Goal: Task Accomplishment & Management: Use online tool/utility

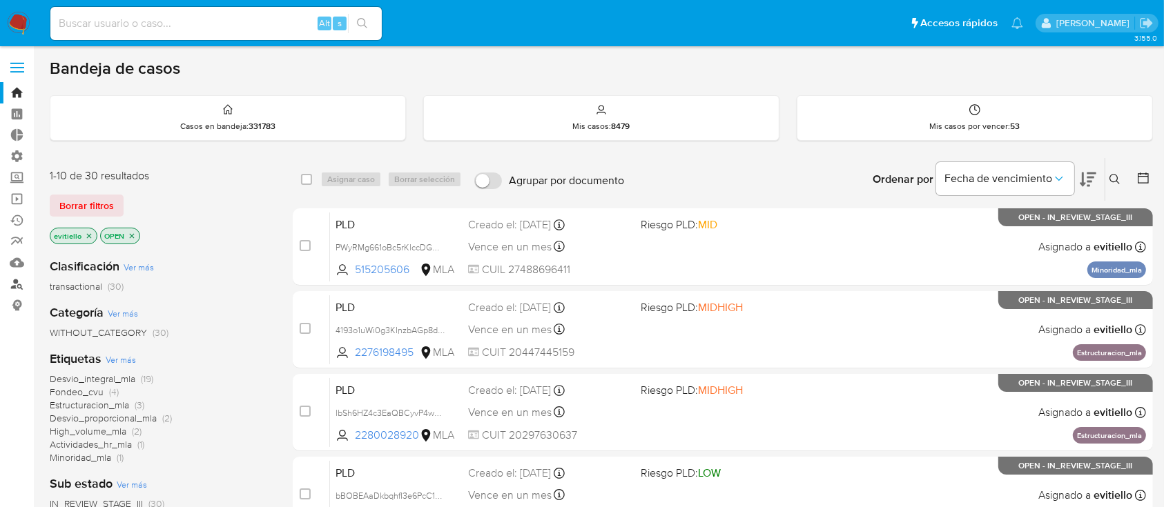
click at [19, 280] on link "Buscador de personas" at bounding box center [82, 283] width 164 height 21
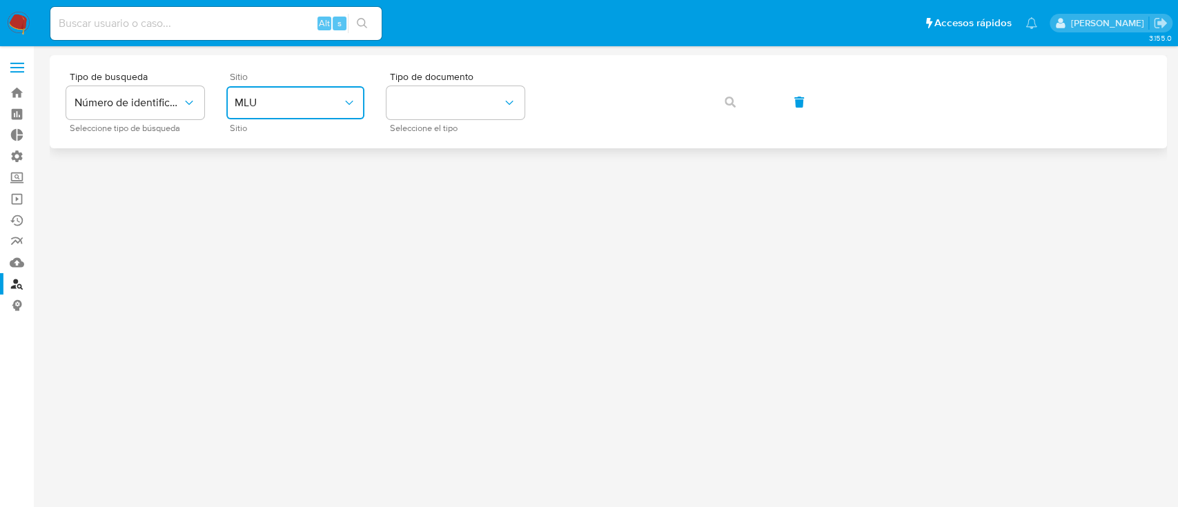
click at [310, 107] on span "MLU" at bounding box center [289, 103] width 108 height 14
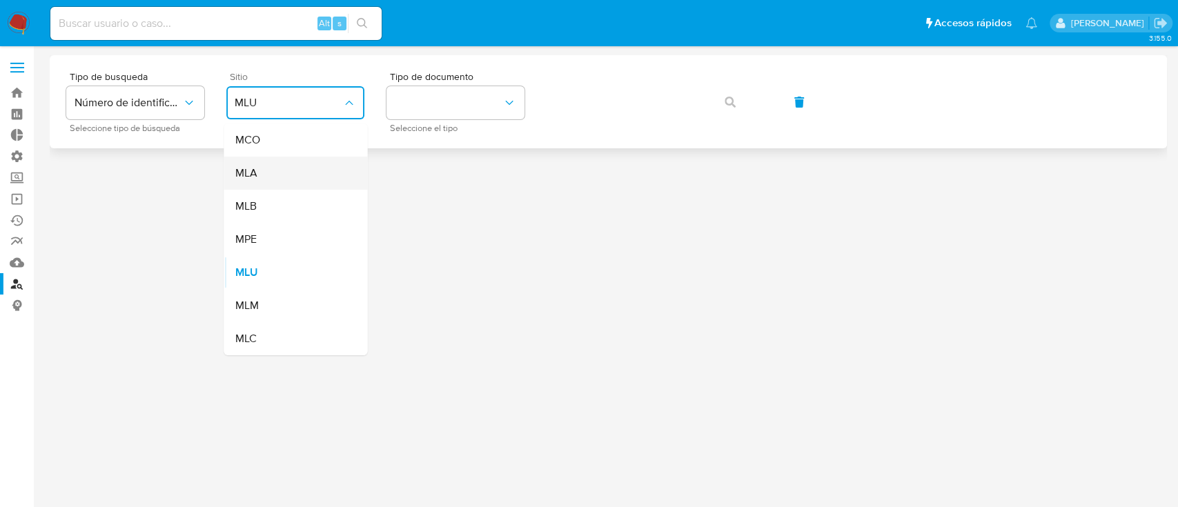
click at [295, 171] on div "MLA" at bounding box center [291, 173] width 113 height 33
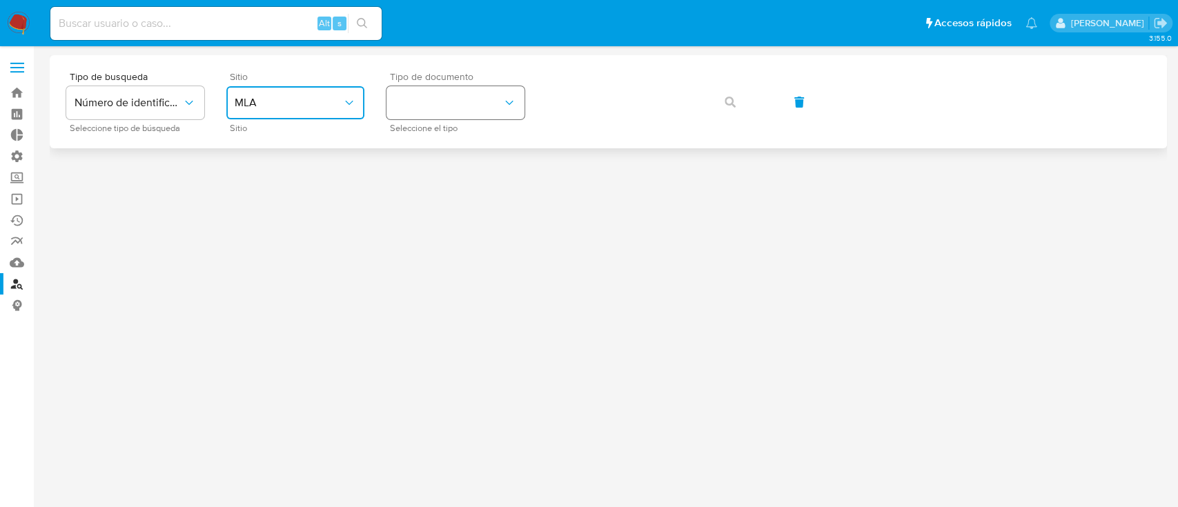
click at [465, 95] on button "identificationType" at bounding box center [456, 102] width 138 height 33
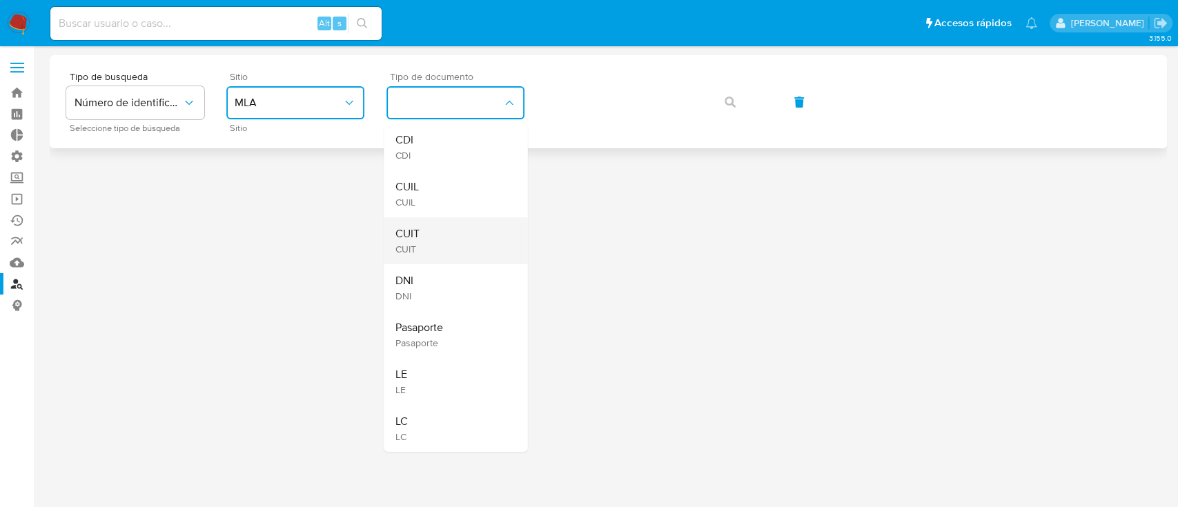
click at [442, 238] on div "CUIT CUIT" at bounding box center [451, 240] width 113 height 47
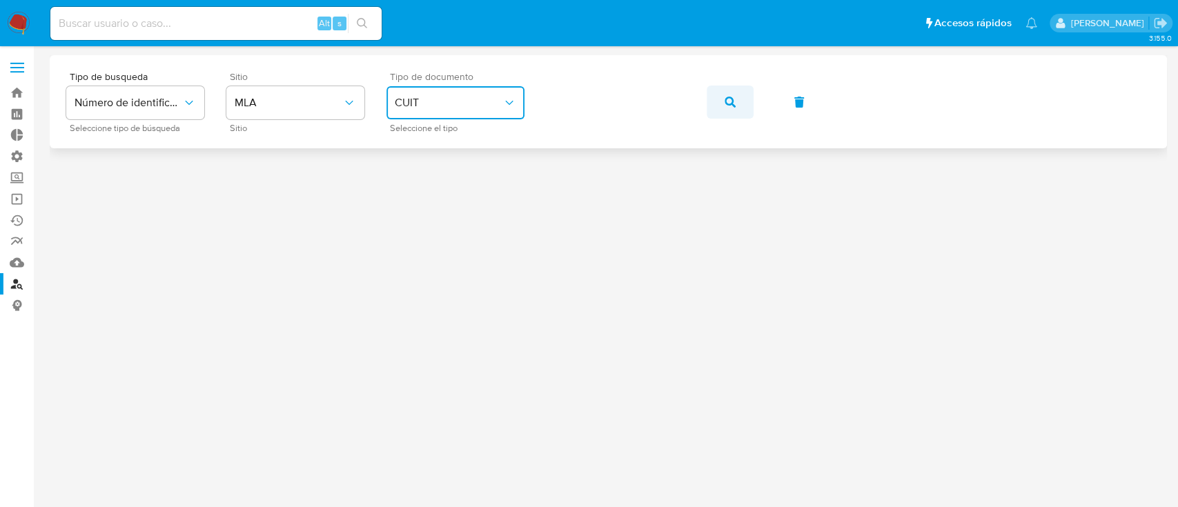
click at [742, 99] on button "button" at bounding box center [730, 102] width 47 height 33
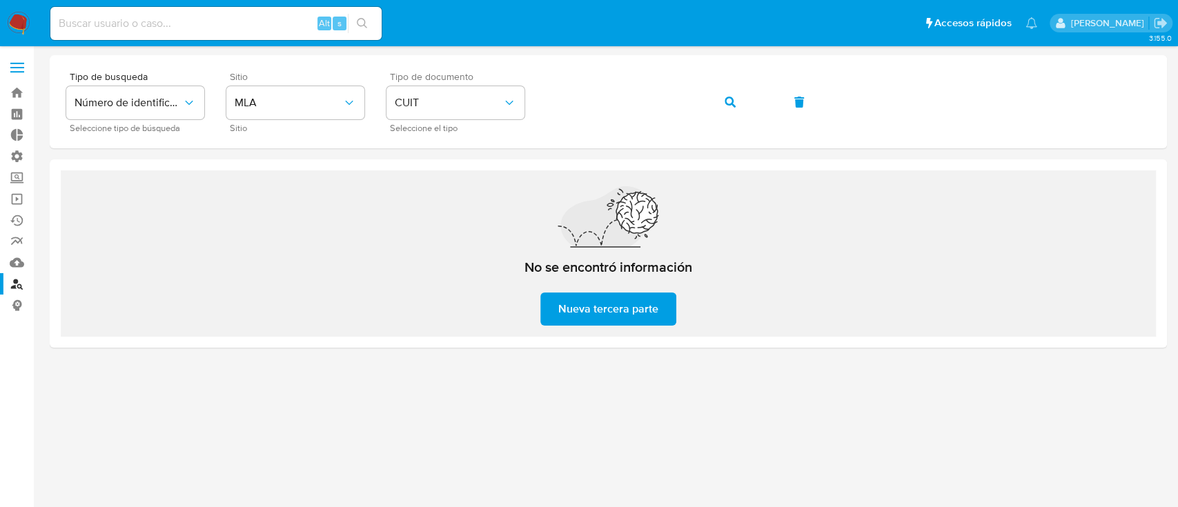
click at [188, 13] on div "Alt s" at bounding box center [215, 23] width 331 height 33
click at [188, 23] on input at bounding box center [215, 23] width 331 height 18
paste input "397625241"
type input "397625241"
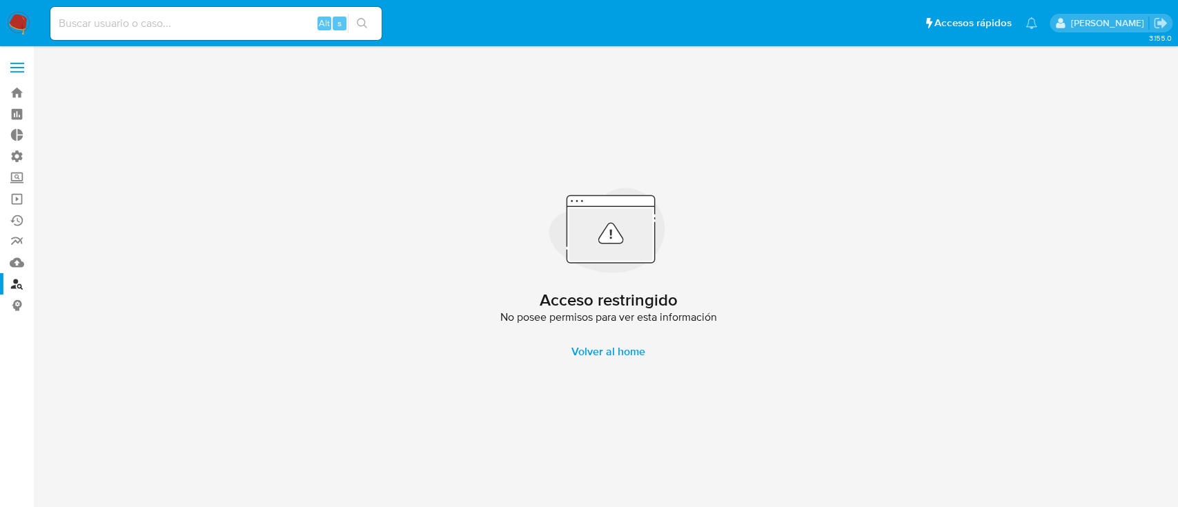
click at [182, 26] on input at bounding box center [215, 23] width 331 height 18
paste input "296406374"
type input "296406374"
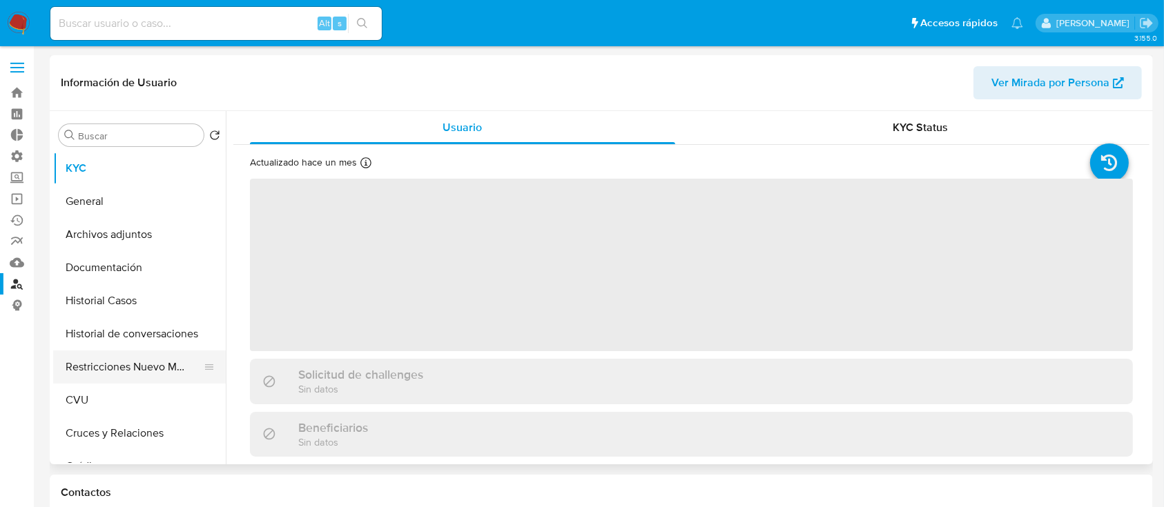
click at [144, 375] on button "Restricciones Nuevo Mundo" at bounding box center [134, 367] width 162 height 33
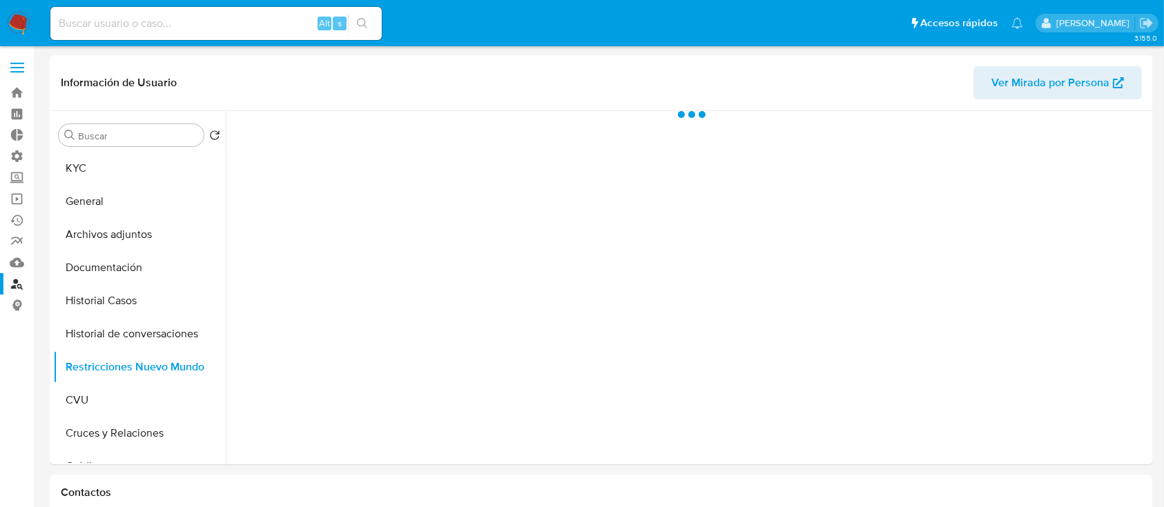
scroll to position [368, 0]
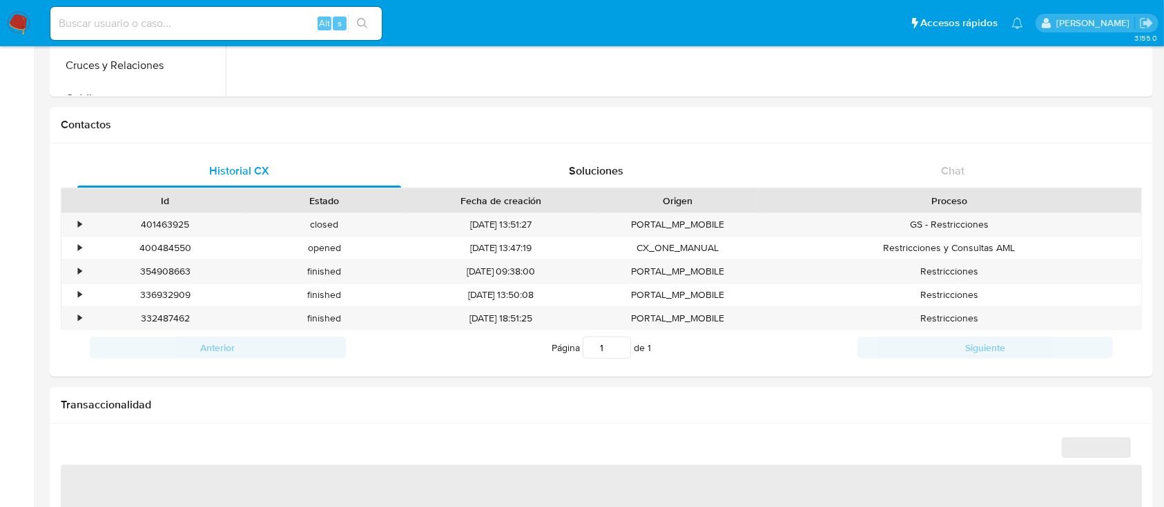
select select "10"
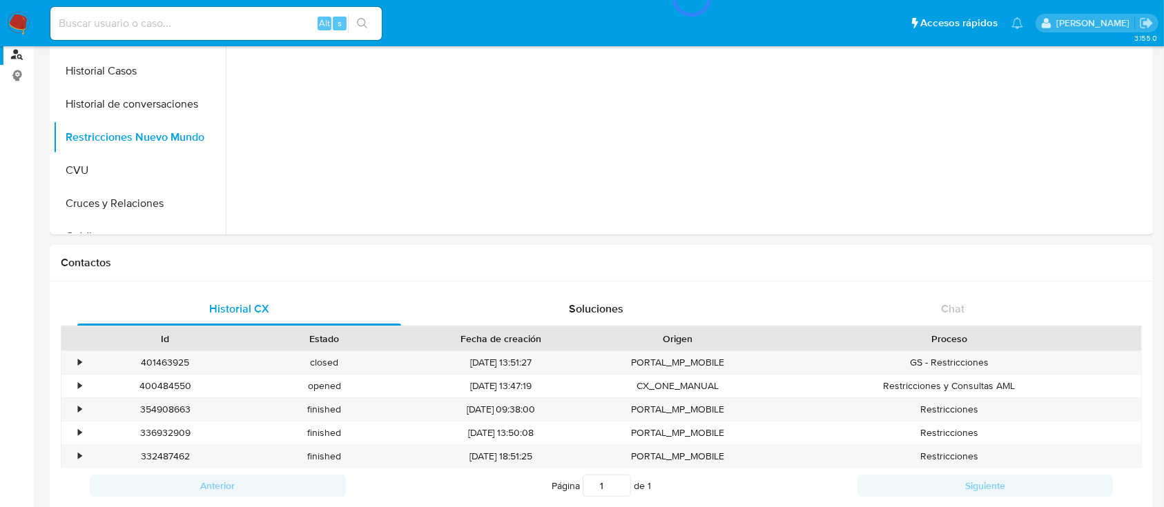
scroll to position [0, 0]
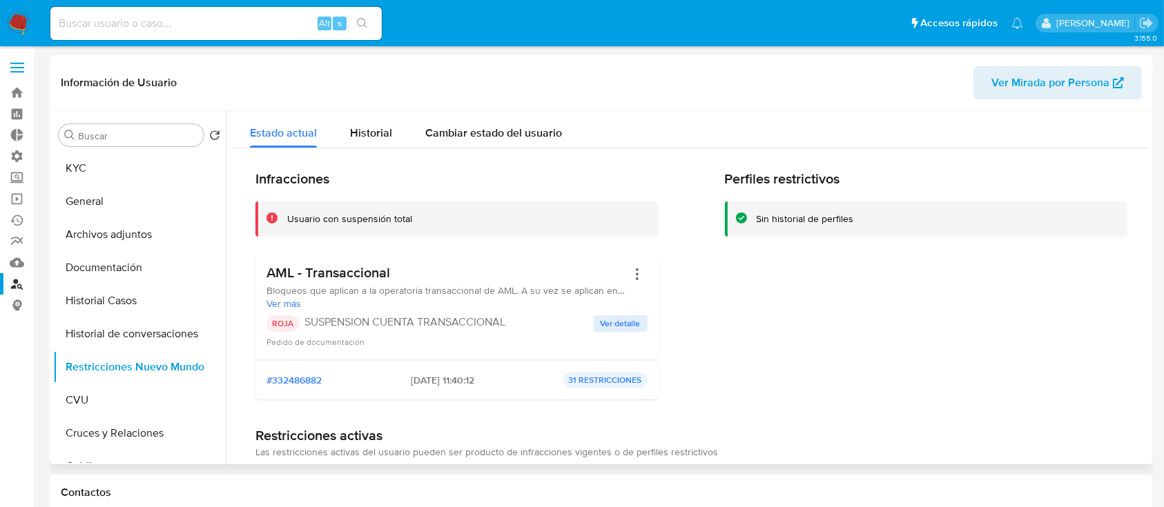
click at [641, 318] on button "Ver detalle" at bounding box center [621, 323] width 54 height 17
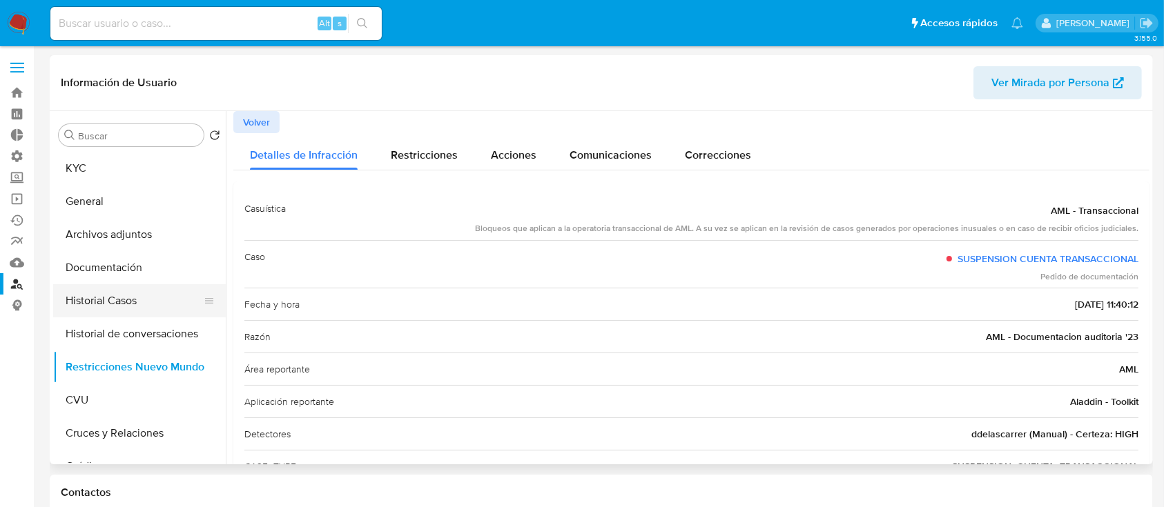
click at [142, 284] on button "Historial Casos" at bounding box center [134, 300] width 162 height 33
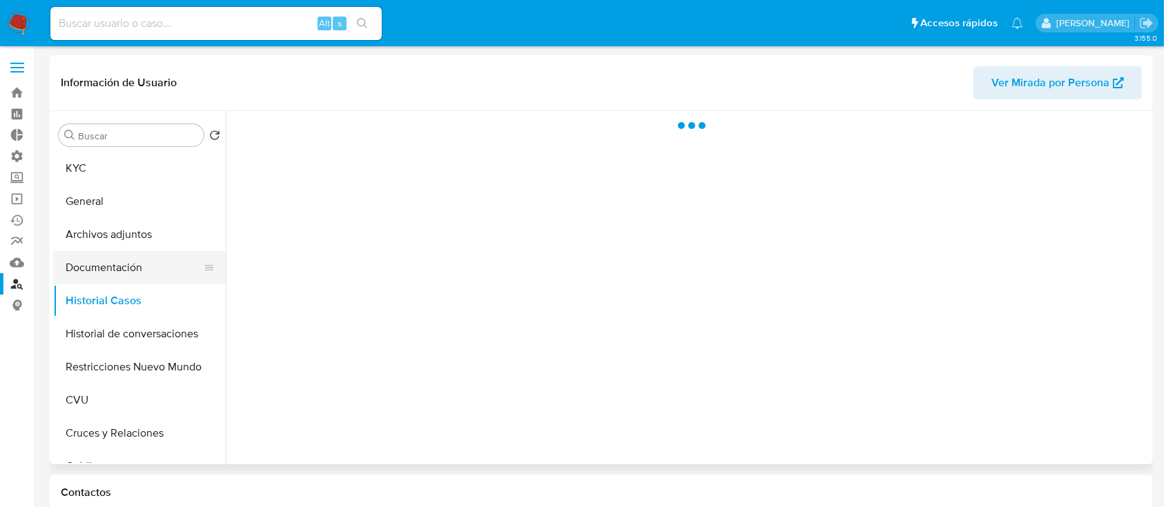
click at [149, 267] on button "Documentación" at bounding box center [134, 267] width 162 height 33
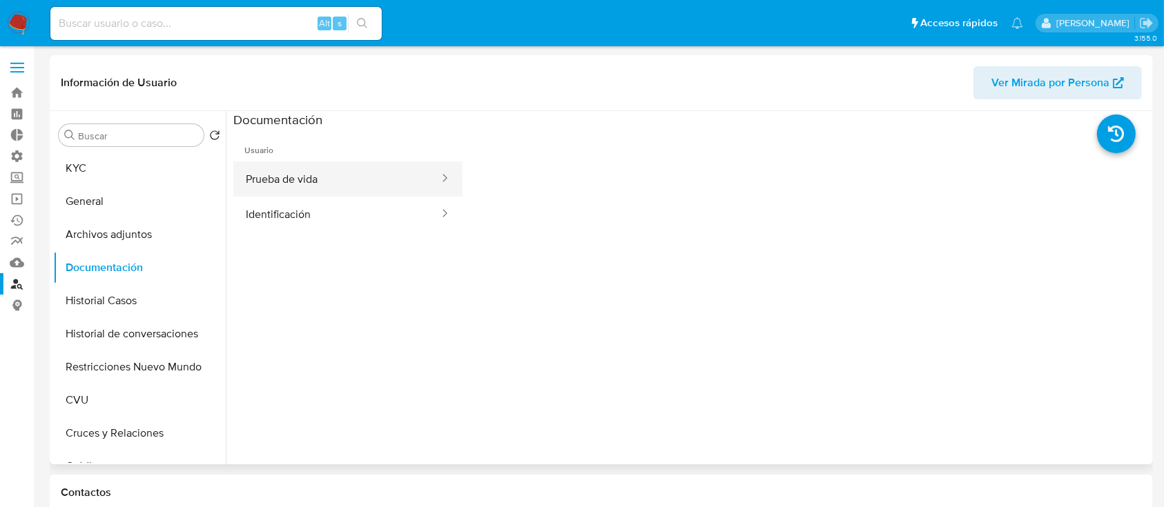
click at [333, 175] on button "Prueba de vida" at bounding box center [336, 179] width 207 height 35
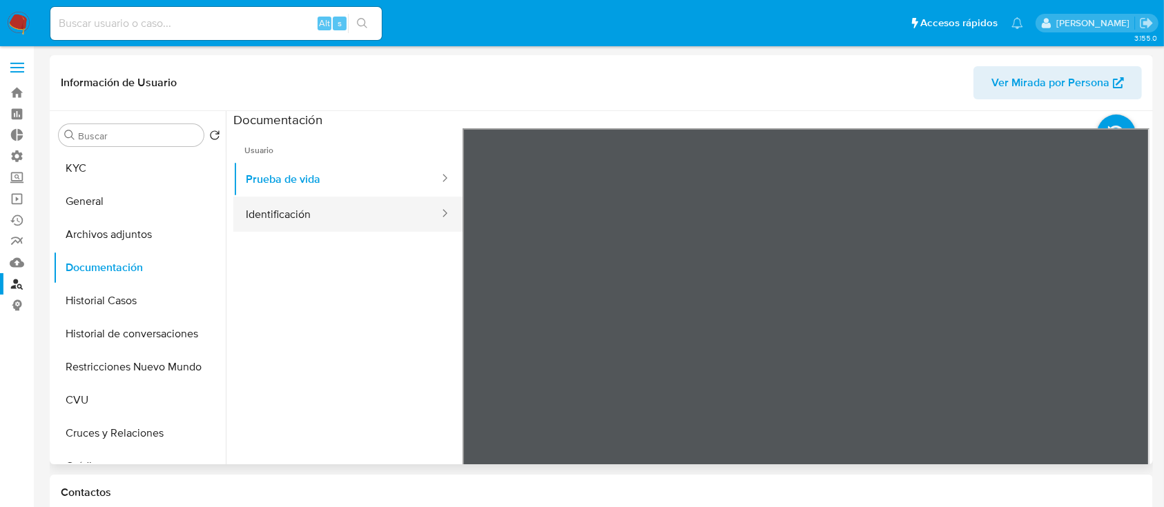
click at [323, 211] on button "Identificación" at bounding box center [336, 214] width 207 height 35
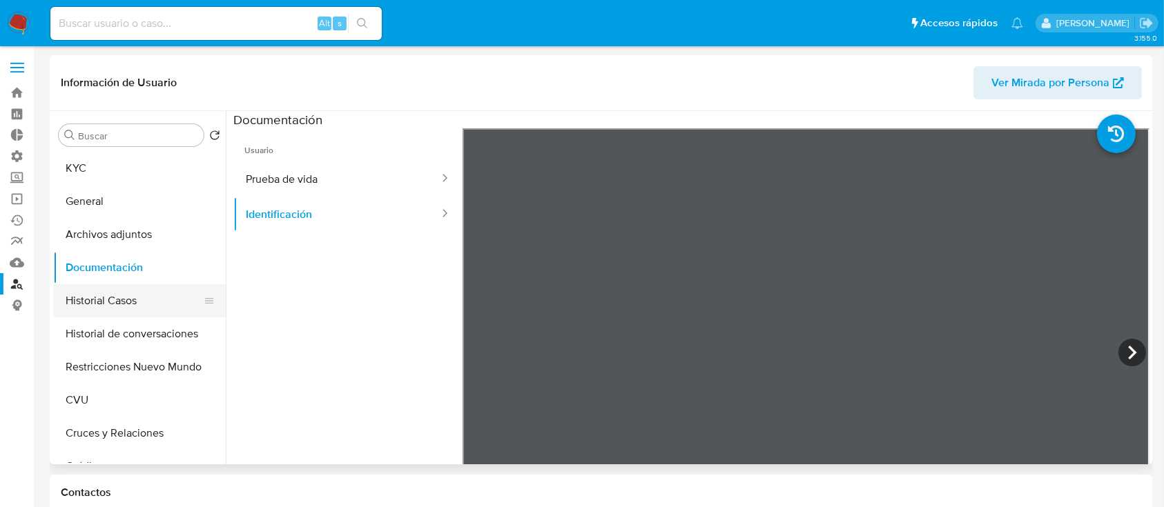
click at [144, 293] on button "Historial Casos" at bounding box center [134, 300] width 162 height 33
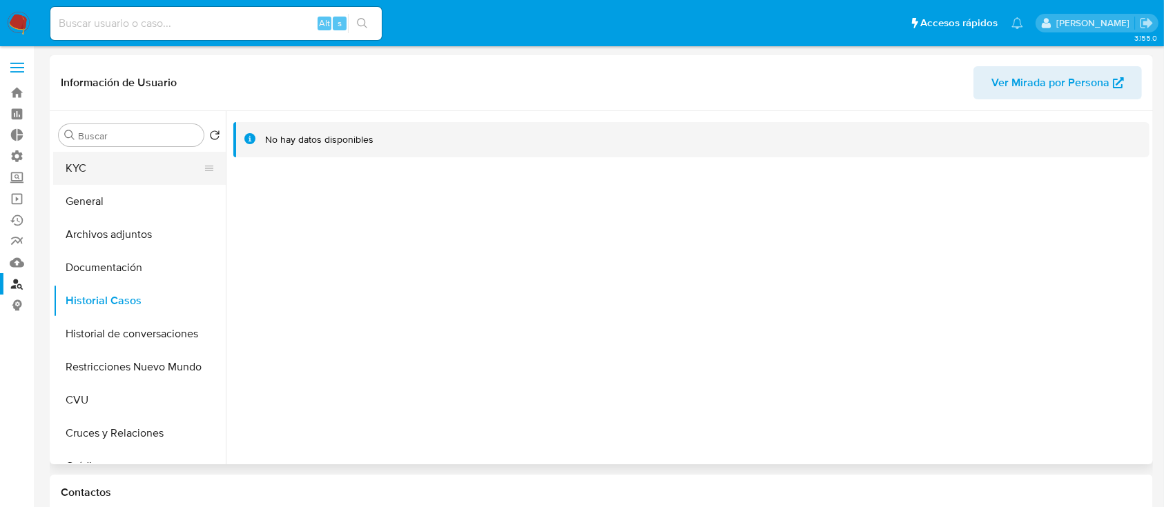
click at [134, 177] on button "KYC" at bounding box center [134, 168] width 162 height 33
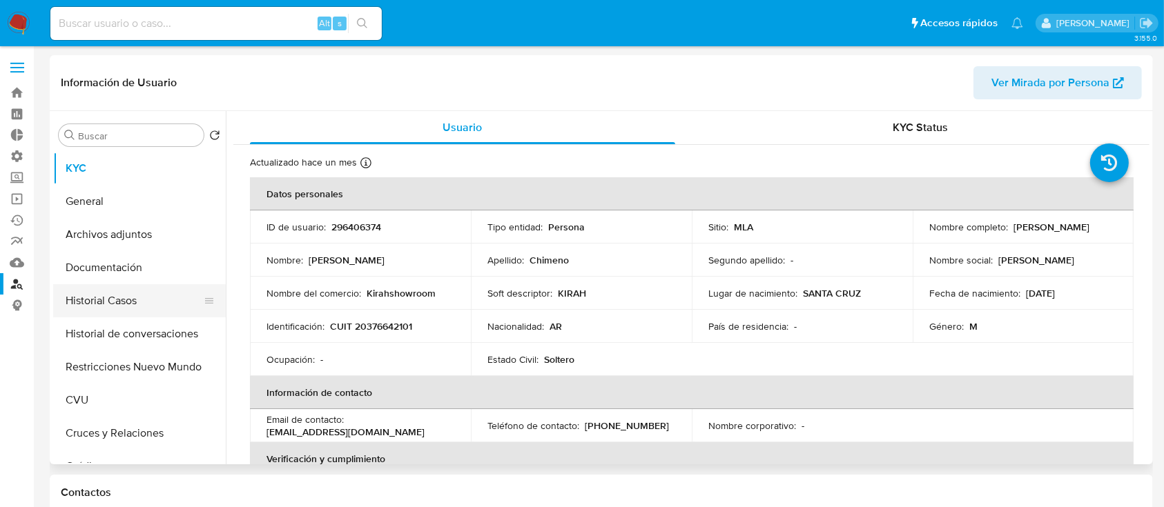
click at [144, 304] on button "Historial Casos" at bounding box center [134, 300] width 162 height 33
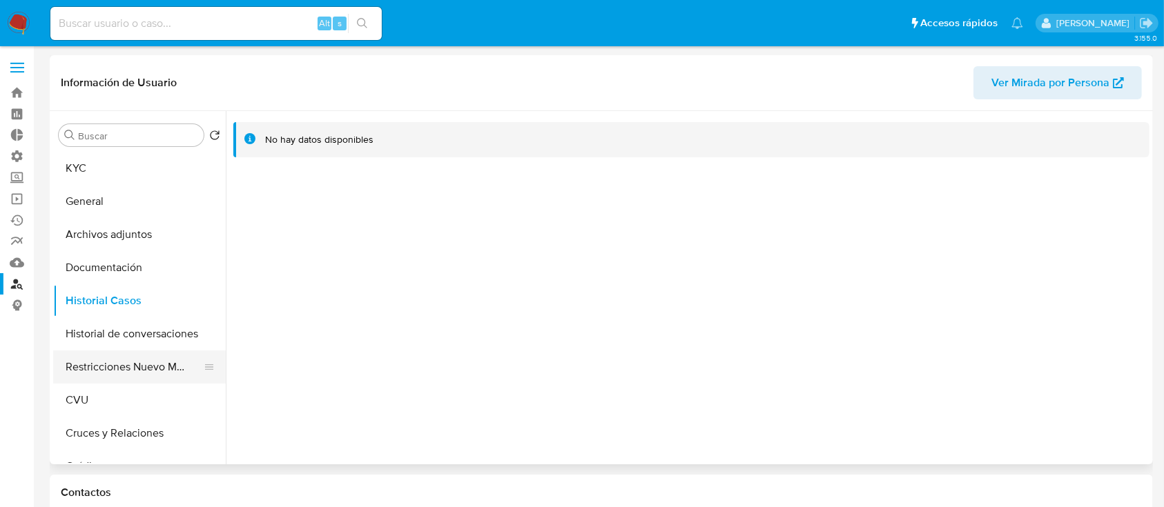
click at [155, 356] on button "Restricciones Nuevo Mundo" at bounding box center [134, 367] width 162 height 33
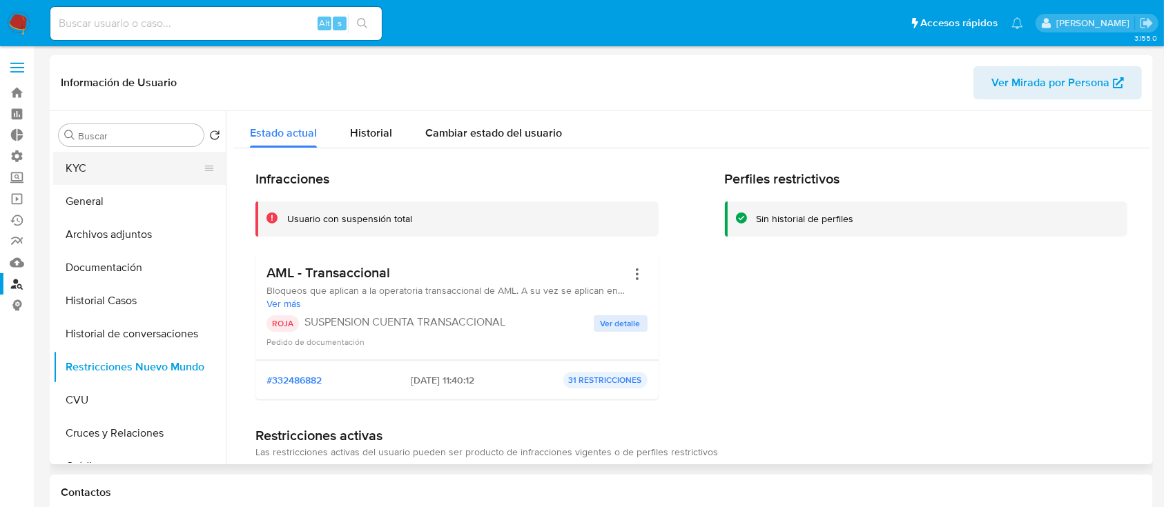
click at [90, 157] on button "KYC" at bounding box center [134, 168] width 162 height 33
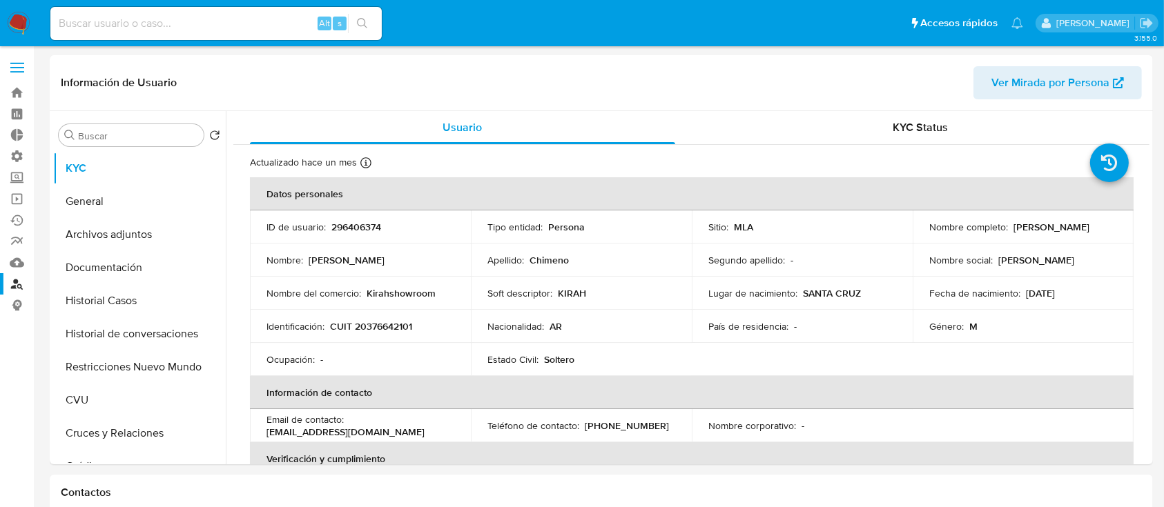
click at [262, 28] on input at bounding box center [215, 23] width 331 height 18
paste input "0KgQ7s4fBbvytLIDYmshdiWT"
type input "0KgQ7s4fBbvytLIDYmshdiWT"
click at [368, 20] on button "search-icon" at bounding box center [362, 23] width 28 height 19
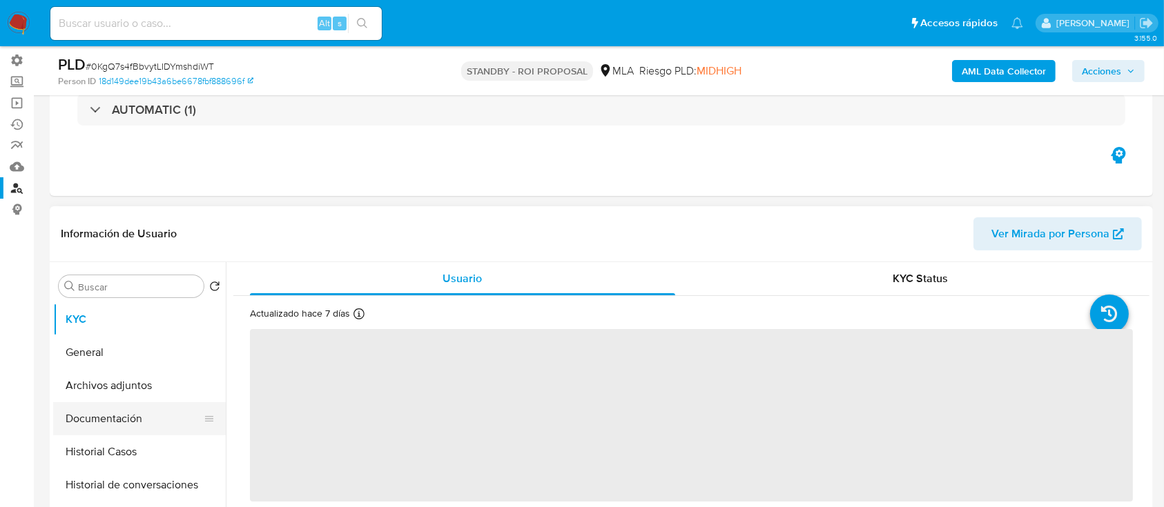
scroll to position [184, 0]
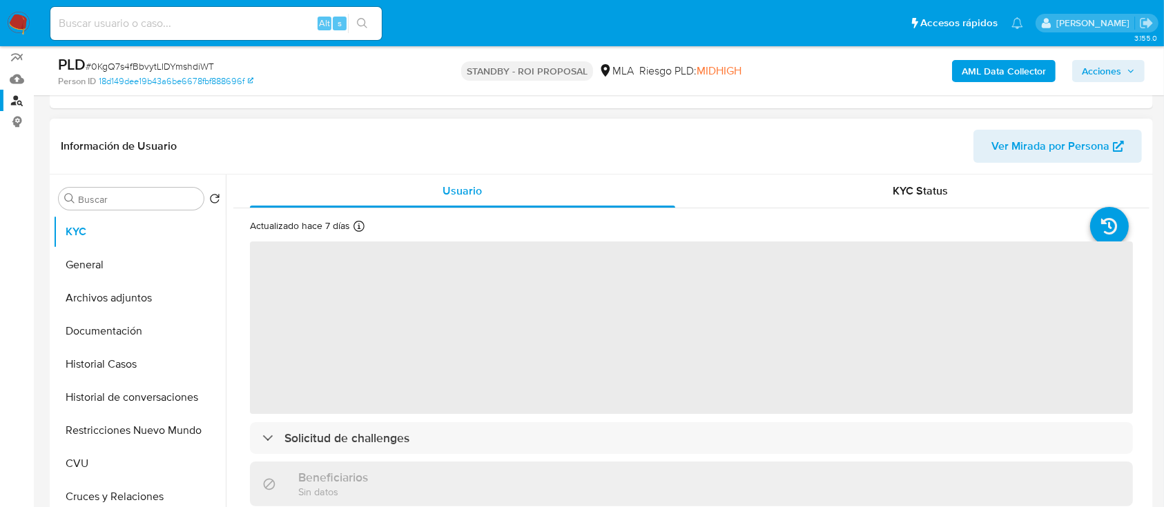
select select "10"
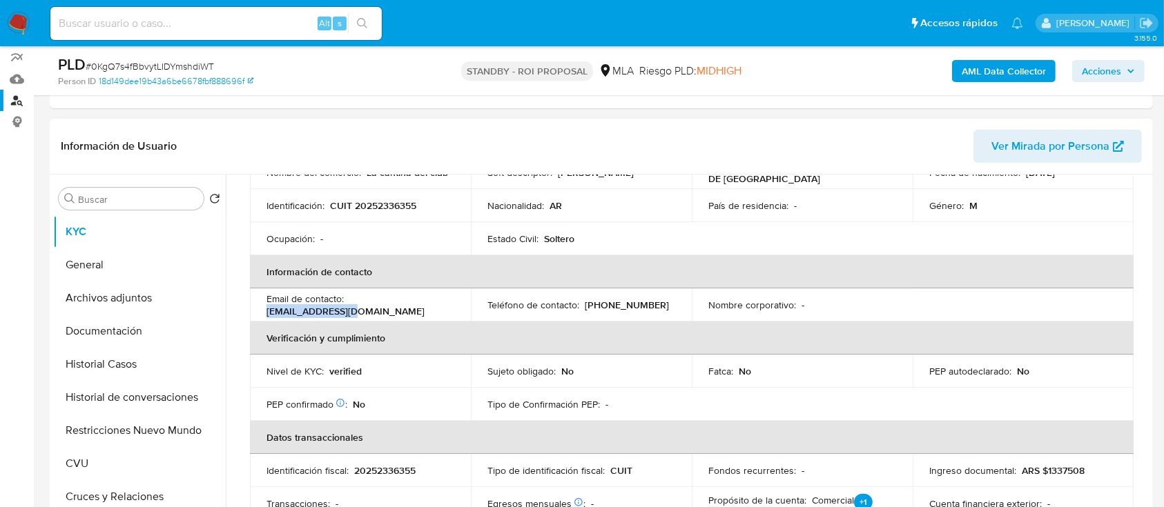
drag, startPoint x: 457, startPoint y: 304, endPoint x: 350, endPoint y: 306, distance: 107.0
click at [350, 306] on td "Email de contacto : fv34465@gmail.com" at bounding box center [360, 305] width 221 height 33
copy p "fv34465@gmail.com"
click at [217, 28] on input at bounding box center [215, 23] width 331 height 18
paste input "86RmEKq7T0NXZTr2Xsnhp2bb"
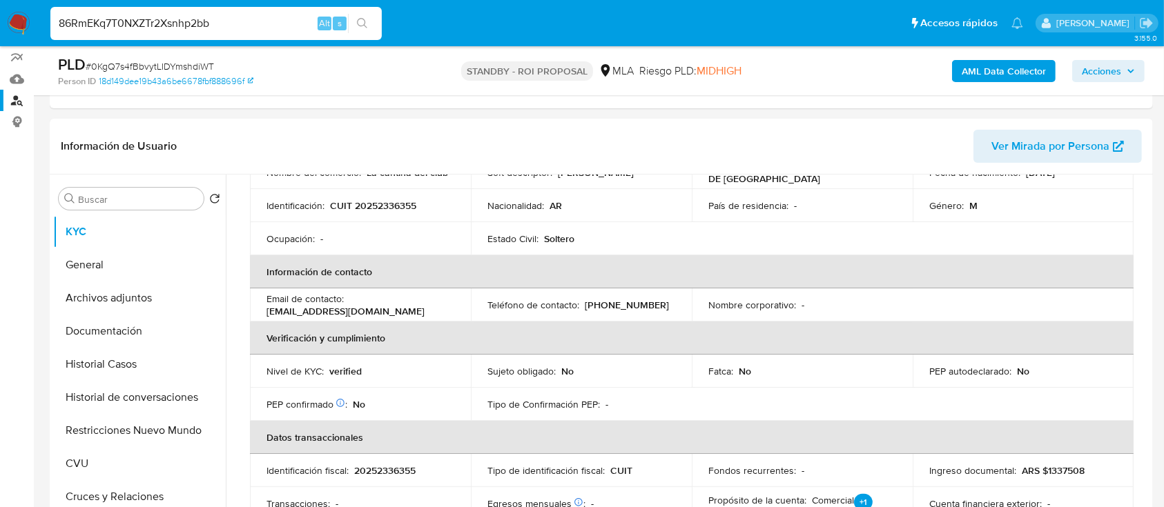
type input "86RmEKq7T0NXZTr2Xsnhp2bb"
click at [367, 28] on icon "search-icon" at bounding box center [362, 23] width 11 height 11
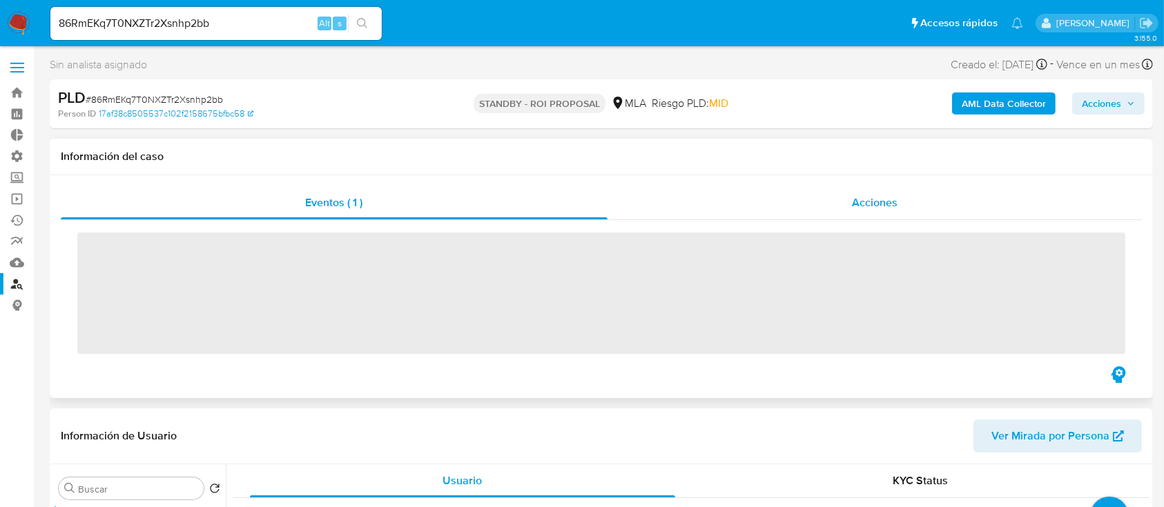
click at [915, 191] on div "Acciones" at bounding box center [874, 202] width 535 height 33
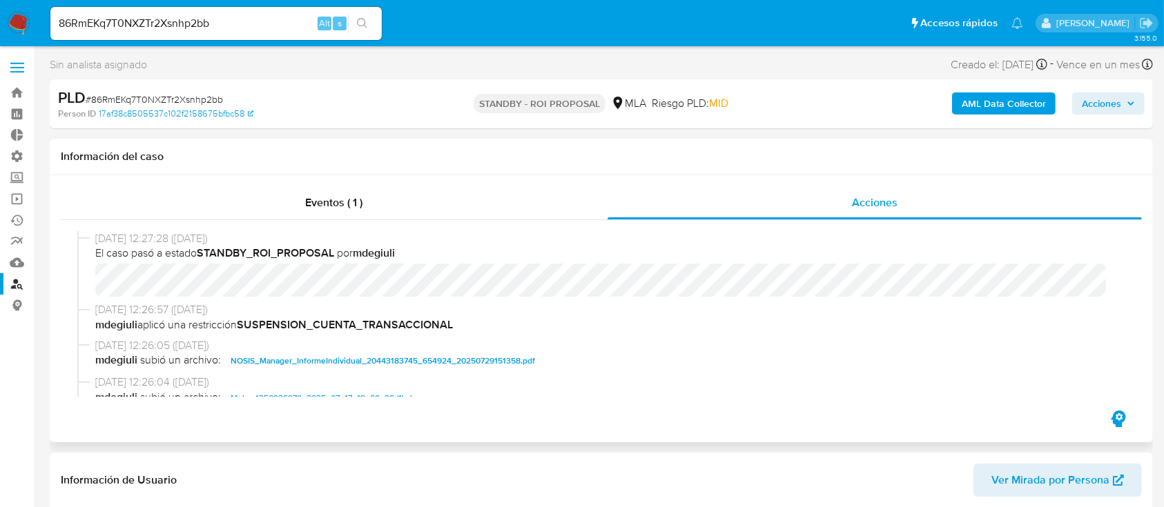
select select "10"
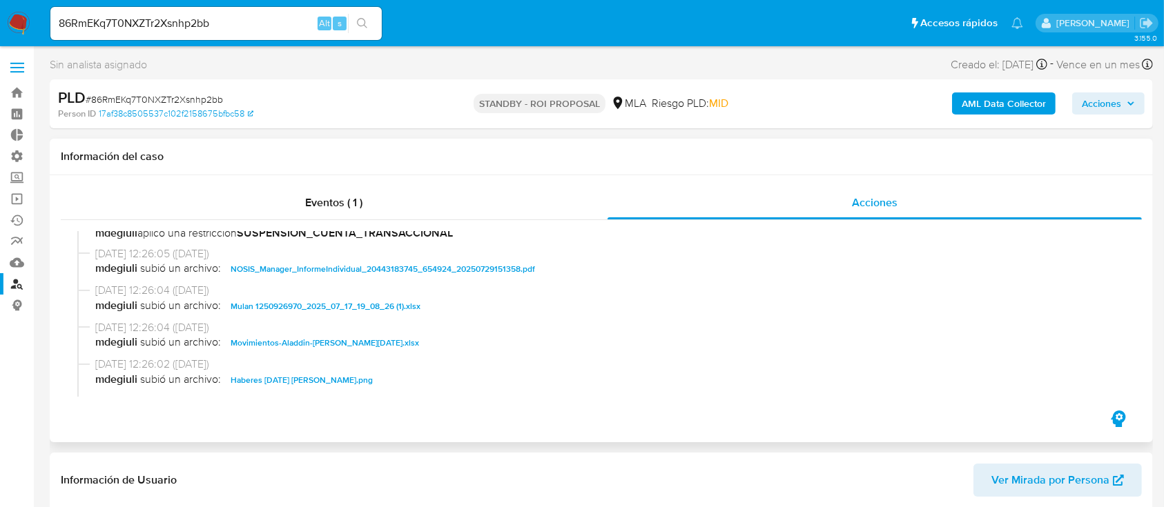
scroll to position [184, 0]
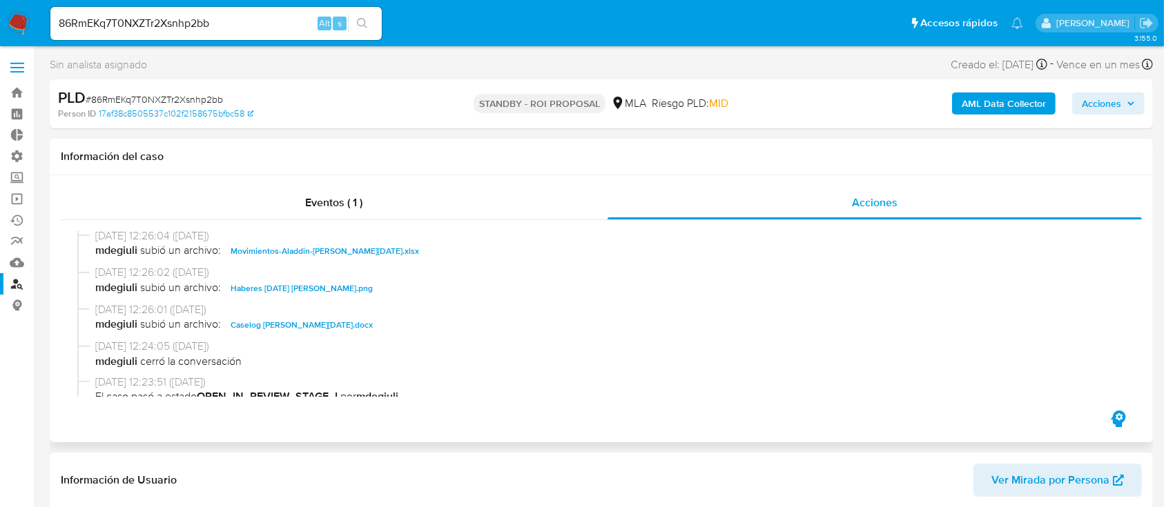
click at [361, 330] on span "Caselog Eliana Lucia Roman Martinez.docx" at bounding box center [302, 325] width 142 height 17
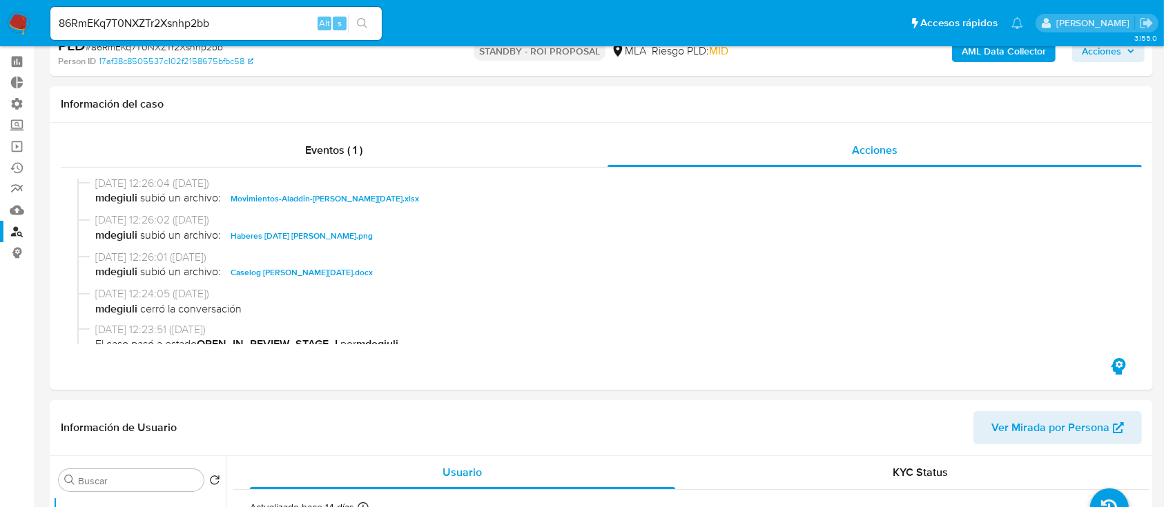
scroll to position [92, 0]
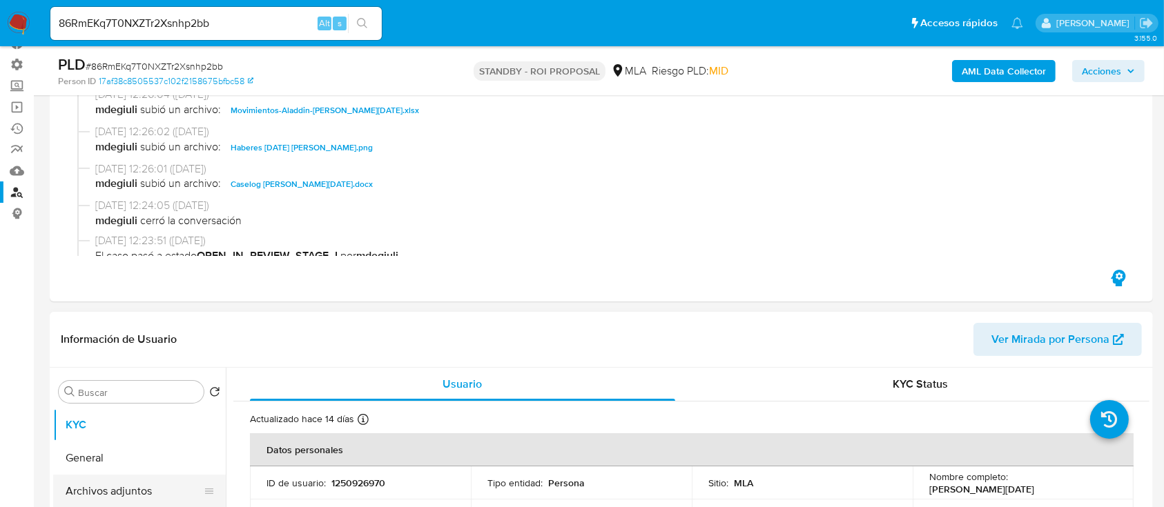
click at [137, 490] on button "Archivos adjuntos" at bounding box center [134, 491] width 162 height 33
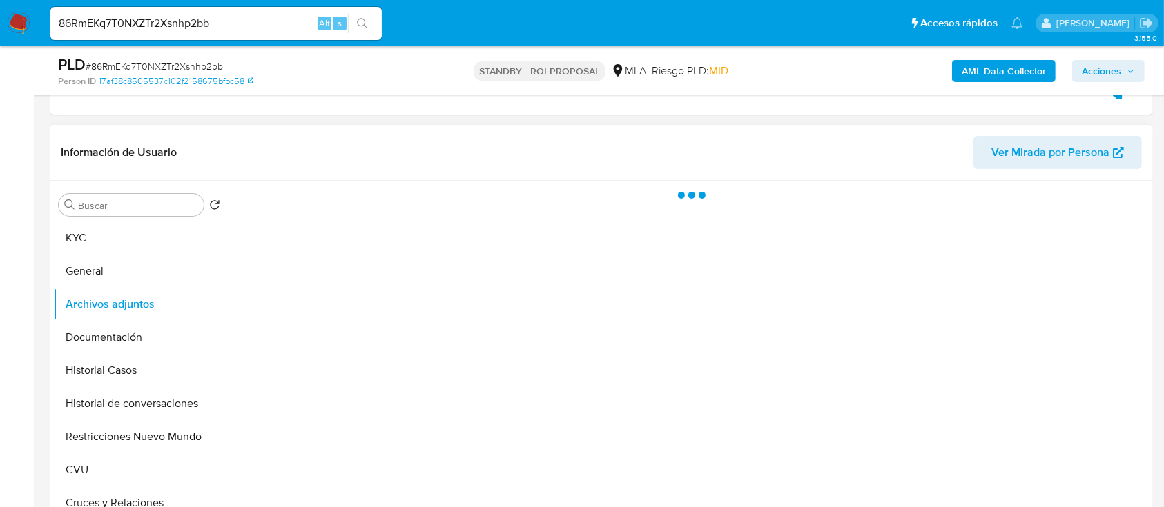
scroll to position [276, 0]
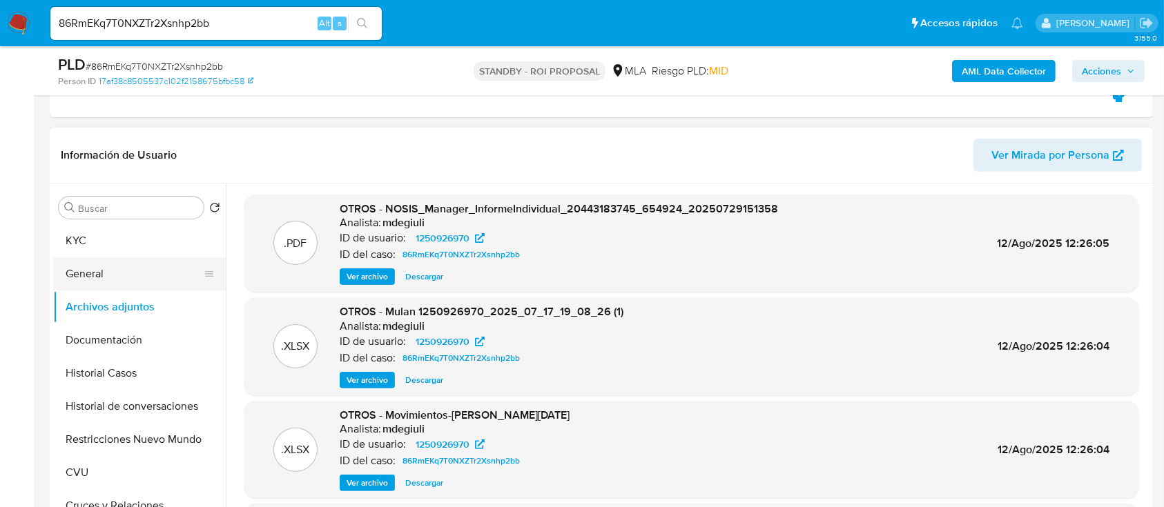
click at [115, 258] on button "General" at bounding box center [134, 273] width 162 height 33
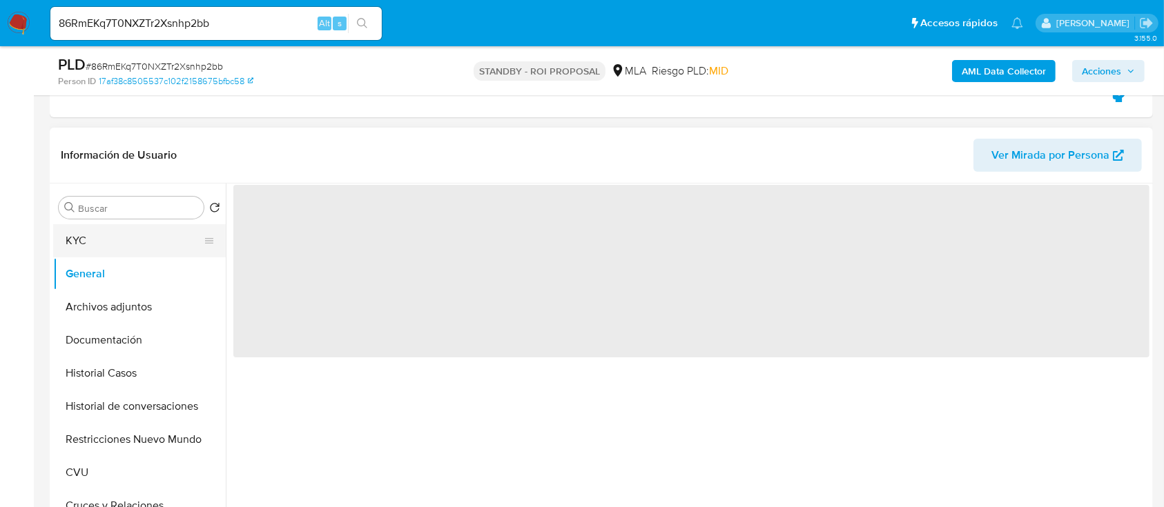
click at [115, 246] on button "KYC" at bounding box center [134, 240] width 162 height 33
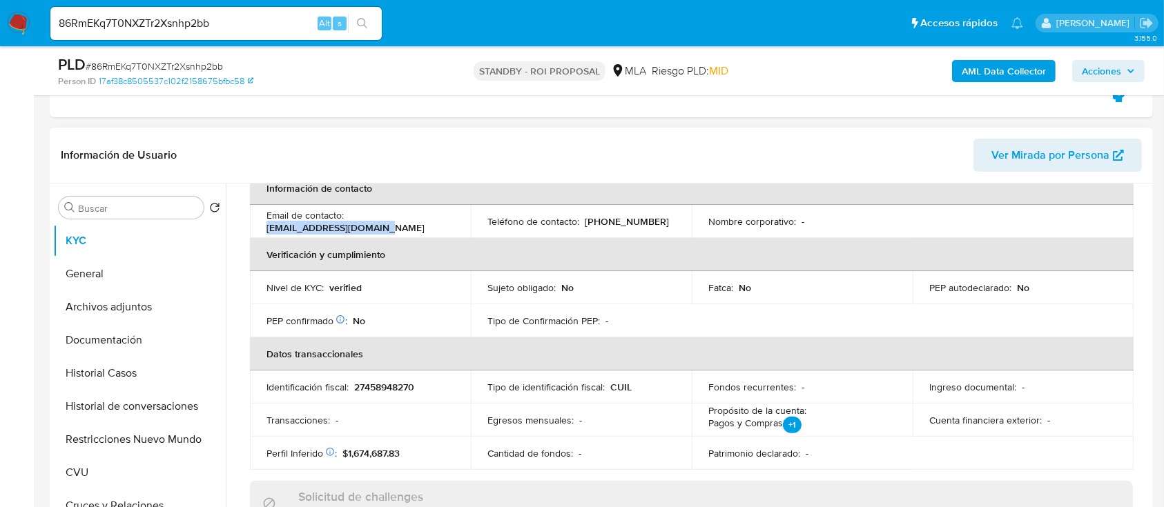
drag, startPoint x: 406, startPoint y: 228, endPoint x: 266, endPoint y: 228, distance: 140.1
click at [266, 228] on div "Email de contacto : nicoroman2106@gmail.com" at bounding box center [360, 221] width 188 height 25
copy p "nicoroman2106@gmail.com"
click at [252, 31] on input "86RmEKq7T0NXZTr2Xsnhp2bb" at bounding box center [215, 23] width 331 height 18
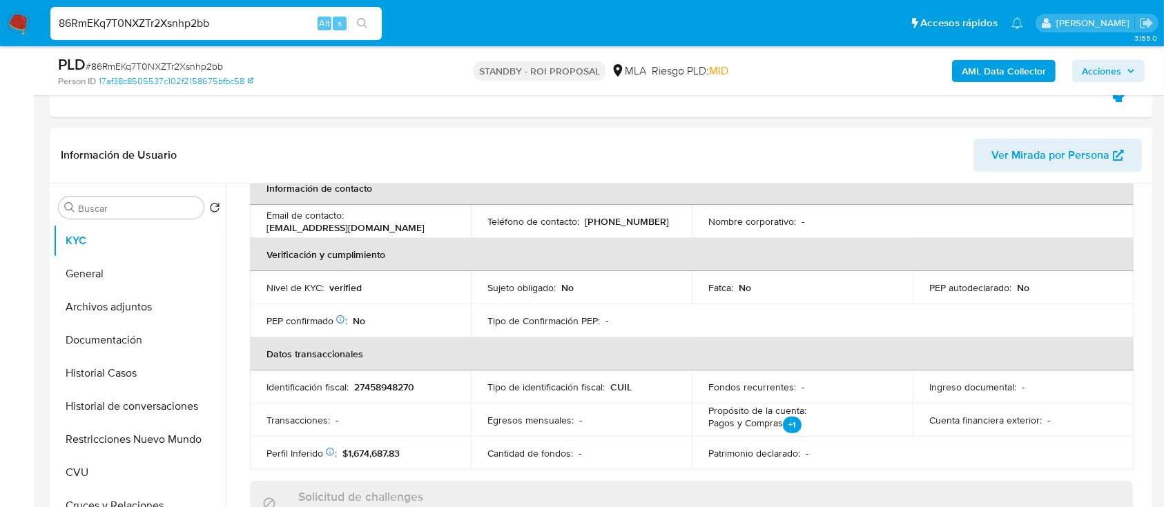
paste input "tbXNvAaBfZupJIjVLsQR3Vmy"
type input "tbXNvAaBfZupJIjVLsQR3Vmy"
click at [361, 21] on icon "search-icon" at bounding box center [362, 23] width 11 height 11
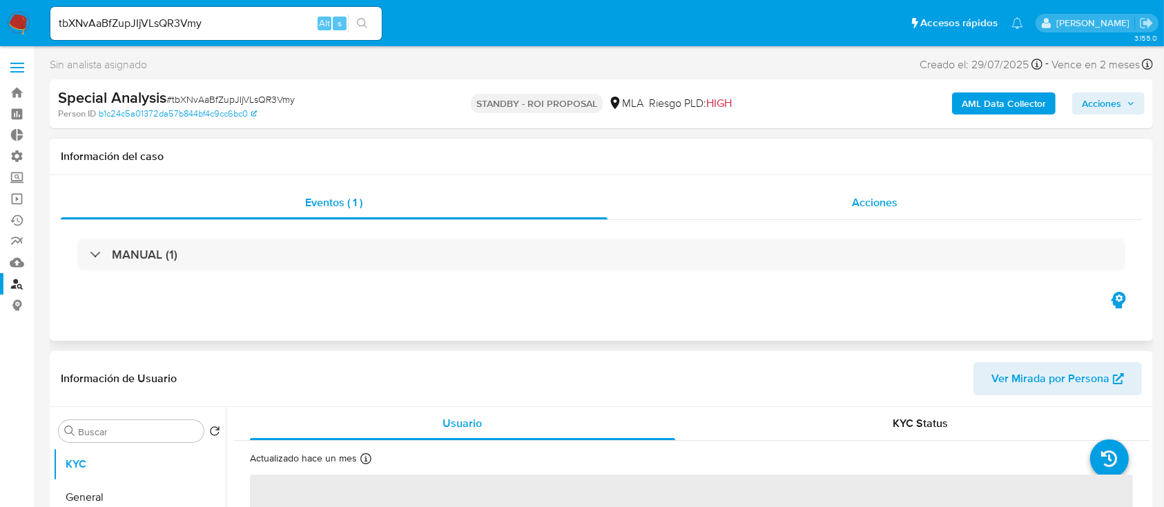
click at [801, 200] on div "Acciones" at bounding box center [874, 202] width 535 height 33
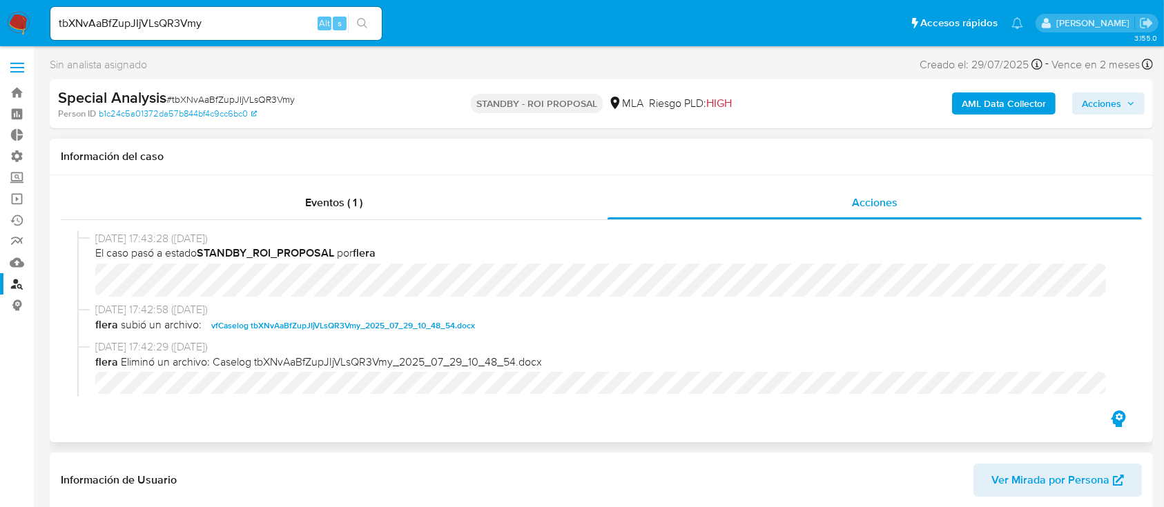
select select "10"
click at [327, 321] on span "vfCaselog tbXNvAaBfZupJIjVLsQR3Vmy_2025_07_29_10_48_54.docx" at bounding box center [343, 326] width 264 height 17
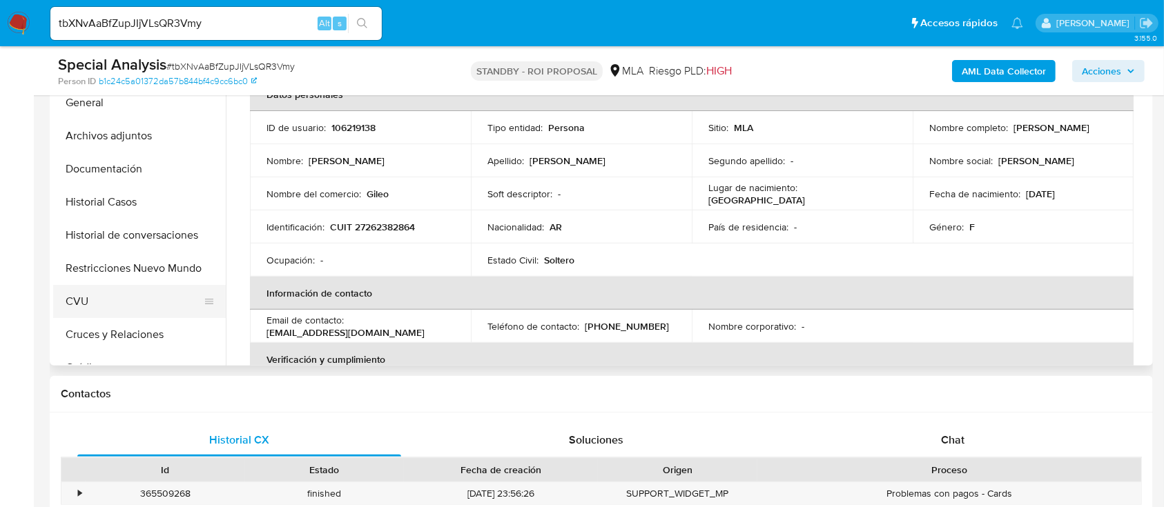
scroll to position [460, 0]
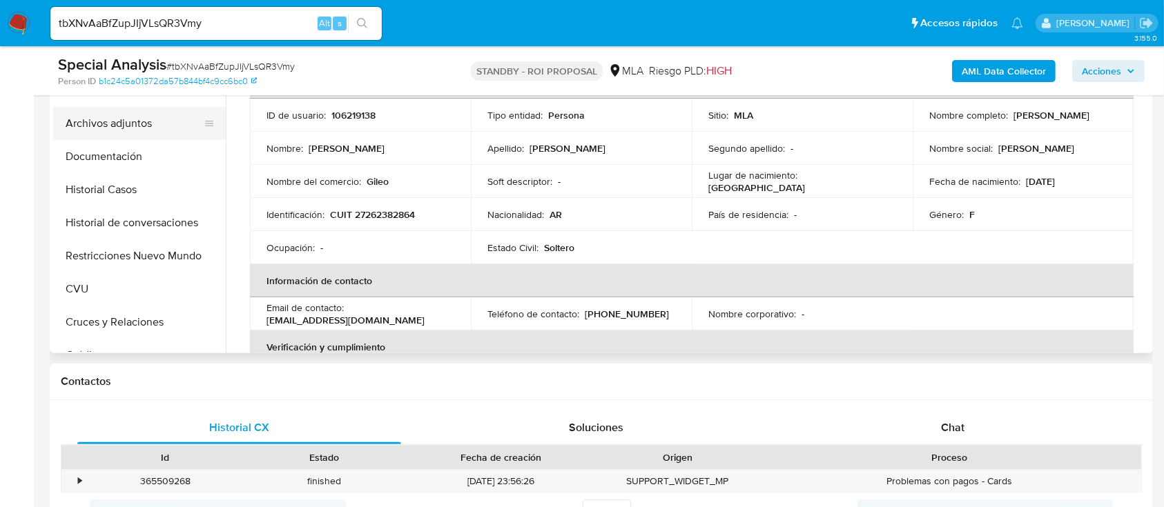
click at [155, 123] on button "Archivos adjuntos" at bounding box center [134, 123] width 162 height 33
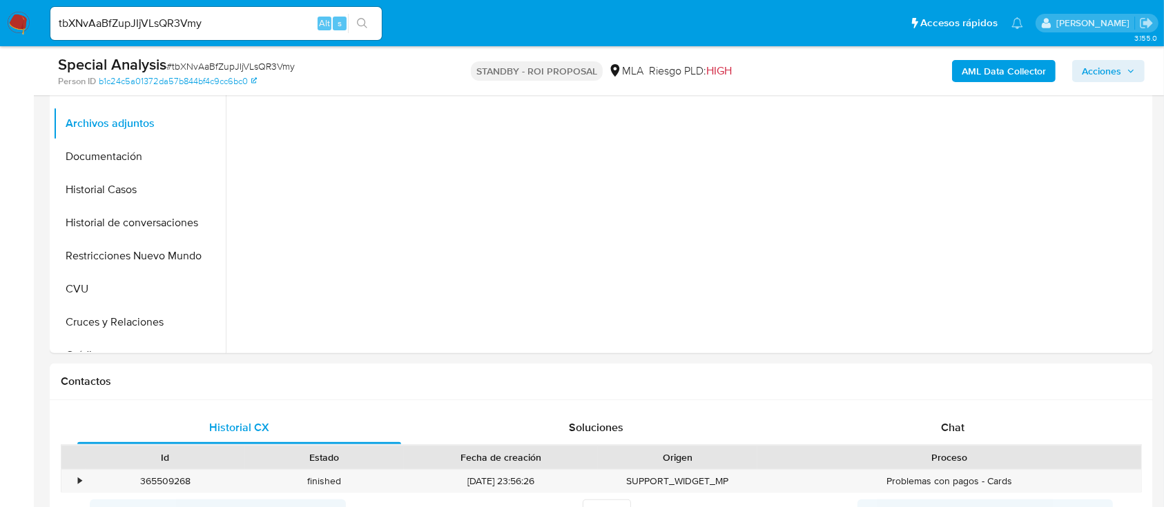
scroll to position [276, 0]
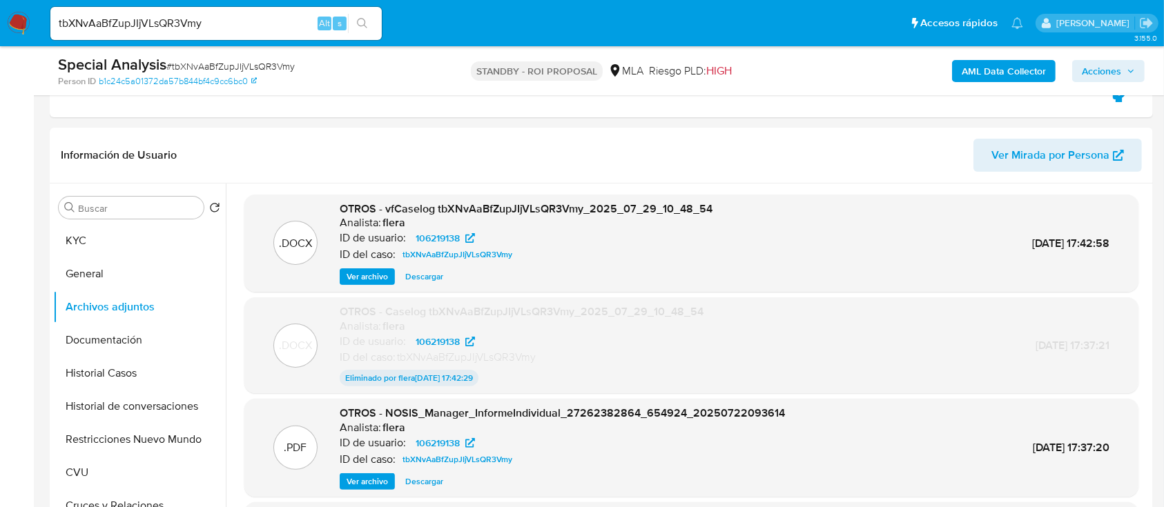
click at [264, 35] on div "tbXNvAaBfZupJIjVLsQR3Vmy Alt s" at bounding box center [215, 23] width 331 height 33
click at [264, 31] on input "tbXNvAaBfZupJIjVLsQR3Vmy" at bounding box center [215, 23] width 331 height 18
paste input "sdoAhh7ajXrHAywJQGiYAEpR"
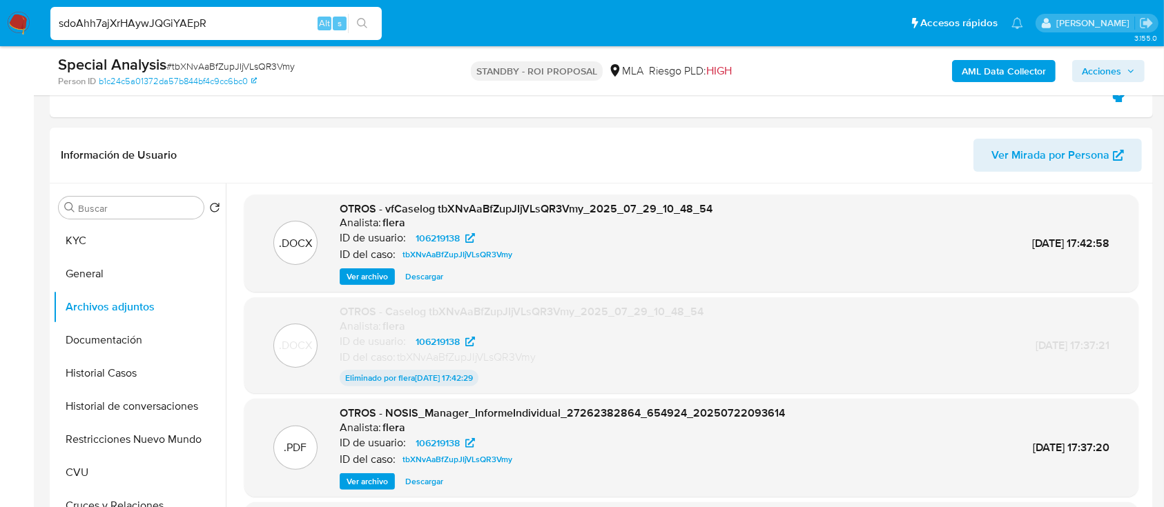
type input "sdoAhh7ajXrHAywJQGiYAEpR"
click at [362, 20] on icon "search-icon" at bounding box center [362, 23] width 11 height 11
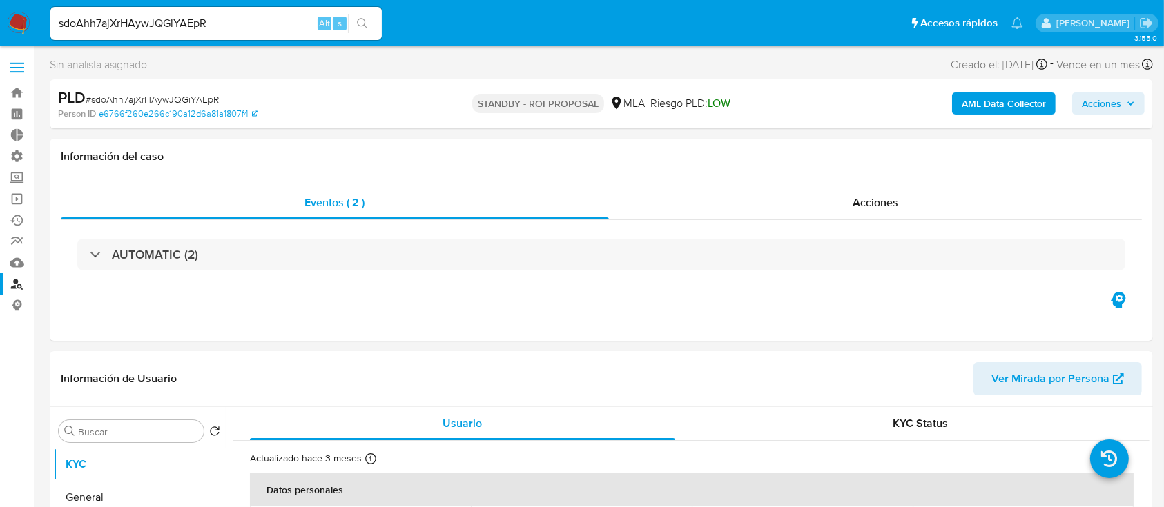
select select "10"
drag, startPoint x: 843, startPoint y: 213, endPoint x: 864, endPoint y: 206, distance: 21.8
click at [844, 213] on div "Acciones" at bounding box center [876, 202] width 534 height 33
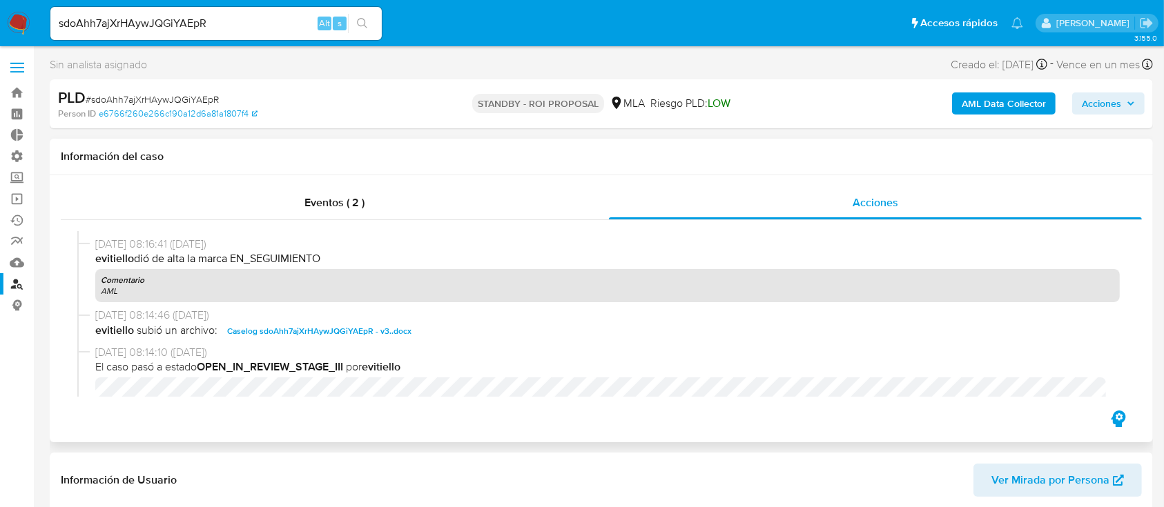
scroll to position [644, 0]
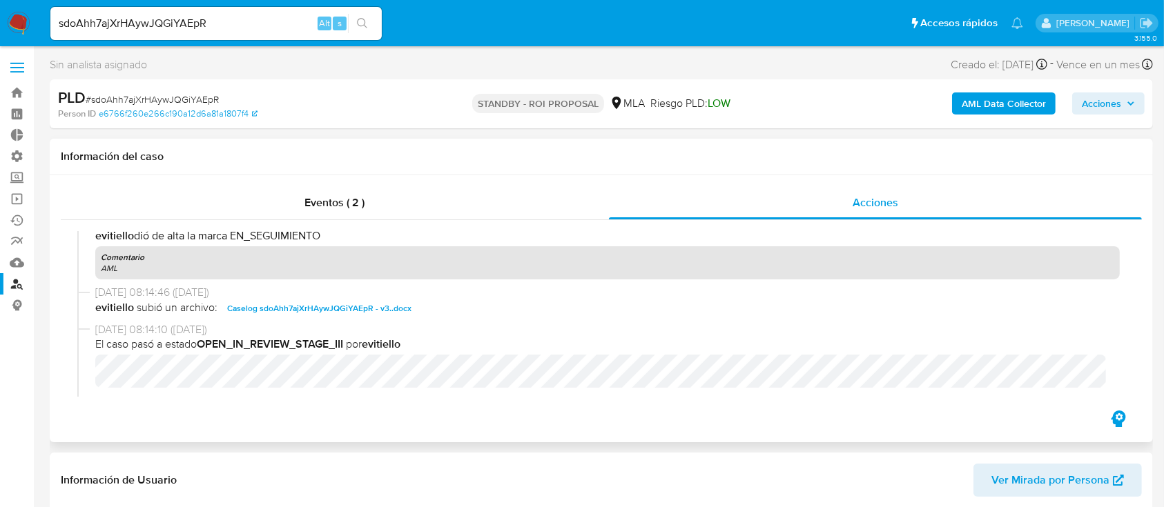
click at [369, 307] on span "Caselog sdoAhh7ajXrHAywJQGiYAEpR - v3..docx" at bounding box center [319, 308] width 184 height 17
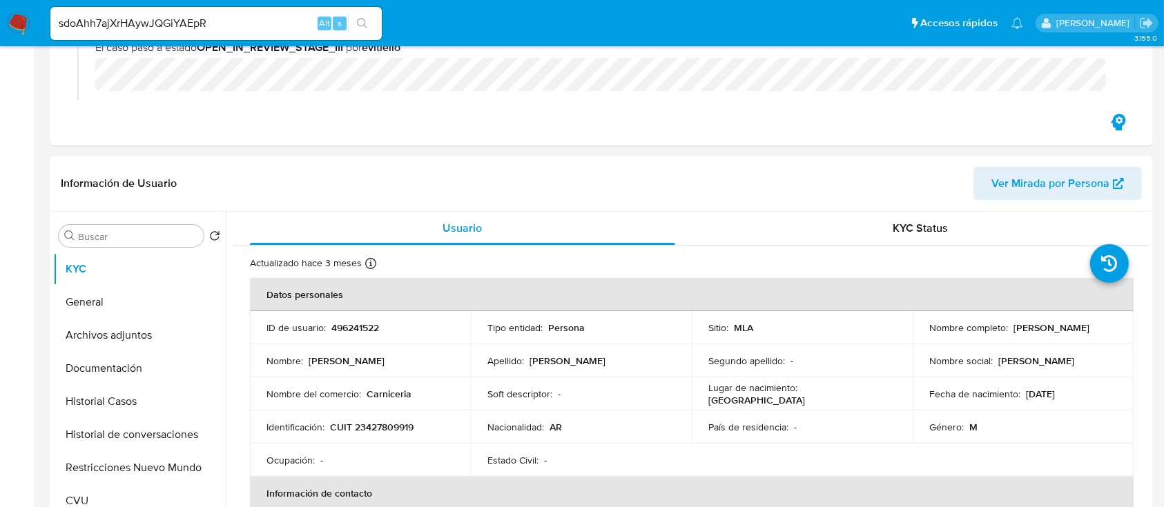
scroll to position [460, 0]
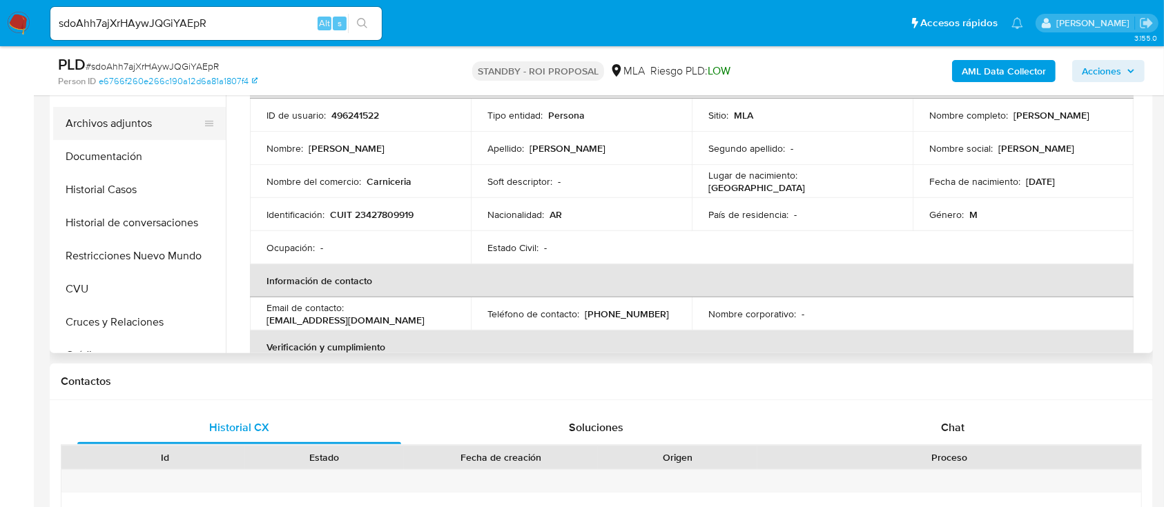
click at [154, 119] on button "Archivos adjuntos" at bounding box center [134, 123] width 162 height 33
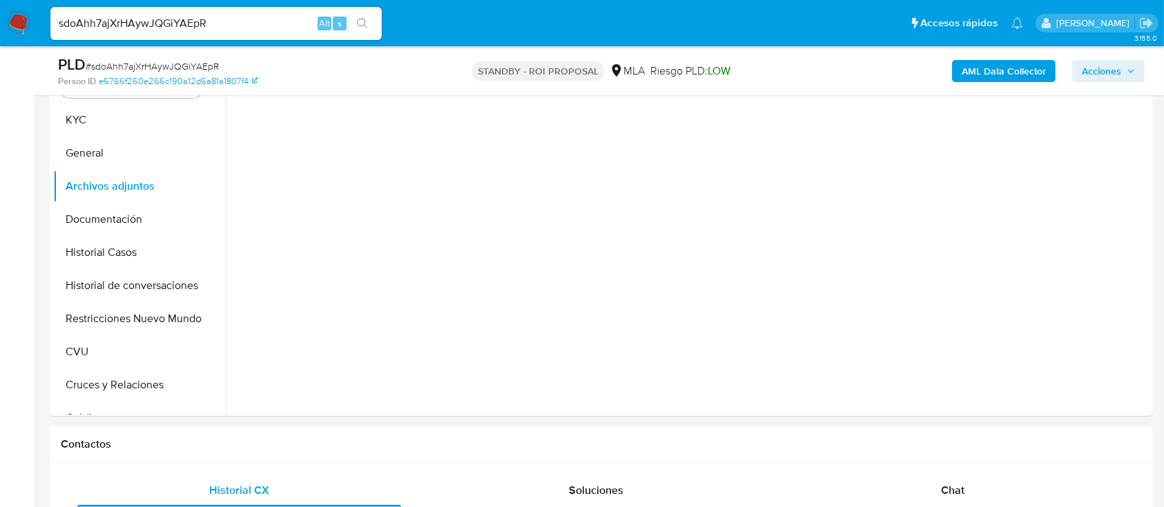
scroll to position [368, 0]
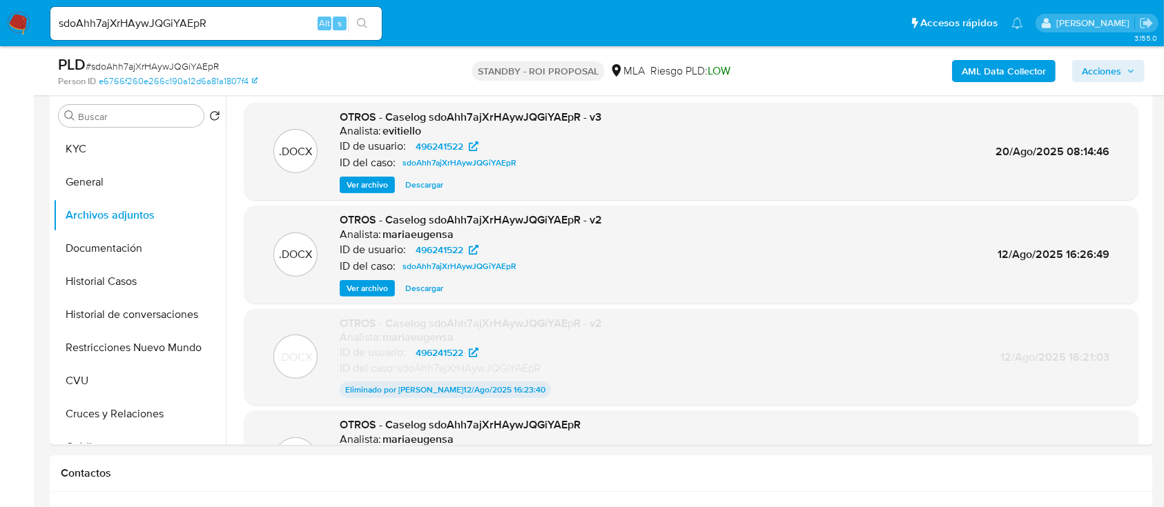
click at [210, 18] on input "sdoAhh7ajXrHAywJQGiYAEpR" at bounding box center [215, 23] width 331 height 18
paste input "rge0HEadsgWJ6Q5YXDmGayj4"
type input "rge0HEadsgWJ6Q5YXDmGayj4"
click at [358, 27] on icon "search-icon" at bounding box center [362, 23] width 11 height 11
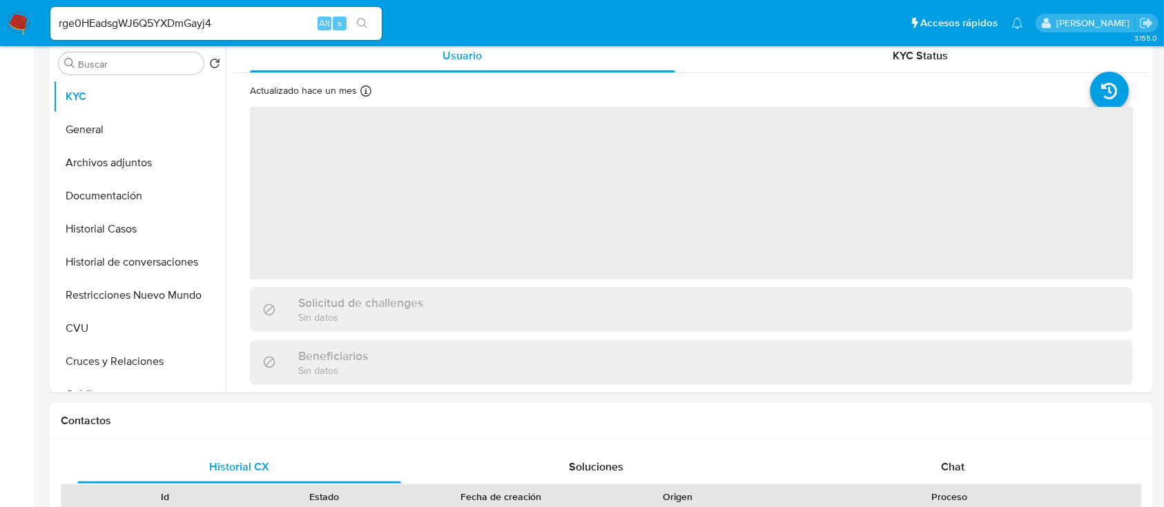
select select "10"
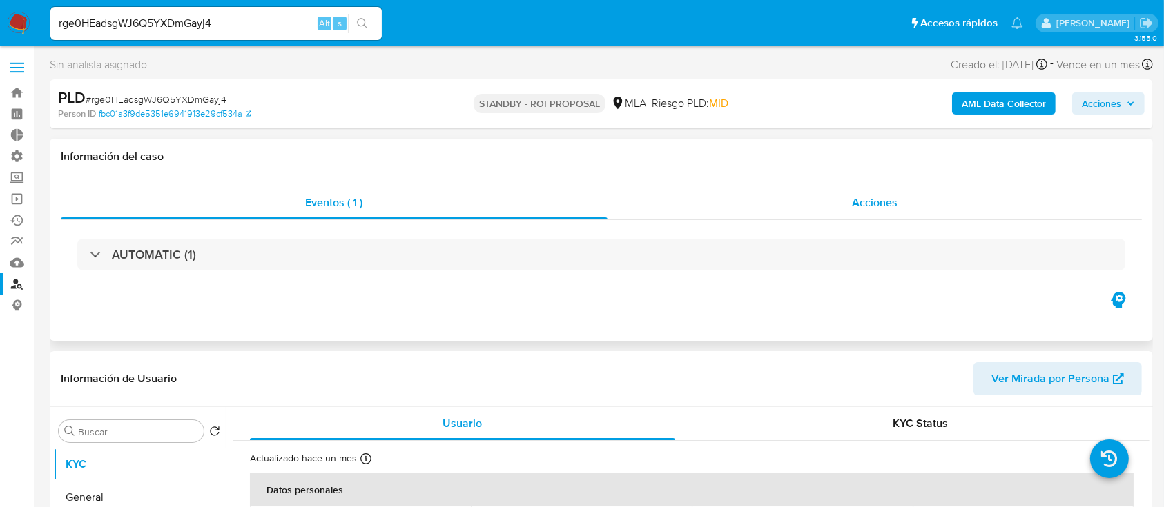
click at [864, 195] on span "Acciones" at bounding box center [875, 203] width 46 height 16
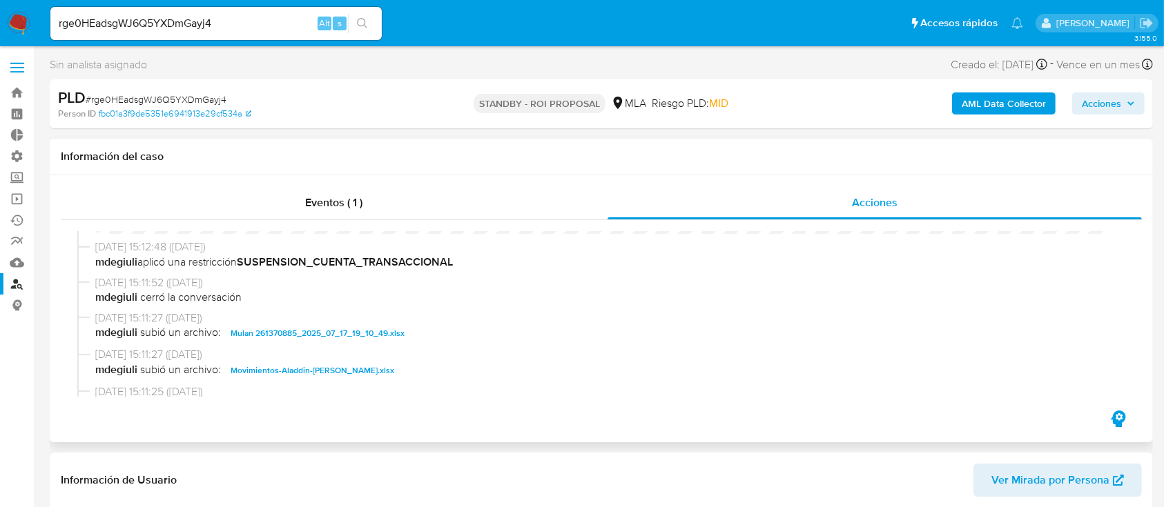
scroll to position [92, 0]
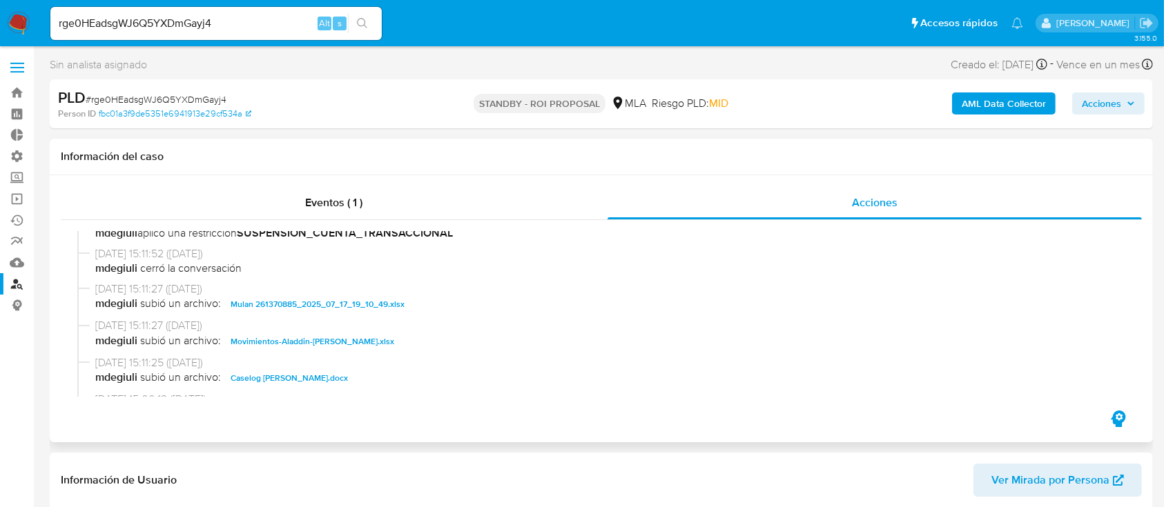
click at [324, 378] on span "Caselog Dolores Nazarena Rios.docx" at bounding box center [289, 378] width 117 height 17
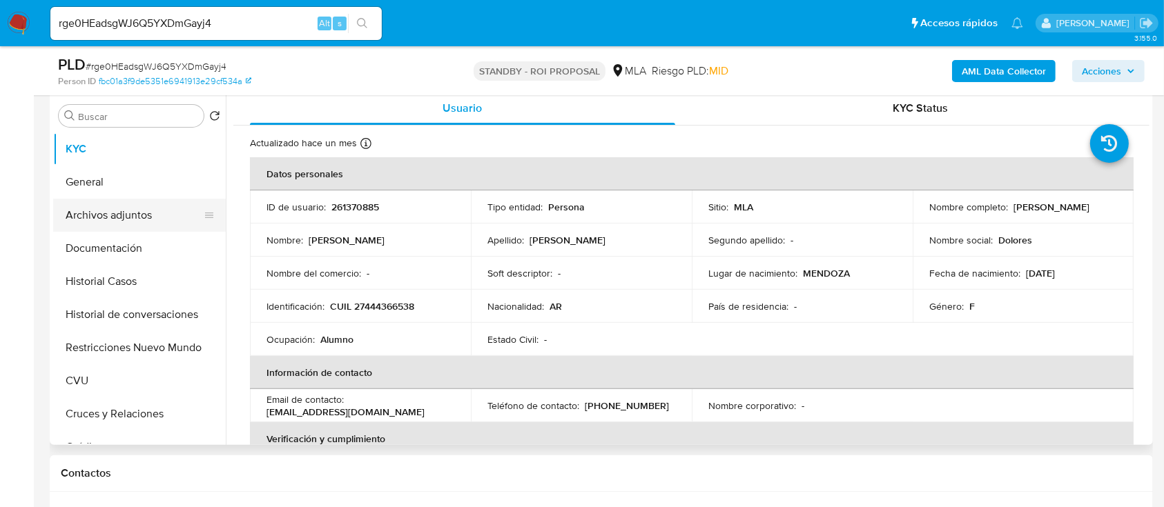
click at [163, 207] on button "Archivos adjuntos" at bounding box center [134, 215] width 162 height 33
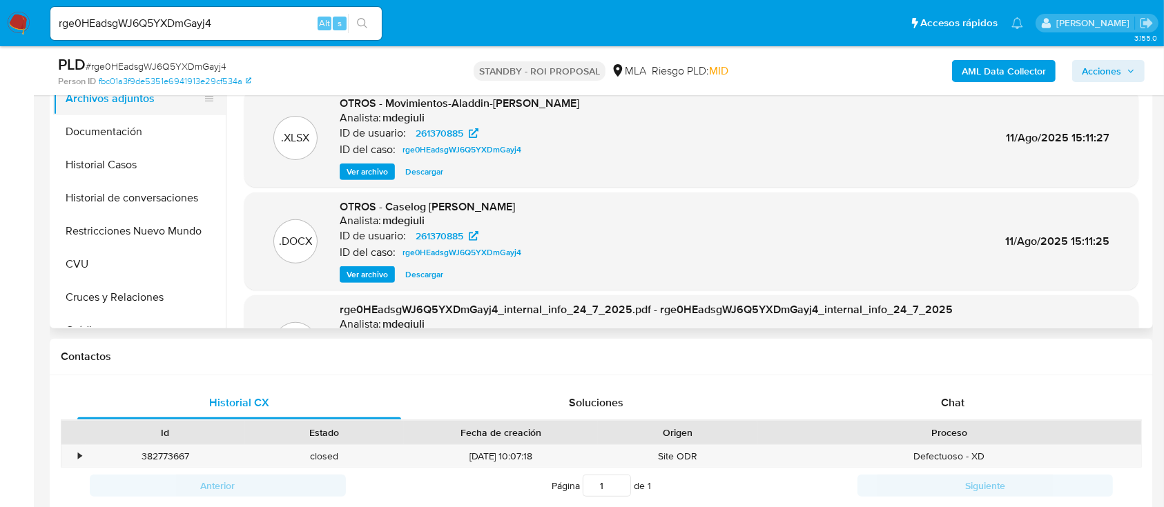
scroll to position [368, 0]
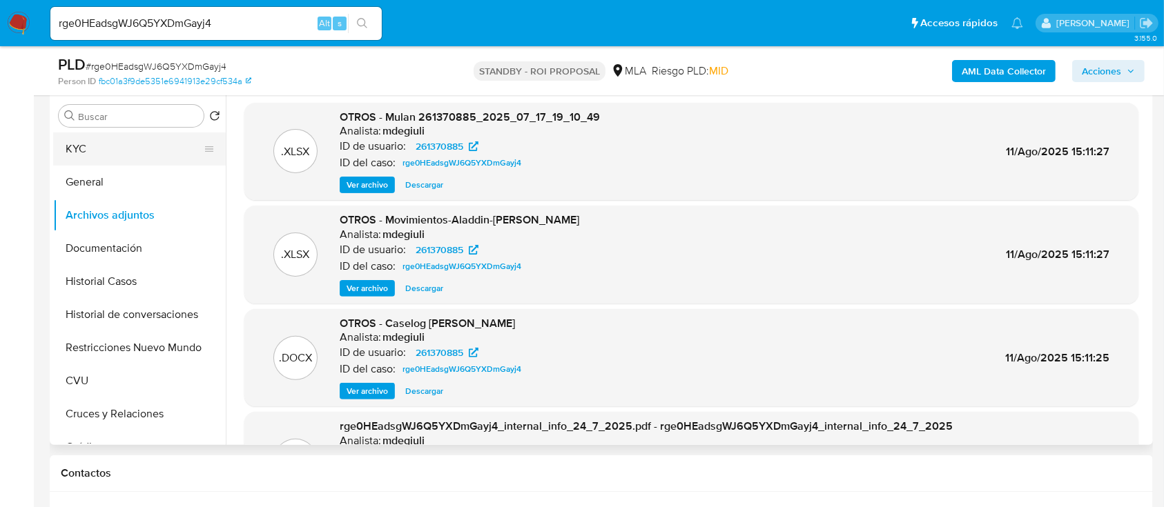
click at [104, 141] on button "KYC" at bounding box center [134, 149] width 162 height 33
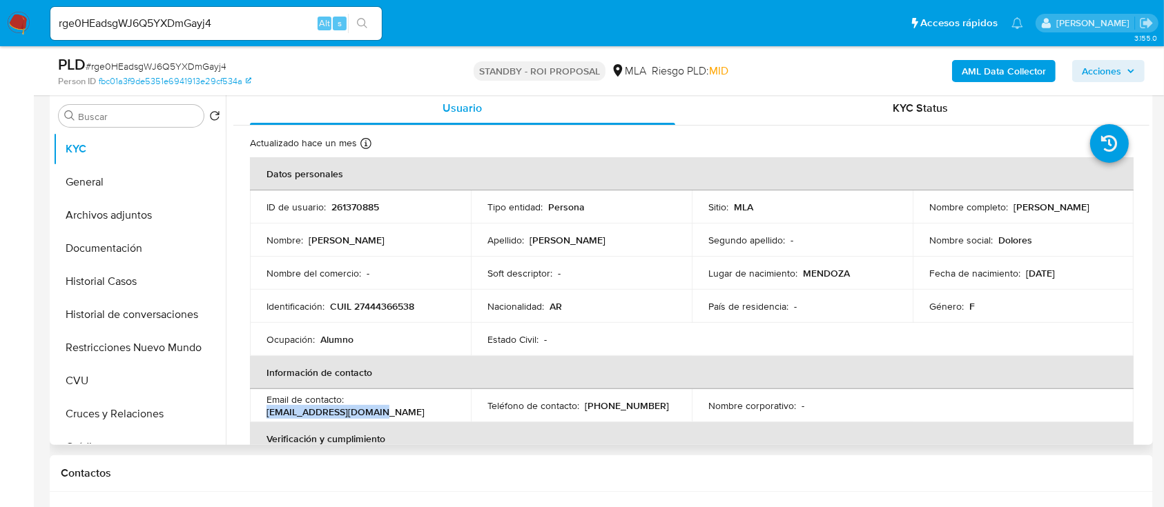
drag, startPoint x: 302, startPoint y: 410, endPoint x: 266, endPoint y: 411, distance: 35.9
click at [266, 411] on div "Email de contacto : dolorios1234@gmail.com" at bounding box center [360, 405] width 188 height 25
copy p "dolorios1234@gmail.com"
click at [240, 30] on input "rge0HEadsgWJ6Q5YXDmGayj4" at bounding box center [215, 23] width 331 height 18
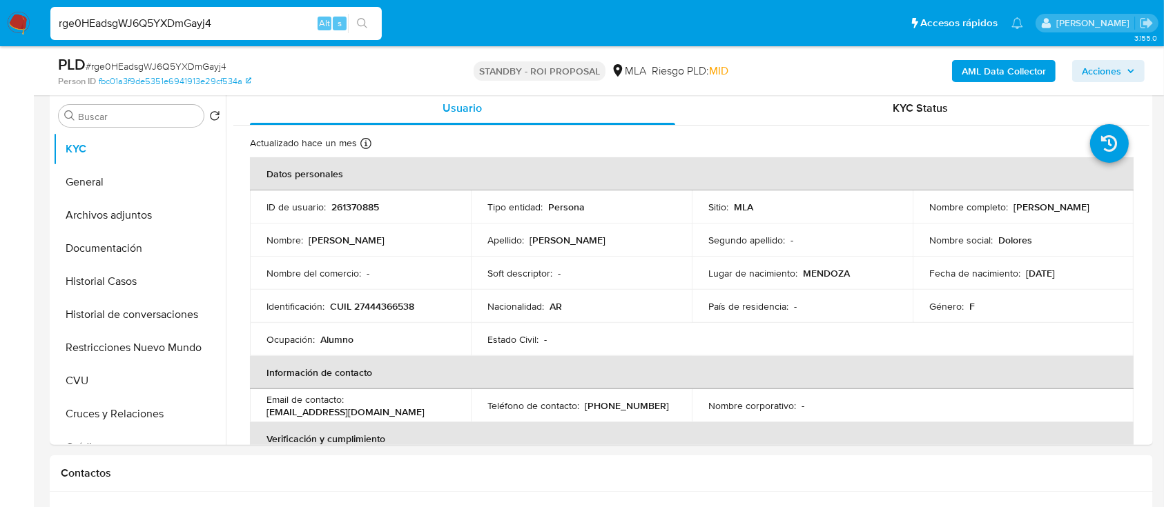
paste input "FBQV6H0IAGJNL6WstFNhGcxp"
type input "FBQV6H0IAGJNL6WstFNhGcxp"
click at [359, 25] on icon "search-icon" at bounding box center [362, 23] width 10 height 10
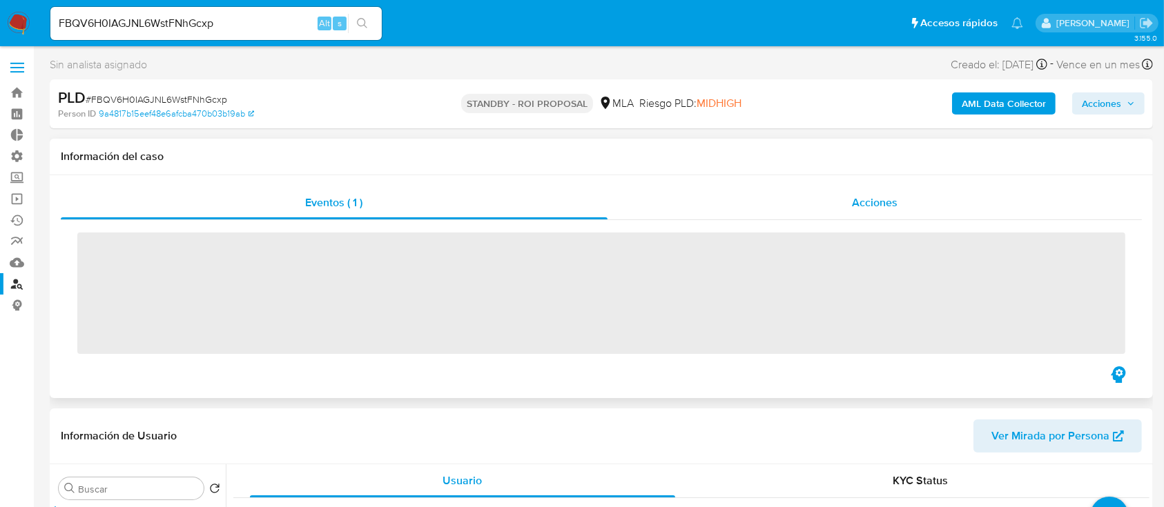
click at [845, 208] on div "Acciones" at bounding box center [874, 202] width 535 height 33
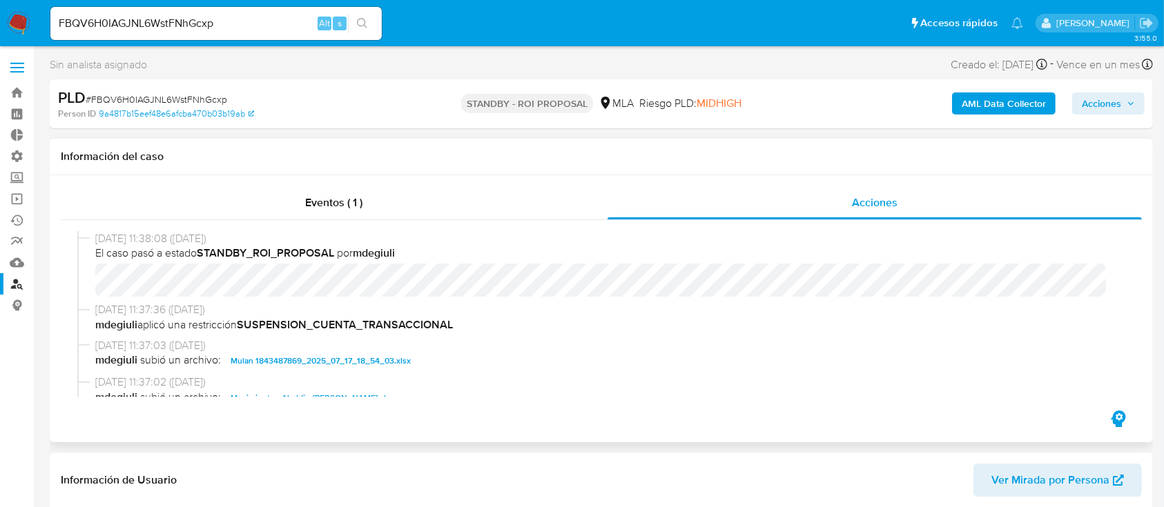
select select "10"
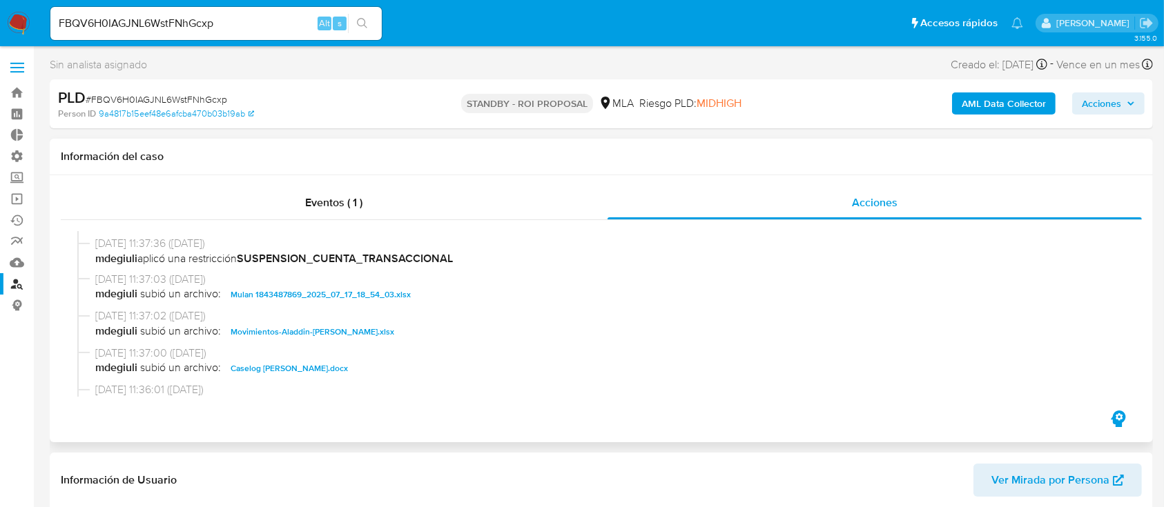
scroll to position [92, 0]
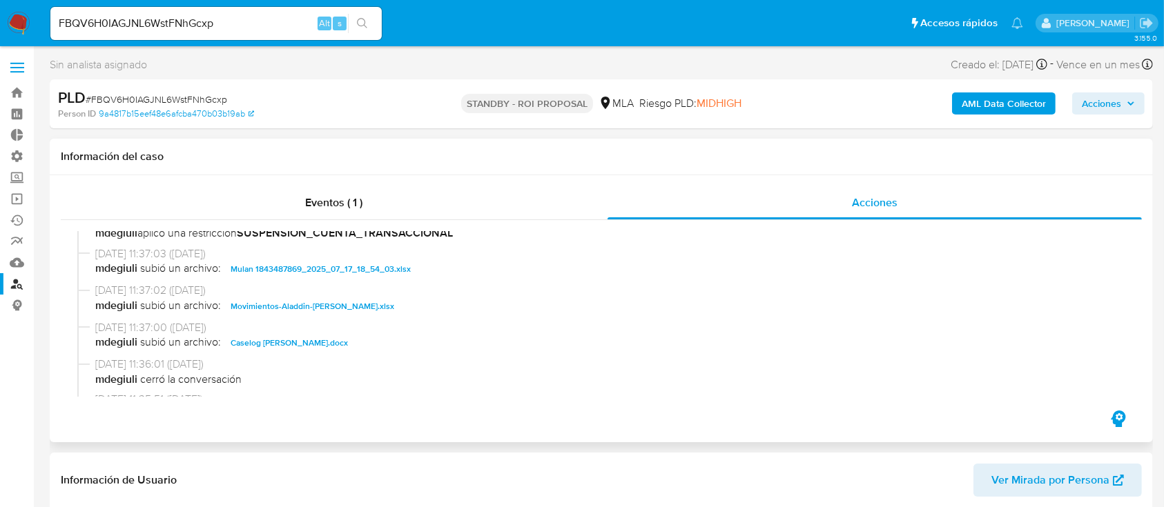
click at [305, 349] on span "Caselog Erika Ailen Seballos.docx" at bounding box center [289, 343] width 117 height 17
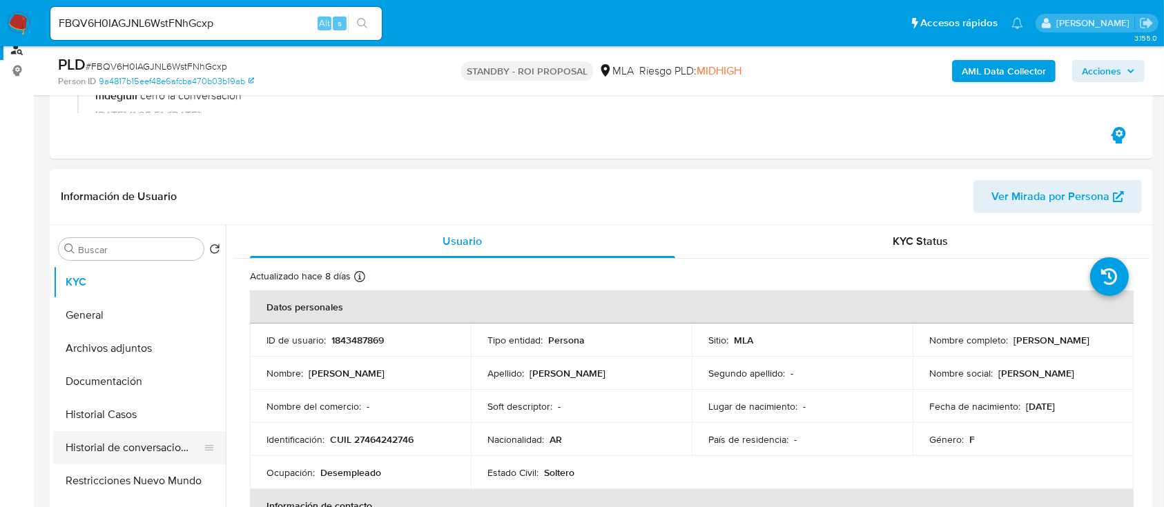
scroll to position [368, 0]
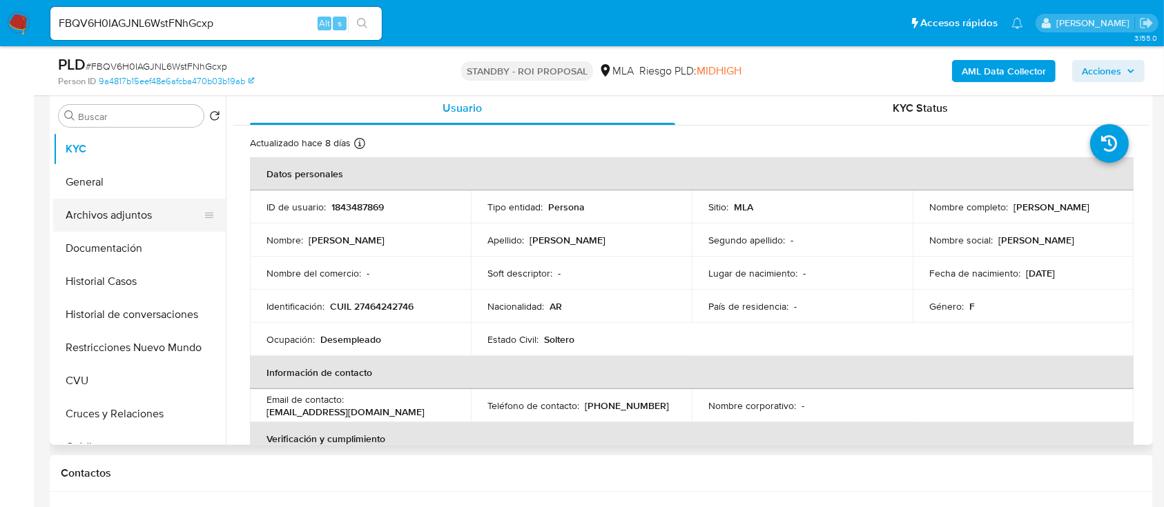
click at [150, 212] on button "Archivos adjuntos" at bounding box center [134, 215] width 162 height 33
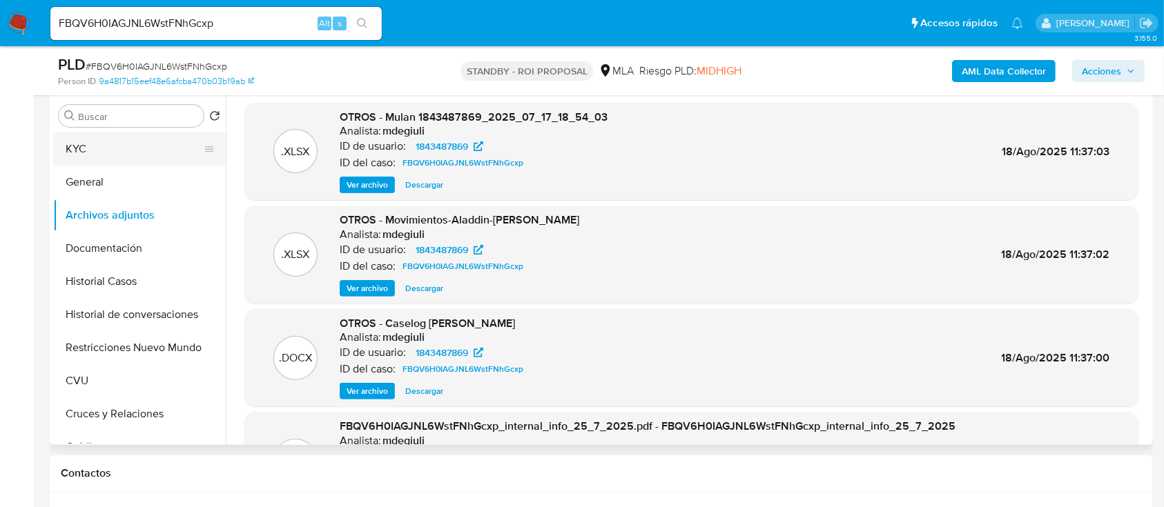
click at [121, 146] on button "KYC" at bounding box center [134, 149] width 162 height 33
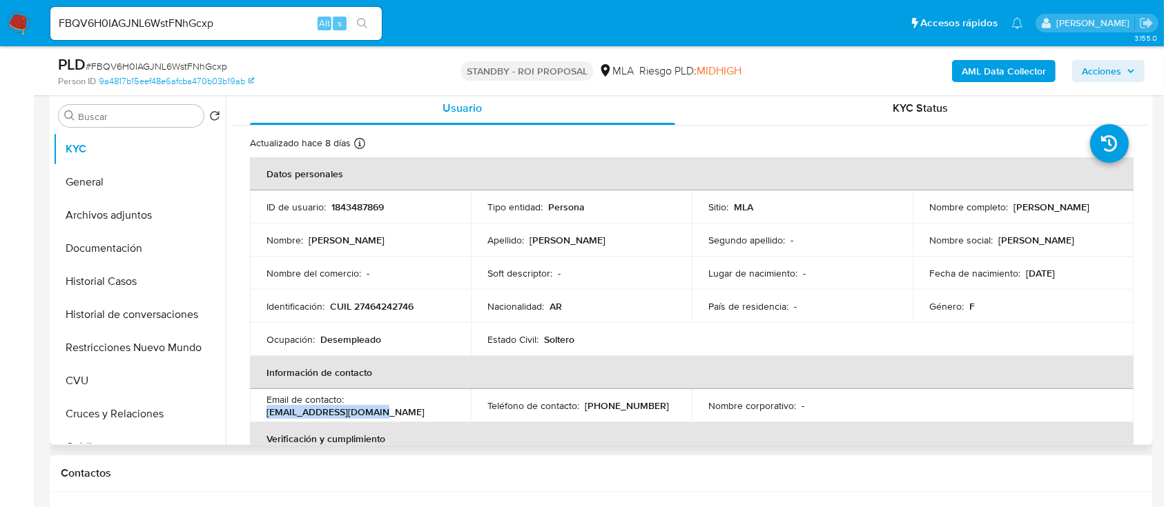
drag, startPoint x: 378, startPoint y: 409, endPoint x: 259, endPoint y: 409, distance: 118.7
click at [259, 409] on td "Email de contacto : casterplay55@gmail.com" at bounding box center [360, 405] width 221 height 33
copy p "casterplay55@gmail.com"
click at [247, 26] on input "FBQV6H0IAGJNL6WstFNhGcxp" at bounding box center [215, 23] width 331 height 18
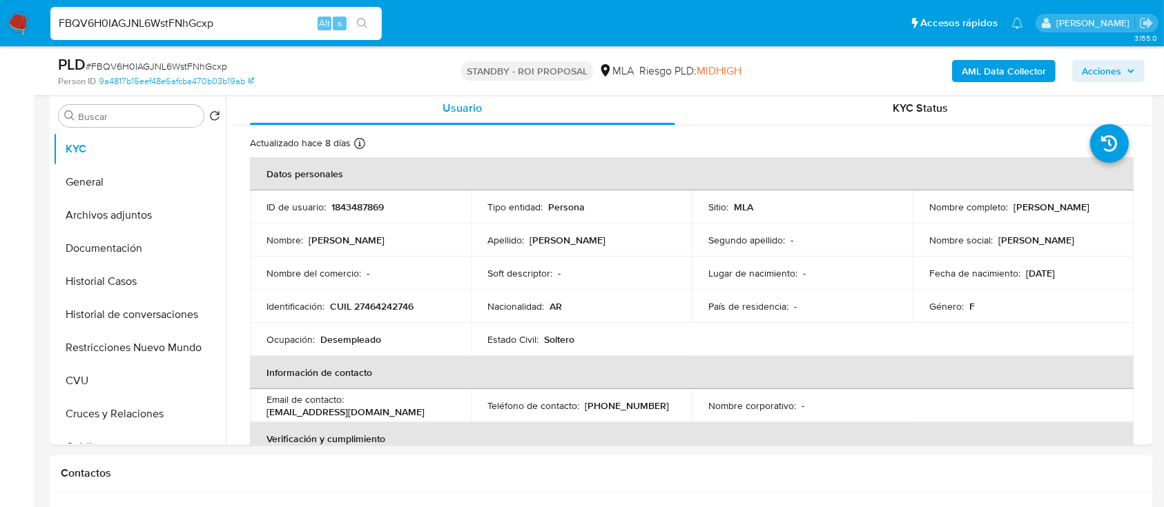
paste input "2k9vIoBoF4LnfUmrrdMuF4jv"
type input "2k9vIoBoF4LnfUmrrdMuF4jv"
click at [367, 22] on icon "search-icon" at bounding box center [362, 23] width 11 height 11
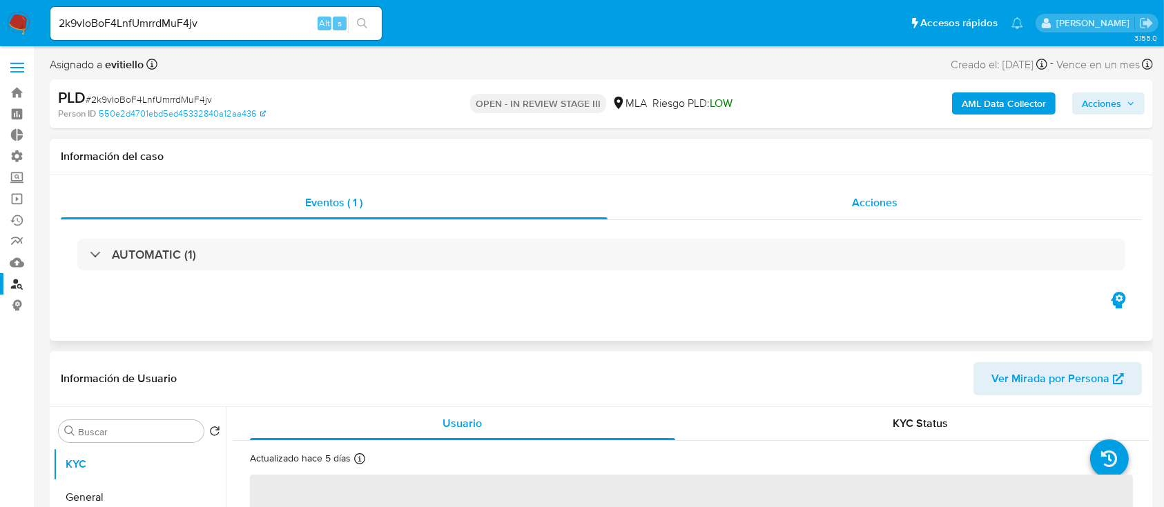
click at [933, 208] on div "Acciones" at bounding box center [874, 202] width 535 height 33
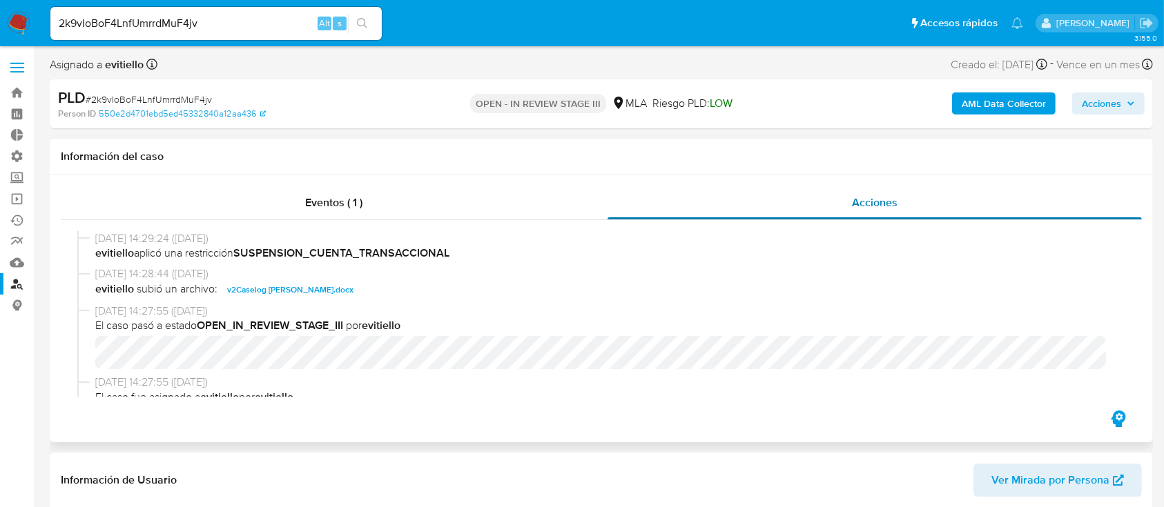
select select "10"
drag, startPoint x: 383, startPoint y: 285, endPoint x: 448, endPoint y: 312, distance: 70.3
click at [353, 285] on span "v2Caselog Jacqueline Denise Ricciardi.docx" at bounding box center [290, 290] width 126 height 17
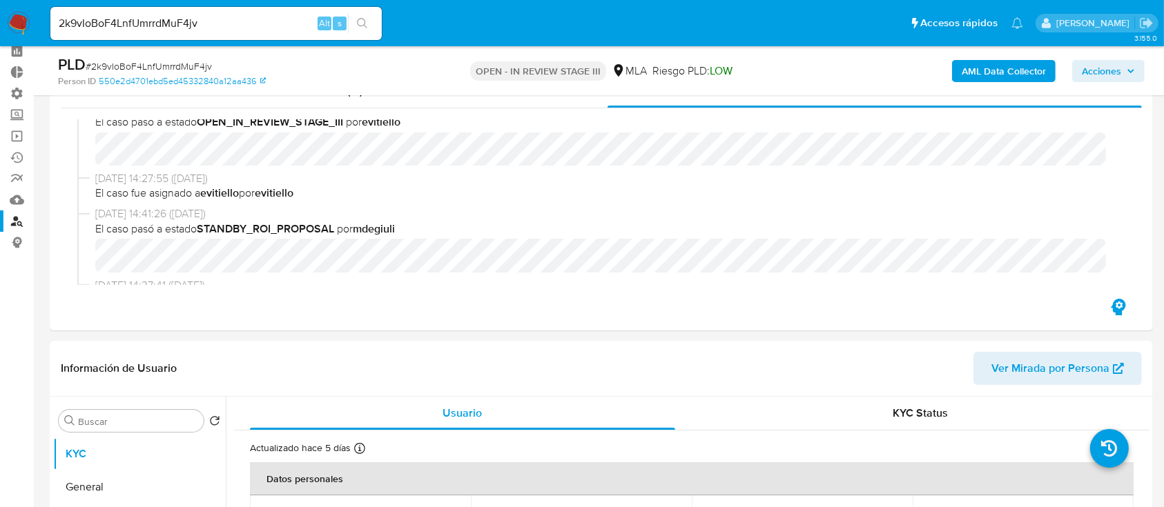
scroll to position [184, 0]
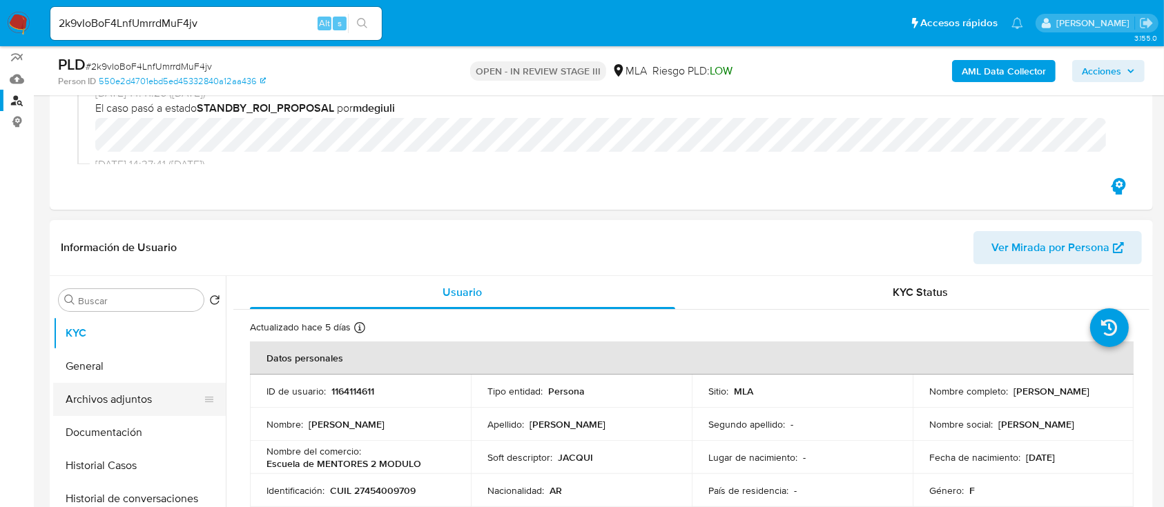
click at [117, 384] on button "Archivos adjuntos" at bounding box center [134, 399] width 162 height 33
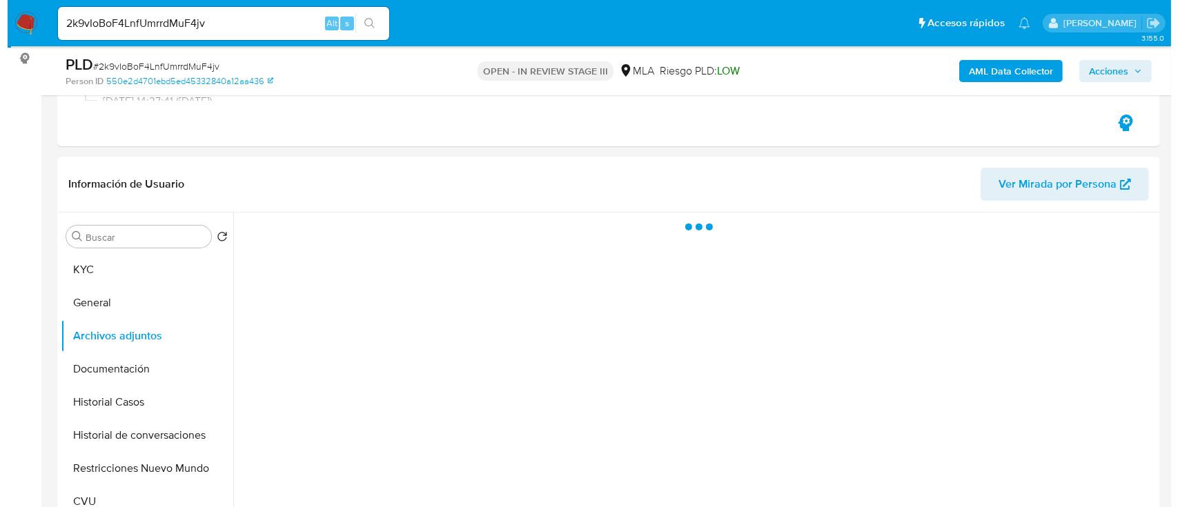
scroll to position [276, 0]
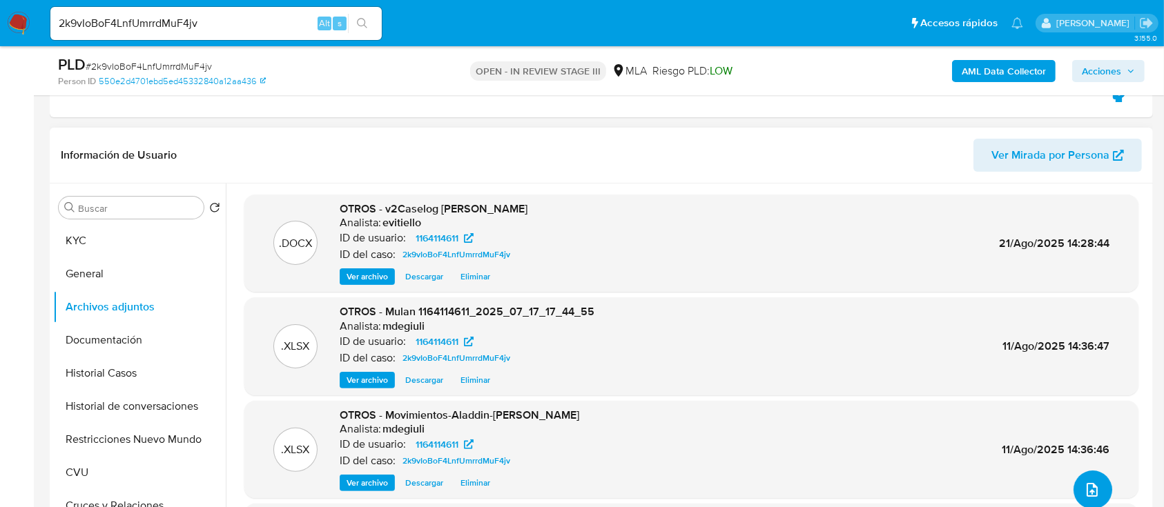
click at [1095, 491] on button "upload-file" at bounding box center [1092, 490] width 39 height 39
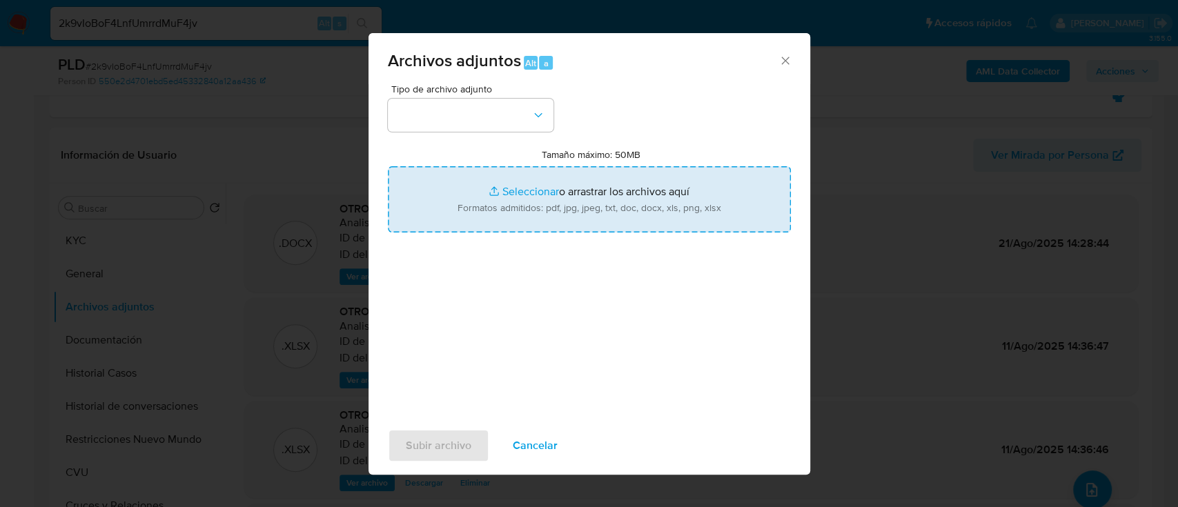
click at [530, 200] on input "Tamaño máximo: 50MB Seleccionar archivos" at bounding box center [589, 199] width 403 height 66
type input "C:\fakepath\Caselog 2k9vIoBoF4LnfUmrrdMuF4jv.docx"
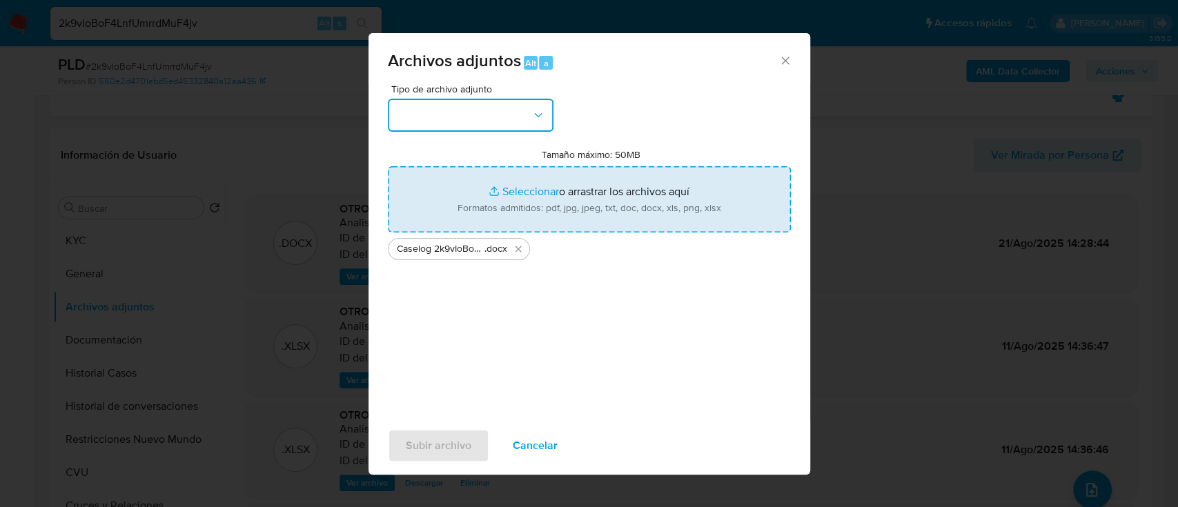
click at [468, 113] on button "button" at bounding box center [471, 115] width 166 height 33
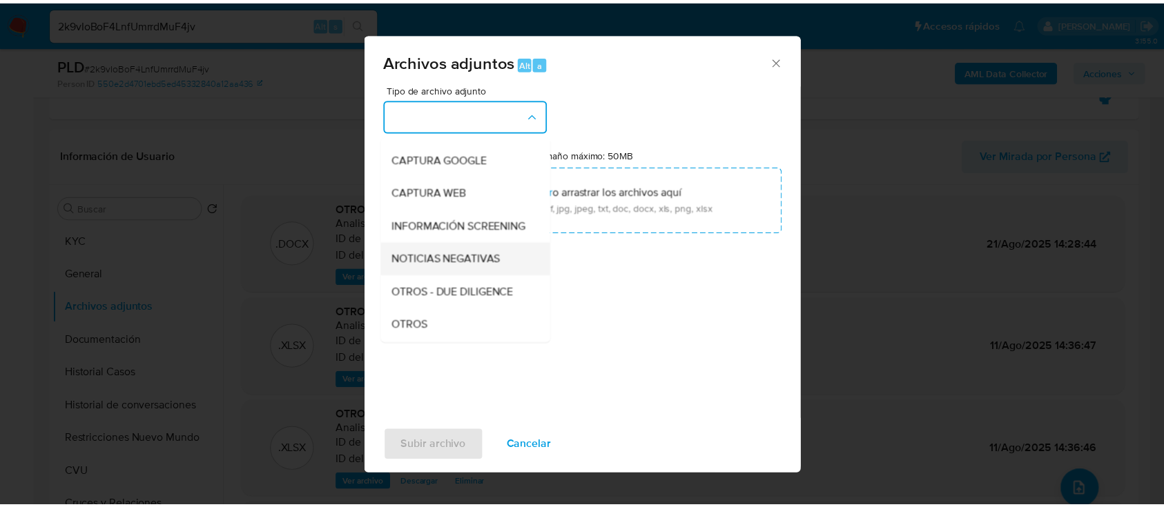
scroll to position [184, 0]
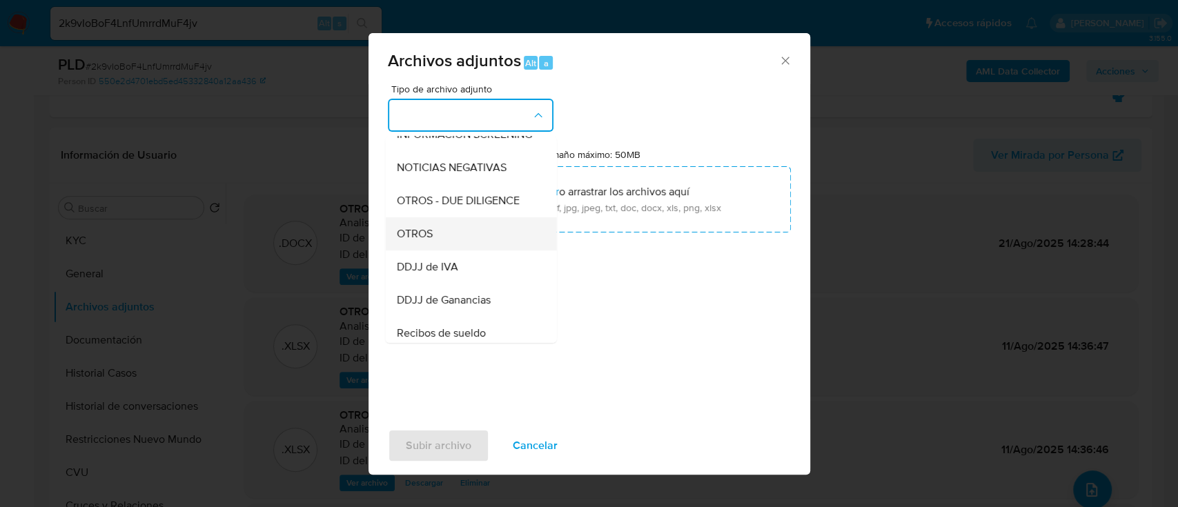
click at [460, 244] on div "OTROS" at bounding box center [466, 233] width 141 height 33
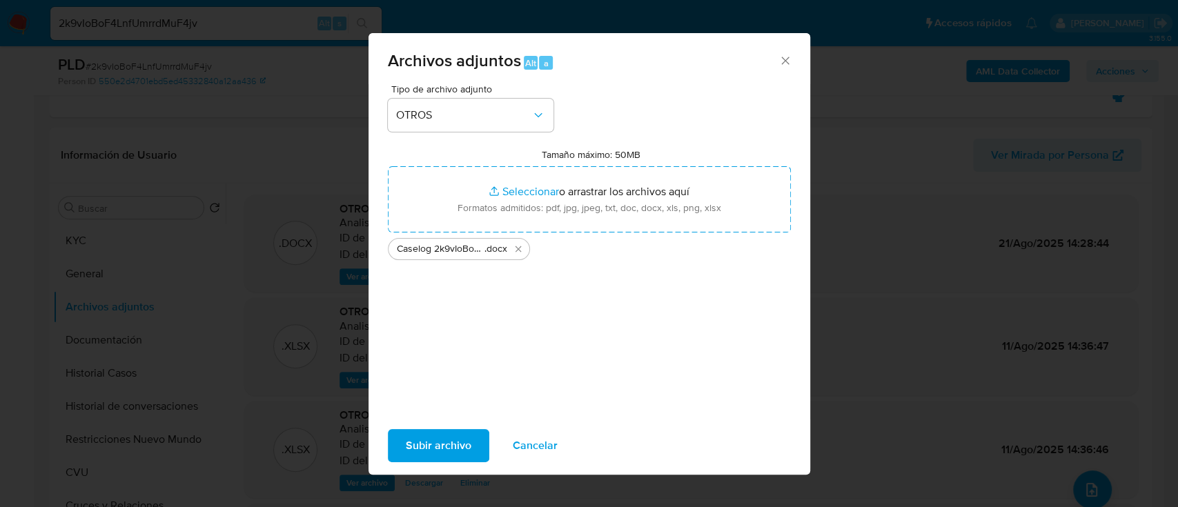
click at [443, 437] on span "Subir archivo" at bounding box center [439, 446] width 66 height 30
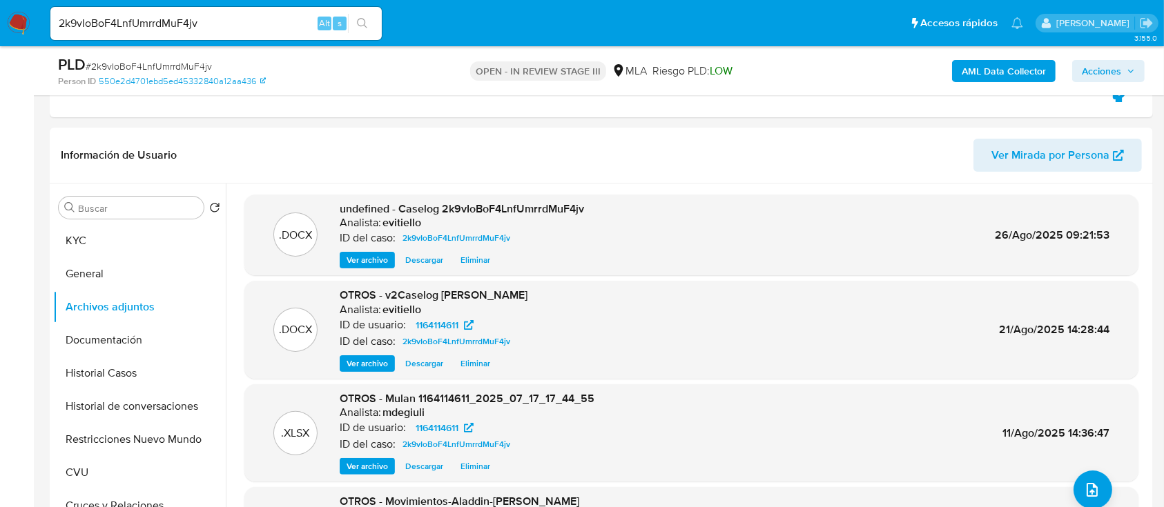
click at [260, 32] on div "2k9vIoBoF4LnfUmrrdMuF4jv Alt s" at bounding box center [215, 23] width 331 height 33
click at [364, 18] on icon "search-icon" at bounding box center [362, 23] width 11 height 11
click at [249, 28] on input "2k9vIoBoF4LnfUmrrdMuF4jv" at bounding box center [215, 23] width 331 height 18
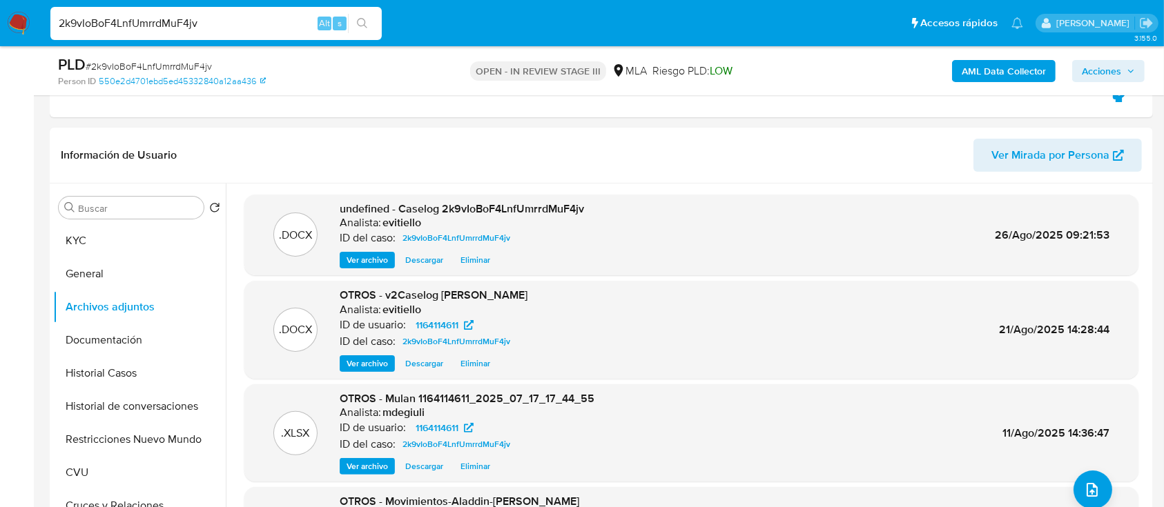
paste input "ocwxxGo0Upx3uQjxEDse7Gmn"
type input "ocwxxGo0Upx3uQjxEDse7Gmn"
click at [353, 25] on button "search-icon" at bounding box center [362, 23] width 28 height 19
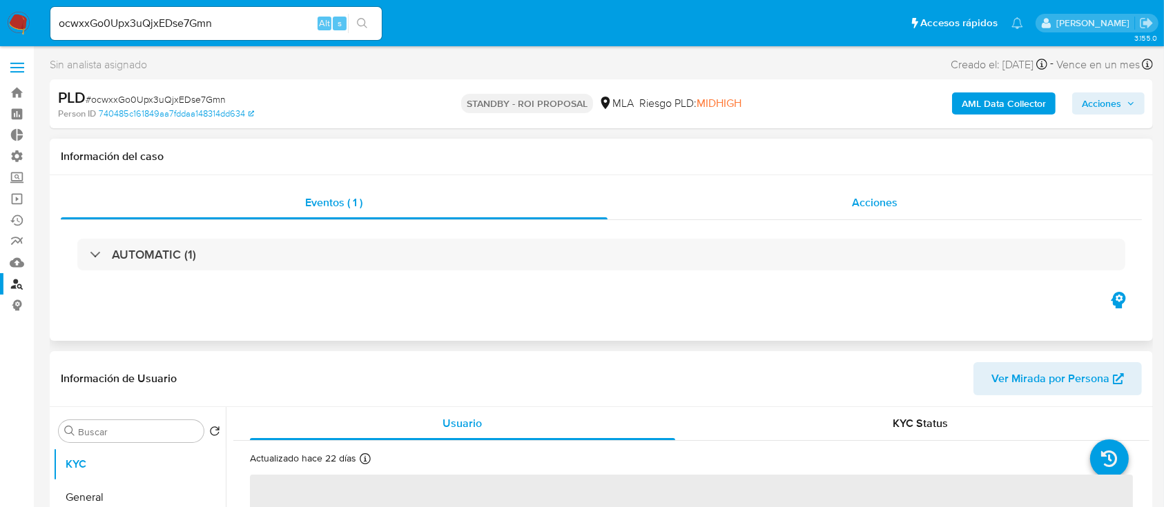
click at [895, 191] on div "Acciones" at bounding box center [874, 202] width 535 height 33
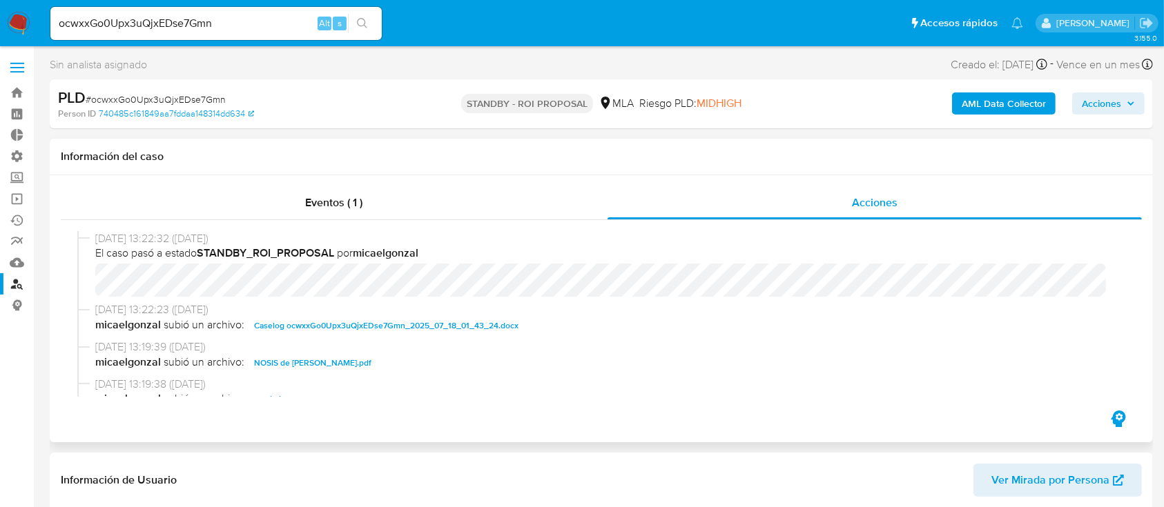
select select "10"
click at [309, 318] on span "Caselog ocwxxGo0Upx3uQjxEDse7Gmn_2025_07_18_01_43_24.docx" at bounding box center [386, 326] width 264 height 17
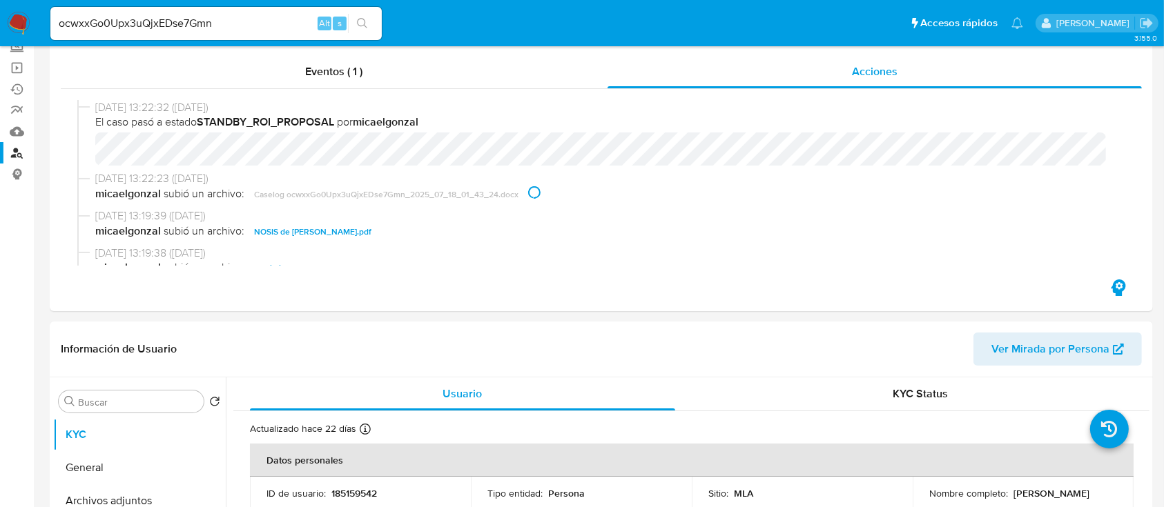
scroll to position [276, 0]
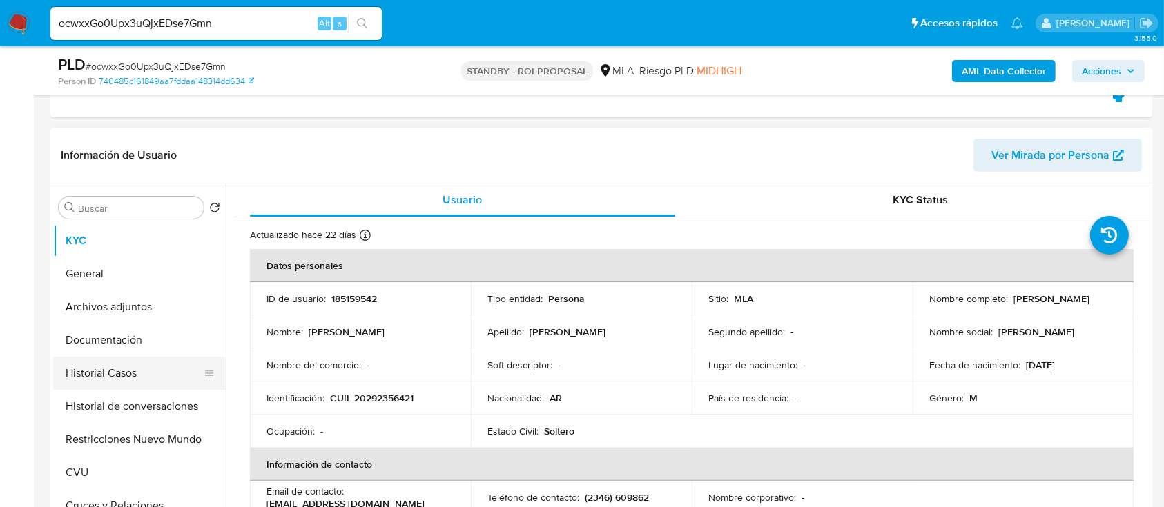
click at [167, 378] on button "Historial Casos" at bounding box center [134, 373] width 162 height 33
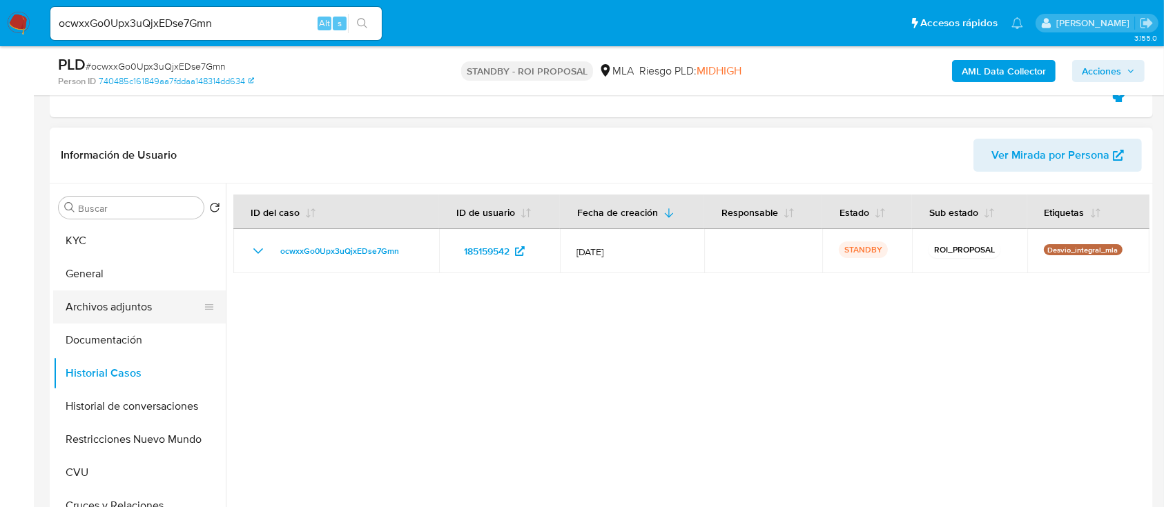
click at [164, 312] on button "Archivos adjuntos" at bounding box center [134, 307] width 162 height 33
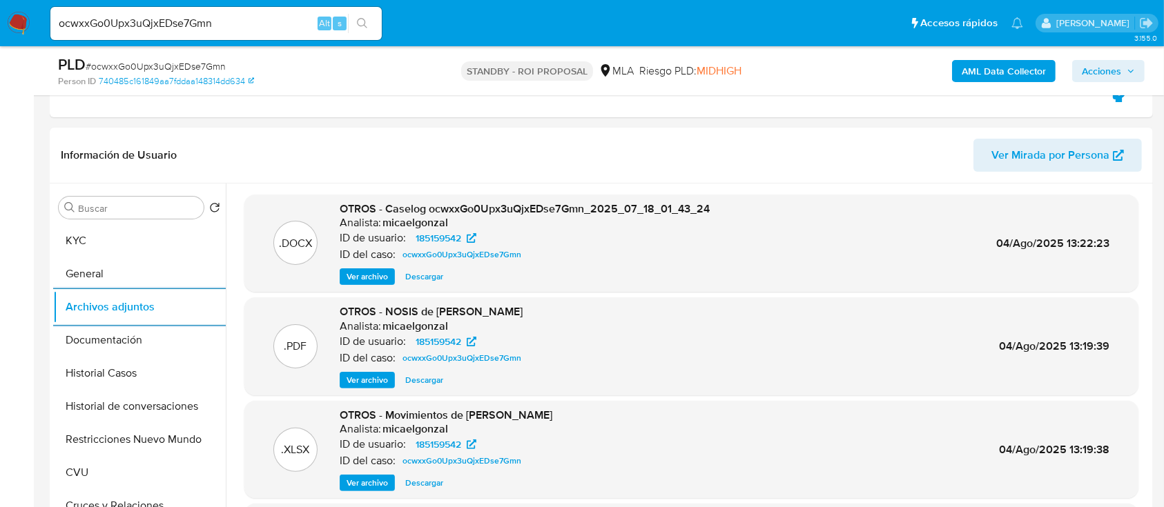
click at [286, 29] on input "ocwxxGo0Upx3uQjxEDse7Gmn" at bounding box center [215, 23] width 331 height 18
click at [286, 28] on input "ocwxxGo0Upx3uQjxEDse7Gmn" at bounding box center [215, 23] width 331 height 18
paste input "lRMzIIFrt2ElBLRaT1sSfK9C"
type input "lRMzIIFrt2ElBLRaT1sSfK9C"
click at [370, 23] on button "search-icon" at bounding box center [362, 23] width 28 height 19
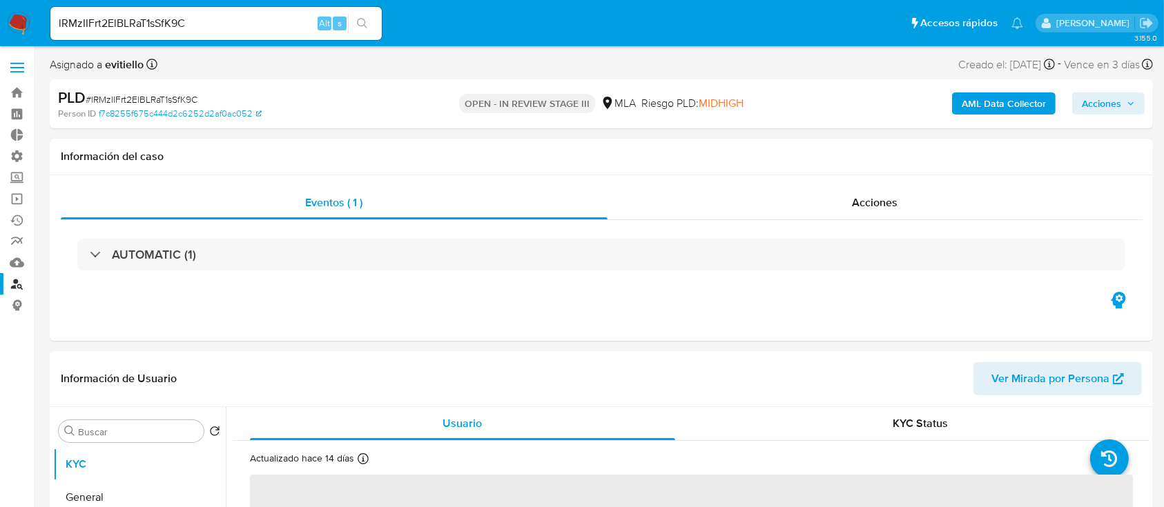
select select "10"
click at [284, 20] on input "lRMzIIFrt2ElBLRaT1sSfK9C" at bounding box center [215, 23] width 331 height 18
paste input "Qk318ixqhOg7rGhrAtNdM4zl"
type input "Qk318ixqhOg7rGhrAtNdM4zl"
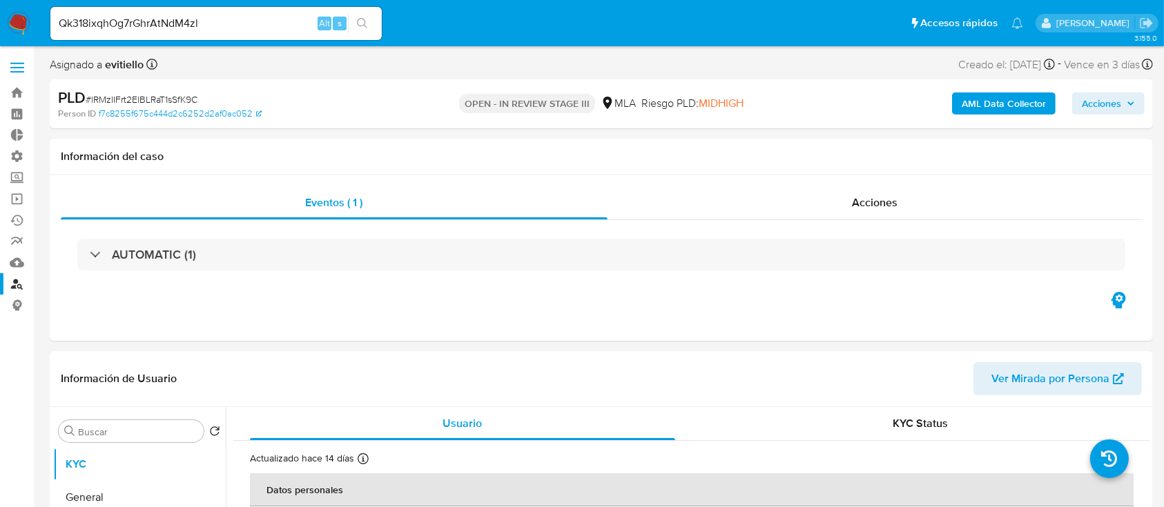
click at [358, 23] on icon "search-icon" at bounding box center [362, 23] width 10 height 10
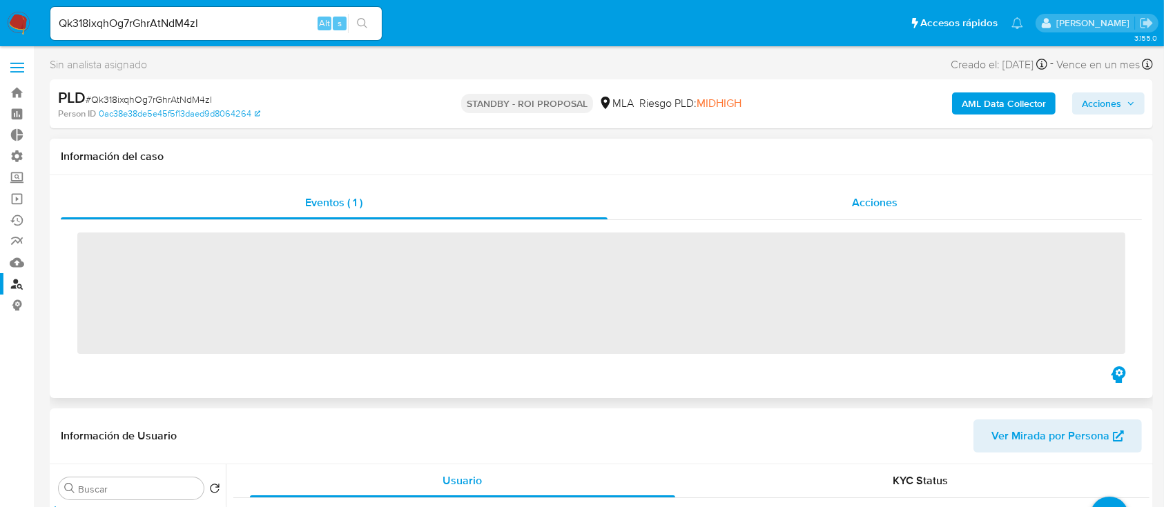
click at [887, 202] on span "Acciones" at bounding box center [875, 203] width 46 height 16
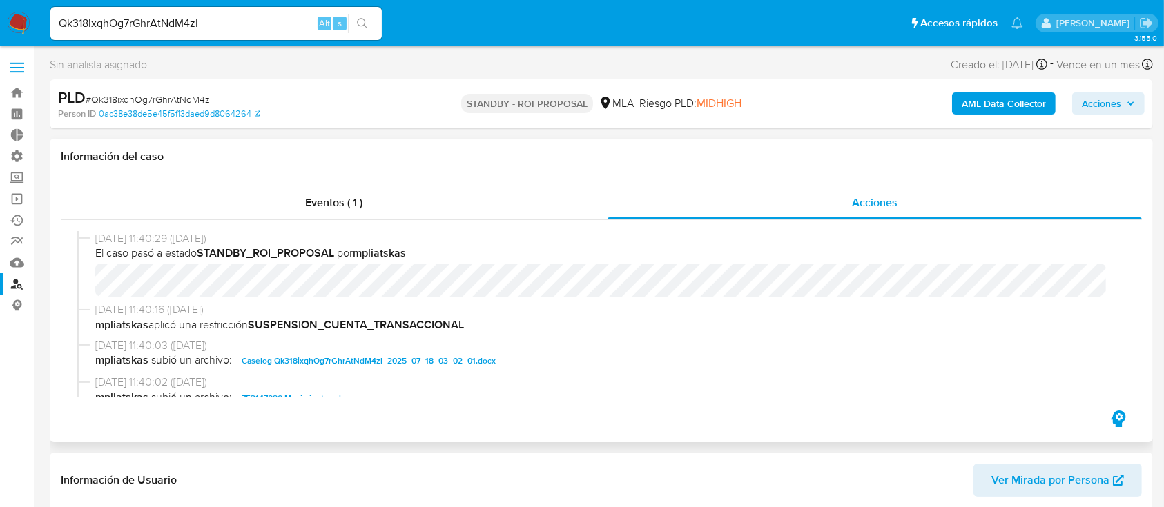
select select "10"
click at [258, 21] on input "Qk318ixqhOg7rGhrAtNdM4zl" at bounding box center [215, 23] width 331 height 18
paste input "vGQle9UDLw6VVCrk9IU8PtVO"
type input "vGQle9UDLw6VVCrk9IU8PtVO"
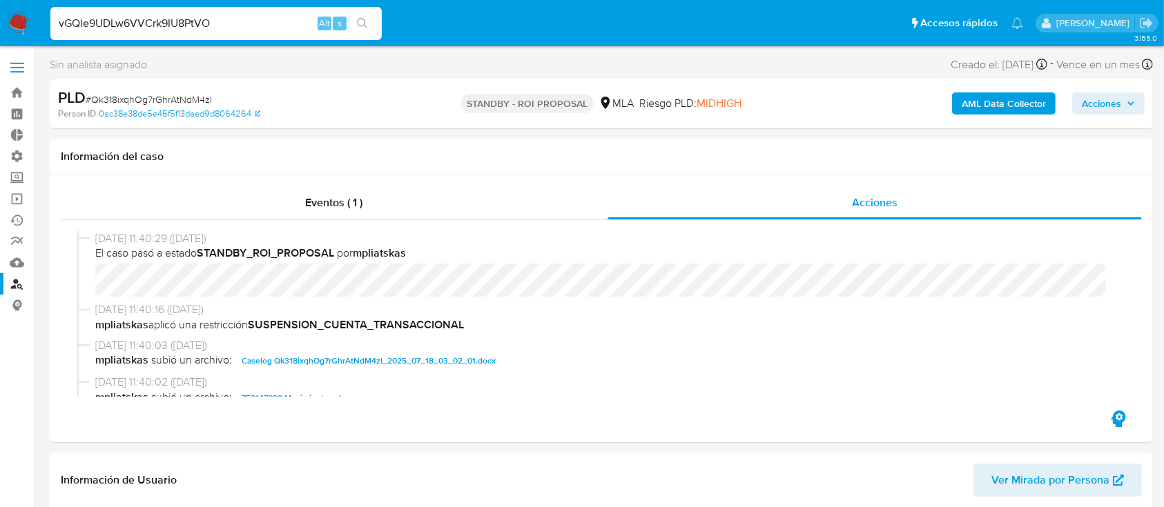
click at [359, 19] on icon "search-icon" at bounding box center [362, 23] width 11 height 11
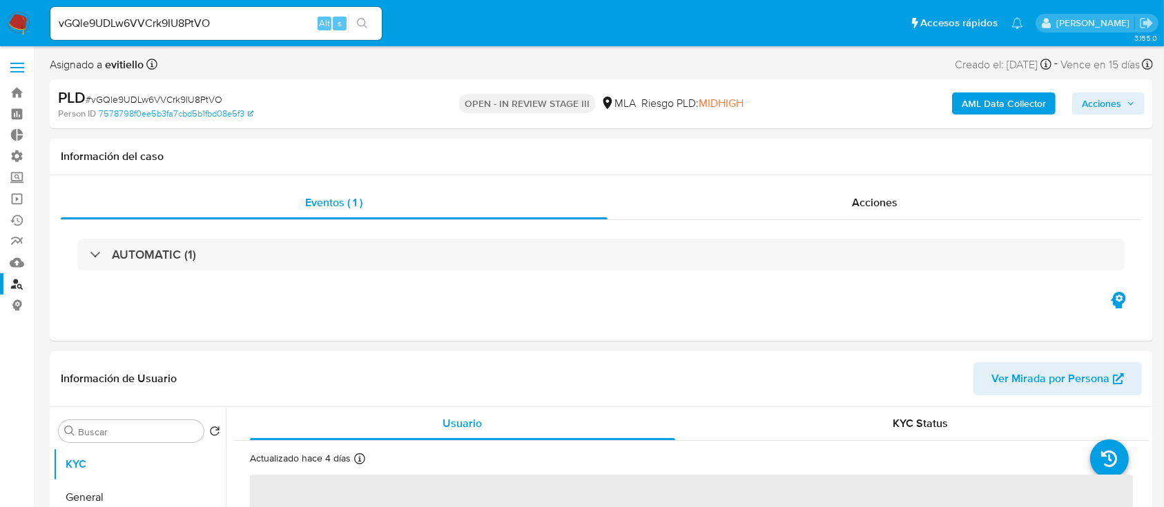
select select "10"
click at [837, 202] on div "Acciones" at bounding box center [874, 202] width 535 height 33
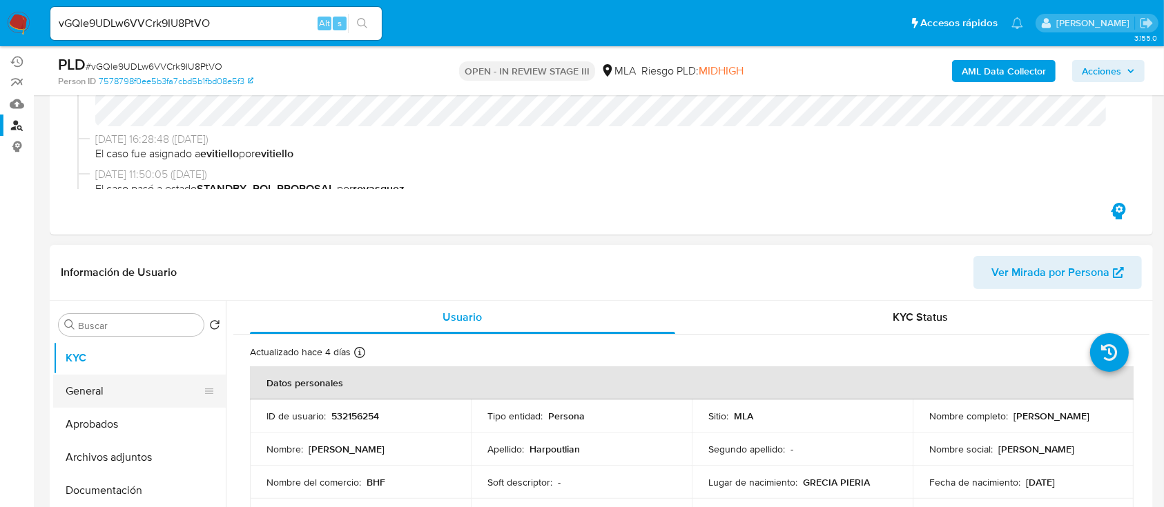
scroll to position [184, 0]
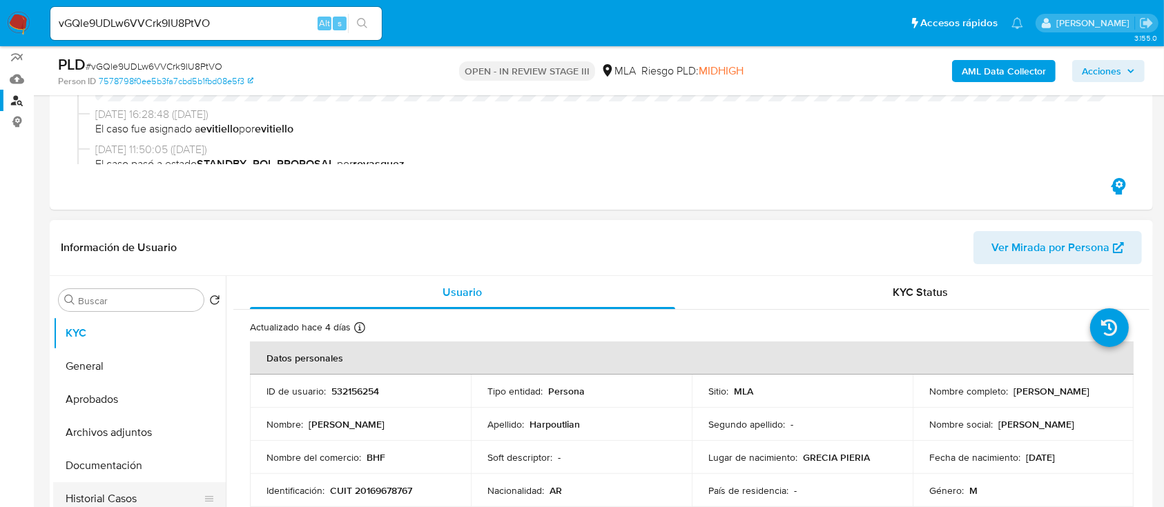
click at [124, 492] on button "Historial Casos" at bounding box center [134, 499] width 162 height 33
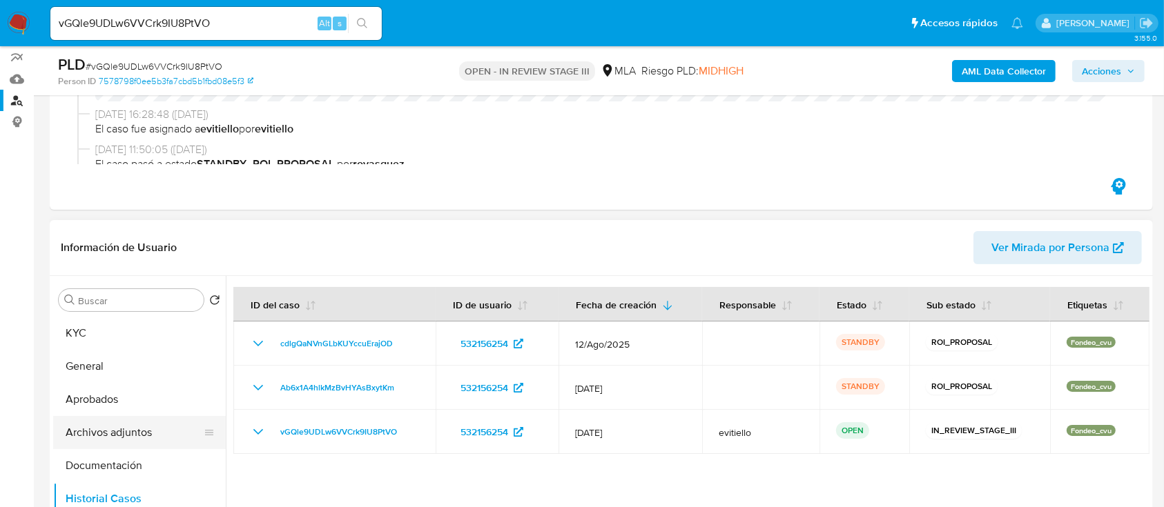
click at [128, 426] on button "Archivos adjuntos" at bounding box center [134, 432] width 162 height 33
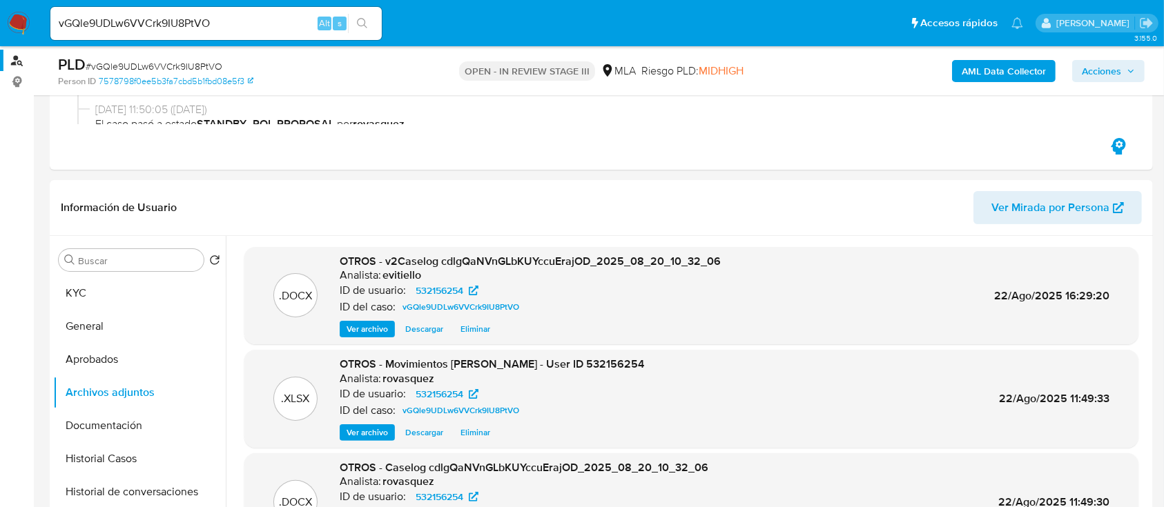
scroll to position [276, 0]
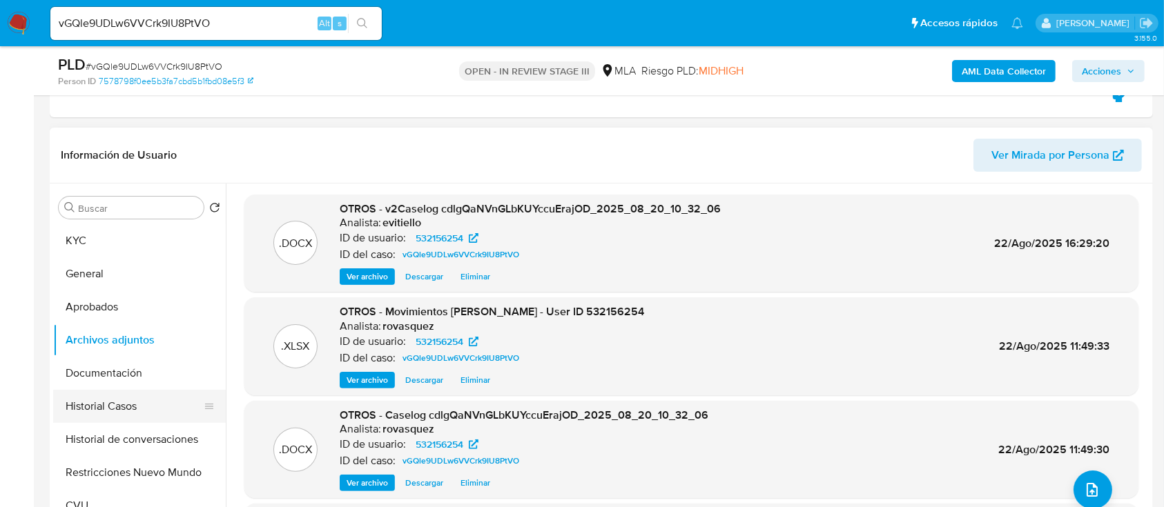
click at [161, 405] on button "Historial Casos" at bounding box center [134, 406] width 162 height 33
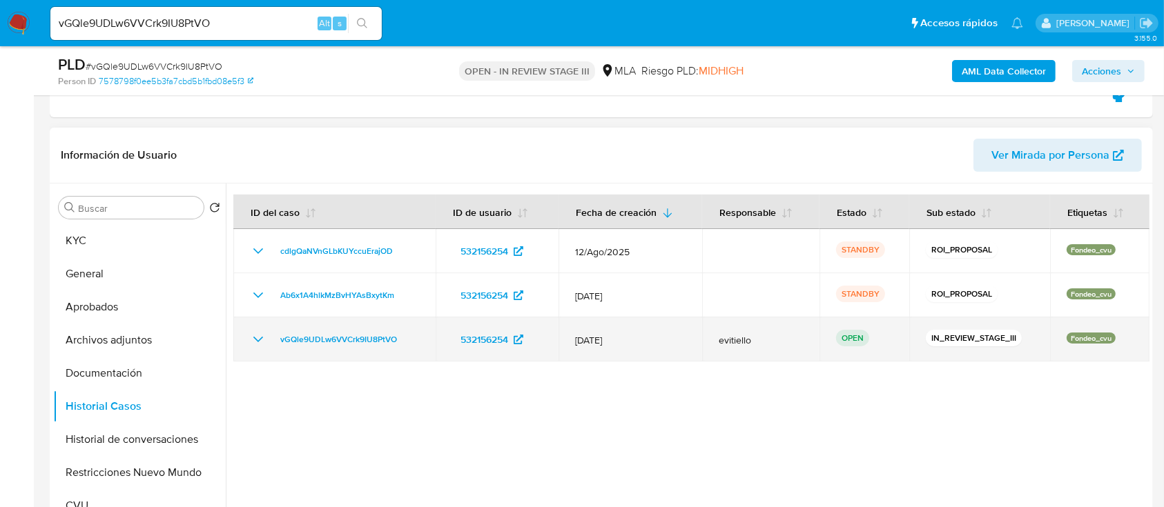
drag, startPoint x: 405, startPoint y: 344, endPoint x: 265, endPoint y: 338, distance: 140.2
click at [265, 338] on div "vGQle9UDLw6VVCrk9IU8PtVO" at bounding box center [334, 339] width 169 height 17
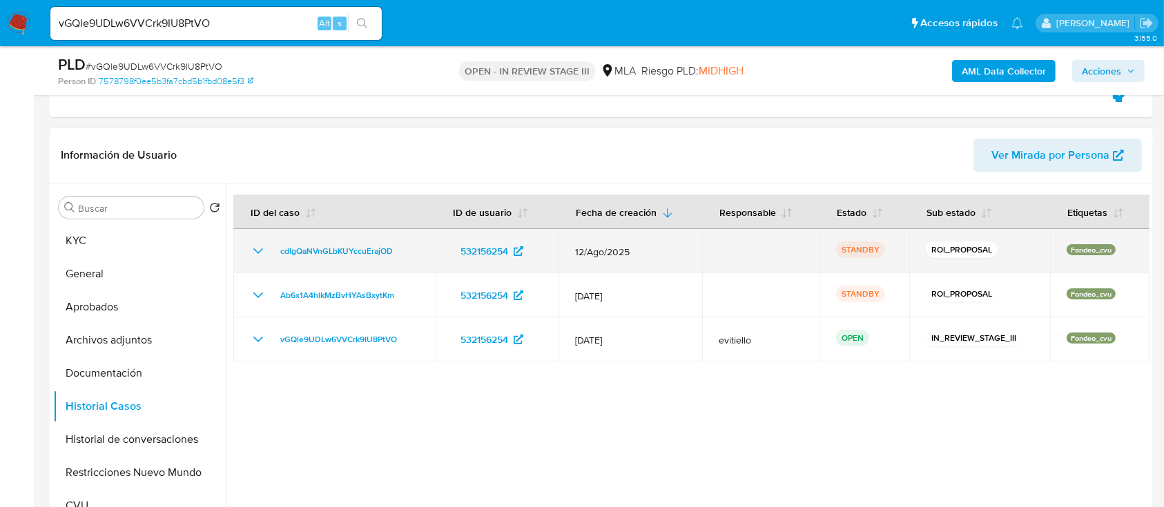
drag, startPoint x: 407, startPoint y: 246, endPoint x: 262, endPoint y: 251, distance: 145.8
click at [262, 251] on div "cdlgQaNVnGLbKUYccuErajOD" at bounding box center [334, 251] width 169 height 17
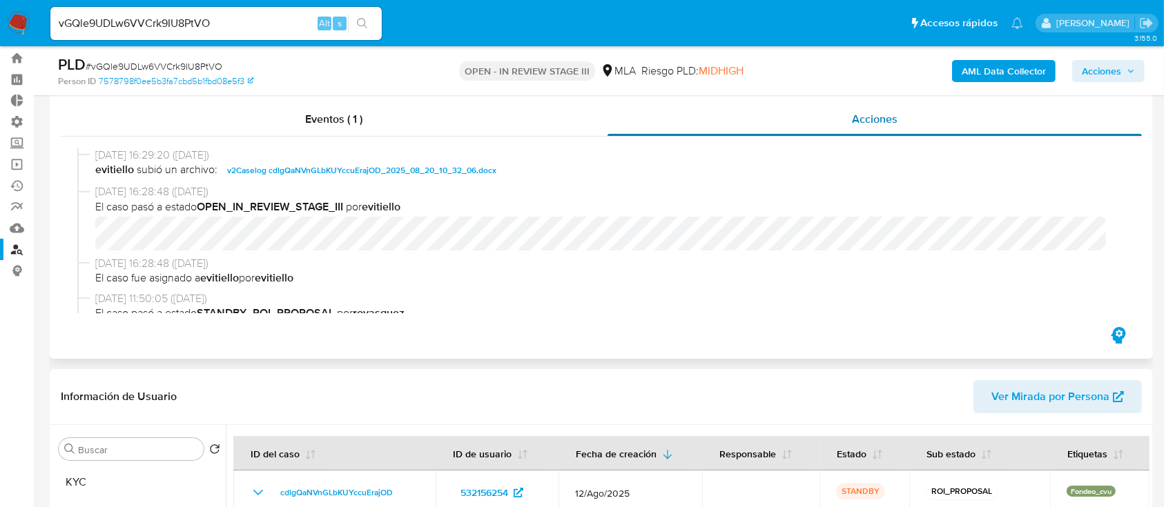
scroll to position [0, 0]
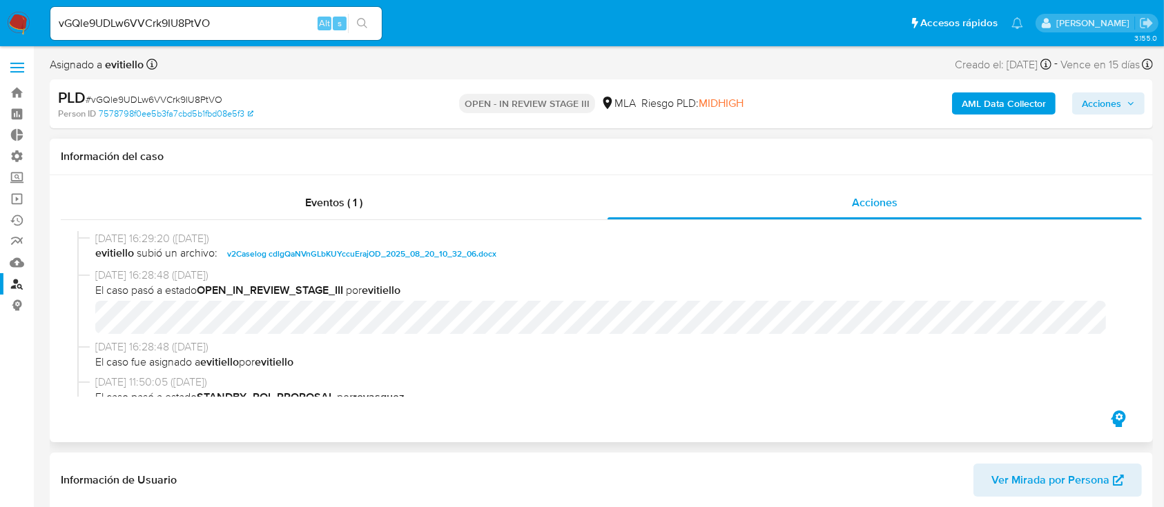
click at [273, 252] on span "v2Caselog cdlgQaNVnGLbKUYccuErajOD_2025_08_20_10_32_06.docx" at bounding box center [361, 254] width 269 height 17
click at [249, 9] on div "vGQle9UDLw6VVCrk9IU8PtVO Alt s" at bounding box center [215, 23] width 331 height 33
click at [247, 17] on input "vGQle9UDLw6VVCrk9IU8PtVO" at bounding box center [215, 23] width 331 height 18
paste input "0Pmco1wC0y5SrFJ691lU62vc"
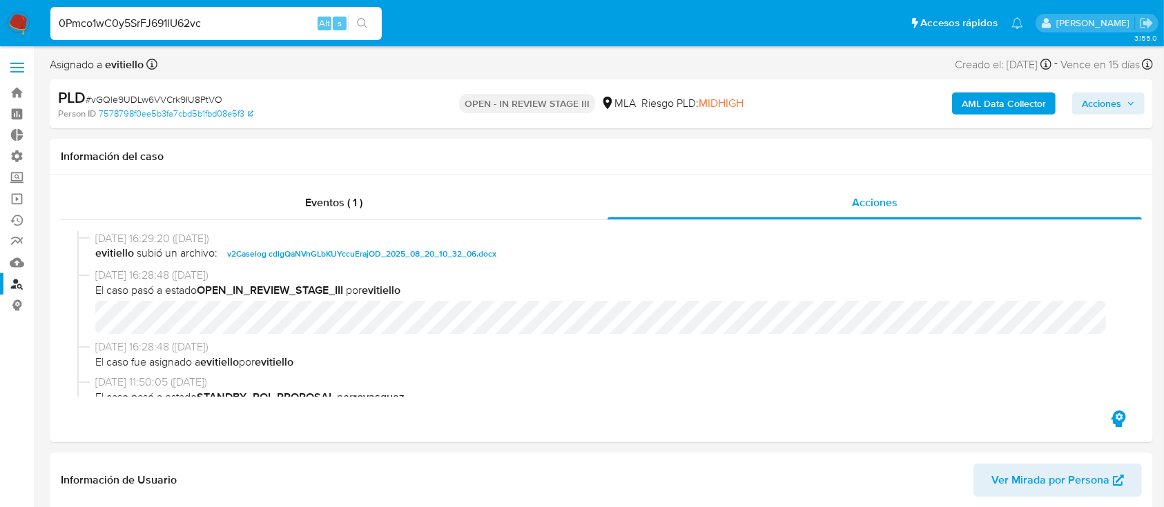
type input "0Pmco1wC0y5SrFJ691lU62vc"
click at [372, 23] on button "search-icon" at bounding box center [362, 23] width 28 height 19
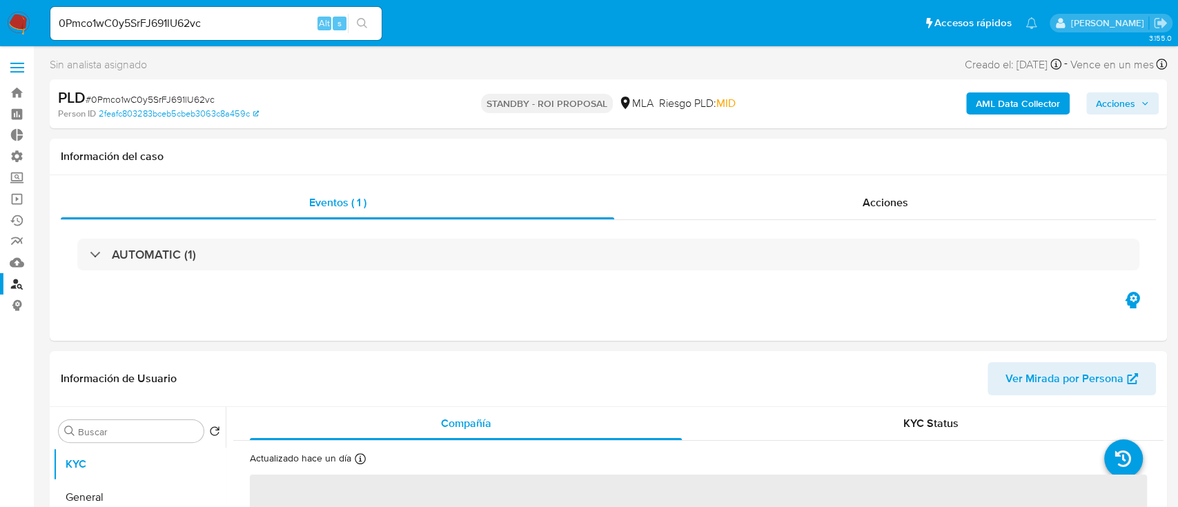
select select "10"
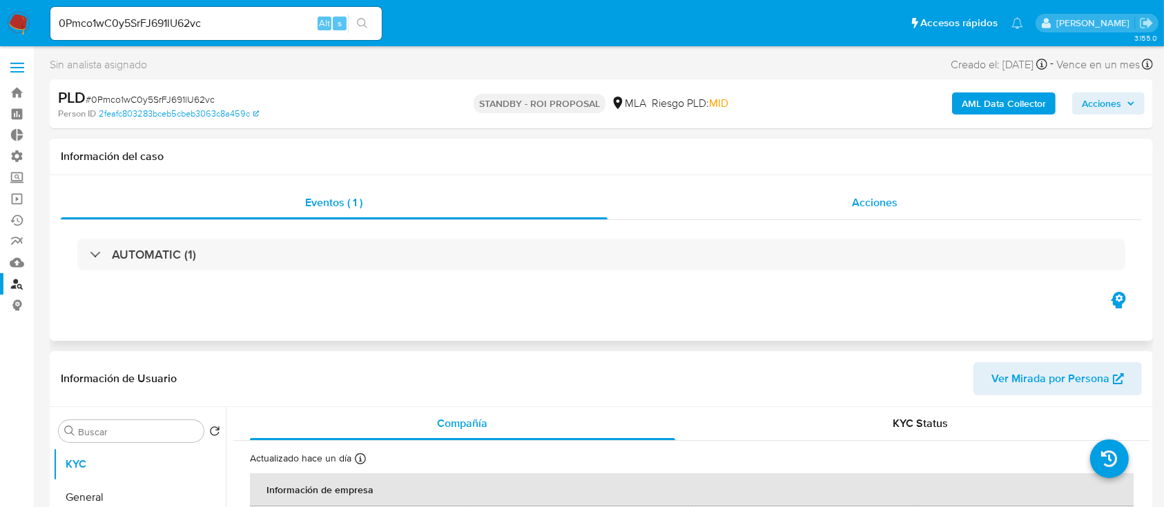
click at [752, 207] on div "Acciones" at bounding box center [874, 202] width 535 height 33
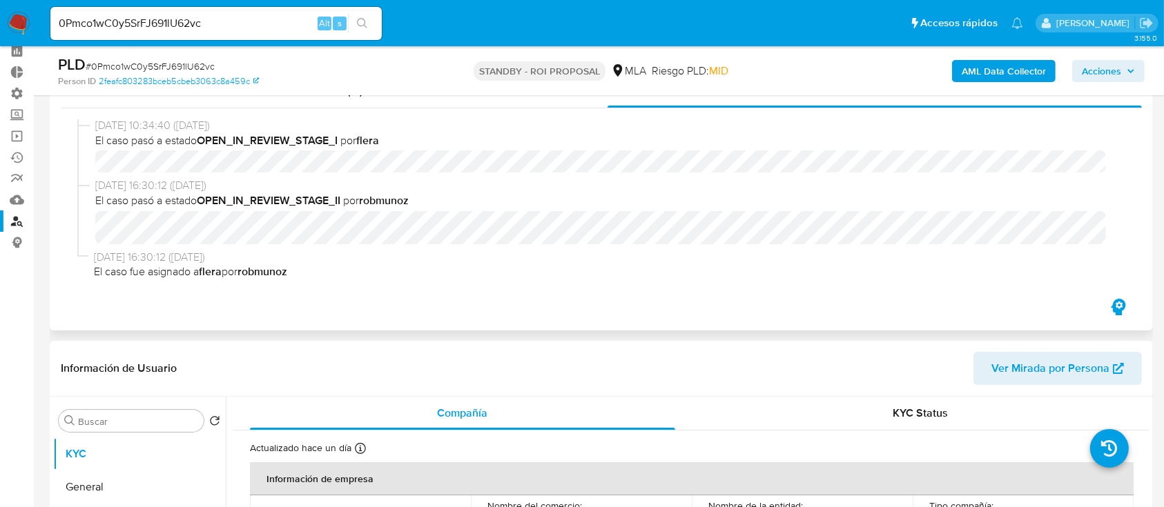
scroll to position [92, 0]
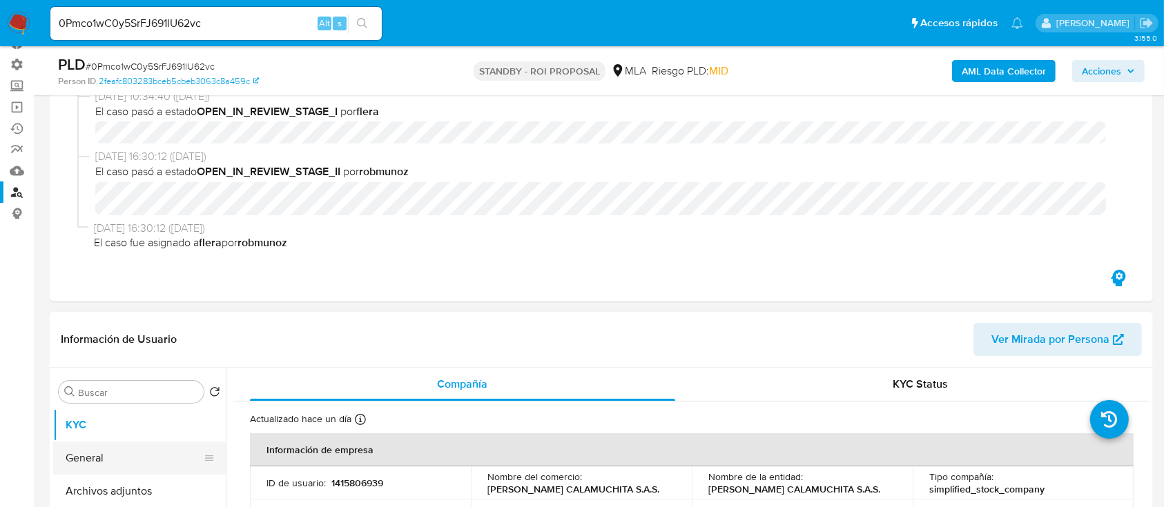
drag, startPoint x: 138, startPoint y: 478, endPoint x: 119, endPoint y: 465, distance: 23.4
click at [139, 479] on button "Archivos adjuntos" at bounding box center [139, 491] width 173 height 33
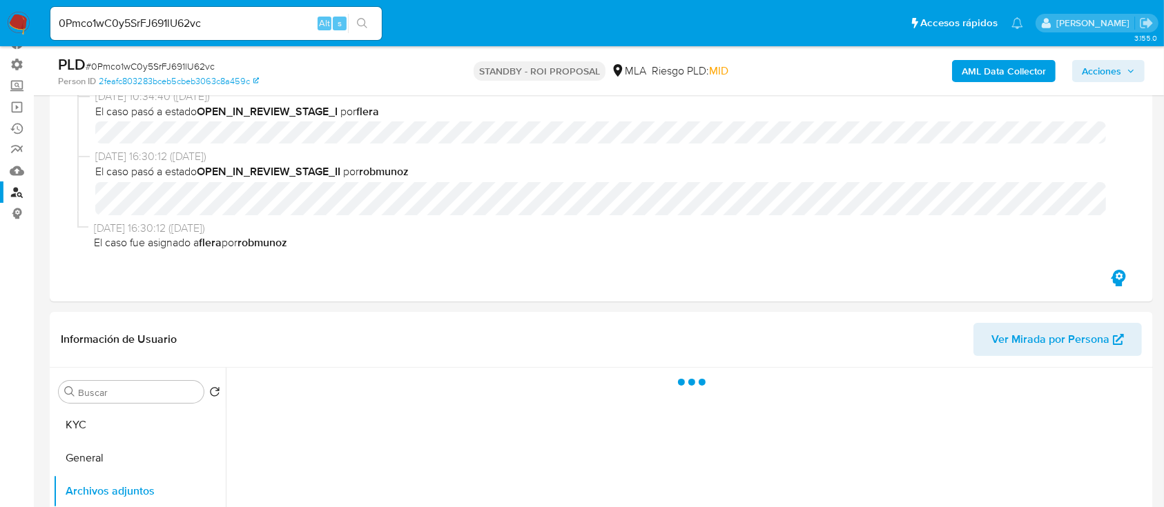
scroll to position [276, 0]
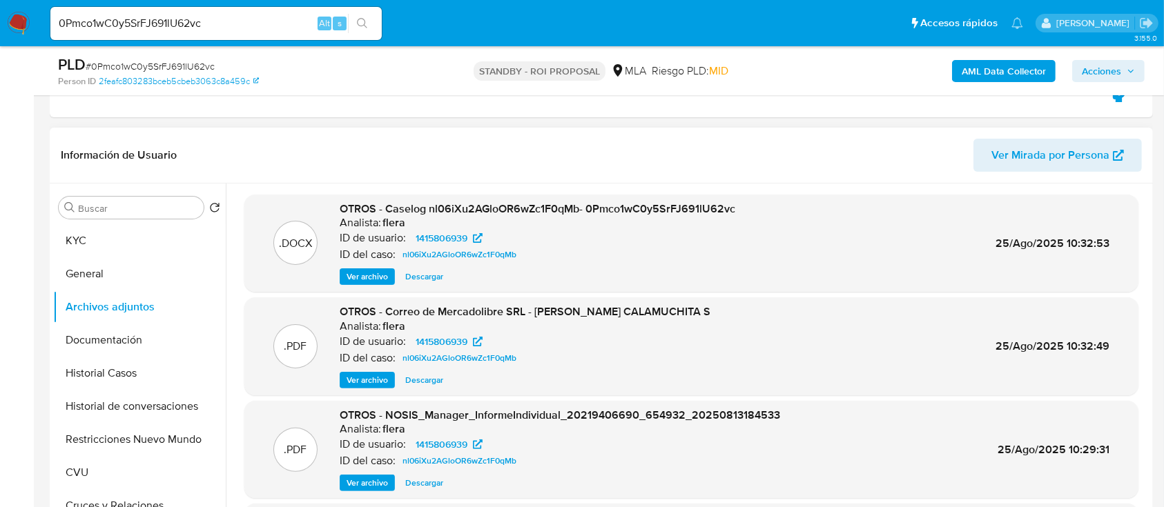
click at [440, 279] on span "Descargar" at bounding box center [424, 277] width 38 height 14
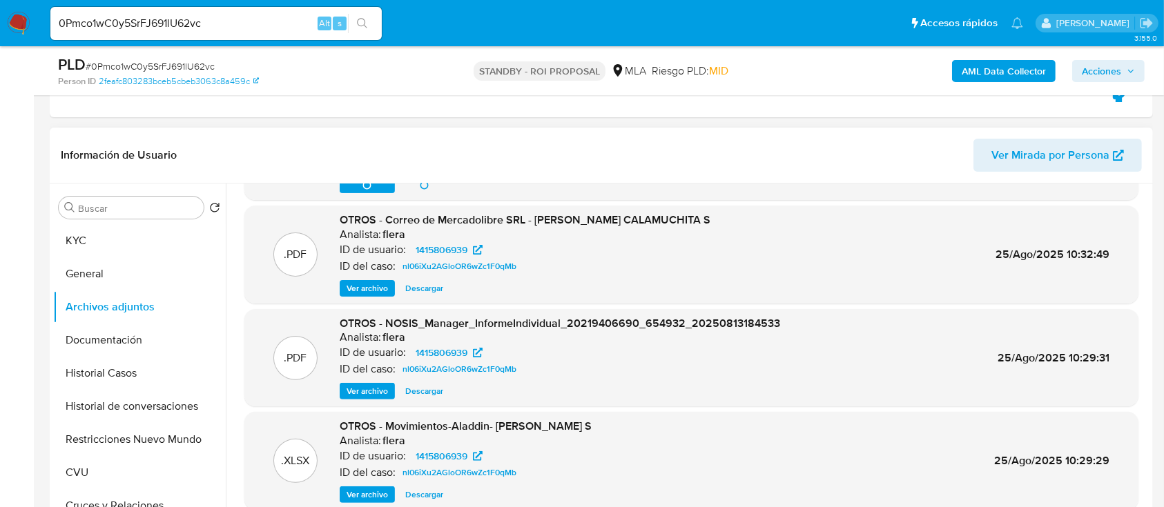
click at [433, 493] on span "Descargar" at bounding box center [424, 495] width 38 height 14
click at [436, 282] on span "Descargar" at bounding box center [424, 289] width 38 height 14
click at [156, 368] on button "Historial Casos" at bounding box center [134, 373] width 162 height 33
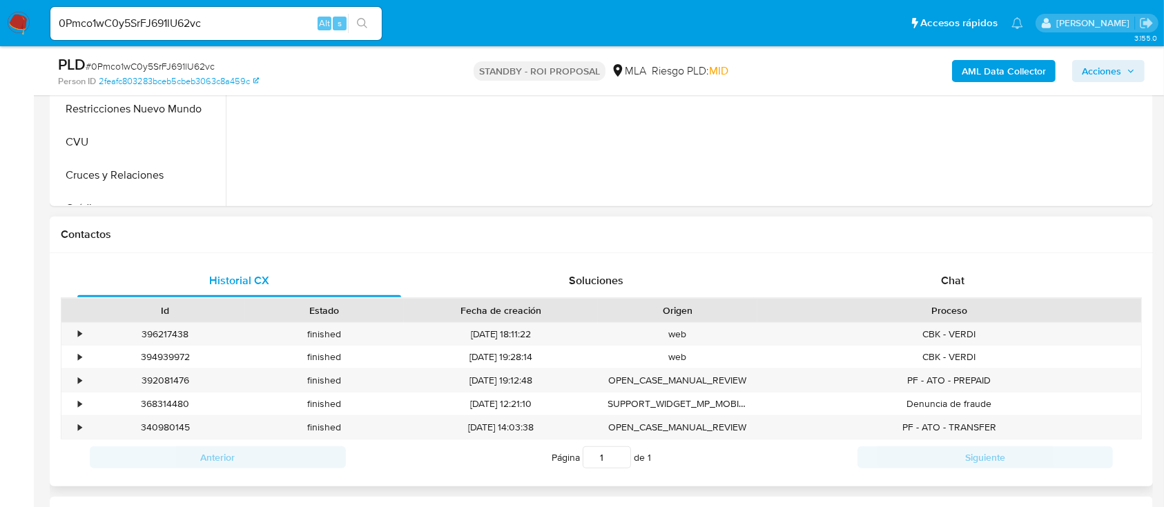
scroll to position [368, 0]
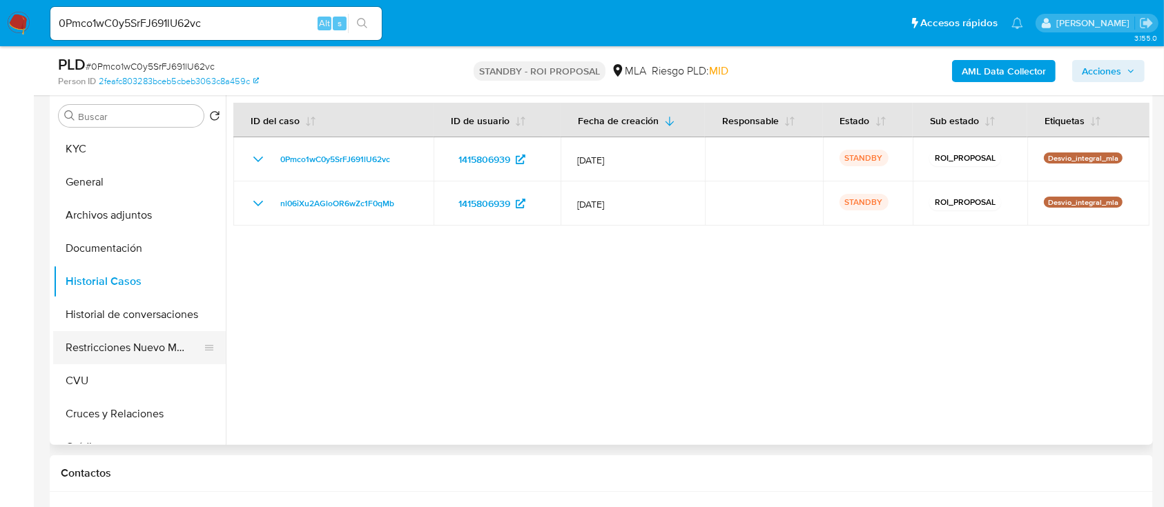
click at [133, 343] on button "Restricciones Nuevo Mundo" at bounding box center [134, 347] width 162 height 33
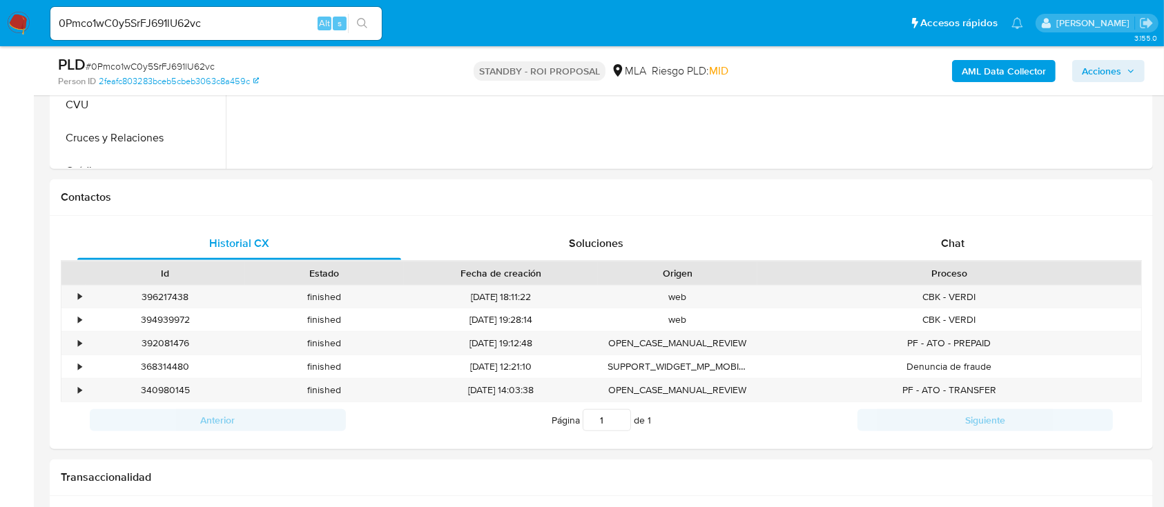
scroll to position [460, 0]
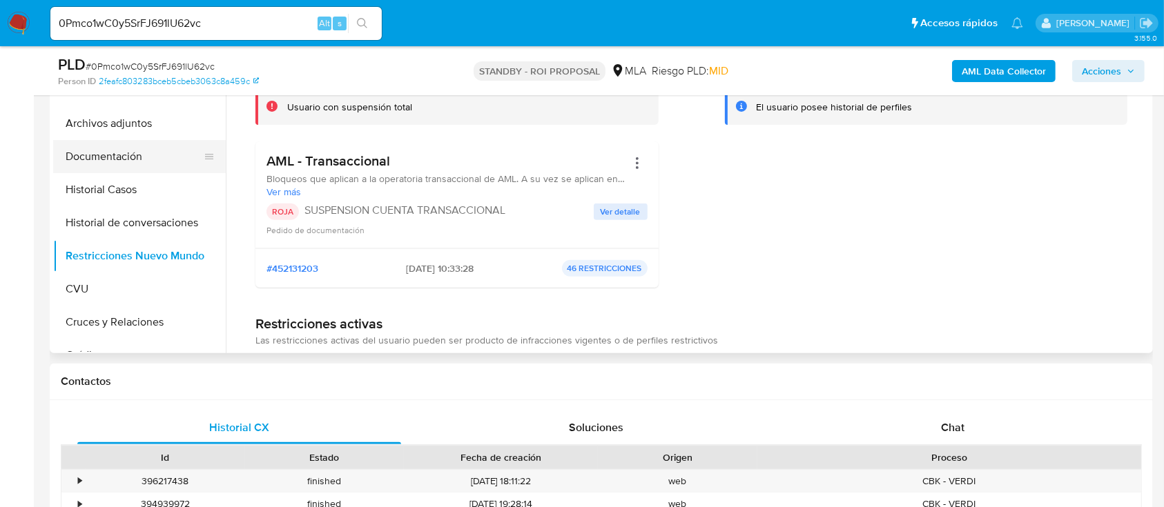
click at [135, 149] on button "Documentación" at bounding box center [134, 156] width 162 height 33
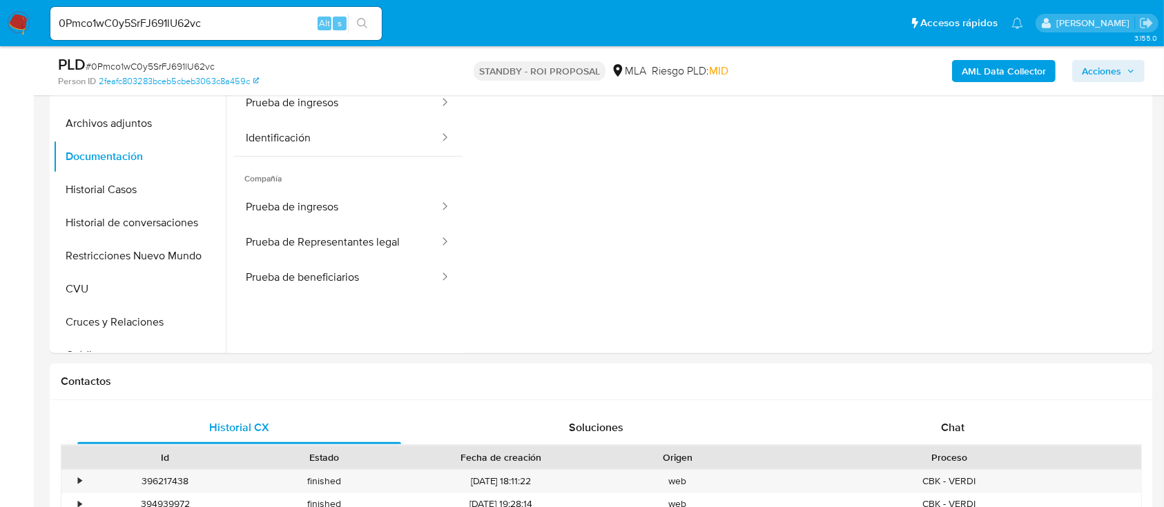
scroll to position [368, 0]
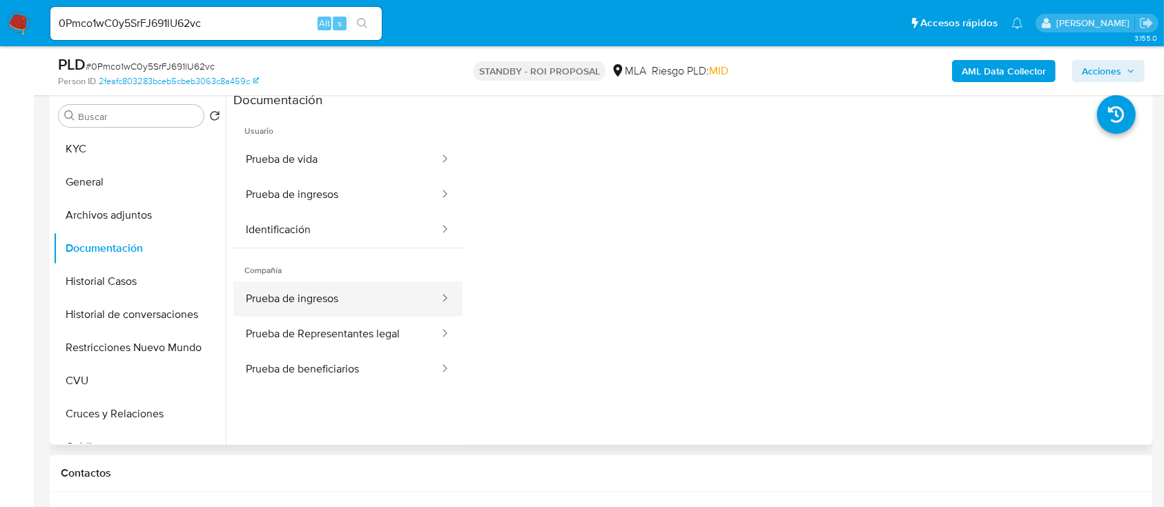
click at [398, 309] on button "Prueba de ingresos" at bounding box center [336, 299] width 207 height 35
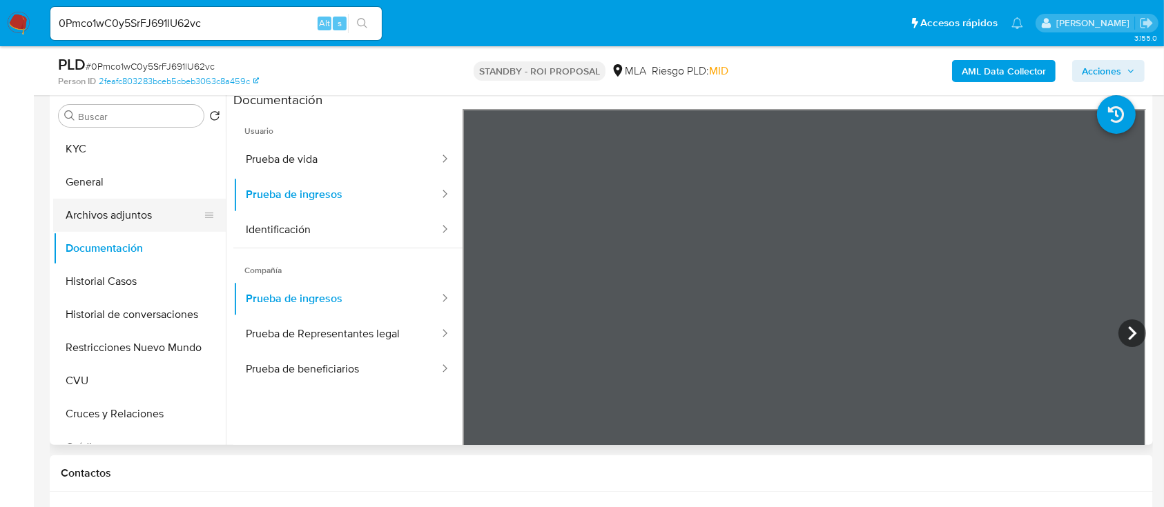
click at [140, 202] on button "Archivos adjuntos" at bounding box center [134, 215] width 162 height 33
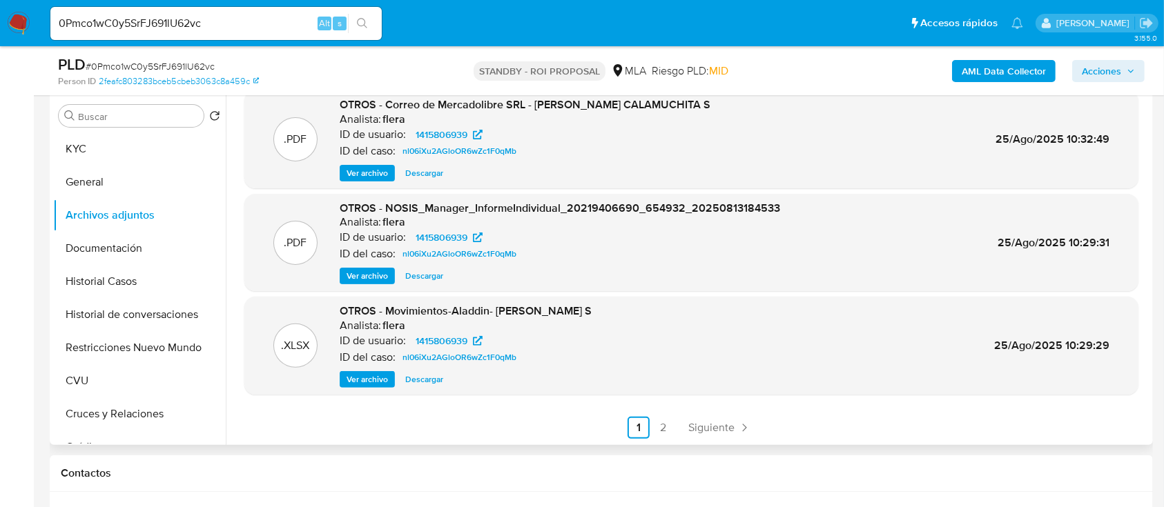
scroll to position [116, 0]
click at [711, 431] on span "Siguiente" at bounding box center [711, 427] width 46 height 11
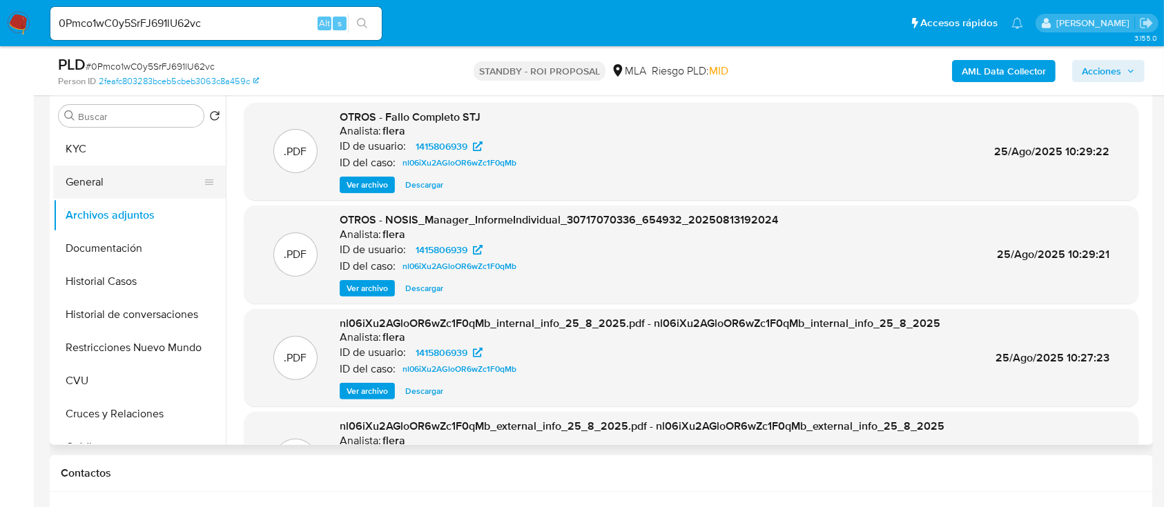
click at [135, 191] on button "General" at bounding box center [134, 182] width 162 height 33
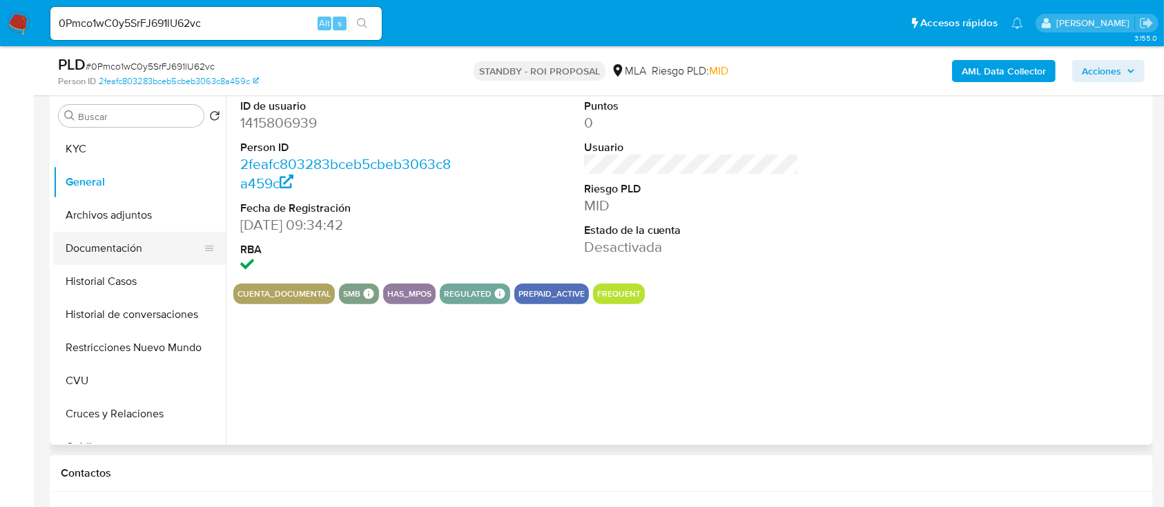
click at [133, 233] on button "Documentación" at bounding box center [134, 248] width 162 height 33
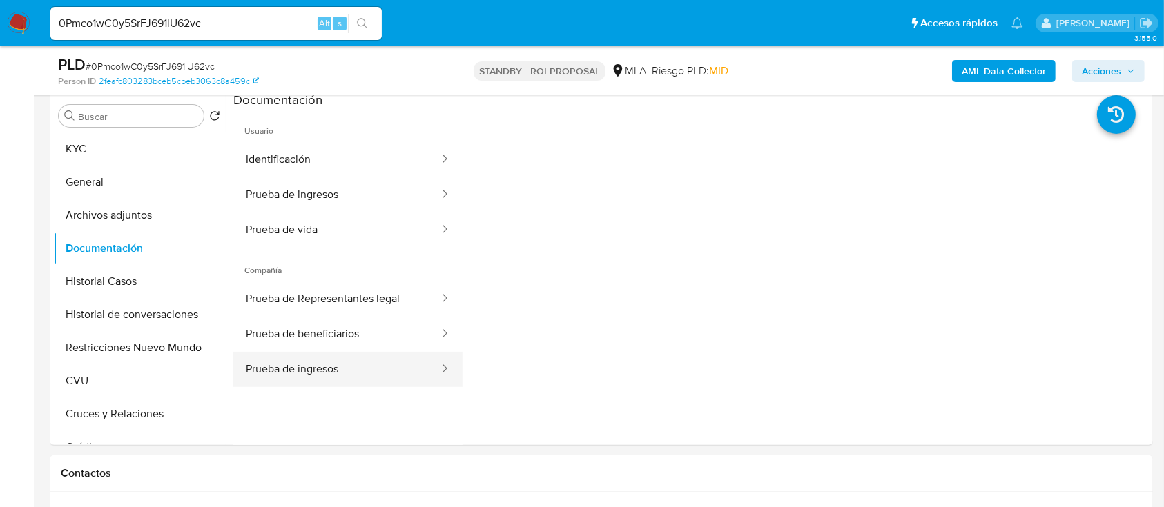
click at [376, 365] on button "Prueba de ingresos" at bounding box center [336, 369] width 207 height 35
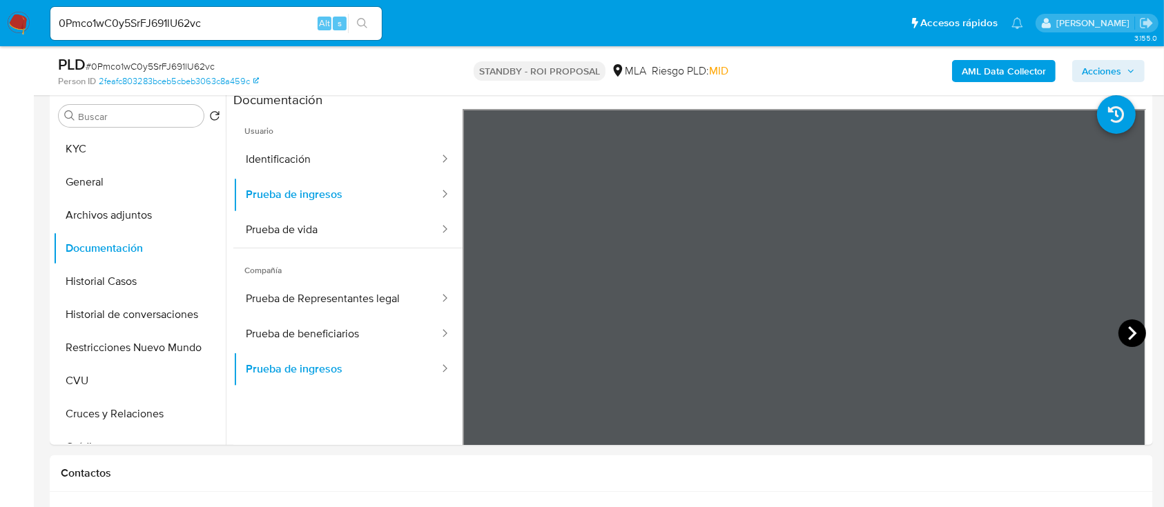
click at [1127, 329] on icon at bounding box center [1132, 334] width 28 height 28
click at [472, 333] on icon at bounding box center [480, 334] width 28 height 28
click at [466, 327] on icon at bounding box center [480, 334] width 28 height 28
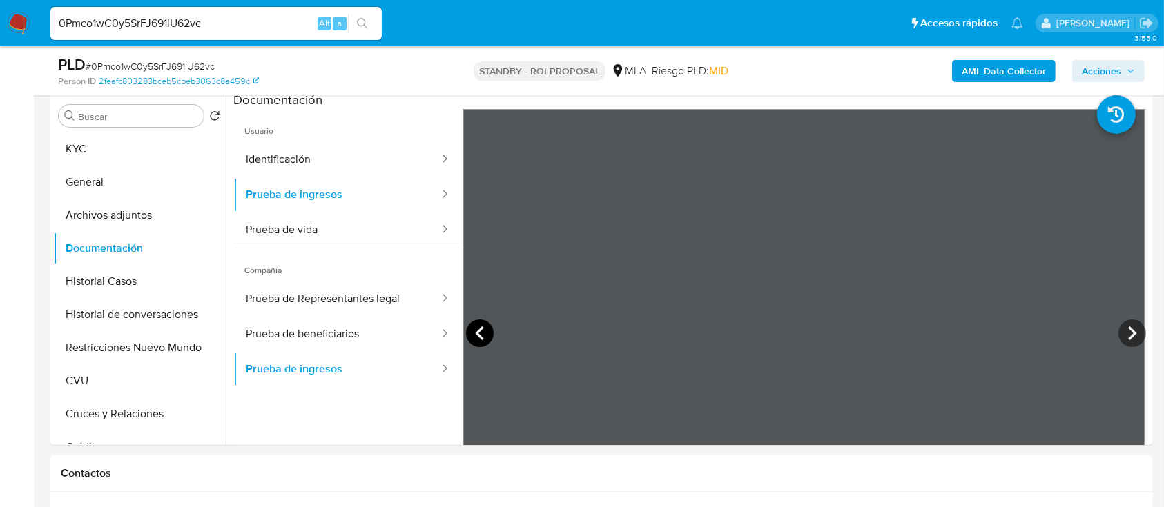
click at [485, 322] on icon at bounding box center [480, 334] width 28 height 28
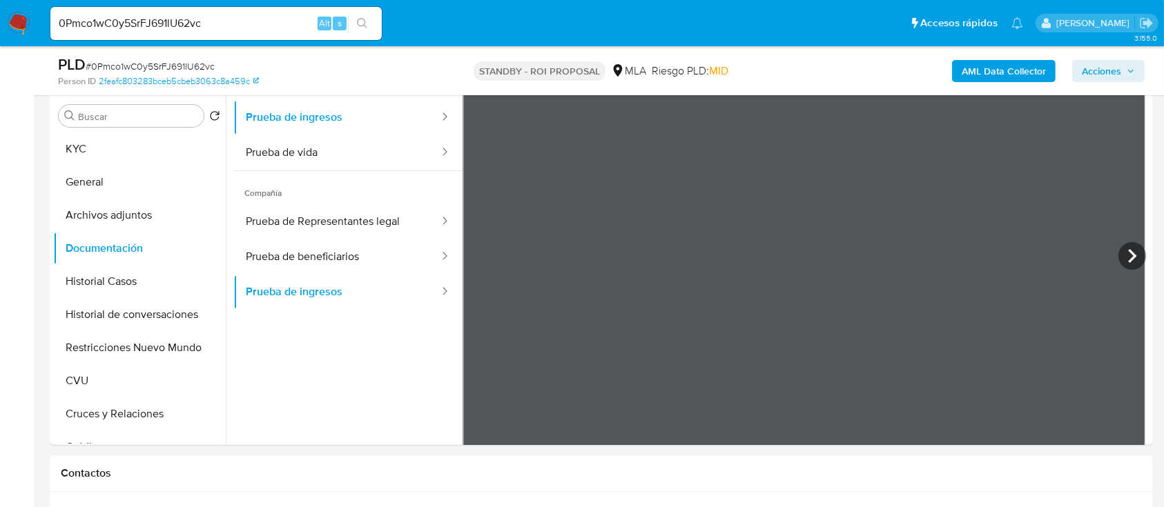
scroll to position [120, 0]
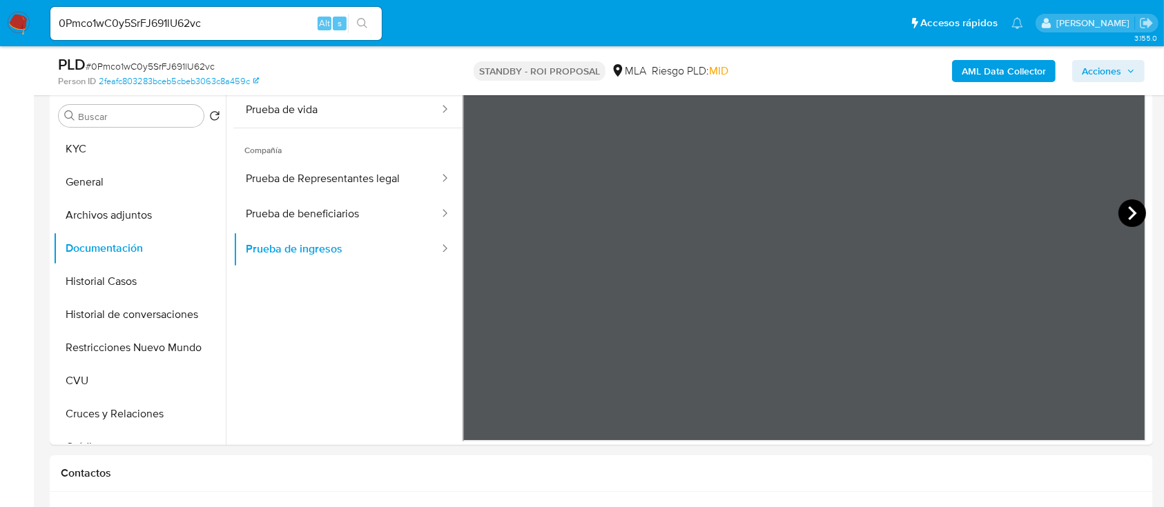
click at [1130, 215] on icon at bounding box center [1132, 213] width 28 height 28
click at [1128, 210] on icon at bounding box center [1132, 213] width 8 height 14
click at [478, 210] on icon at bounding box center [479, 213] width 8 height 14
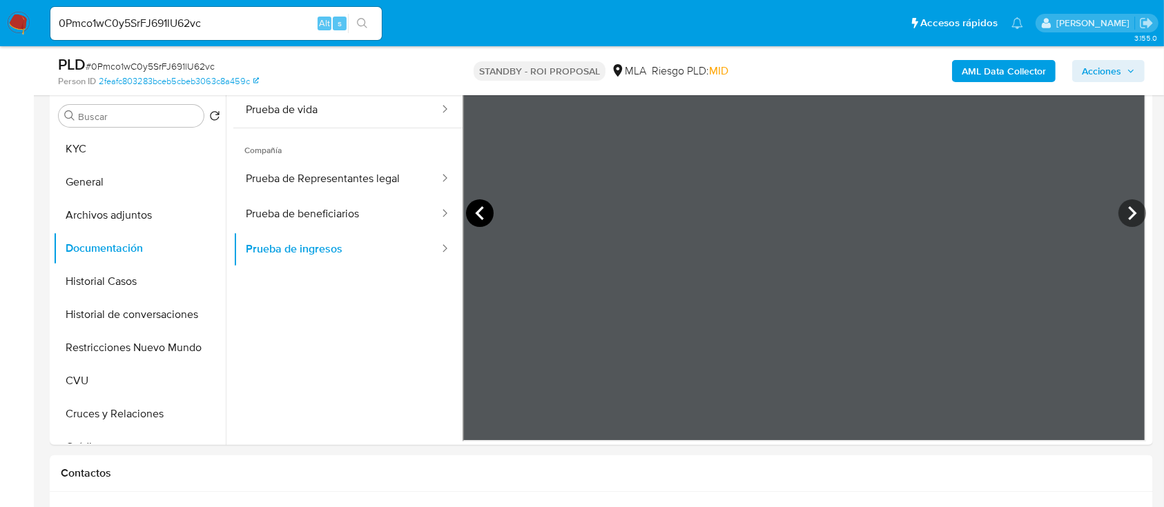
click at [478, 210] on icon at bounding box center [479, 213] width 8 height 14
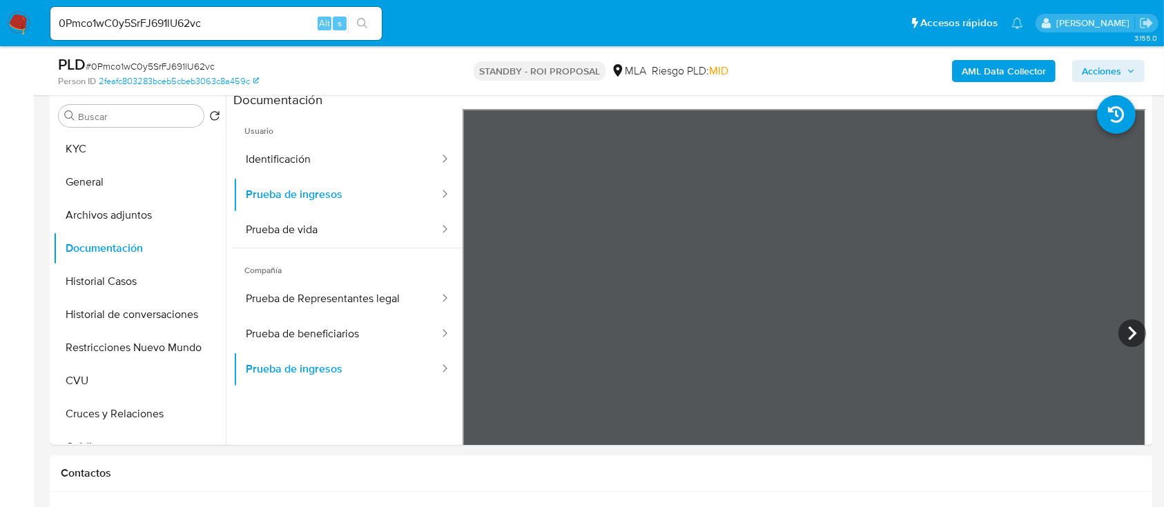
click at [382, 75] on div "Person ID 2feafc803283bceb5cbeb3063c8a459c" at bounding box center [237, 81] width 358 height 12
click at [166, 29] on input "0Pmco1wC0y5SrFJ691lU62vc" at bounding box center [215, 23] width 331 height 18
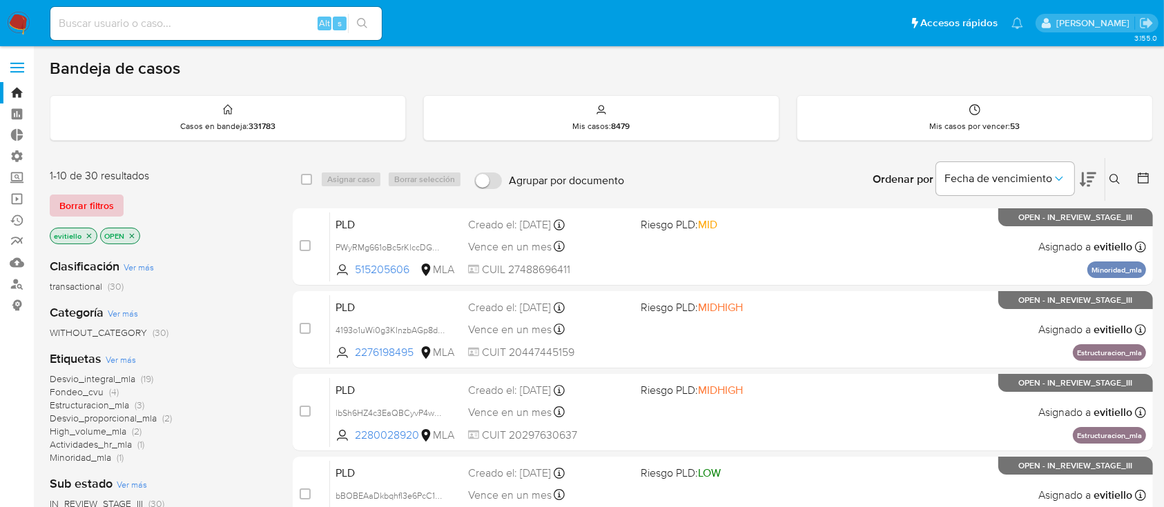
click at [96, 200] on span "Borrar filtros" at bounding box center [86, 205] width 55 height 19
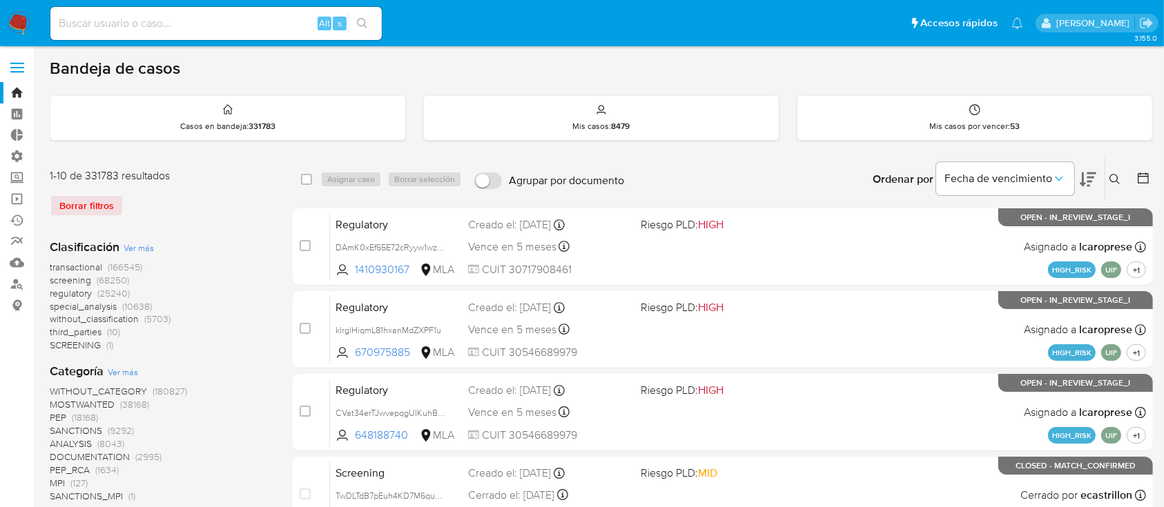
click at [1111, 181] on icon at bounding box center [1114, 179] width 11 height 11
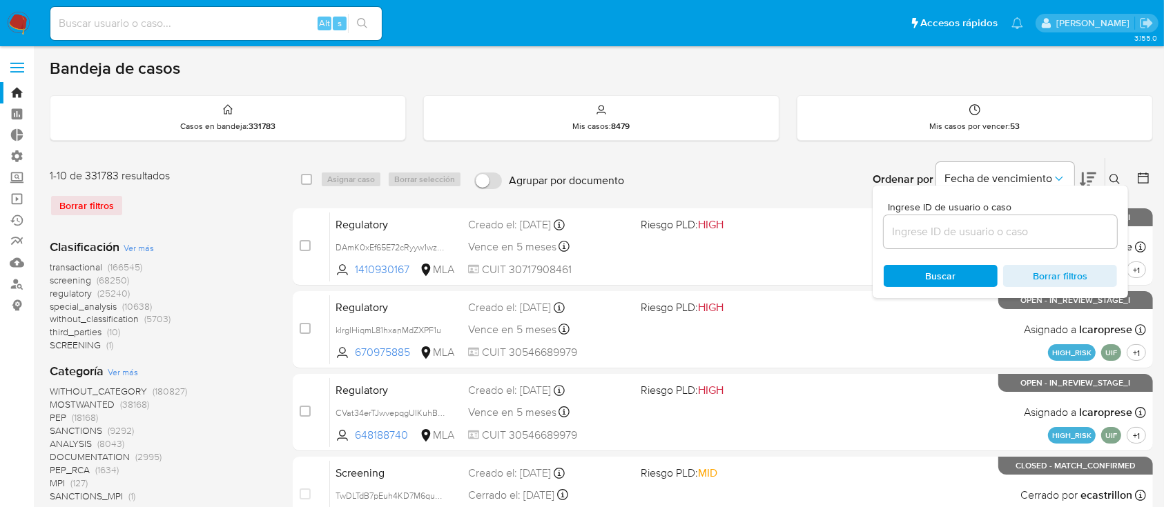
click at [922, 235] on input at bounding box center [1000, 232] width 233 height 18
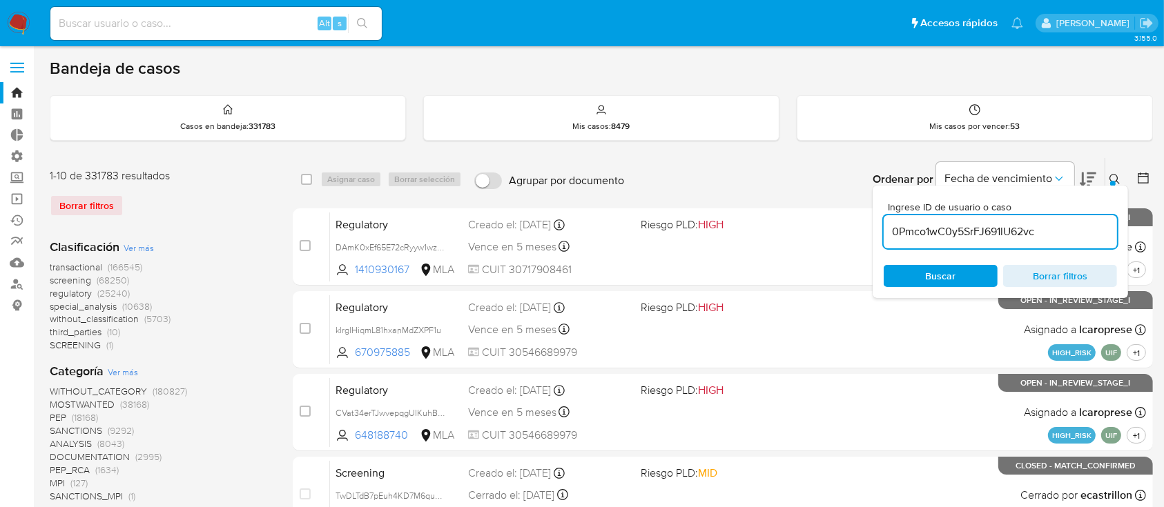
type input "0Pmco1wC0y5SrFJ691lU62vc"
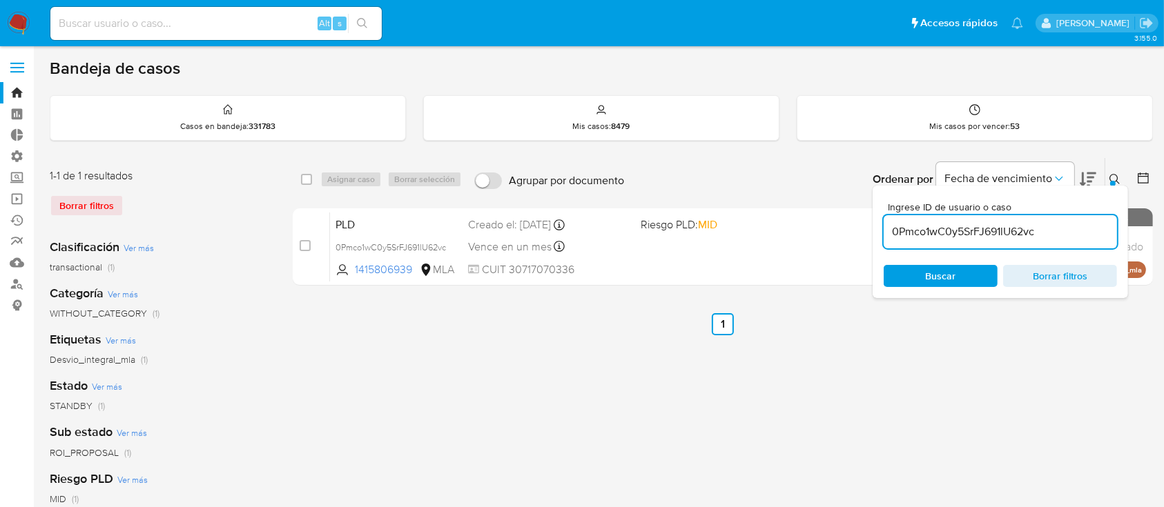
click at [784, 168] on div "Ordenar por Fecha de vencimiento No es posible ordenar los resultados mientras …" at bounding box center [892, 179] width 522 height 43
click at [1113, 172] on button at bounding box center [1116, 179] width 23 height 17
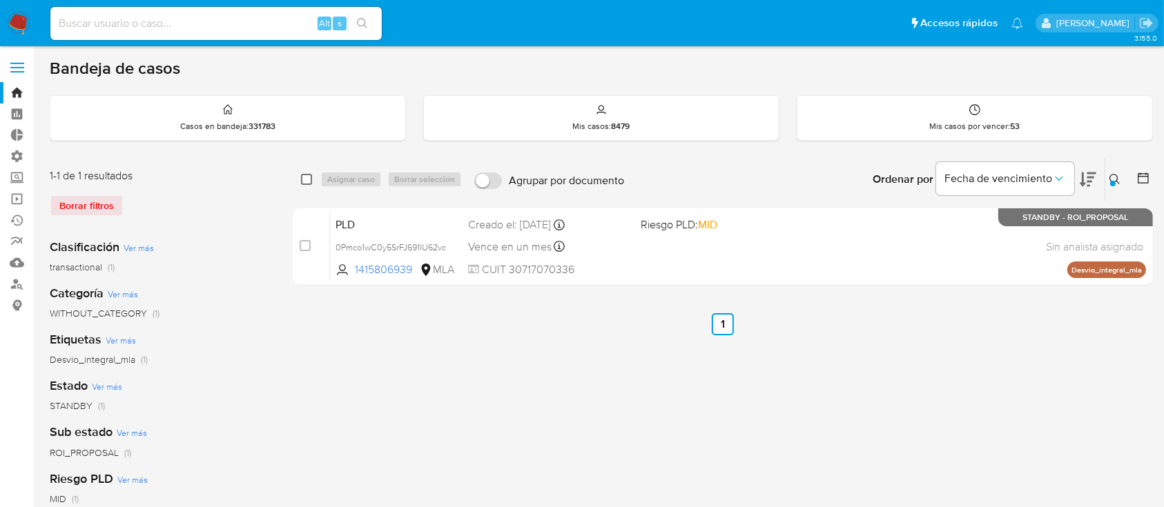
click at [310, 176] on input "checkbox" at bounding box center [306, 179] width 11 height 11
checkbox input "true"
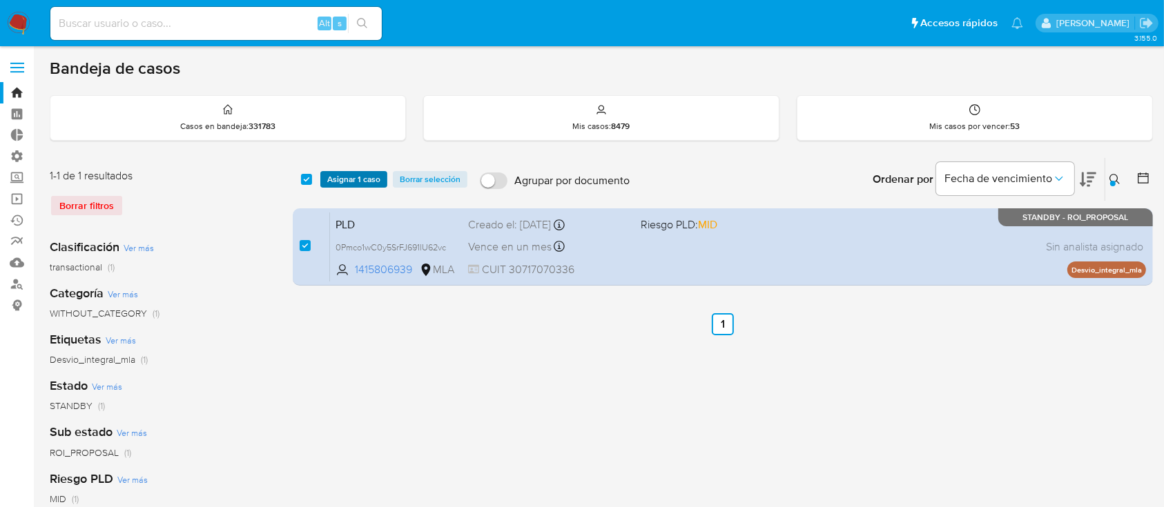
click at [344, 184] on span "Asignar 1 caso" at bounding box center [353, 180] width 53 height 14
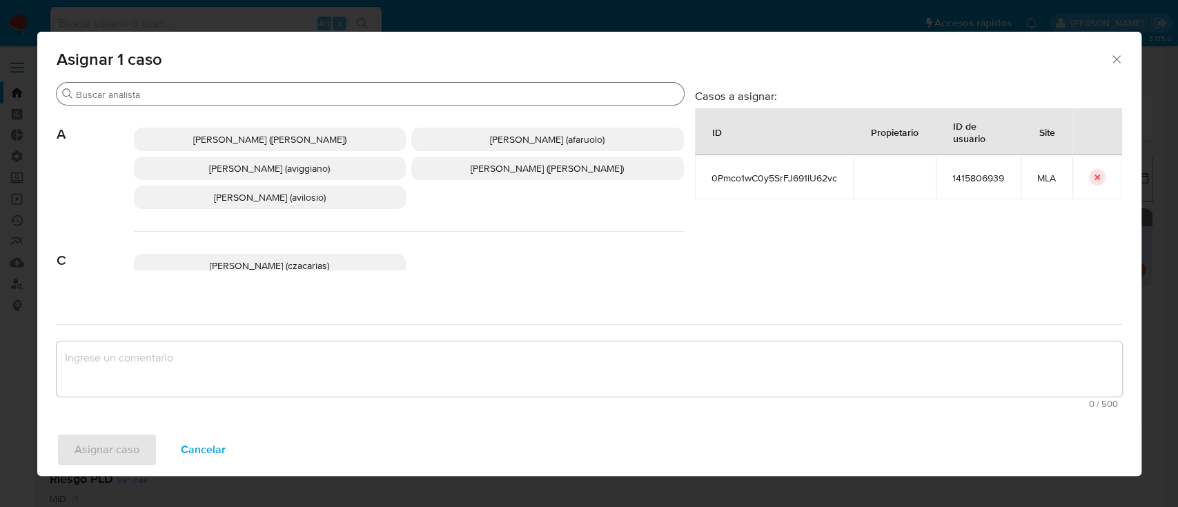
click at [129, 95] on input "Buscar" at bounding box center [377, 94] width 603 height 12
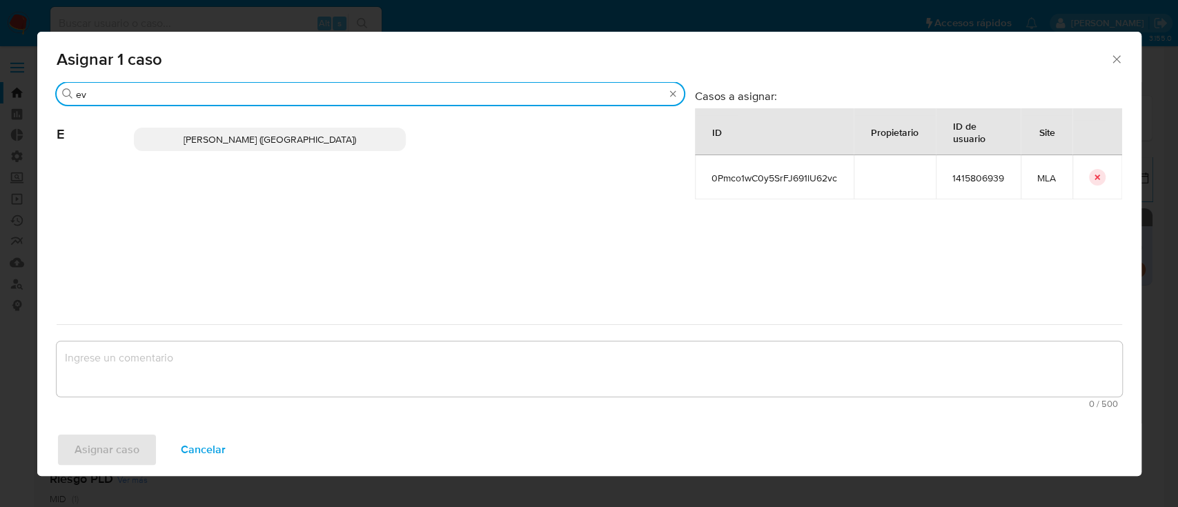
type input "ev"
click at [277, 139] on span "Emmanuel Hernan Vitiello (evitiello)" at bounding box center [270, 140] width 173 height 14
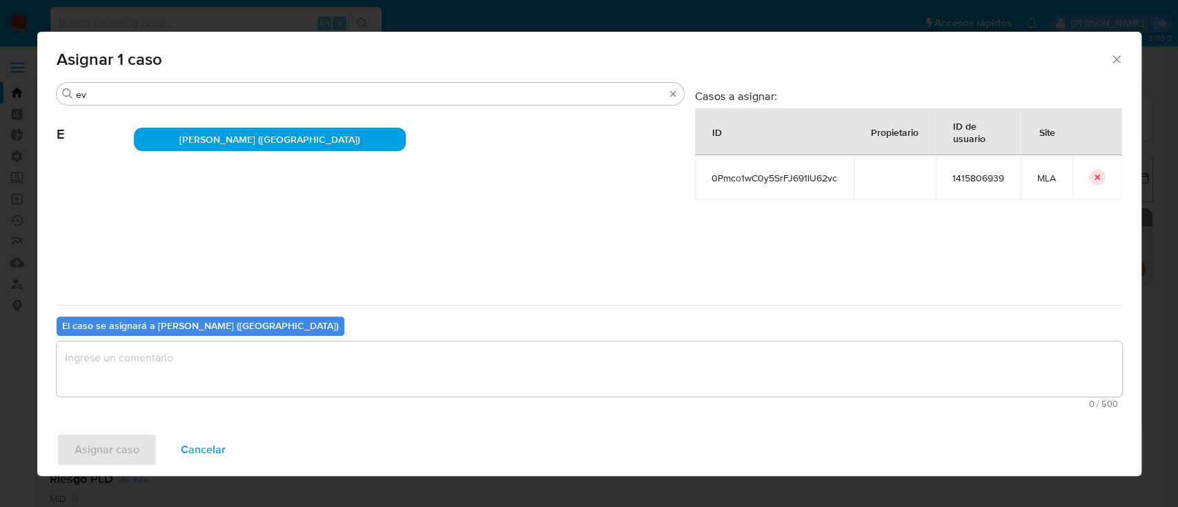
click at [172, 374] on textarea "assign-modal" at bounding box center [590, 369] width 1066 height 55
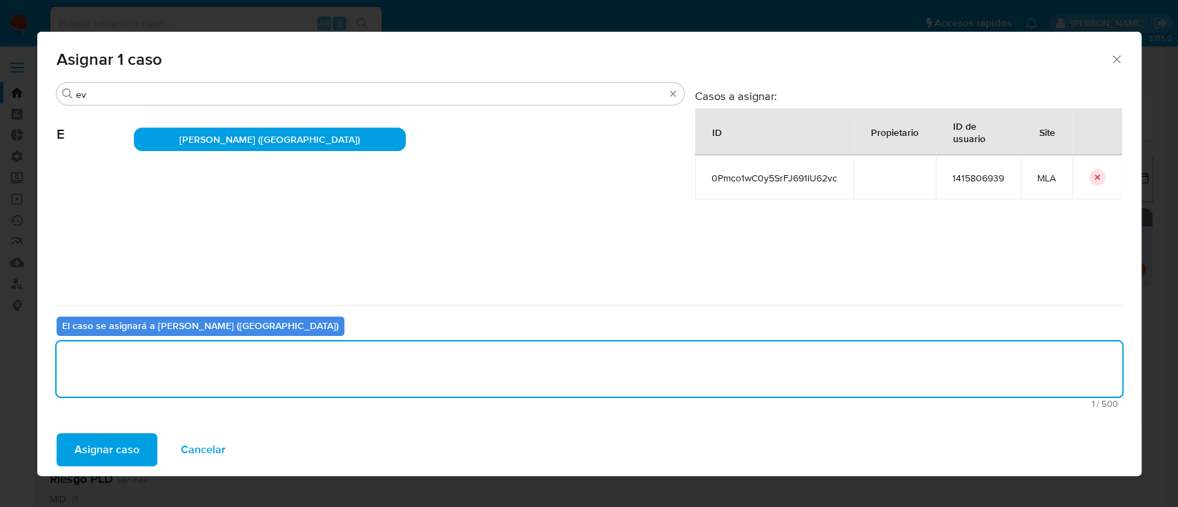
click at [110, 440] on span "Asignar caso" at bounding box center [107, 450] width 65 height 30
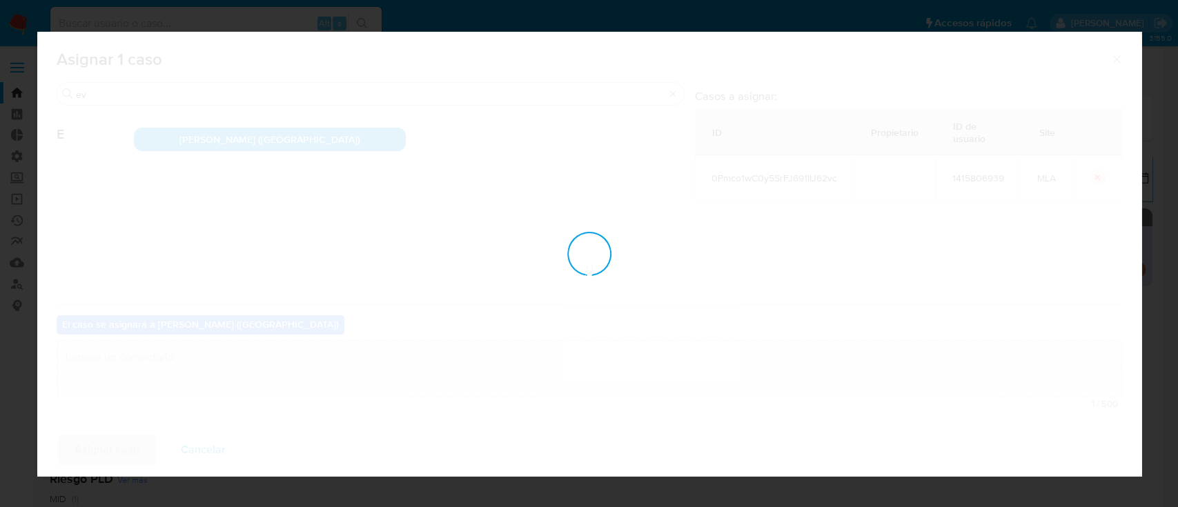
checkbox input "false"
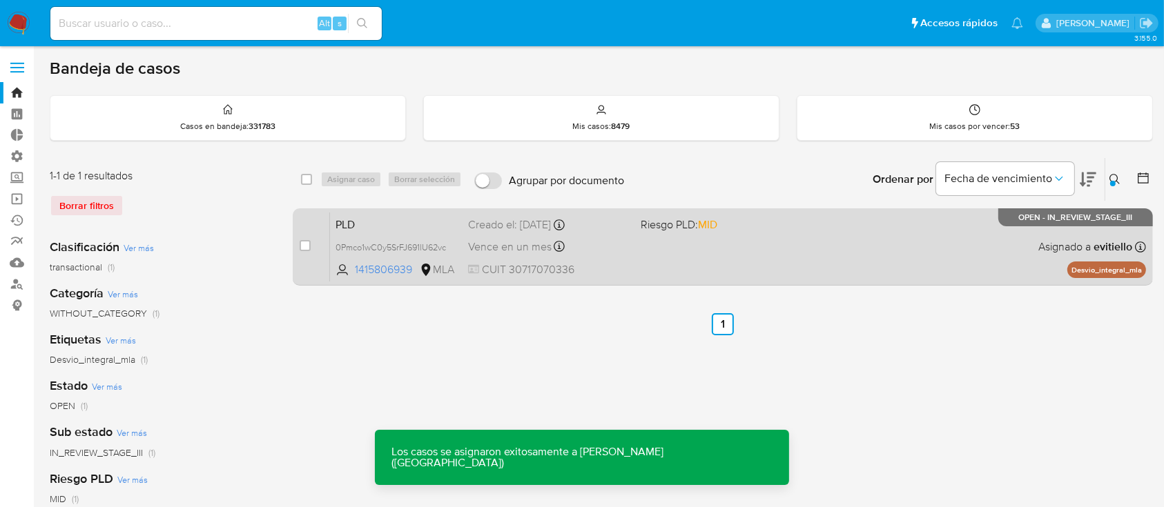
click at [645, 227] on span "Riesgo PLD: MID" at bounding box center [679, 224] width 77 height 15
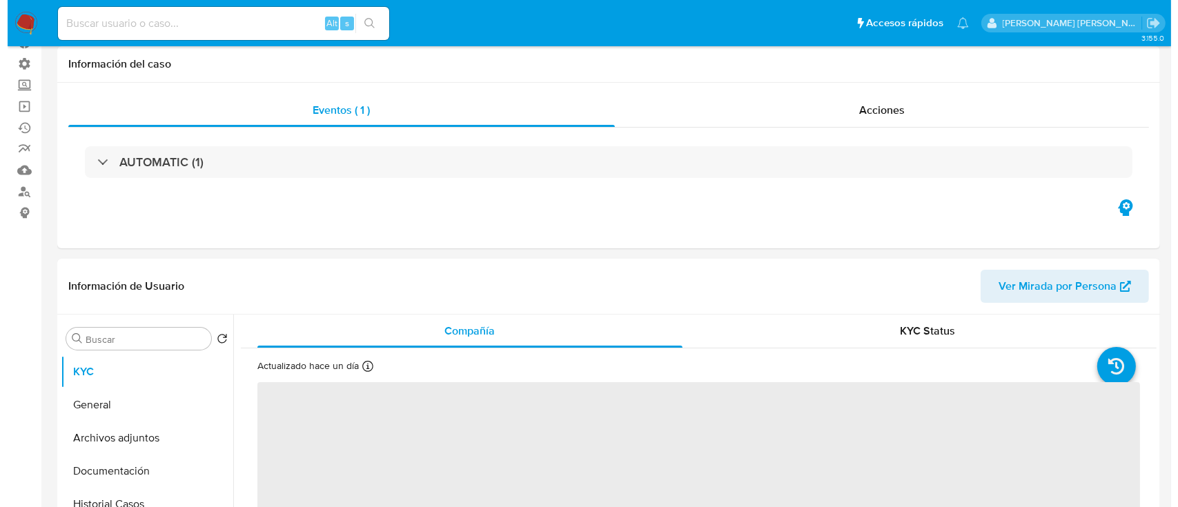
scroll to position [184, 0]
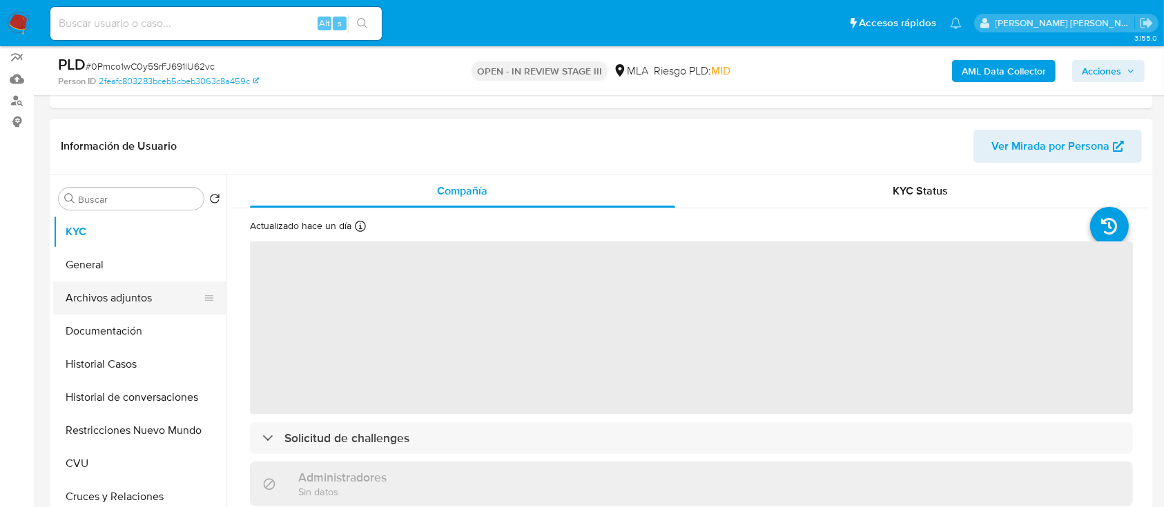
click at [144, 291] on button "Archivos adjuntos" at bounding box center [134, 298] width 162 height 33
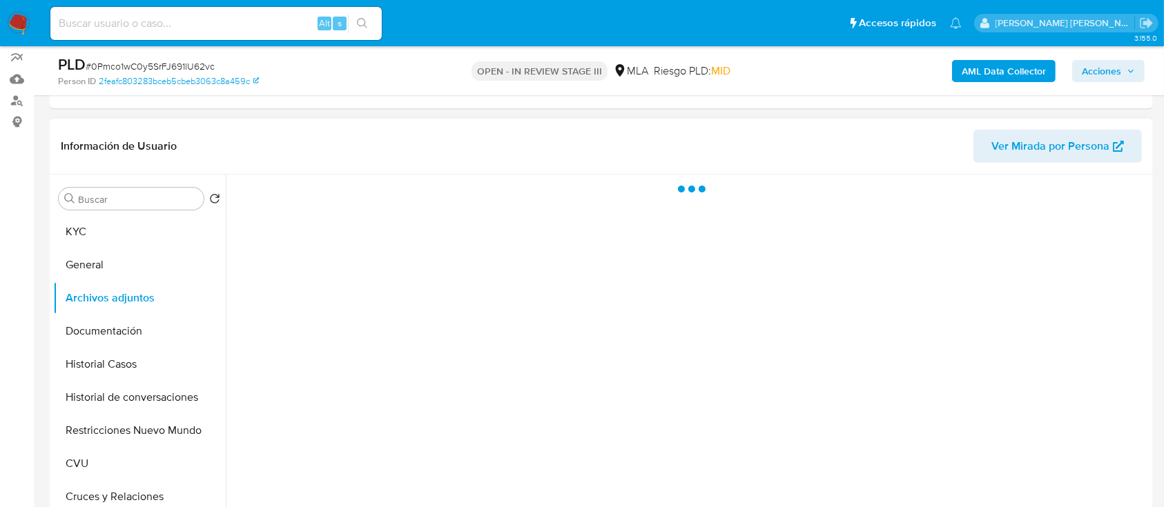
select select "10"
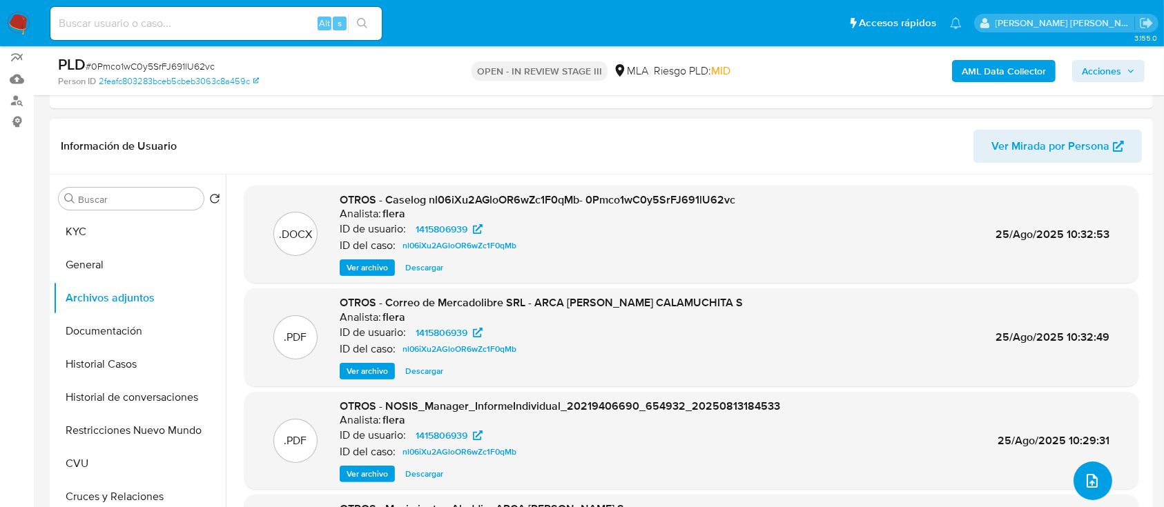
click at [883, 380] on icon "upload-file" at bounding box center [1092, 481] width 17 height 17
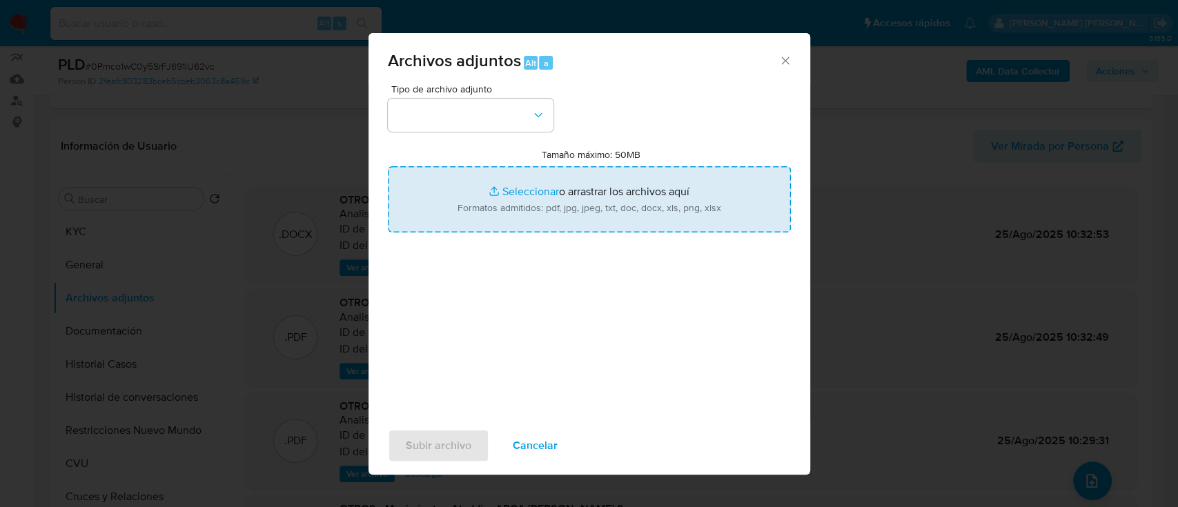
click at [544, 192] on input "Tamaño máximo: 50MB Seleccionar archivos" at bounding box center [589, 199] width 403 height 66
type input "C:\fakepath\v2Caselog nl06iXu2AGloOR6wZc1F0qMb- 0Pmco1wC0y5SrFJ691lU62vc.docx"
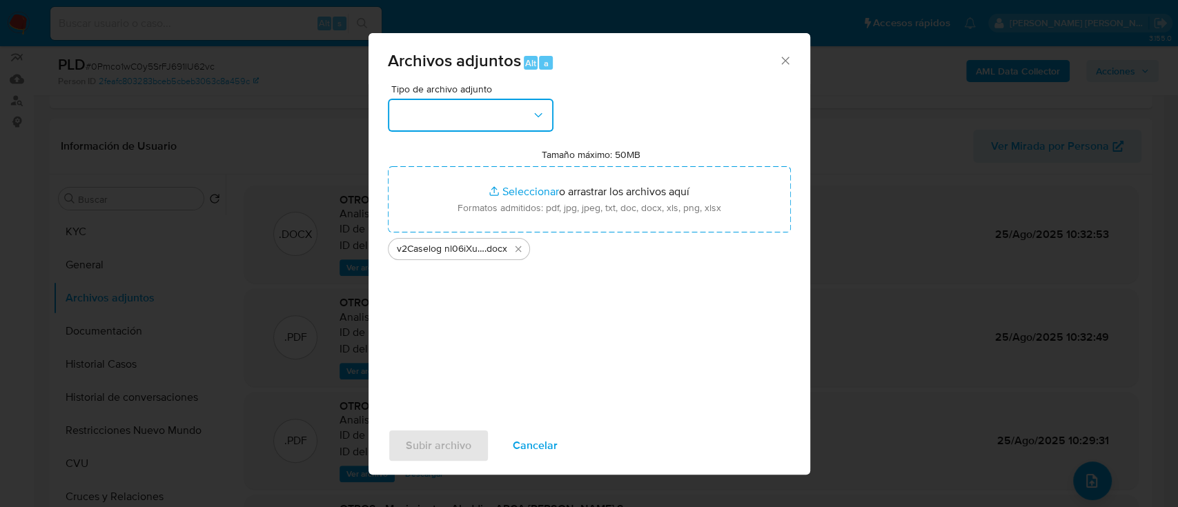
click at [457, 126] on button "button" at bounding box center [471, 115] width 166 height 33
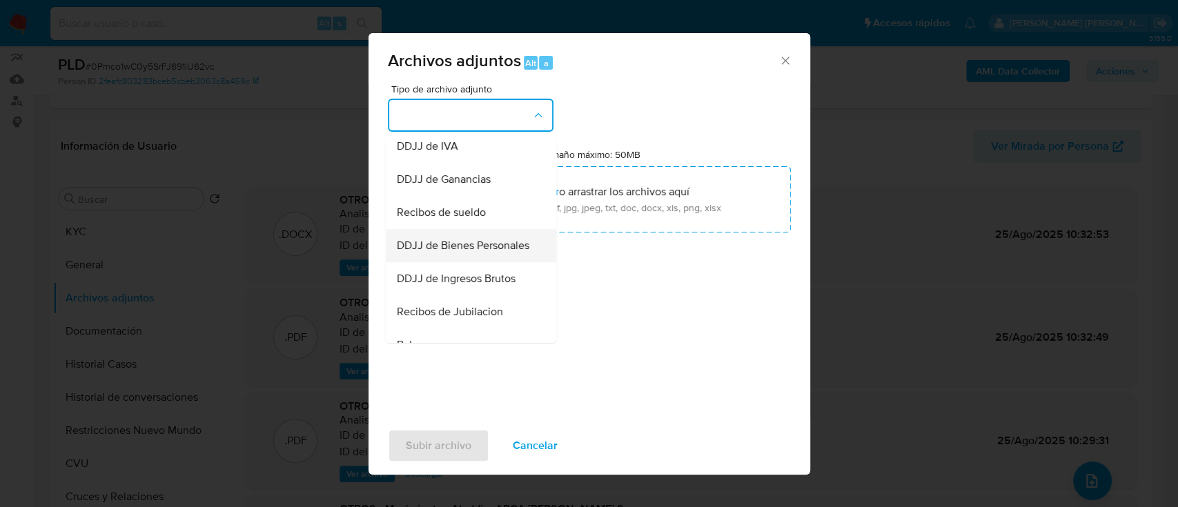
scroll to position [276, 0]
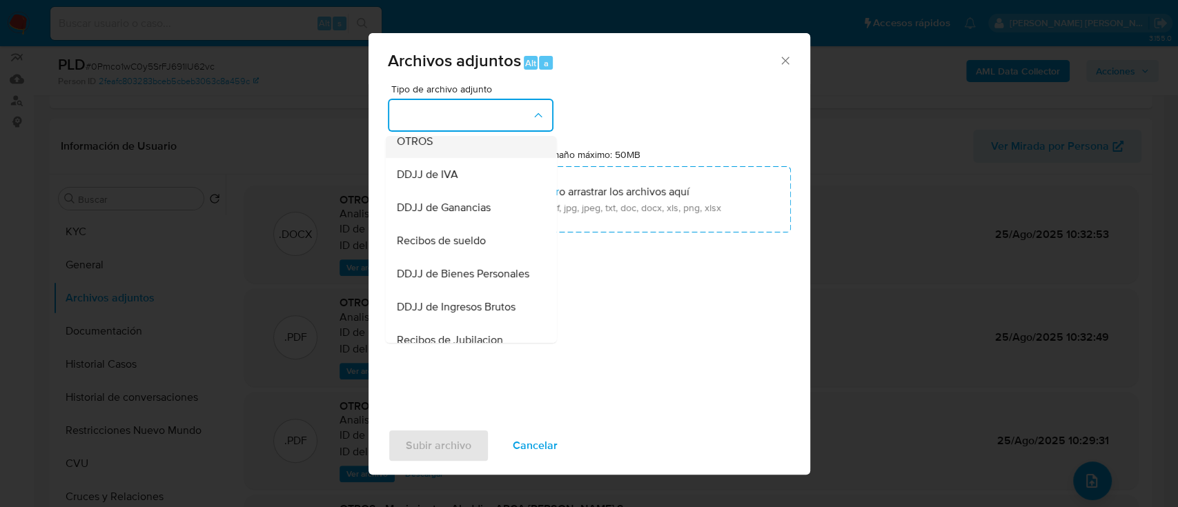
click at [473, 148] on div "OTROS" at bounding box center [466, 141] width 141 height 33
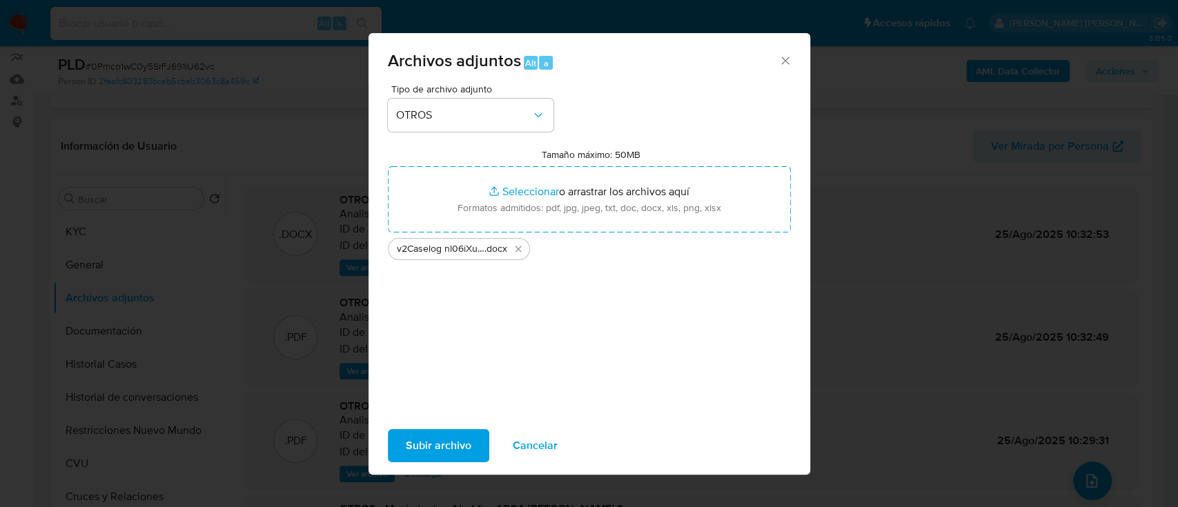
click at [449, 380] on span "Subir archivo" at bounding box center [439, 446] width 66 height 30
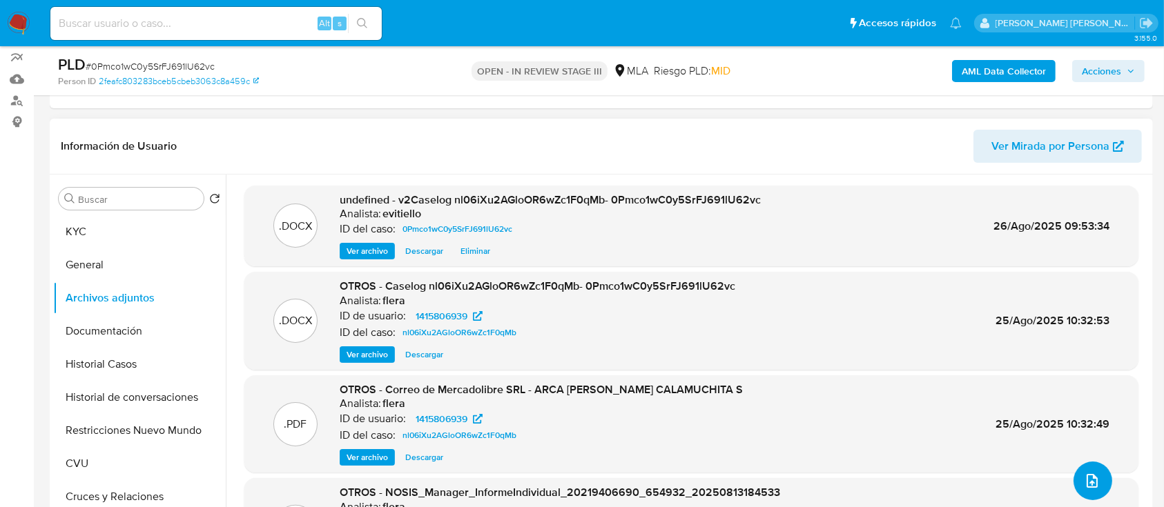
click at [883, 380] on icon "upload-file" at bounding box center [1092, 481] width 17 height 17
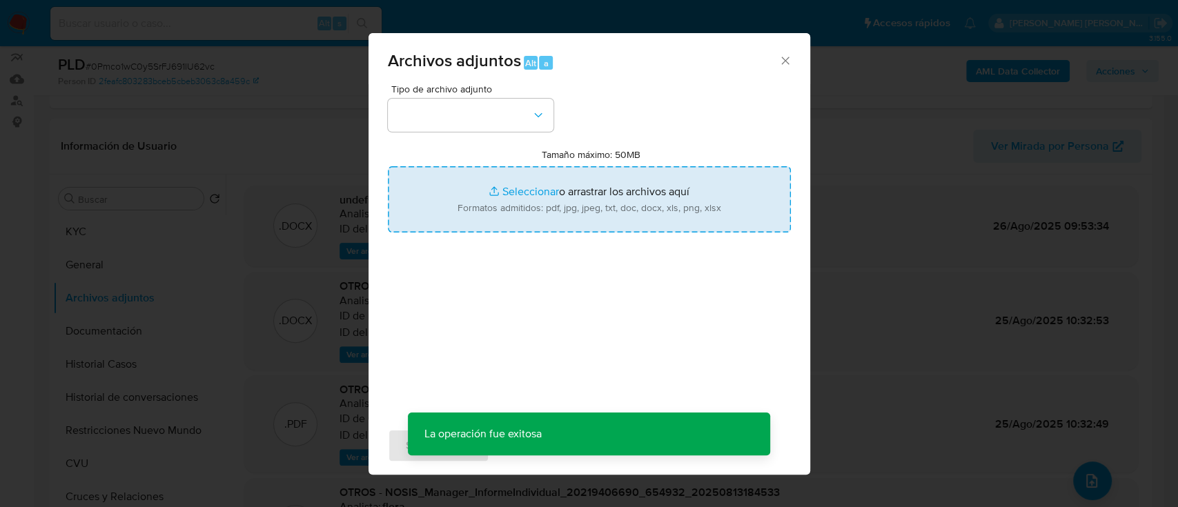
click at [499, 190] on input "Tamaño máximo: 50MB Seleccionar archivos" at bounding box center [589, 199] width 403 height 66
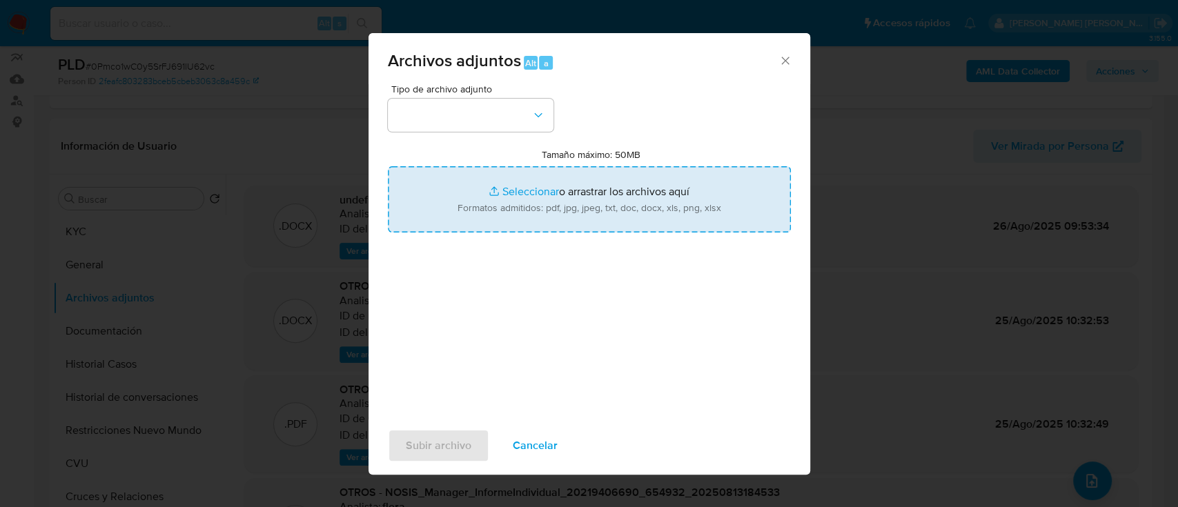
type input "C:\fakepath\Infome Auditor.pdf"
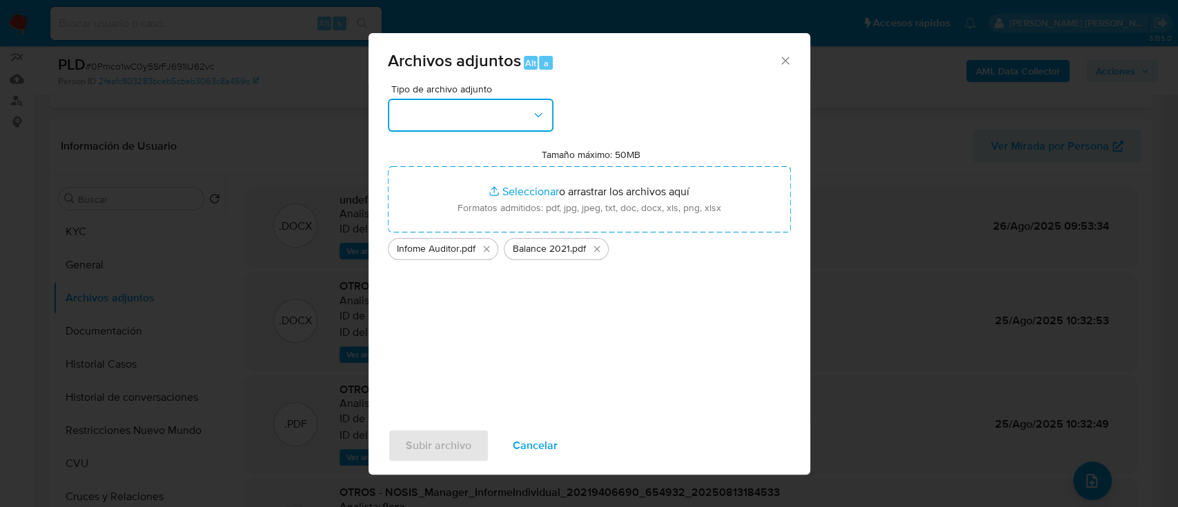
click at [492, 123] on button "button" at bounding box center [471, 115] width 166 height 33
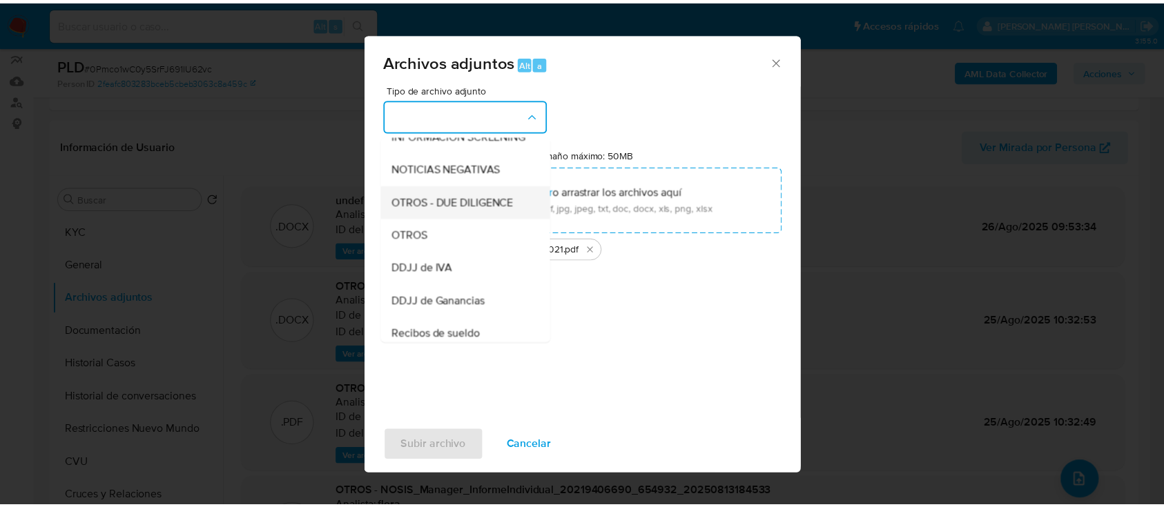
scroll to position [184, 0]
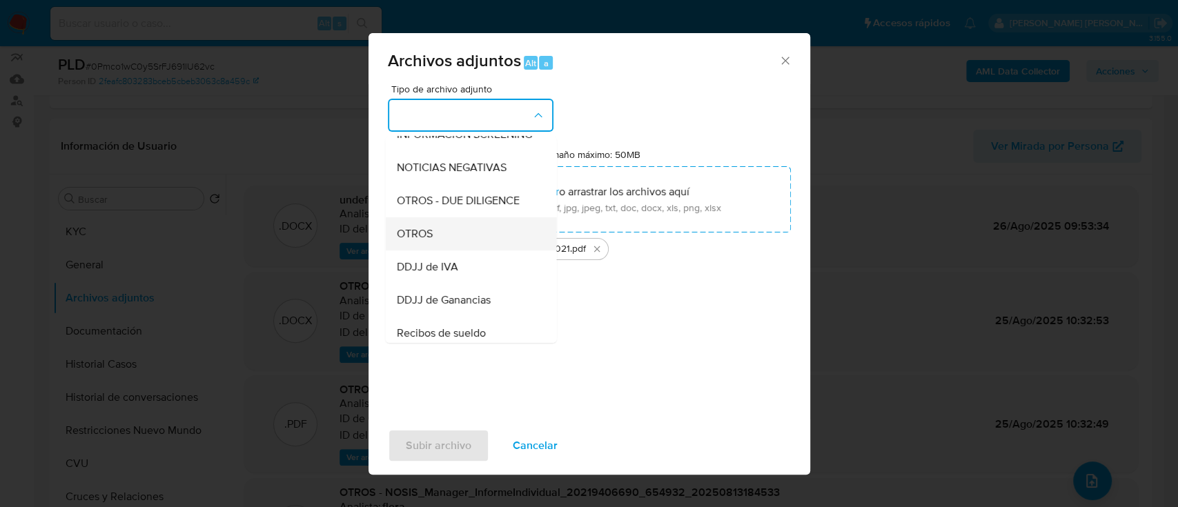
click at [469, 234] on div "OTROS" at bounding box center [466, 233] width 141 height 33
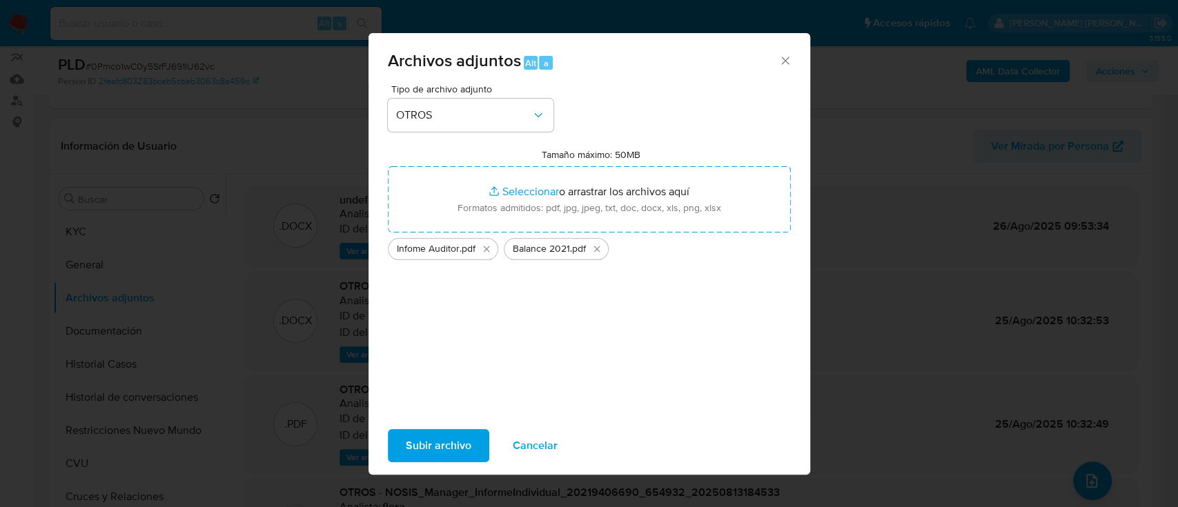
click at [457, 380] on span "Subir archivo" at bounding box center [439, 446] width 66 height 30
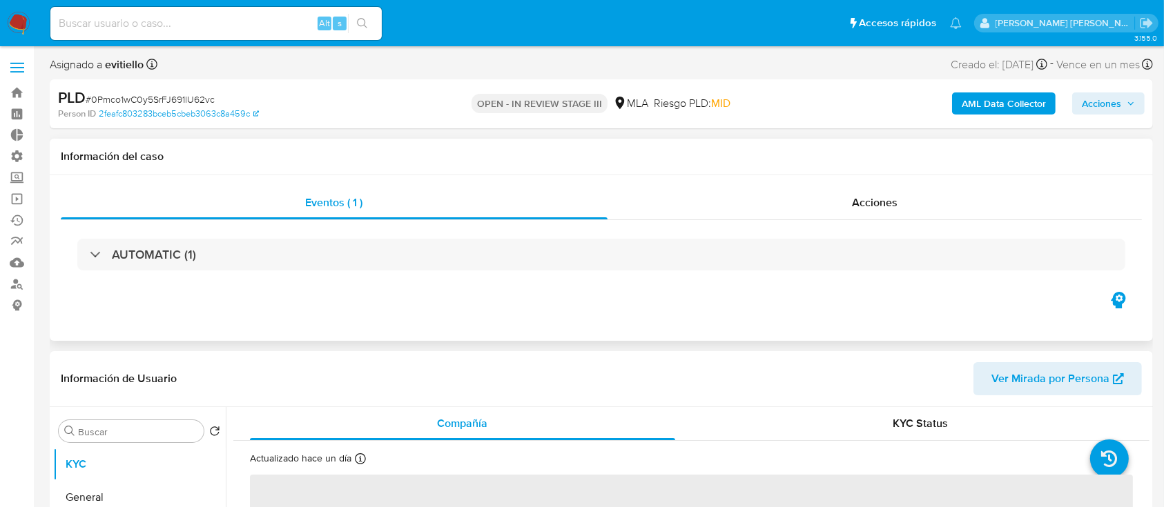
click at [938, 226] on div "AUTOMATIC (1)" at bounding box center [601, 254] width 1081 height 69
click at [937, 207] on div "Acciones" at bounding box center [874, 202] width 535 height 33
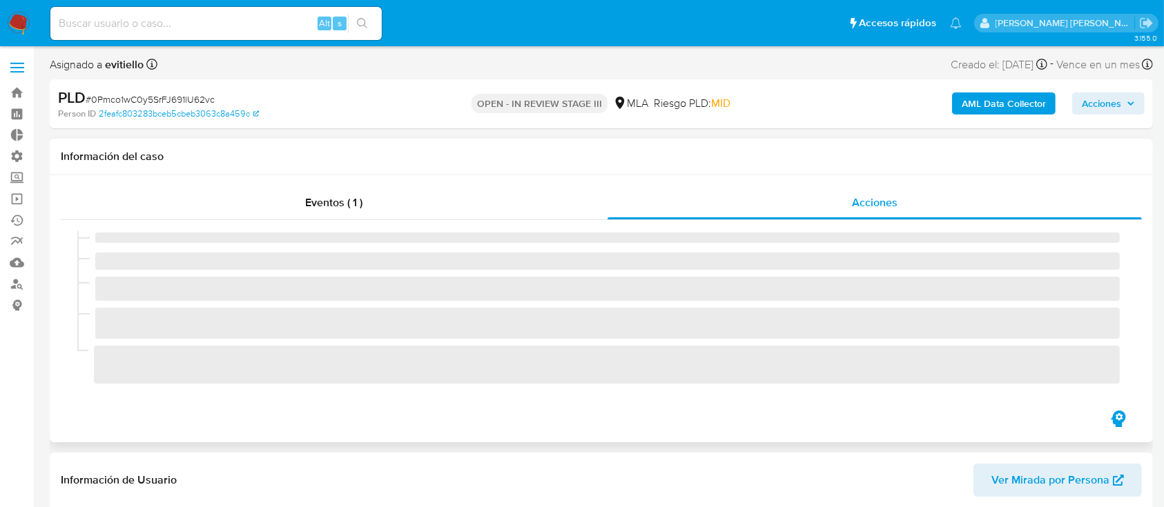
select select "10"
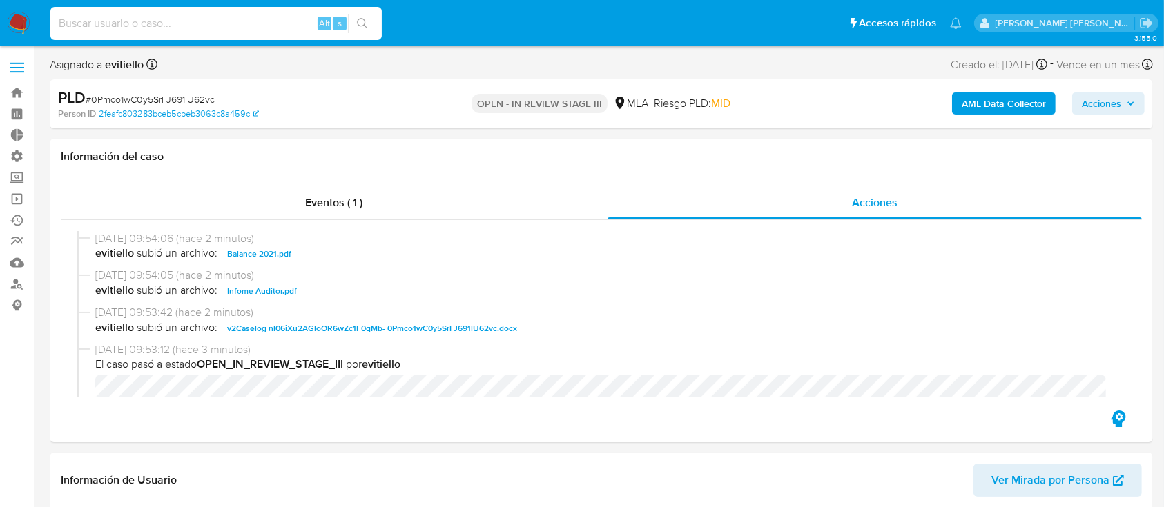
click at [206, 25] on input at bounding box center [215, 23] width 331 height 18
paste input "a2G081VW6DUnmRDavOVXgptb"
type input "a2G081VW6DUnmRDavOVXgptb"
click at [359, 26] on icon "search-icon" at bounding box center [362, 23] width 11 height 11
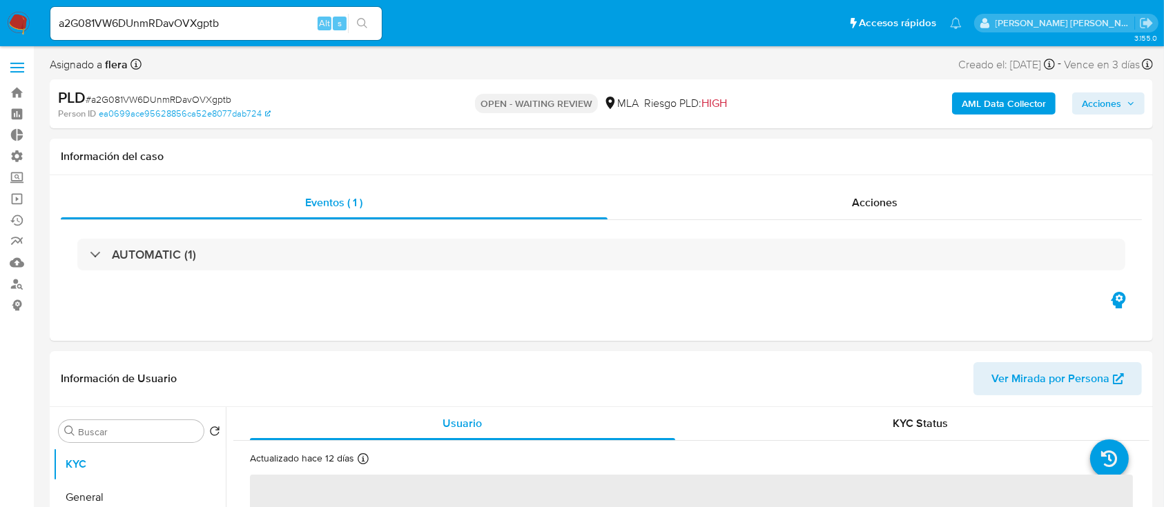
select select "10"
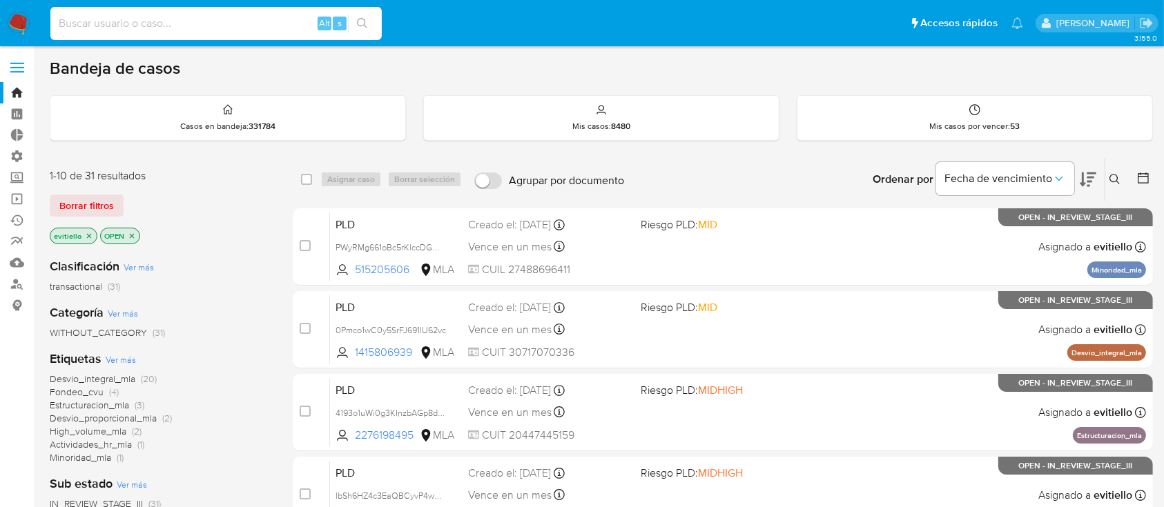
click at [199, 25] on input at bounding box center [215, 23] width 331 height 18
paste input "vlFR3TCmbEXM3KIEnWoSh9oH"
type input "vlFR3TCmbEXM3KIEnWoSh9oH"
click at [368, 26] on button "search-icon" at bounding box center [362, 23] width 28 height 19
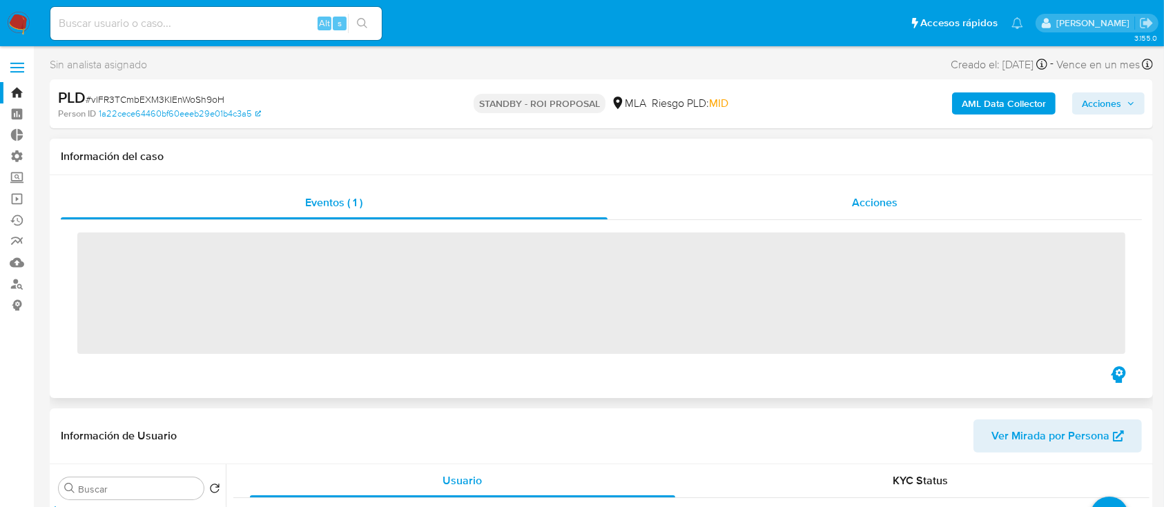
click at [757, 204] on div "Acciones" at bounding box center [874, 202] width 535 height 33
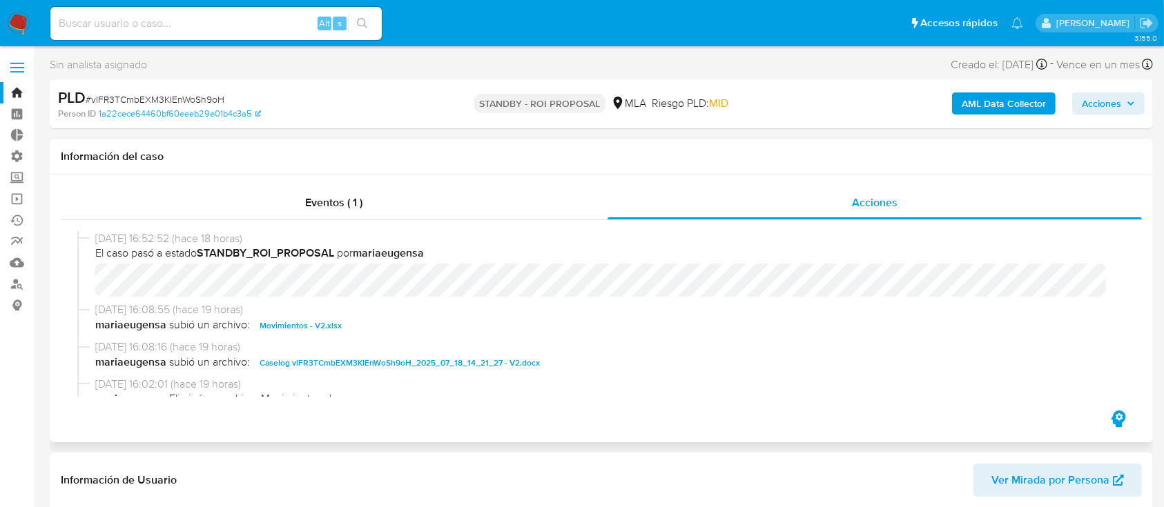
select select "10"
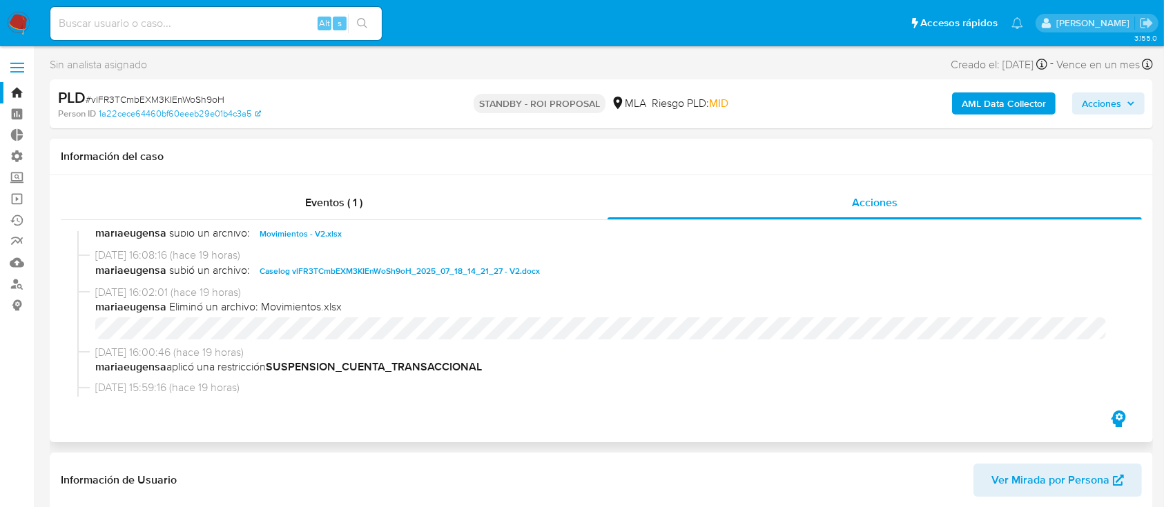
click at [321, 273] on span "Caselog vlFR3TCmbEXM3KIEnWoSh9oH_2025_07_18_14_21_27 - V2.docx" at bounding box center [400, 271] width 280 height 17
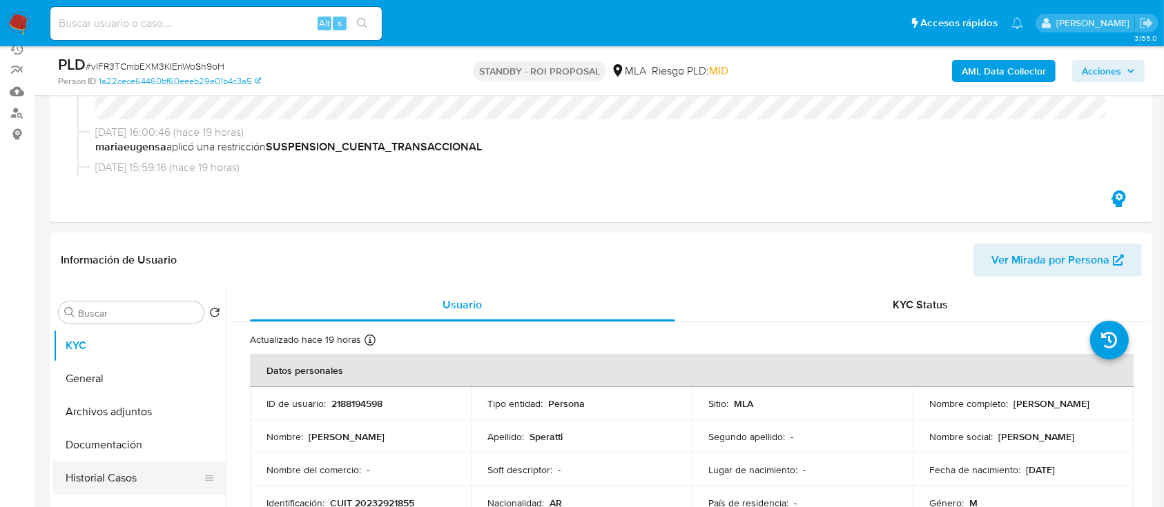
scroll to position [276, 0]
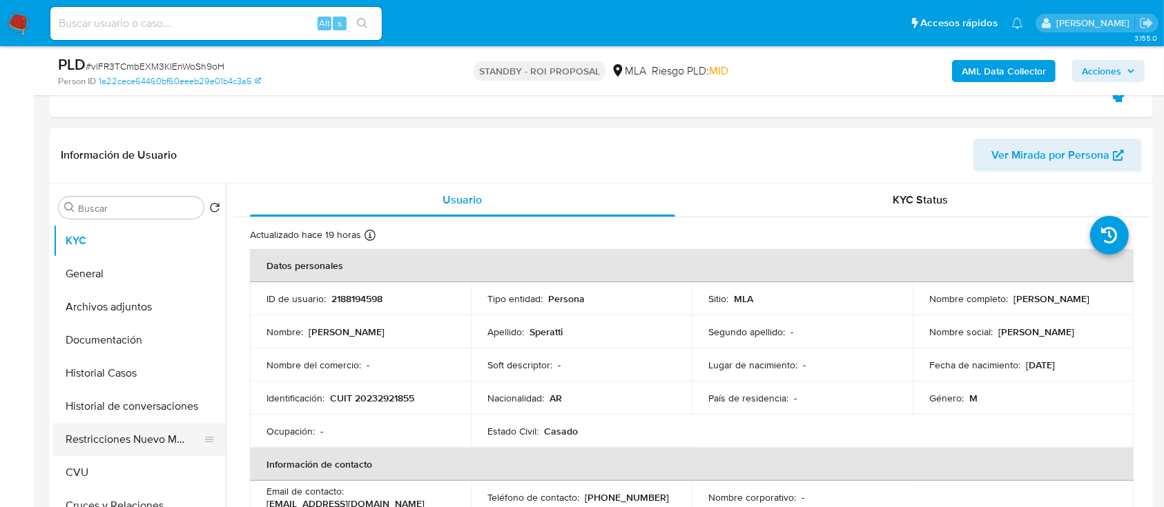
drag, startPoint x: 158, startPoint y: 373, endPoint x: 121, endPoint y: 442, distance: 78.1
click at [159, 373] on button "Historial Casos" at bounding box center [139, 373] width 173 height 33
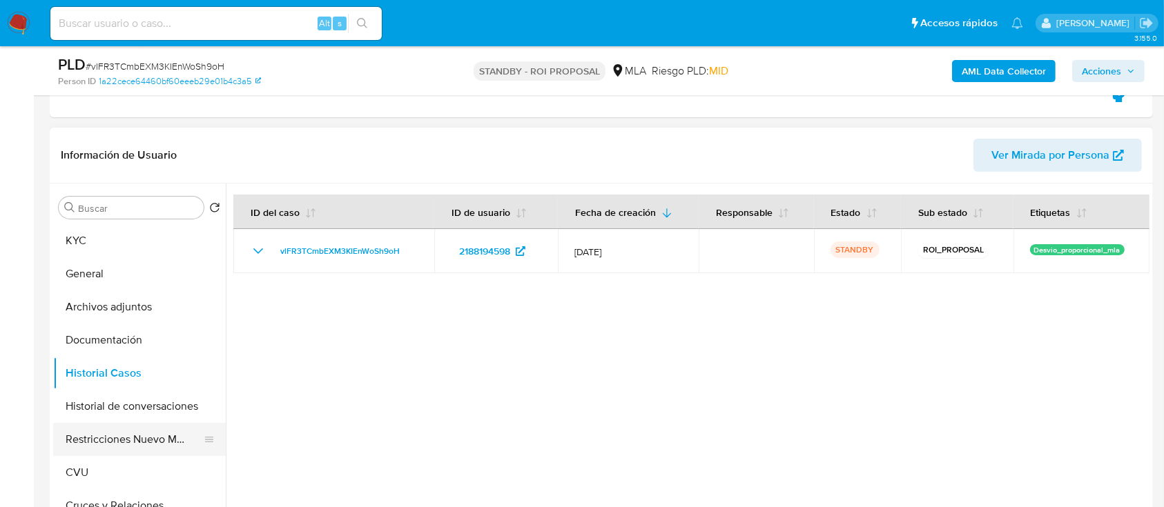
click at [120, 444] on button "Restricciones Nuevo Mundo" at bounding box center [134, 439] width 162 height 33
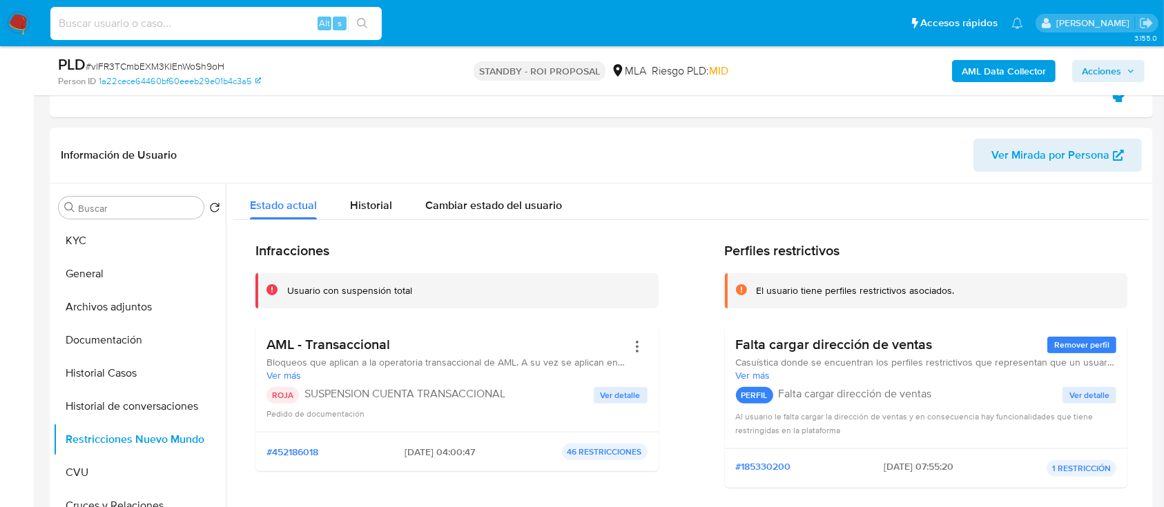
click at [127, 21] on input at bounding box center [215, 23] width 331 height 18
paste input "kBmNAl2D0RUtHOEbYWqcGLLh"
type input "kBmNAl2D0RUtHOEbYWqcGLLh"
click at [359, 23] on icon "search-icon" at bounding box center [362, 23] width 11 height 11
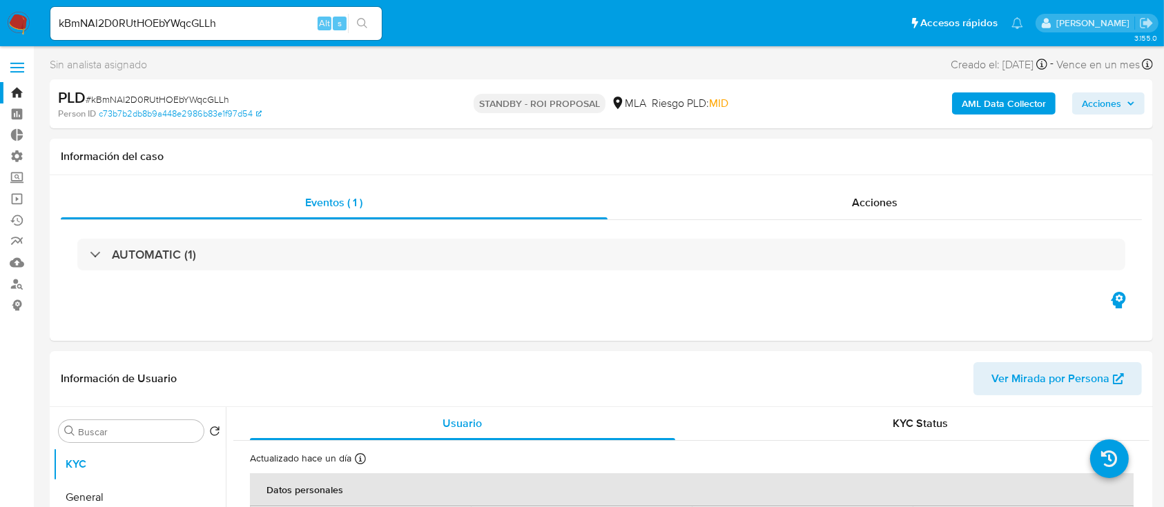
select select "10"
click at [220, 13] on div "kBmNAl2D0RUtHOEbYWqcGLLh Alt s" at bounding box center [215, 23] width 331 height 33
click at [240, 28] on input "kBmNAl2D0RUtHOEbYWqcGLLh" at bounding box center [215, 23] width 331 height 18
click at [362, 28] on icon "search-icon" at bounding box center [362, 23] width 11 height 11
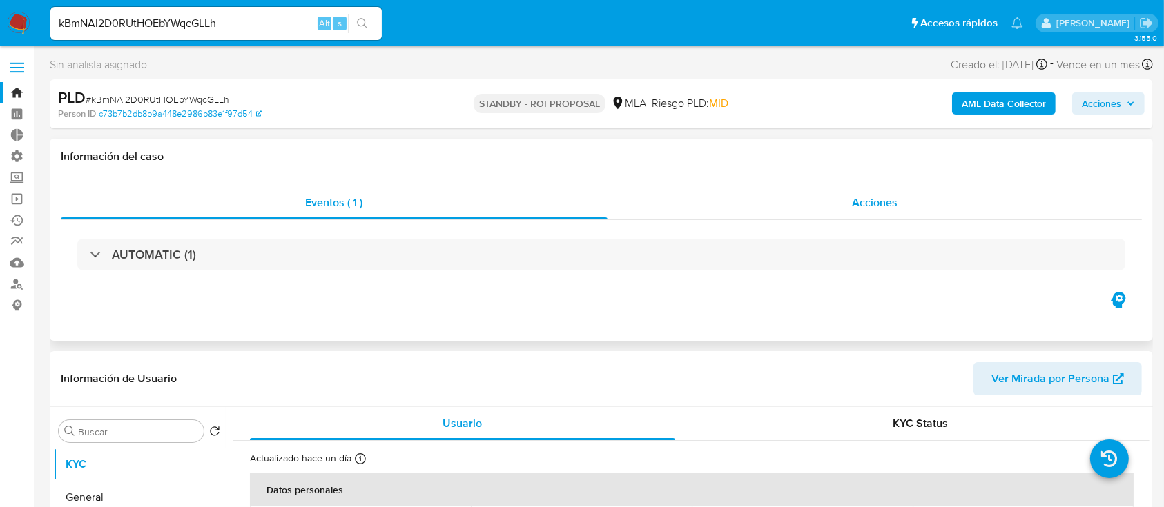
click at [807, 197] on div "Acciones" at bounding box center [874, 202] width 535 height 33
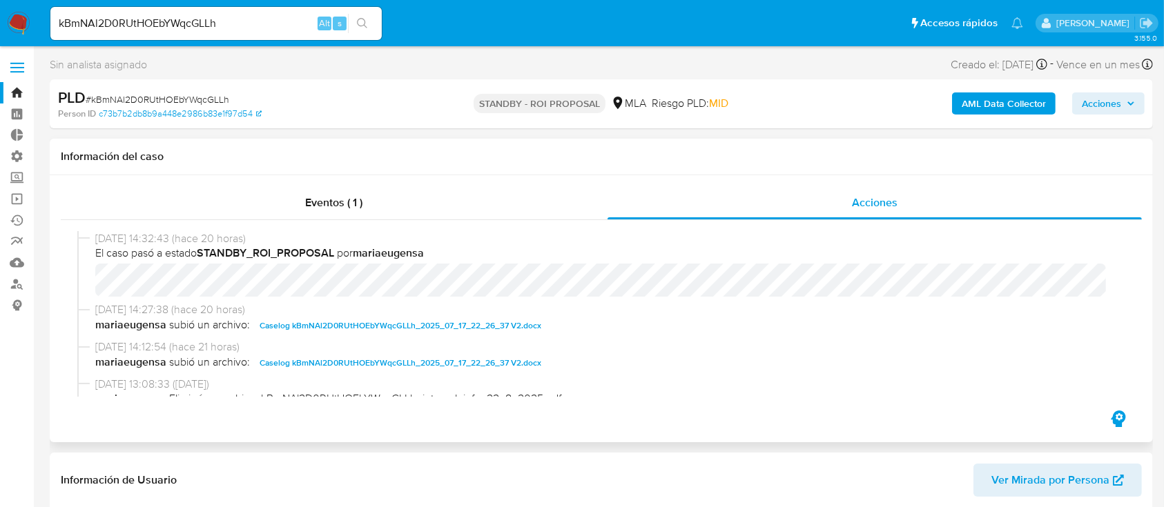
click at [532, 323] on span "Caselog kBmNAl2D0RUtHOEbYWqcGLLh_2025_07_17_22_26_37 V2.docx" at bounding box center [401, 326] width 282 height 17
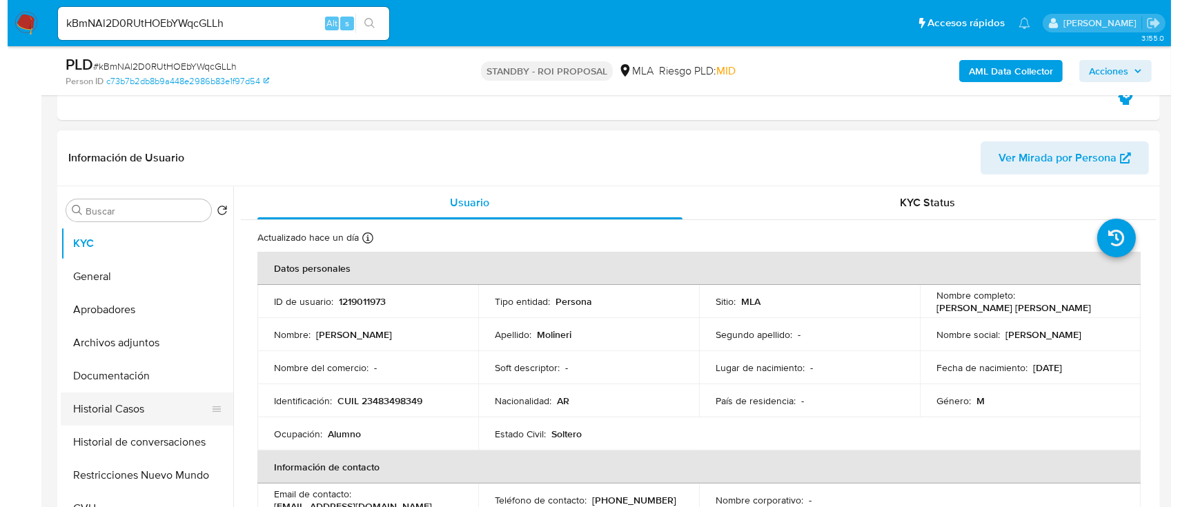
scroll to position [276, 0]
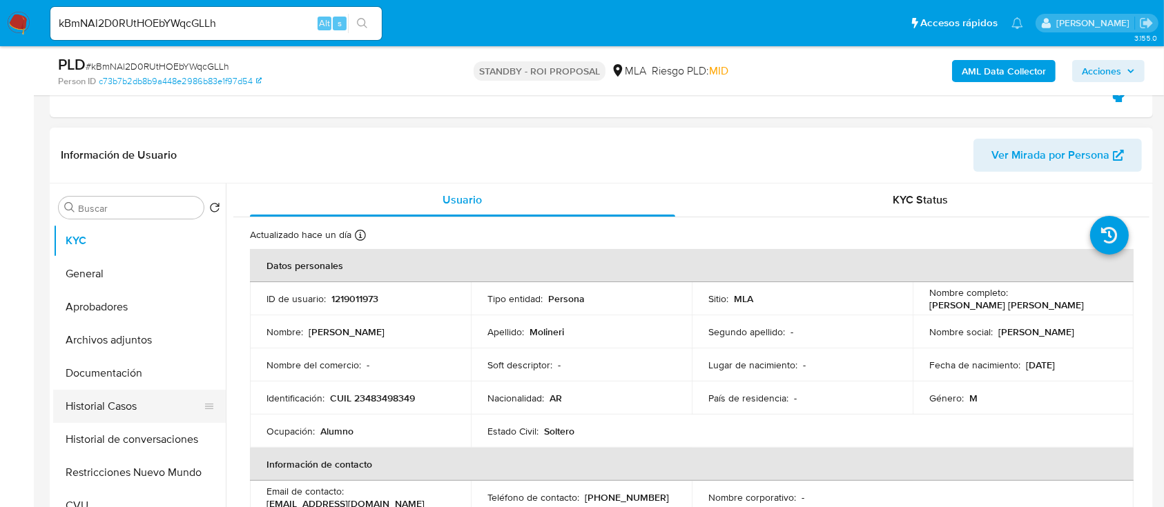
drag, startPoint x: 177, startPoint y: 406, endPoint x: 80, endPoint y: 421, distance: 97.8
click at [177, 406] on button "Historial Casos" at bounding box center [134, 406] width 162 height 33
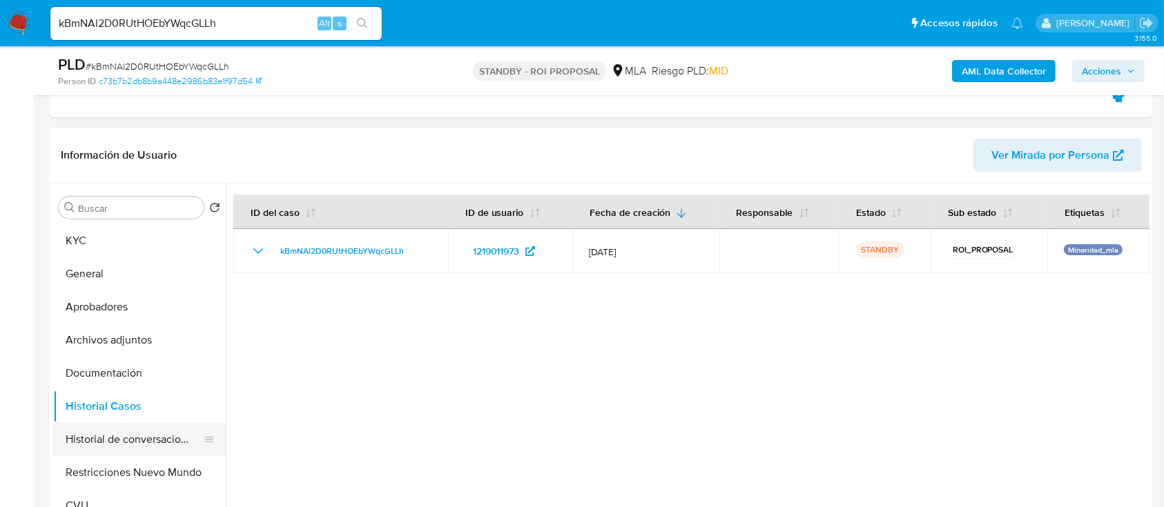
click at [100, 437] on button "Historial de conversaciones" at bounding box center [134, 439] width 162 height 33
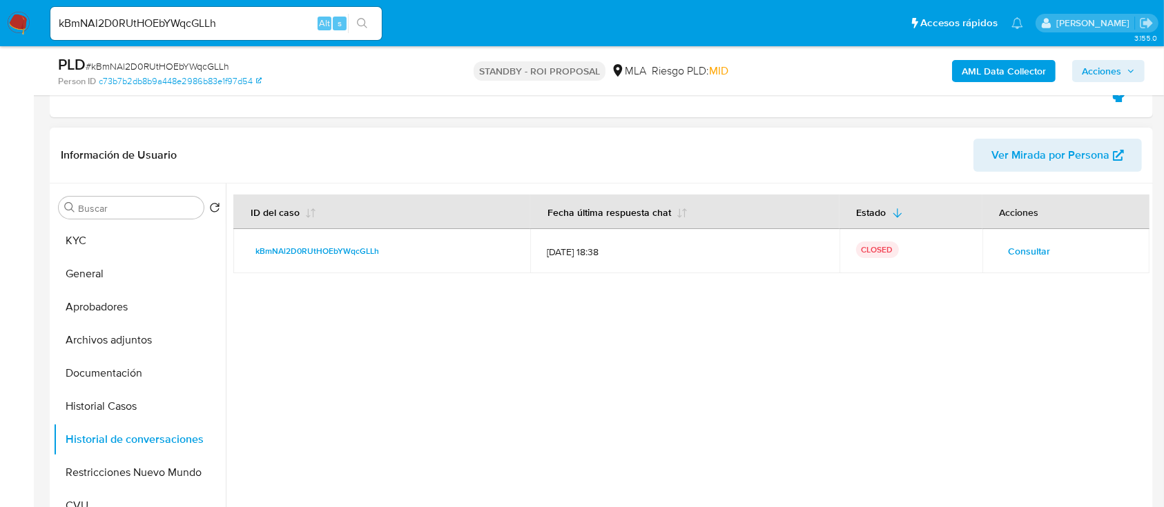
click at [1009, 255] on span "Consultar" at bounding box center [1030, 251] width 42 height 19
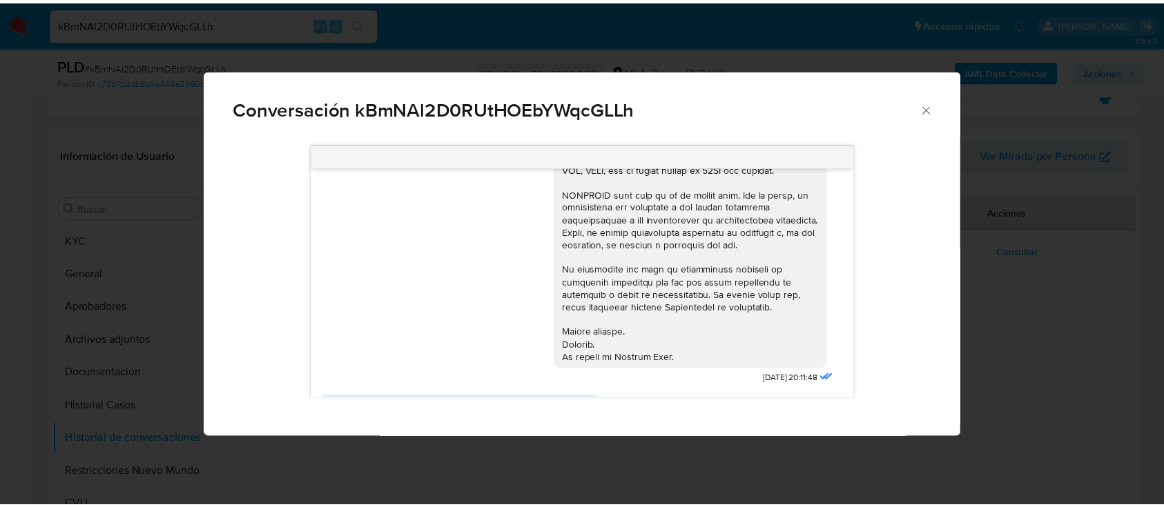
scroll to position [587, 0]
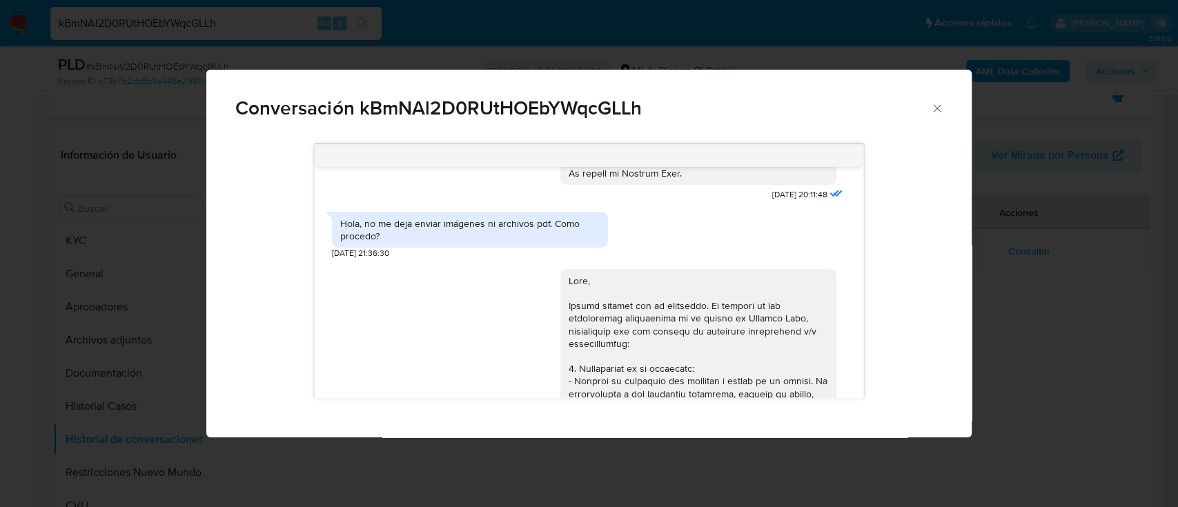
click at [138, 306] on div "Conversación kBmNAl2D0RUtHOEbYWqcGLLh 17/07/2025 20:11:48 Hola, no me deja envi…" at bounding box center [589, 253] width 1178 height 507
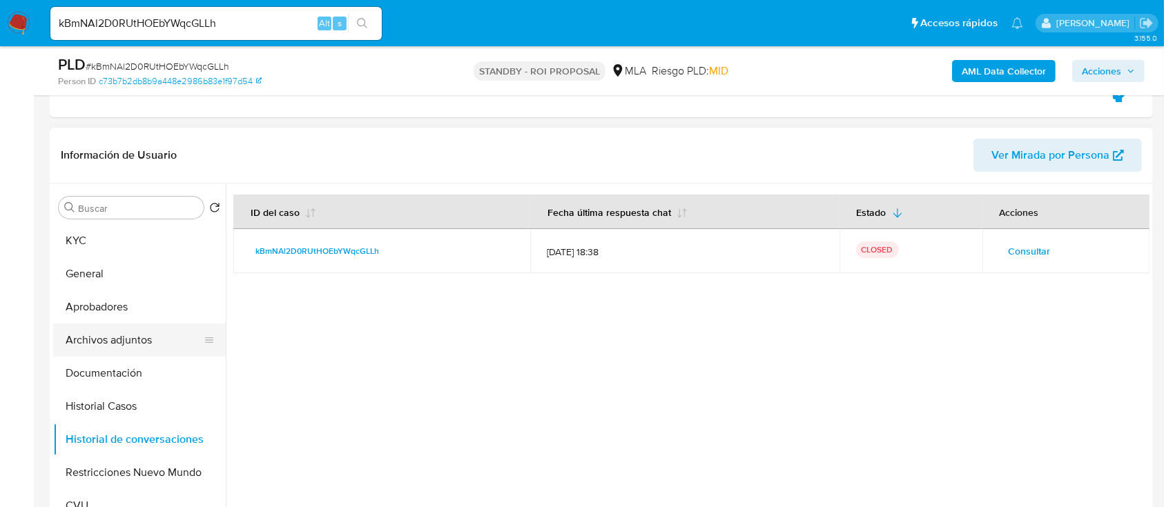
click at [150, 343] on button "Archivos adjuntos" at bounding box center [134, 340] width 162 height 33
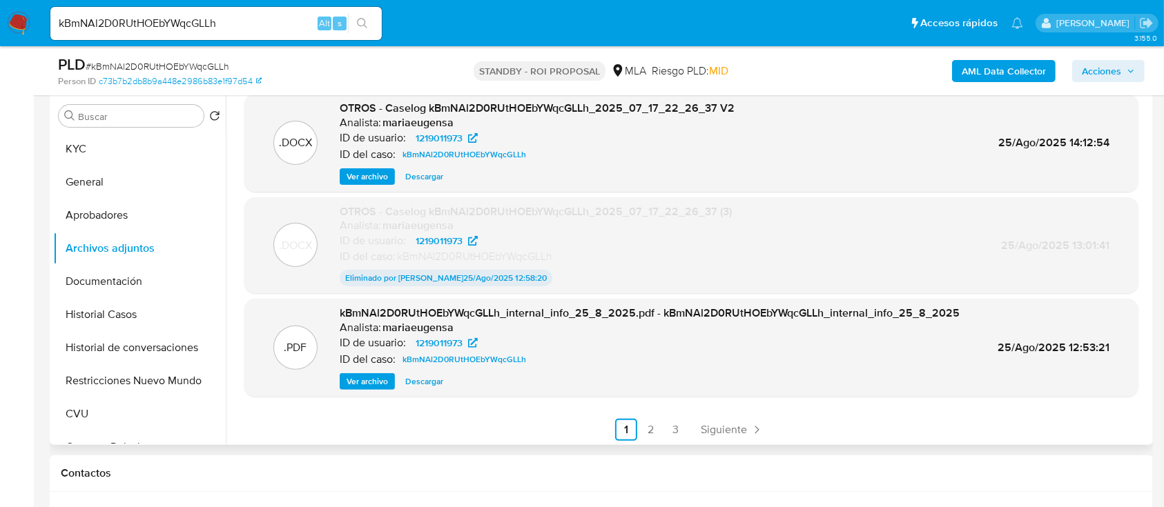
scroll to position [114, 0]
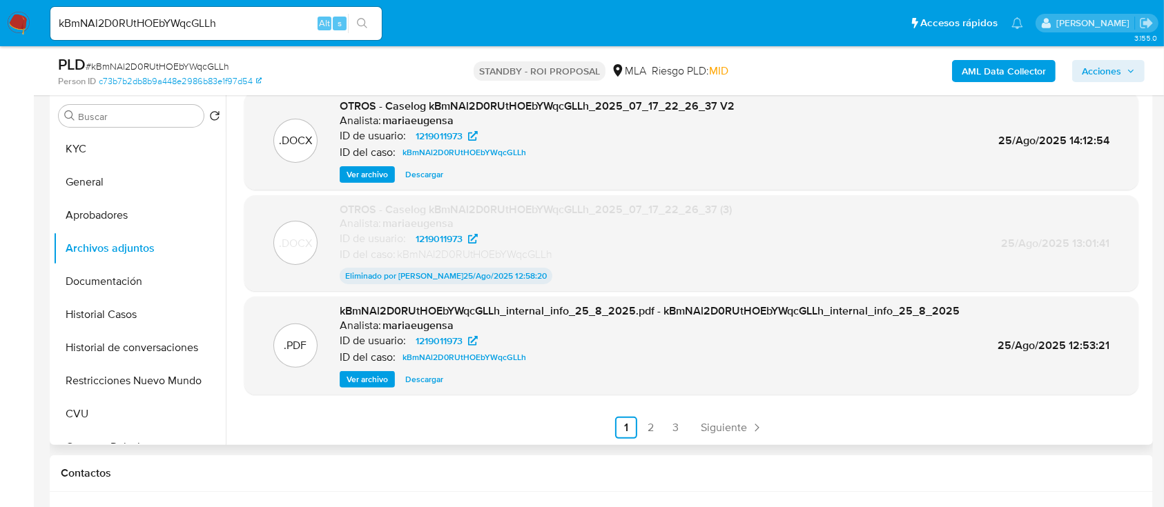
click at [646, 432] on link "2" at bounding box center [651, 428] width 22 height 22
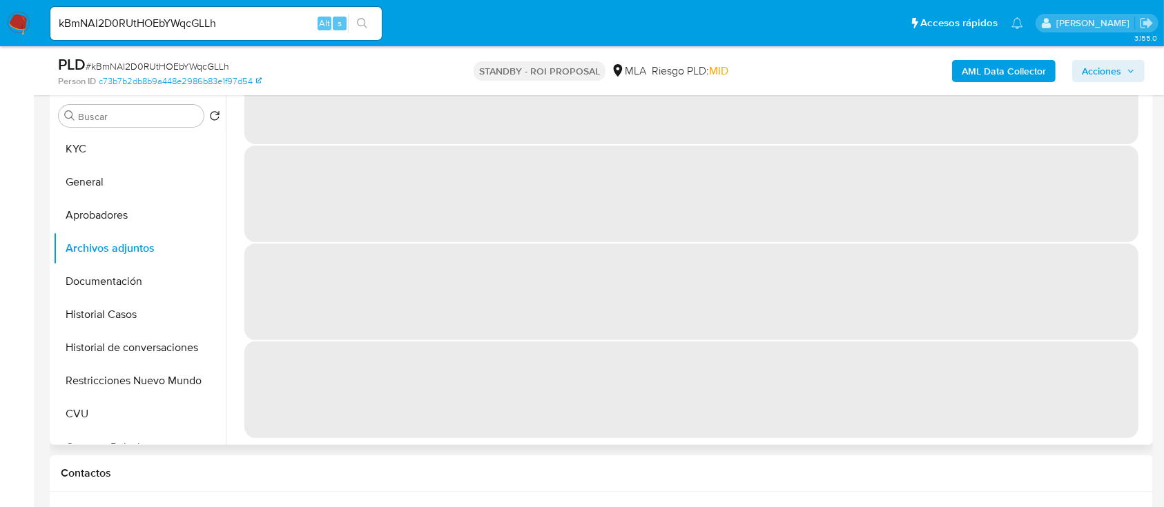
scroll to position [0, 0]
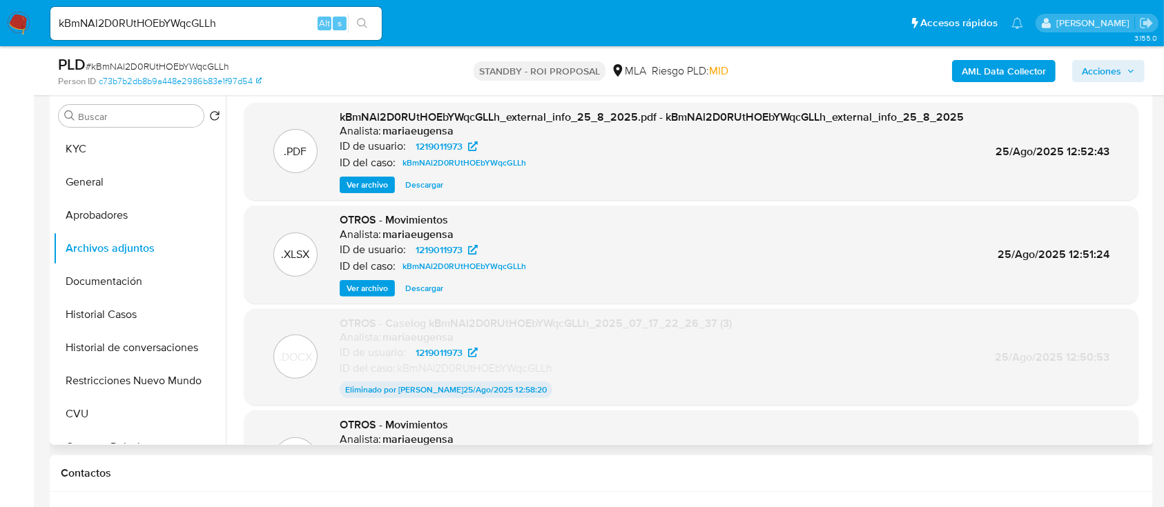
click at [251, 28] on input "kBmNAl2D0RUtHOEbYWqcGLLh" at bounding box center [215, 23] width 331 height 18
click at [252, 30] on input "kBmNAl2D0RUtHOEbYWqcGLLh" at bounding box center [215, 23] width 331 height 18
paste input "XRxVmzEzlcWeJSqVsr9Z2Bxp"
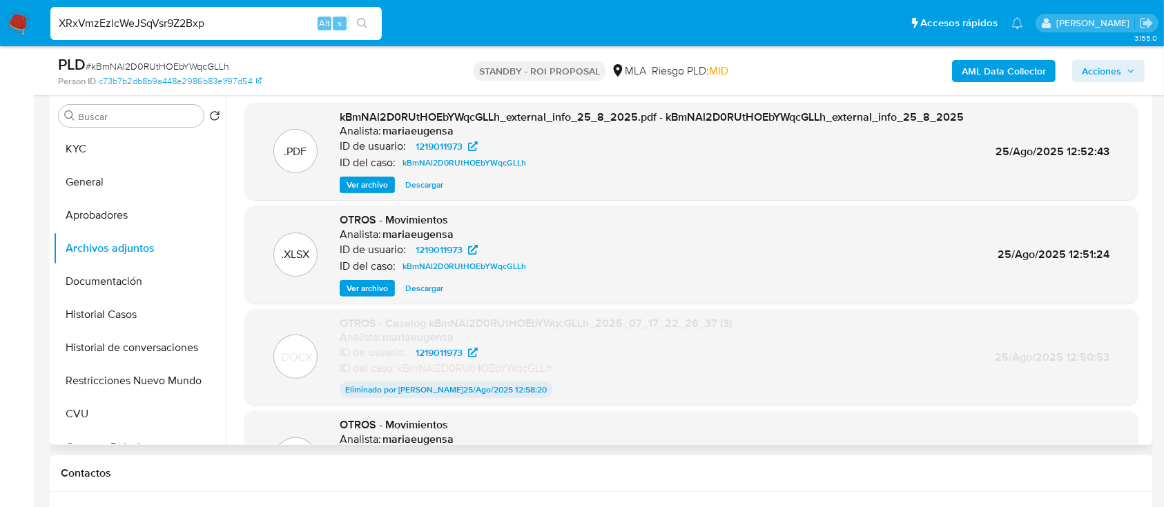
type input "XRxVmzEzlcWeJSqVsr9Z2Bxp"
click at [362, 25] on icon "search-icon" at bounding box center [362, 23] width 11 height 11
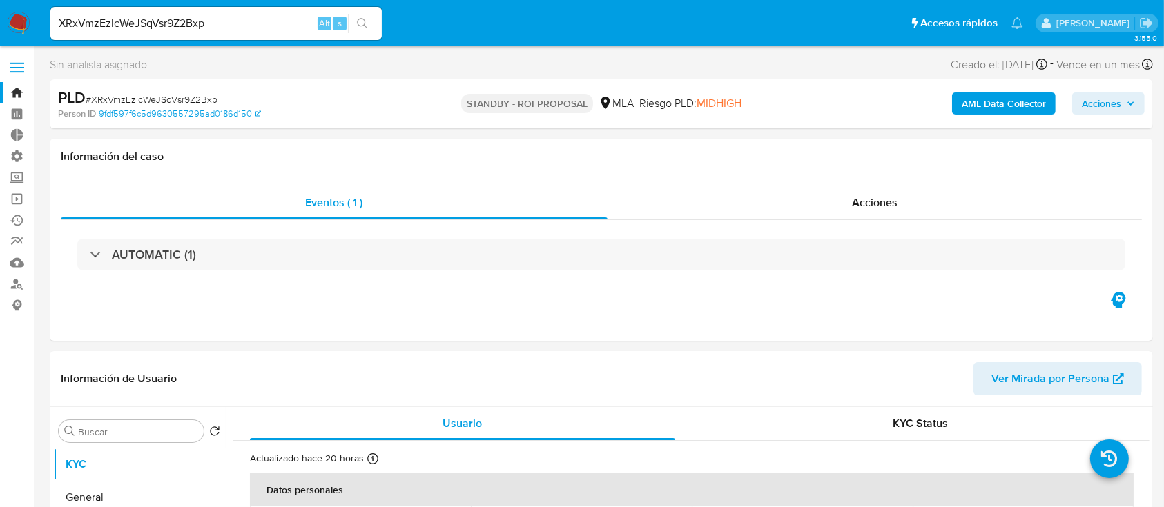
select select "10"
click at [882, 206] on span "Acciones" at bounding box center [875, 203] width 46 height 16
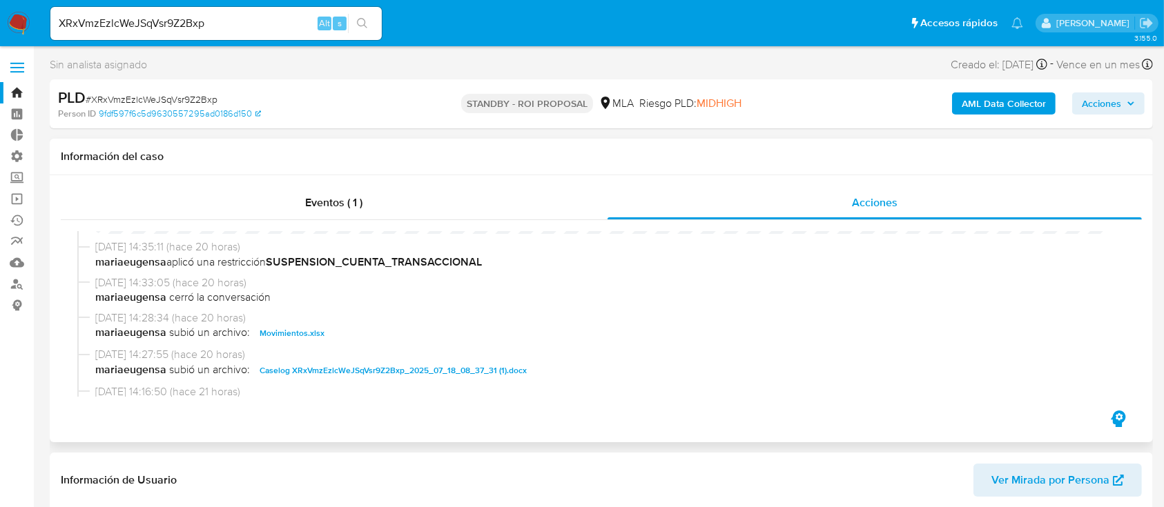
scroll to position [92, 0]
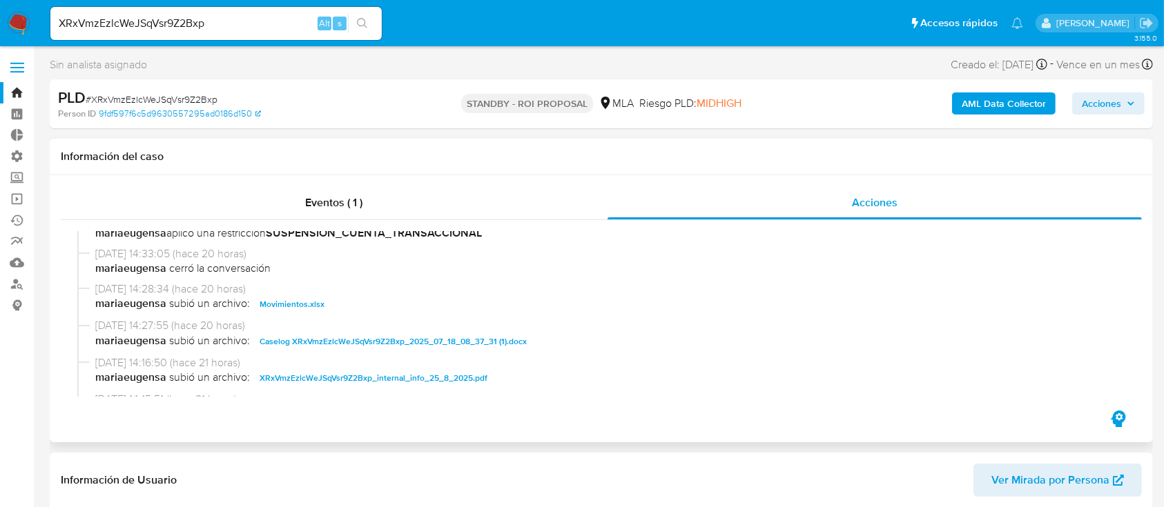
click at [344, 335] on span "Caselog XRxVmzEzlcWeJSqVsr9Z2Bxp_2025_07_18_08_37_31 (1).docx" at bounding box center [393, 341] width 267 height 17
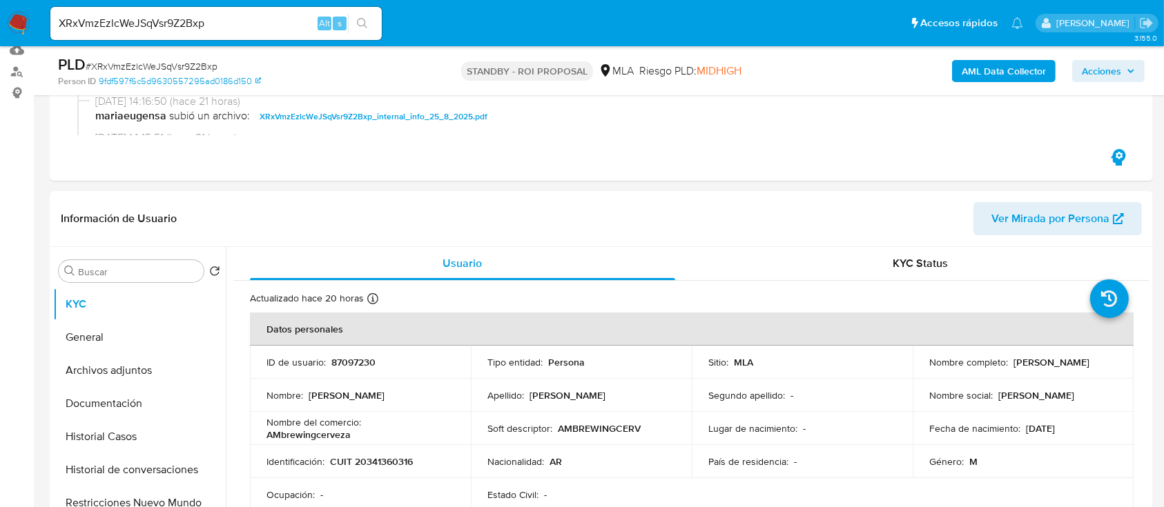
scroll to position [276, 0]
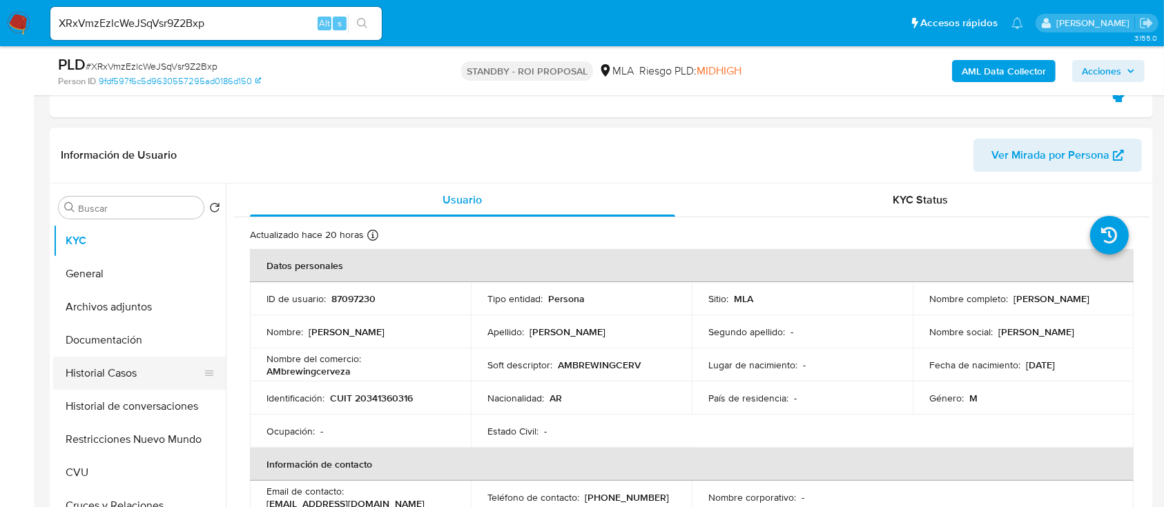
click at [122, 357] on button "Historial Casos" at bounding box center [134, 373] width 162 height 33
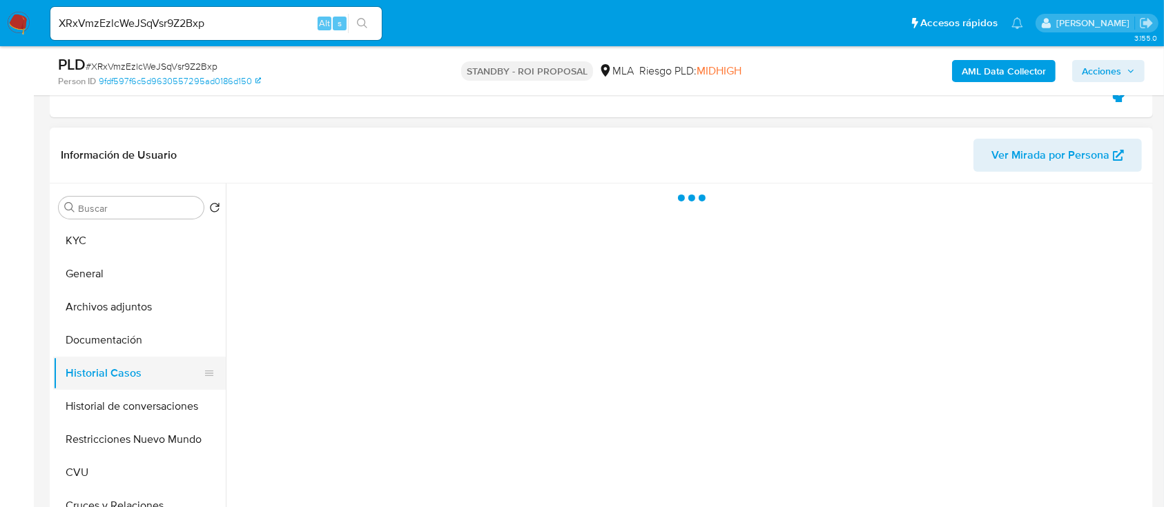
click at [128, 376] on button "Historial Casos" at bounding box center [134, 373] width 162 height 33
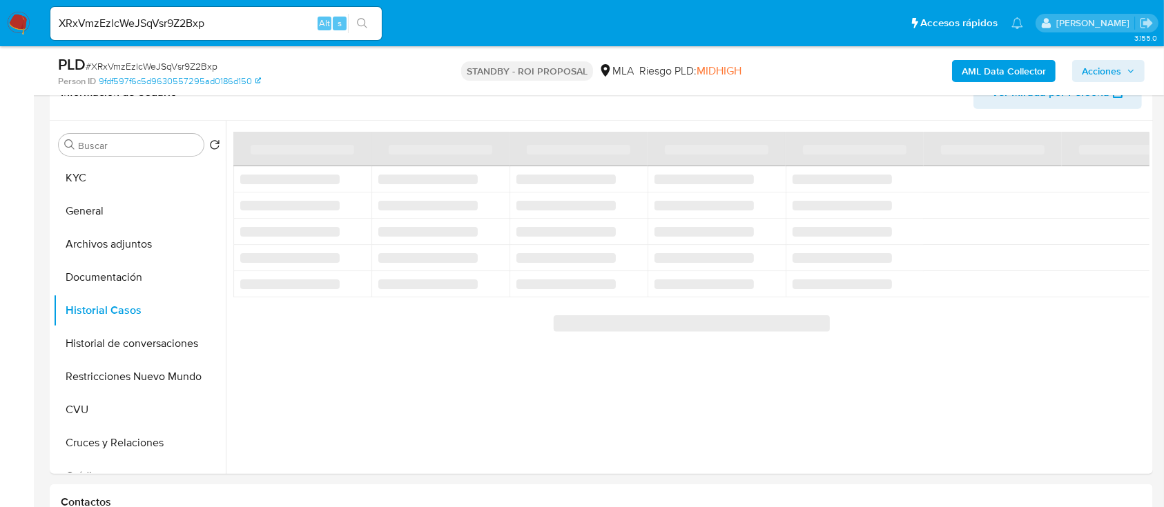
scroll to position [368, 0]
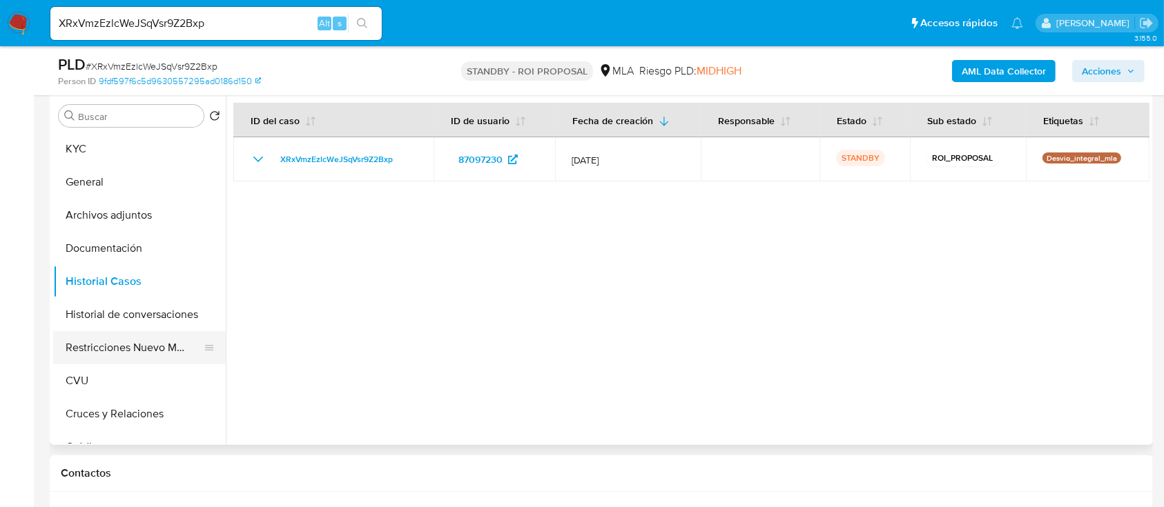
click at [122, 353] on button "Restricciones Nuevo Mundo" at bounding box center [134, 347] width 162 height 33
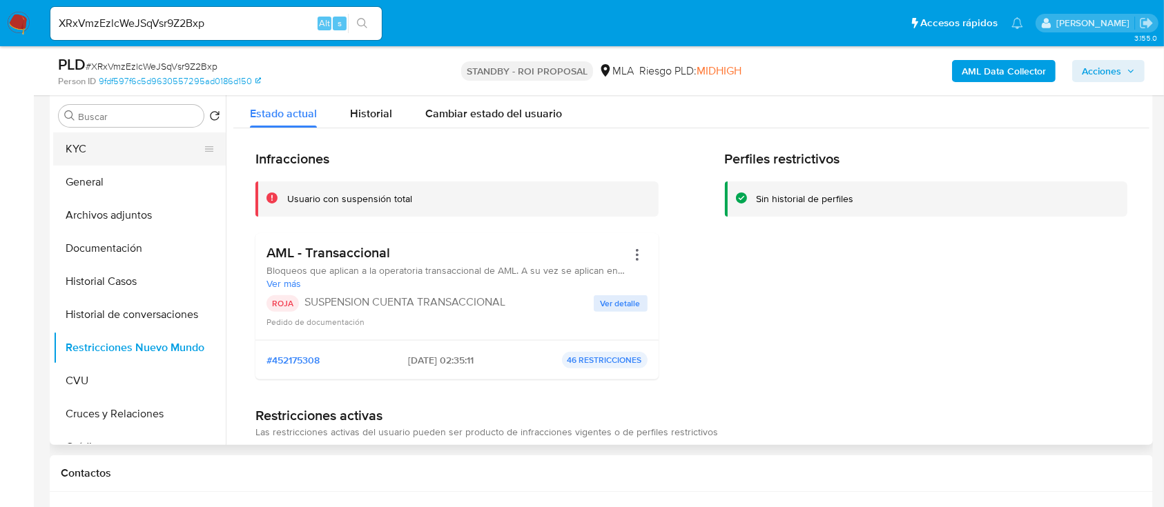
click at [120, 157] on button "KYC" at bounding box center [134, 149] width 162 height 33
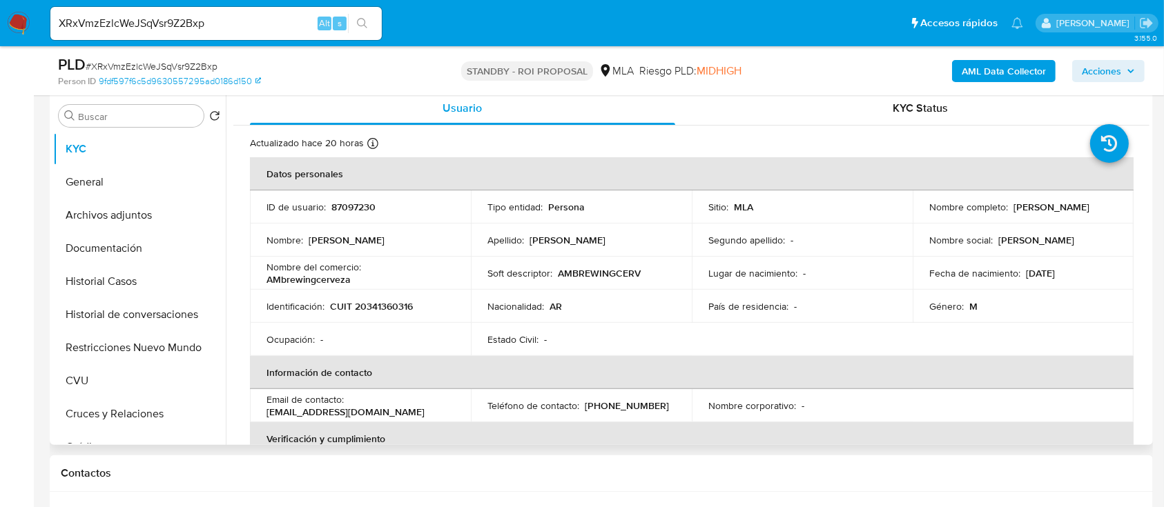
drag, startPoint x: 405, startPoint y: 406, endPoint x: 377, endPoint y: 411, distance: 28.7
click at [377, 411] on div "Email de contacto : betito_1086@hotmail.com" at bounding box center [360, 405] width 188 height 25
drag, startPoint x: 377, startPoint y: 411, endPoint x: 265, endPoint y: 415, distance: 111.9
click at [265, 415] on td "Email de contacto : betito_1086@hotmail.com" at bounding box center [360, 405] width 221 height 33
copy p "betito_1086@hotmail.com"
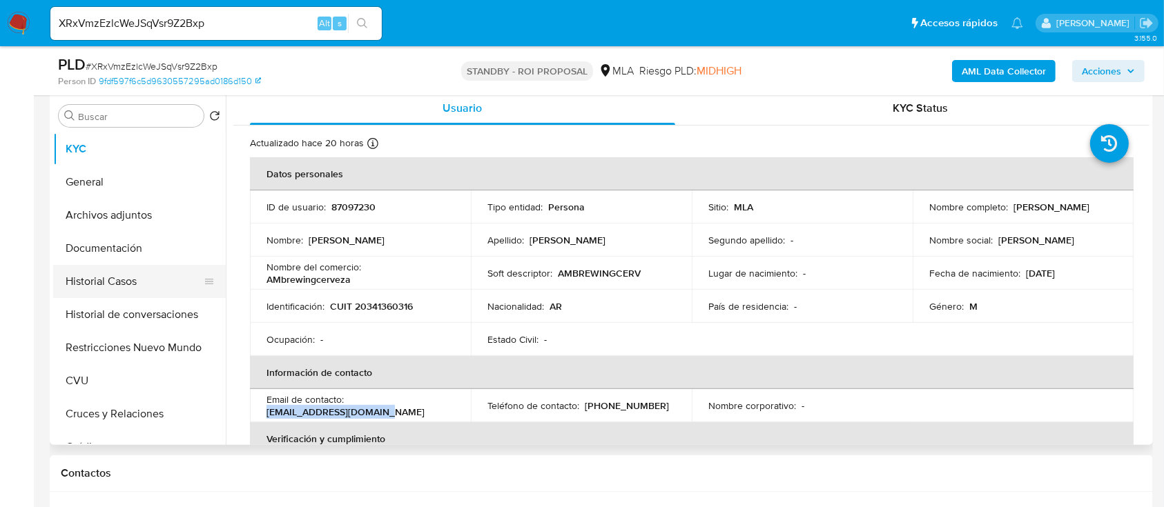
click at [129, 293] on button "Historial Casos" at bounding box center [134, 281] width 162 height 33
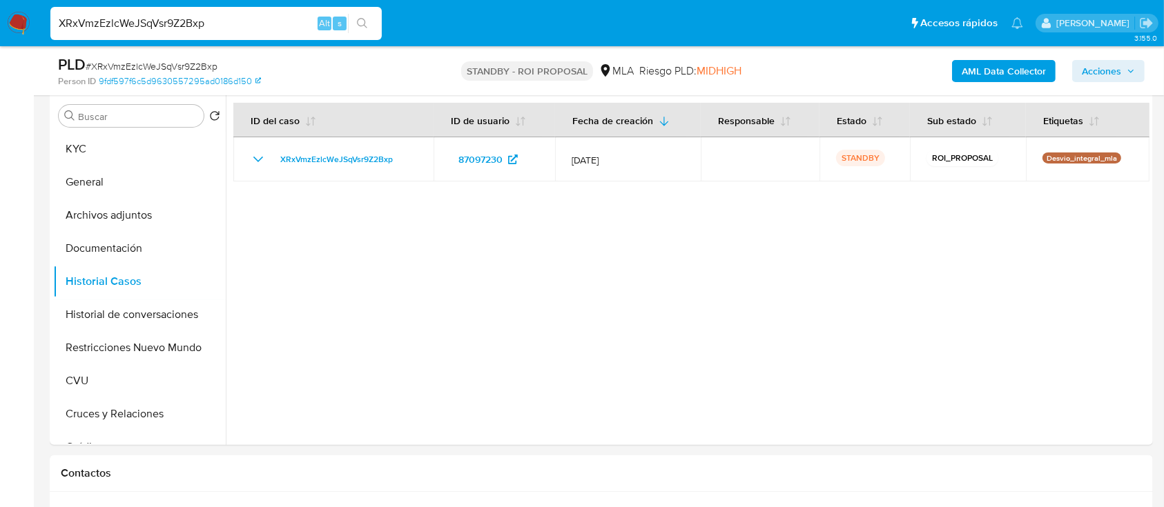
click at [275, 25] on input "XRxVmzEzlcWeJSqVsr9Z2Bxp" at bounding box center [215, 23] width 331 height 18
click at [275, 24] on input "XRxVmzEzlcWeJSqVsr9Z2Bxp" at bounding box center [215, 23] width 331 height 18
paste input "9RCHL70HMU9dOdJmTheYhW3"
type input "9RCHL70HMU9dOdJmTheYhW3p"
click at [364, 23] on icon "search-icon" at bounding box center [362, 23] width 10 height 10
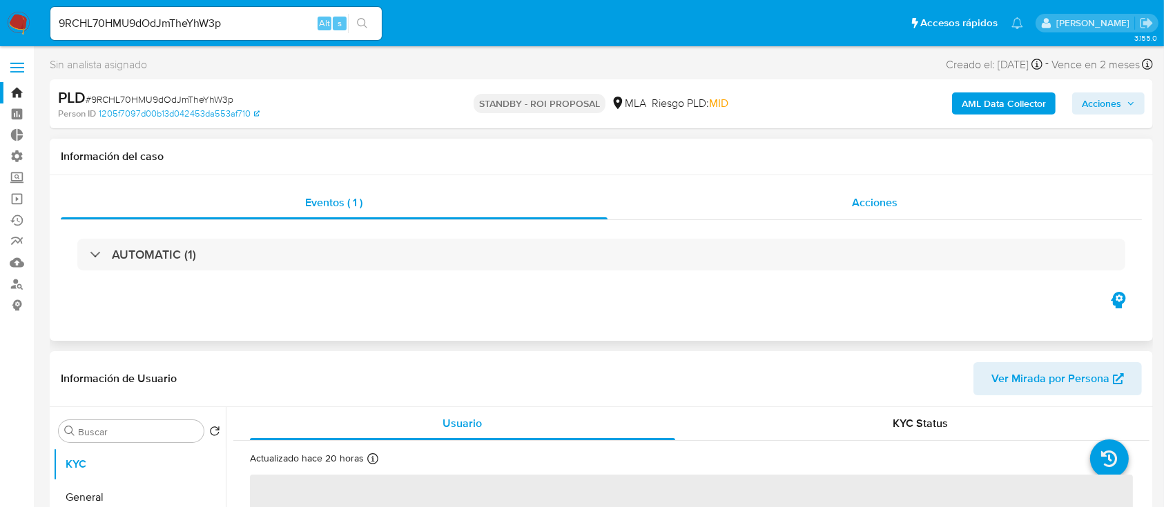
click at [770, 210] on div "Acciones" at bounding box center [874, 202] width 535 height 33
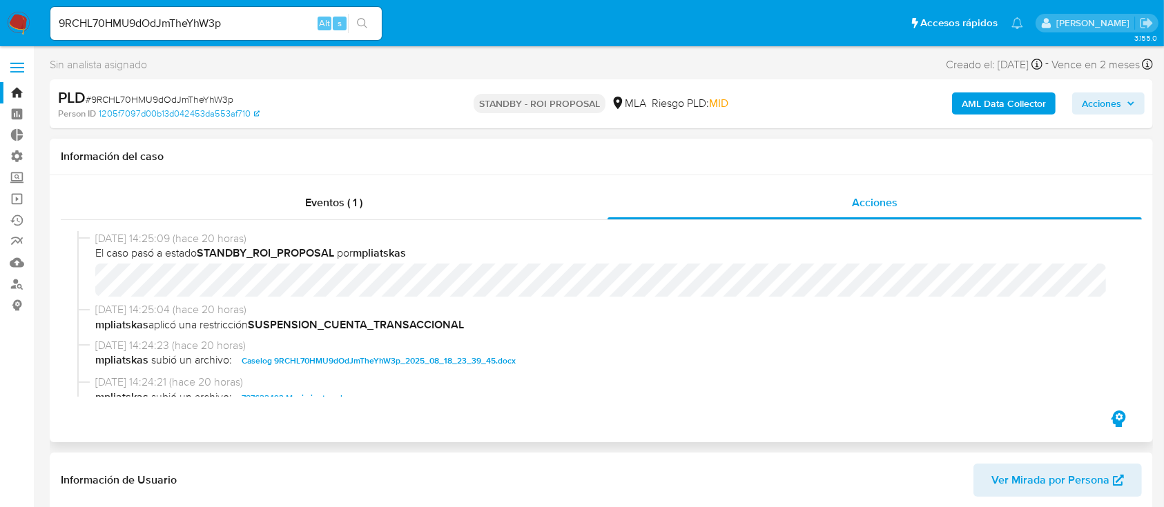
select select "10"
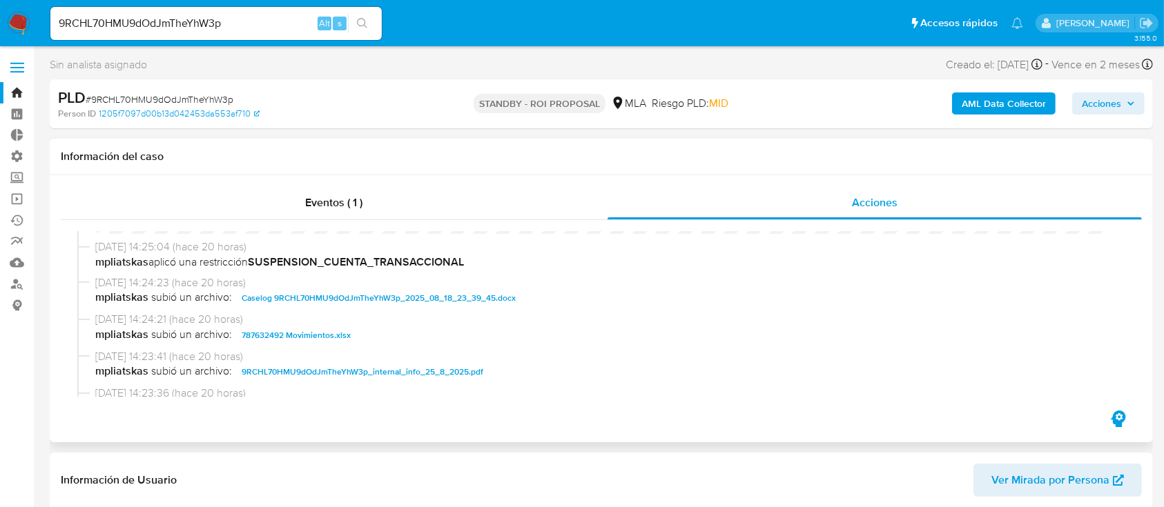
scroll to position [92, 0]
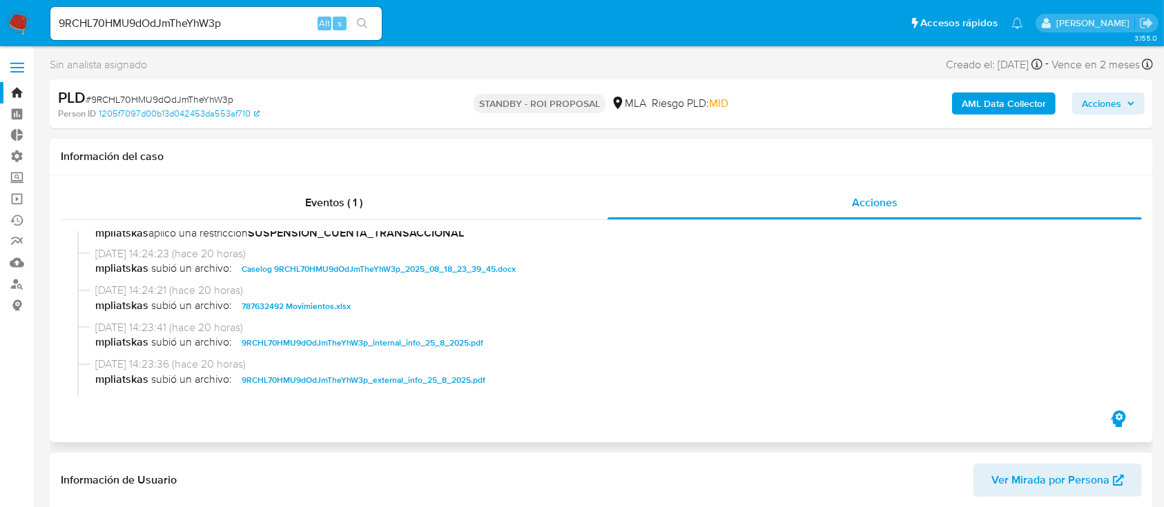
click at [337, 268] on span "Caselog 9RCHL70HMU9dOdJmTheYhW3p_2025_08_18_23_39_45.docx" at bounding box center [379, 269] width 274 height 17
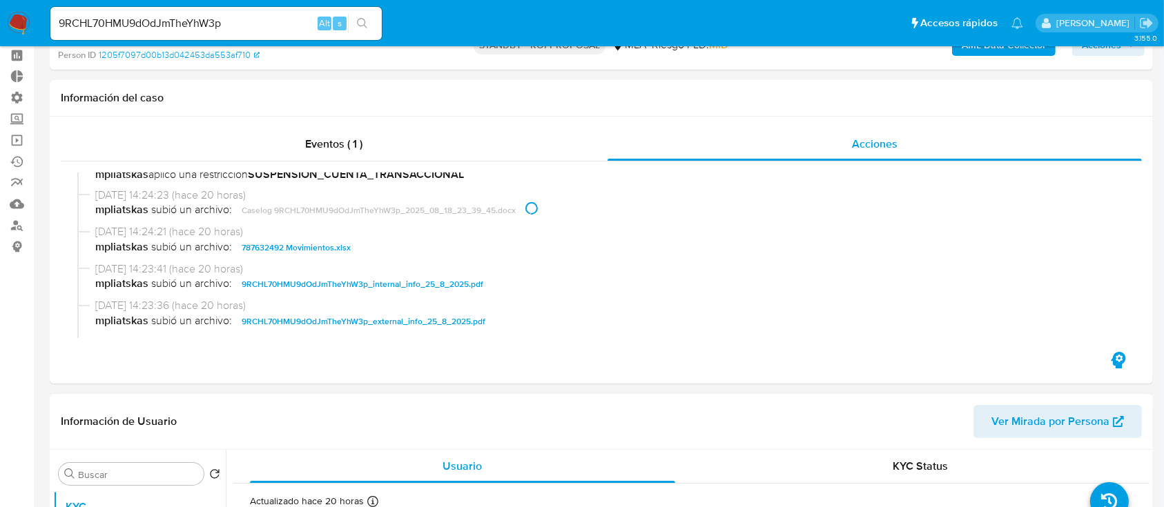
scroll to position [276, 0]
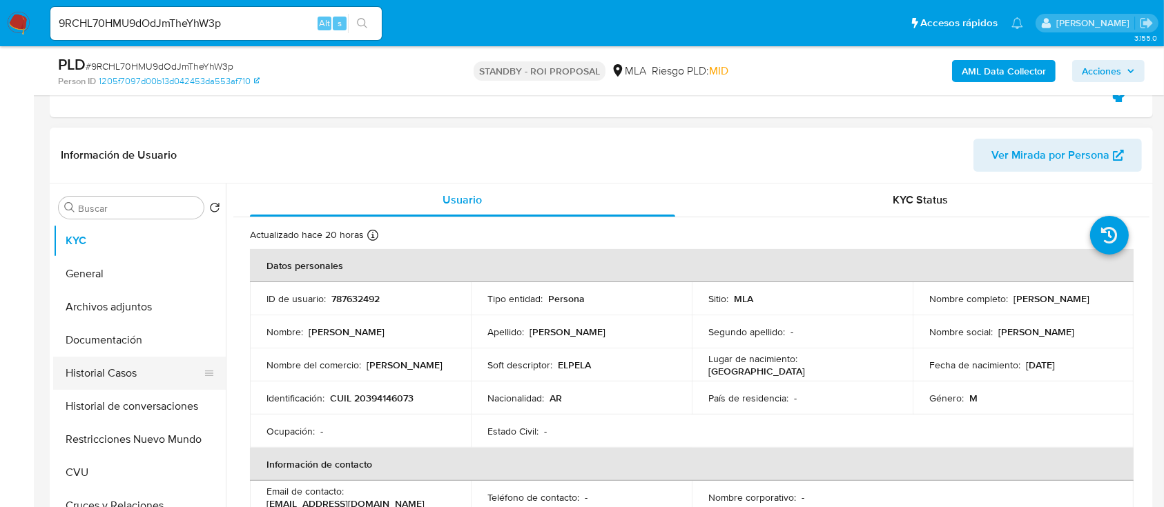
click at [175, 373] on button "Historial Casos" at bounding box center [134, 373] width 162 height 33
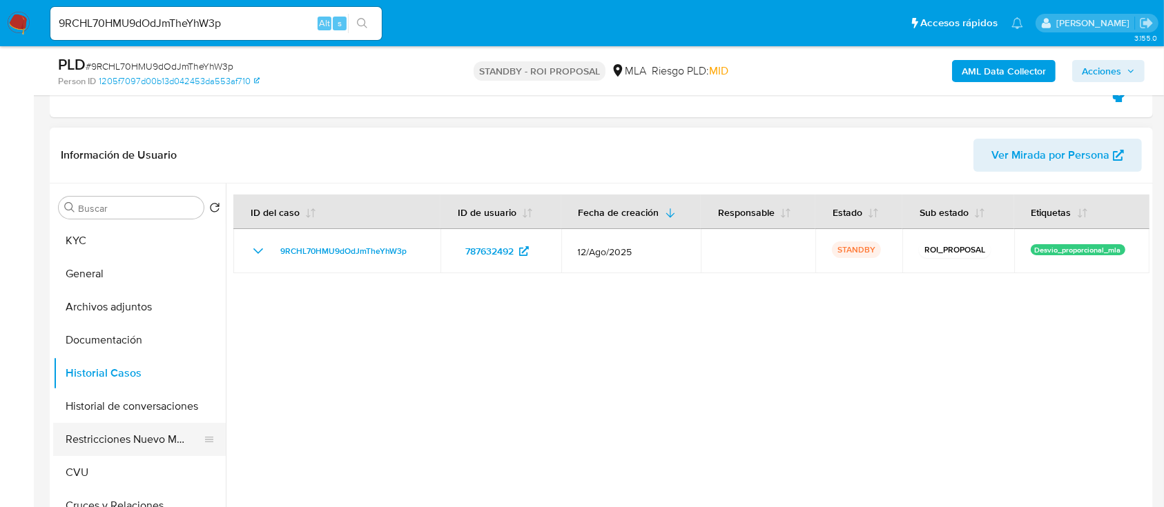
click at [152, 439] on button "Restricciones Nuevo Mundo" at bounding box center [134, 439] width 162 height 33
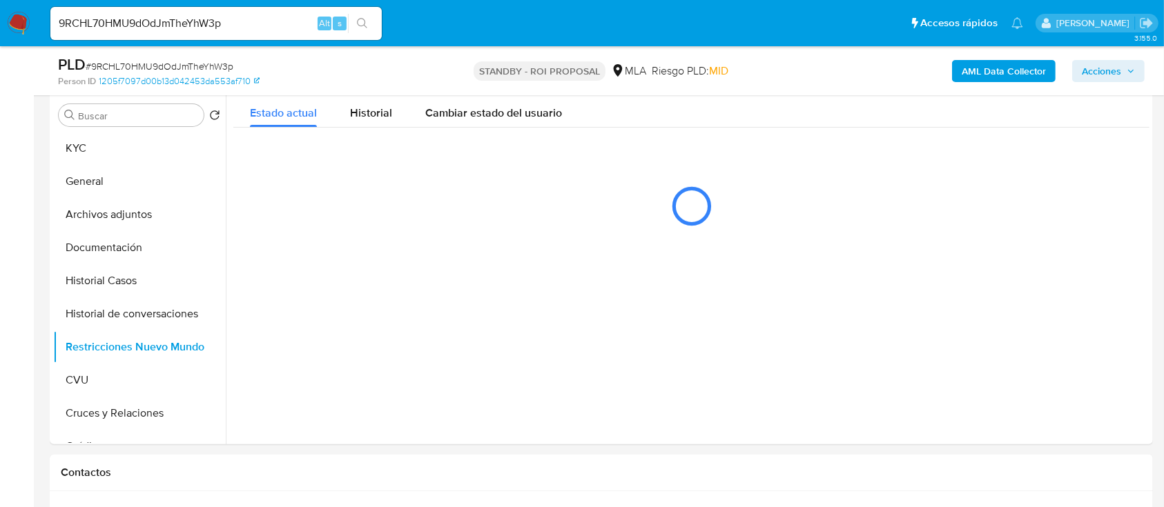
scroll to position [368, 0]
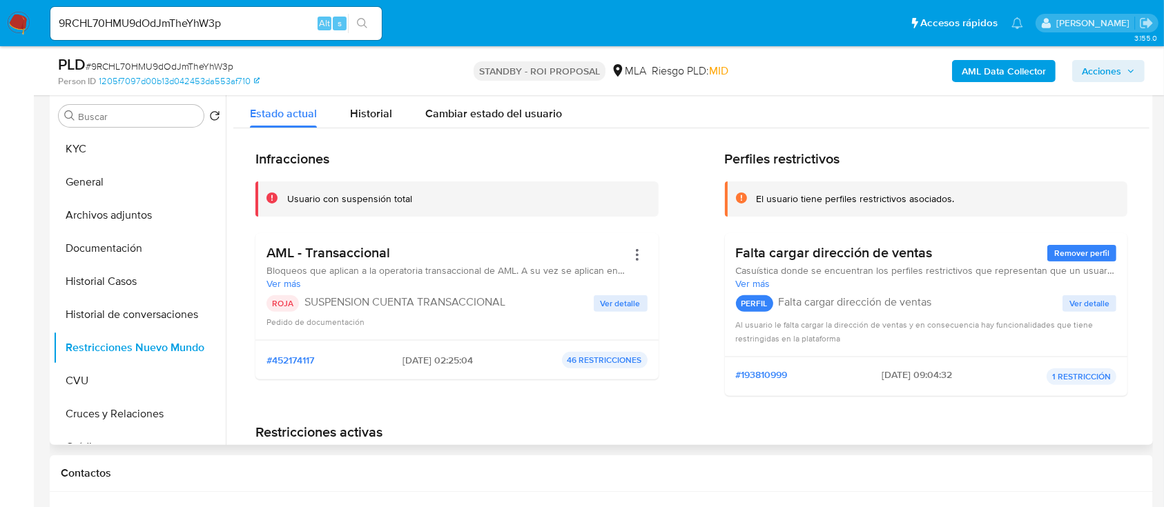
drag, startPoint x: 242, startPoint y: 34, endPoint x: 260, endPoint y: 22, distance: 22.0
click at [242, 34] on div "9RCHL70HMU9dOdJmTheYhW3p Alt s" at bounding box center [215, 23] width 331 height 33
click at [261, 22] on input "9RCHL70HMU9dOdJmTheYhW3p" at bounding box center [215, 23] width 331 height 18
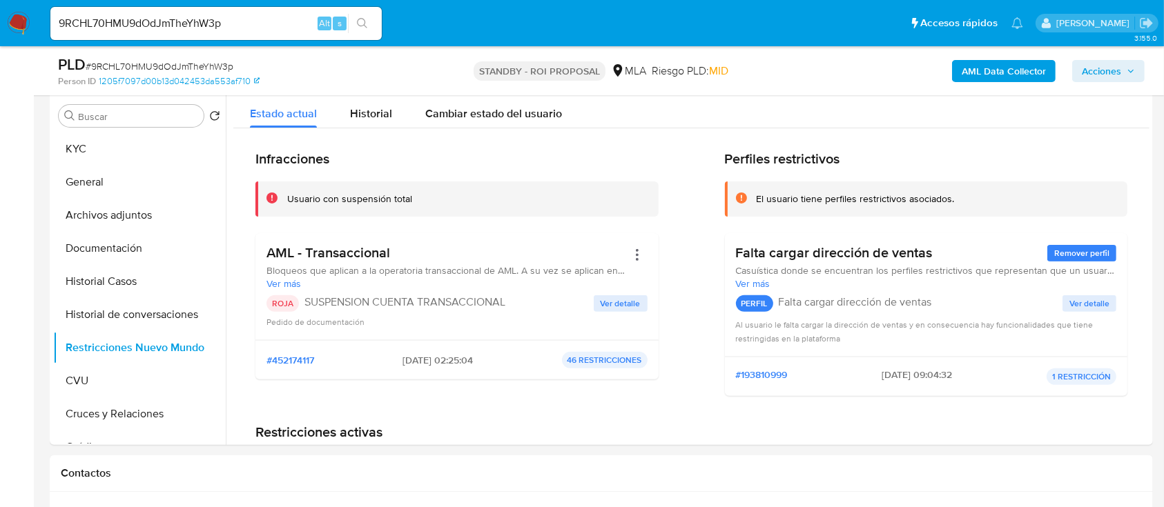
click at [264, 26] on input "9RCHL70HMU9dOdJmTheYhW3p" at bounding box center [215, 23] width 331 height 18
click at [266, 20] on input "9RCHL70HMU9dOdJmTheYhW3p" at bounding box center [215, 23] width 331 height 18
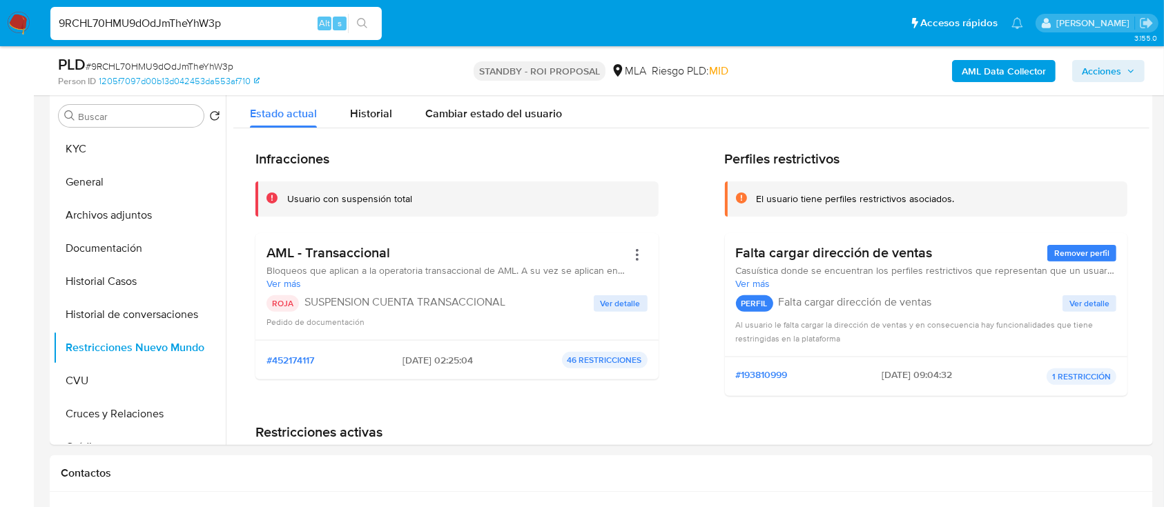
paste input "8kc6KwJwj5Xo7eWOuWwijJpD"
type input "8kc6KwJwj5Xo7eWOuWwijJpD"
click at [363, 19] on icon "search-icon" at bounding box center [362, 23] width 11 height 11
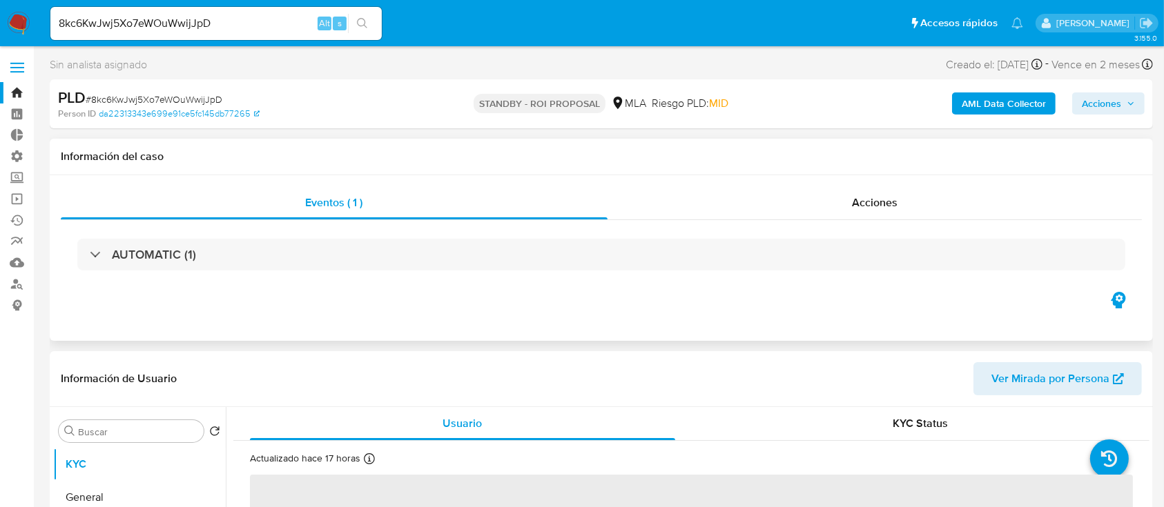
click at [828, 224] on div "AUTOMATIC (1)" at bounding box center [601, 254] width 1081 height 69
click at [828, 193] on div "Acciones" at bounding box center [874, 202] width 535 height 33
select select "10"
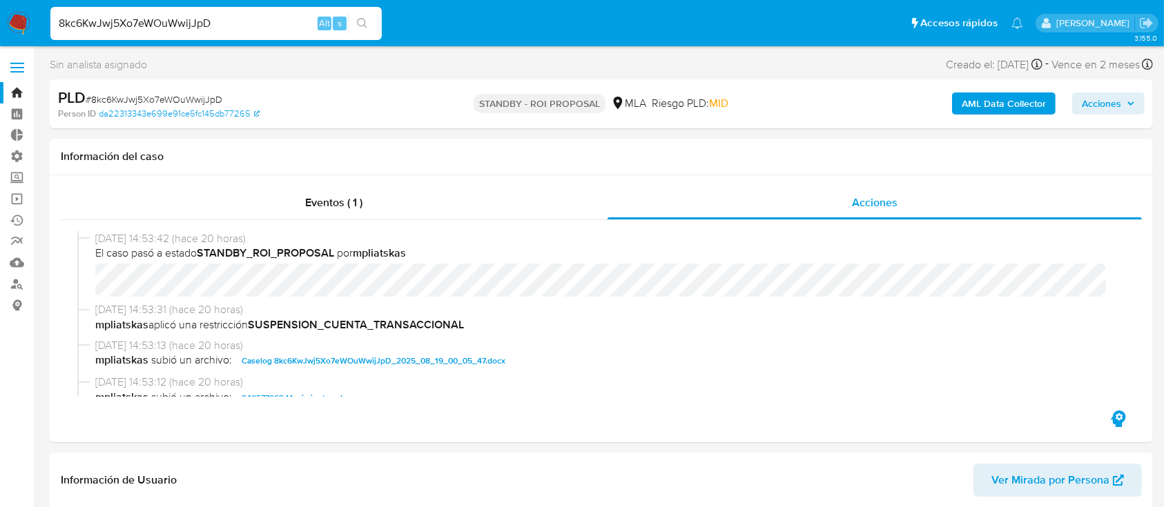
click at [275, 16] on input "8kc6KwJwj5Xo7eWOuWwijJpD" at bounding box center [215, 23] width 331 height 18
click at [362, 19] on icon "search-icon" at bounding box center [362, 23] width 11 height 11
click at [342, 358] on span "Caselog 8kc6KwJwj5Xo7eWOuWwijJpD_2025_08_19_00_05_47.docx" at bounding box center [374, 361] width 264 height 17
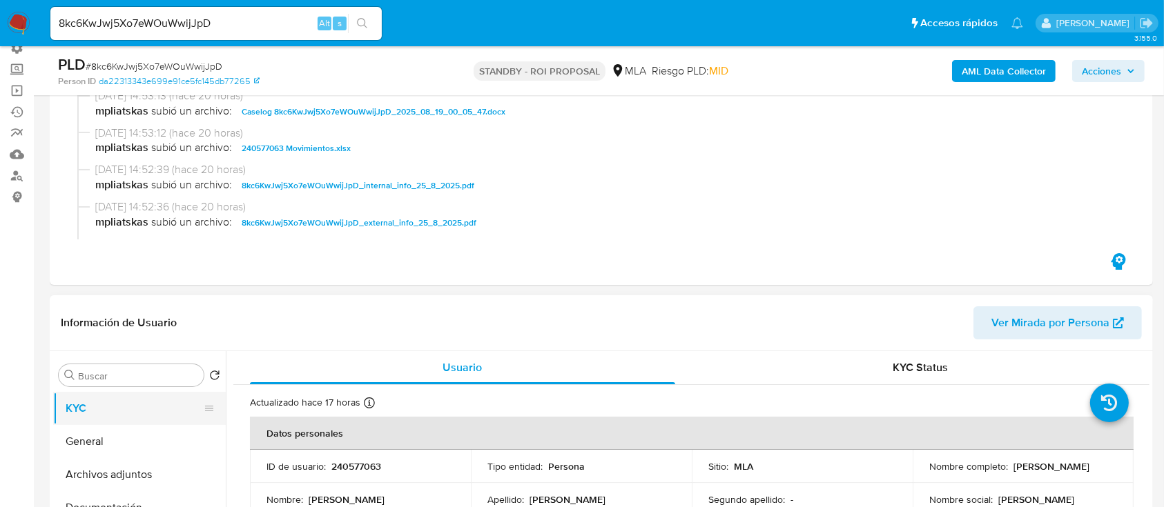
scroll to position [184, 0]
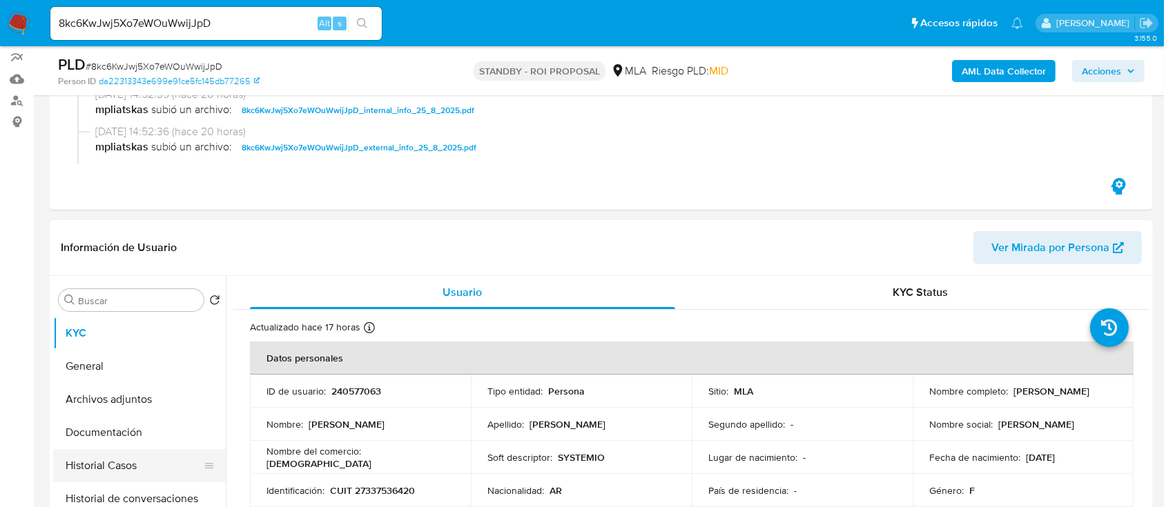
click at [121, 464] on button "Historial Casos" at bounding box center [134, 465] width 162 height 33
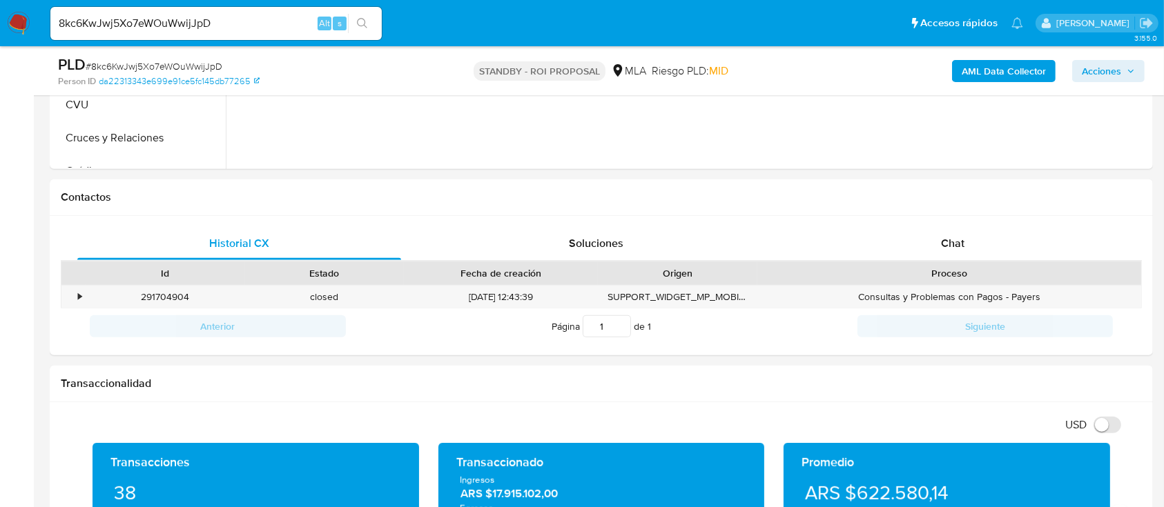
scroll to position [368, 0]
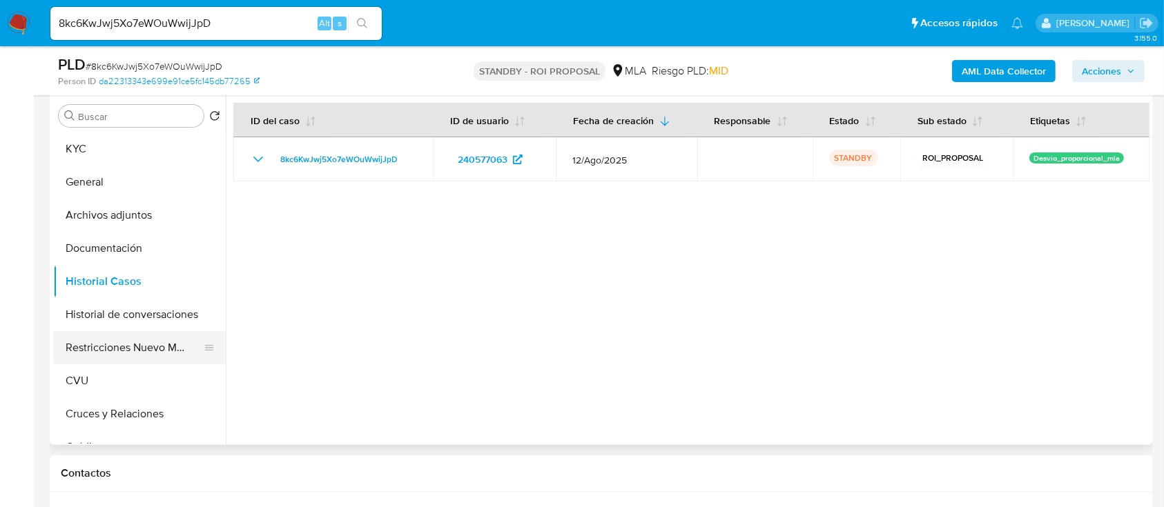
click at [135, 352] on button "Restricciones Nuevo Mundo" at bounding box center [134, 347] width 162 height 33
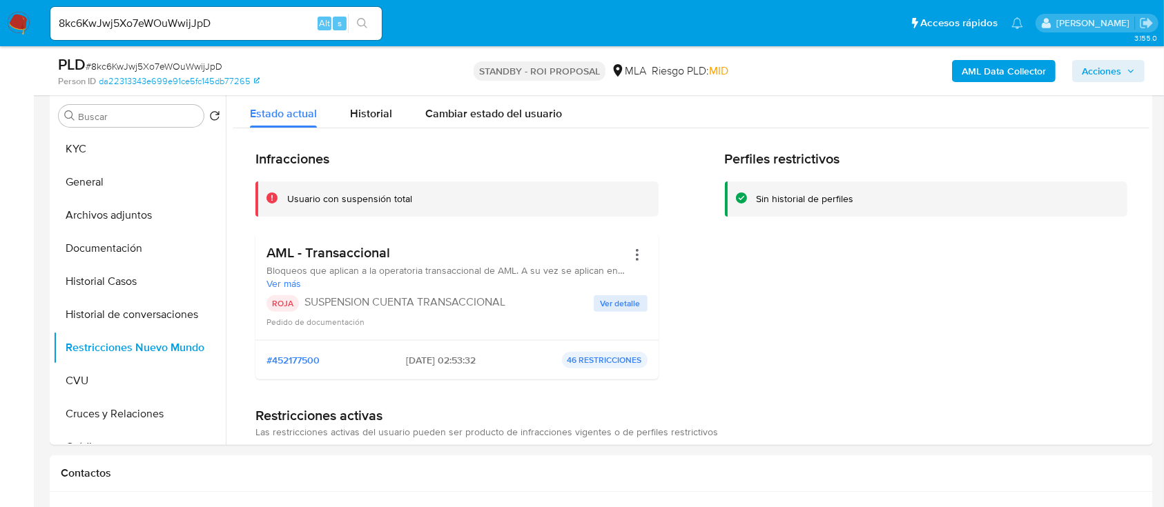
click at [293, 23] on input "8kc6KwJwj5Xo7eWOuWwijJpD" at bounding box center [215, 23] width 331 height 18
paste input "WP8D1PqtJIaW23dw17EQ7RYe"
type input "WP8D1PqtJIaW23dw17EQ7RYe"
click at [365, 26] on icon "search-icon" at bounding box center [362, 23] width 10 height 10
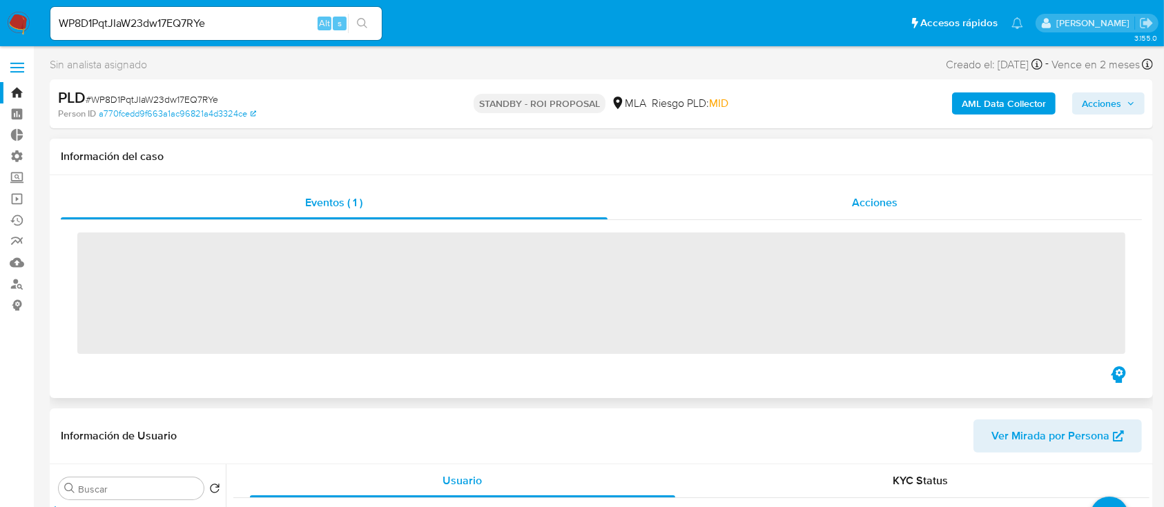
click at [775, 202] on div "Acciones" at bounding box center [874, 202] width 535 height 33
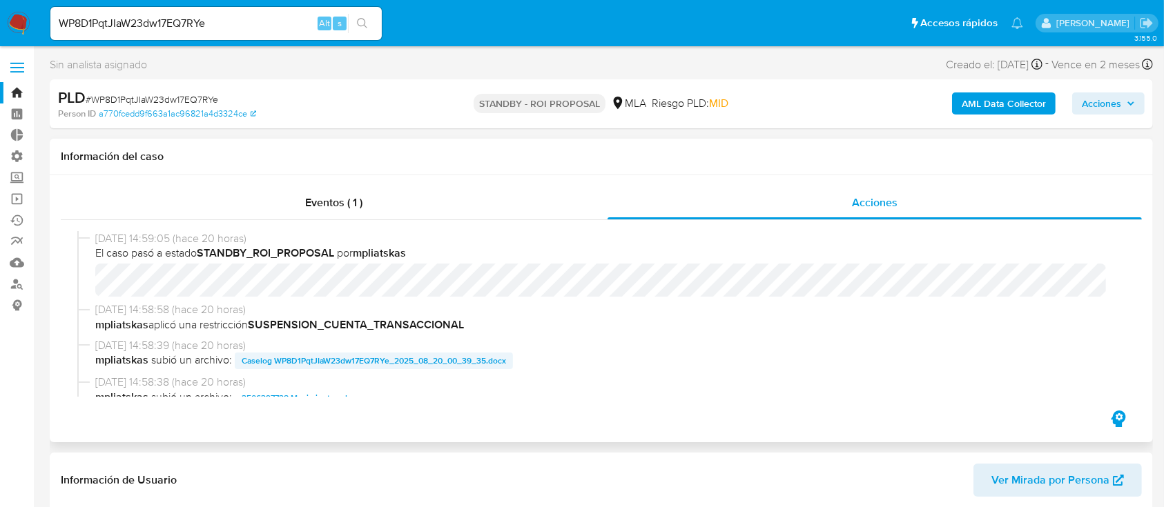
select select "10"
click at [341, 353] on span "Caselog WP8D1PqtJIaW23dw17EQ7RYe_2025_08_20_00_39_35.docx" at bounding box center [374, 361] width 264 height 17
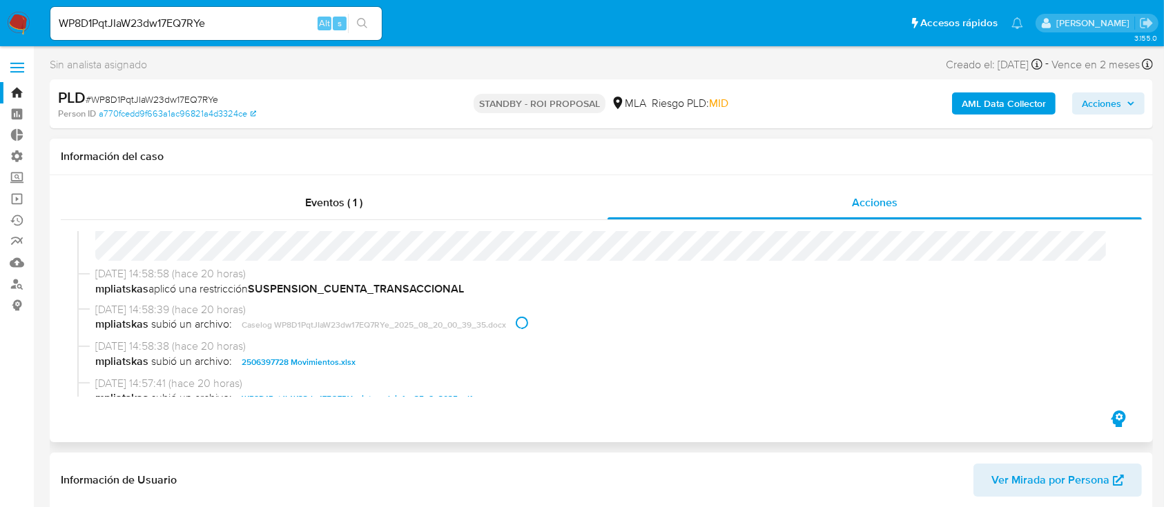
scroll to position [92, 0]
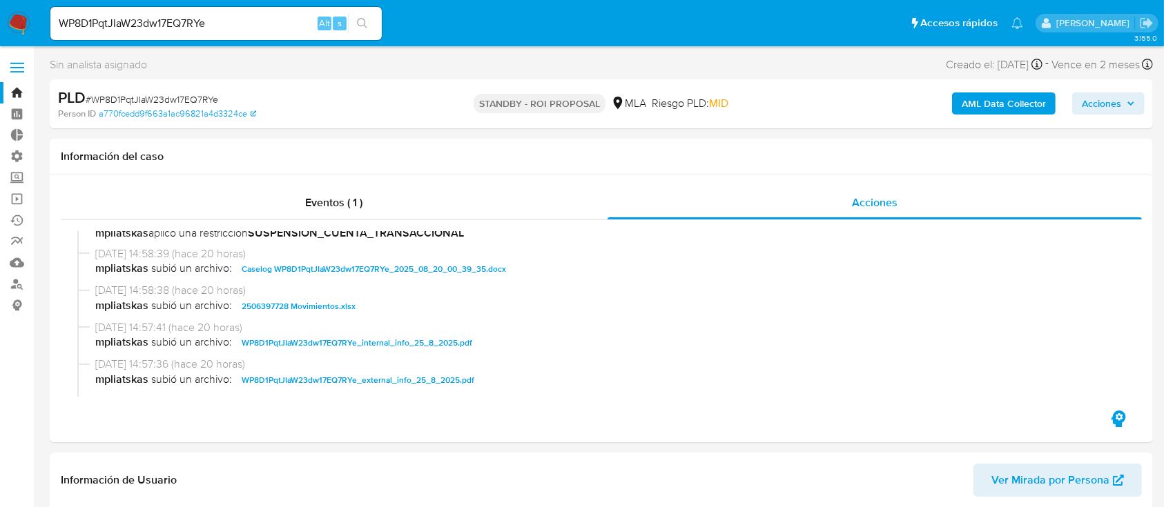
click at [215, 26] on input "WP8D1PqtJIaW23dw17EQ7RYe" at bounding box center [215, 23] width 331 height 18
paste input "S6UcQWnSaswiCiycSp0rjIVi"
type input "S6UcQWnSaswiCiycSp0rjIVi"
click at [365, 19] on icon "search-icon" at bounding box center [362, 23] width 11 height 11
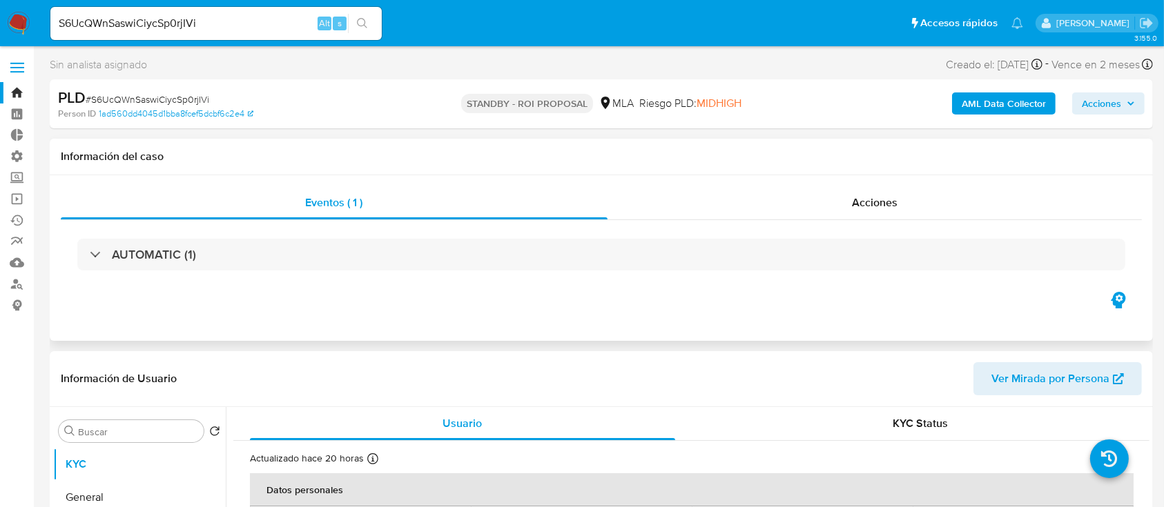
select select "10"
click at [825, 203] on div "Acciones" at bounding box center [874, 202] width 535 height 33
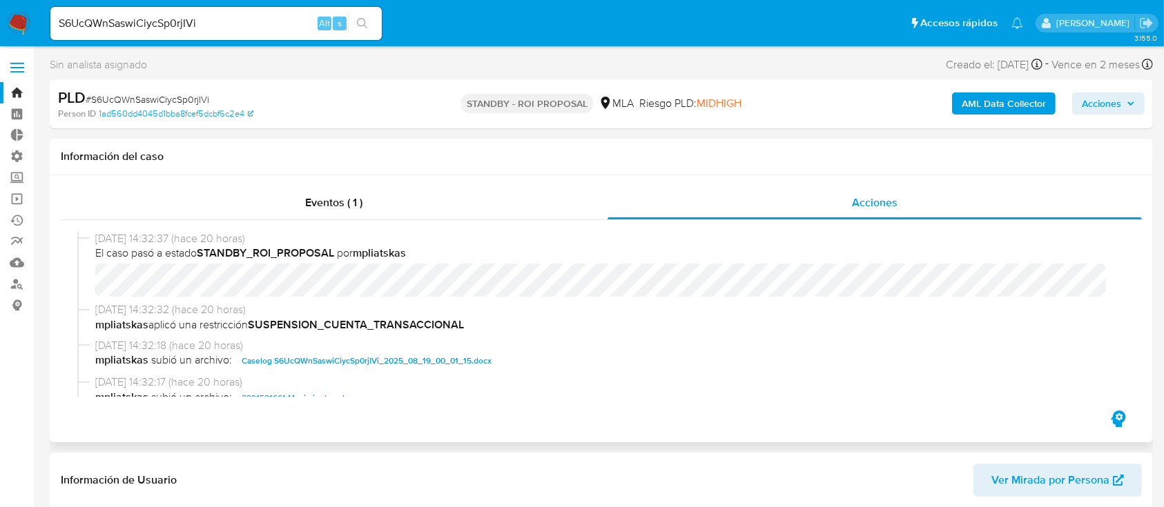
scroll to position [92, 0]
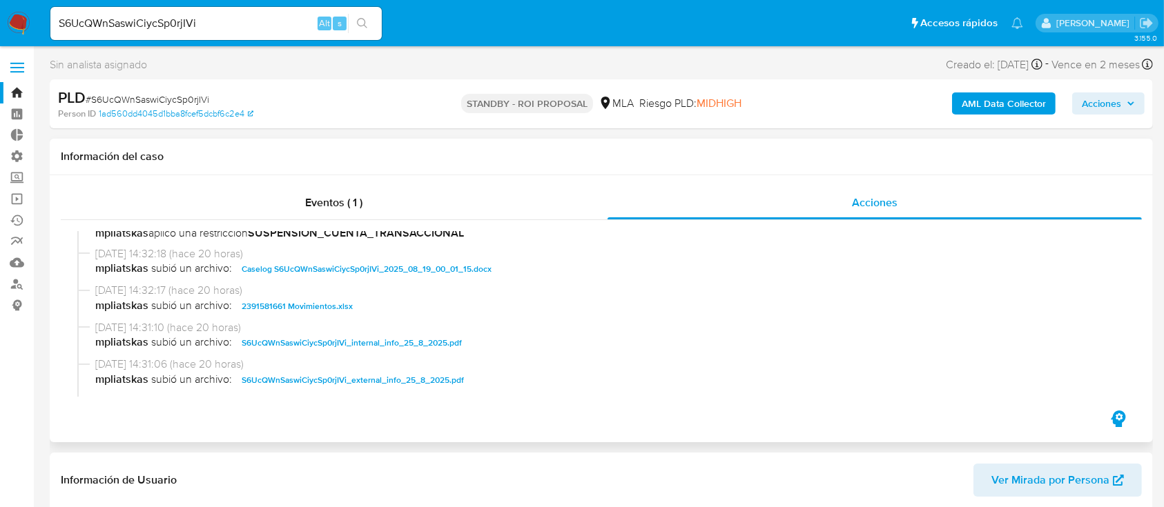
click at [440, 268] on span "Caselog S6UcQWnSaswiCiycSp0rjIVi_2025_08_19_00_01_15.docx" at bounding box center [367, 269] width 250 height 17
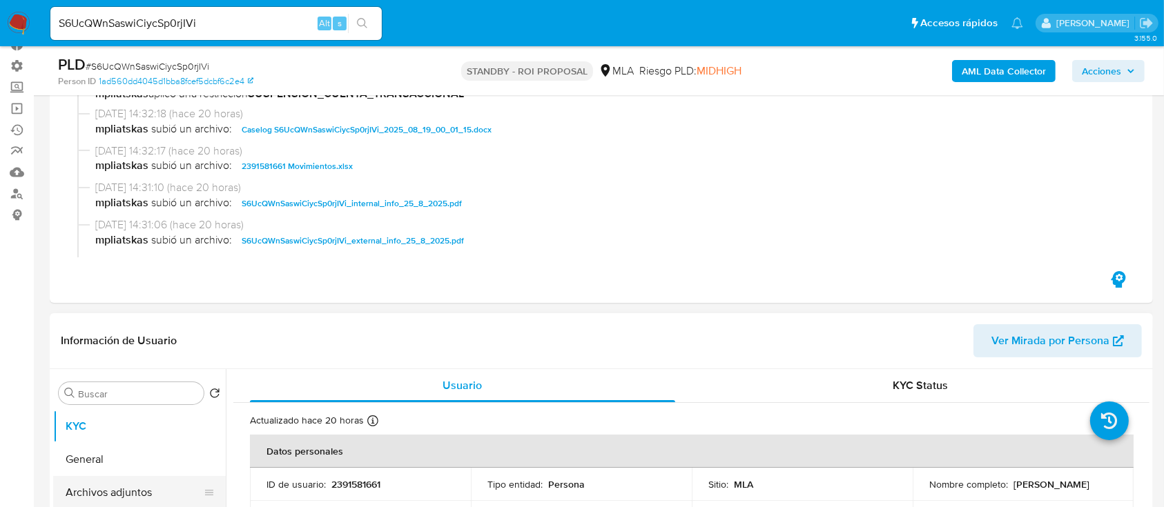
scroll to position [276, 0]
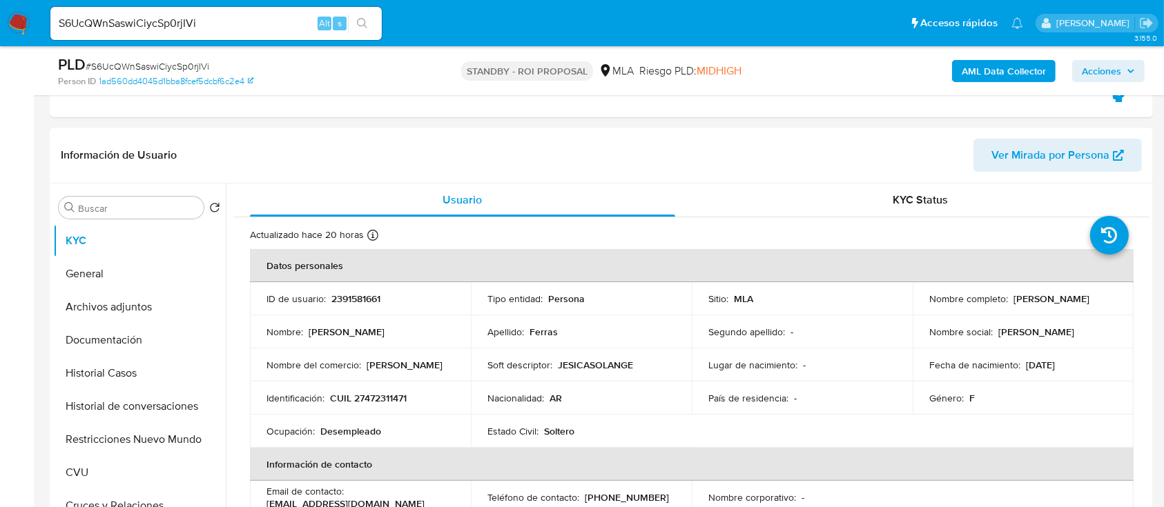
drag, startPoint x: 155, startPoint y: 370, endPoint x: 16, endPoint y: 426, distance: 149.6
click at [155, 370] on button "Historial Casos" at bounding box center [139, 373] width 173 height 33
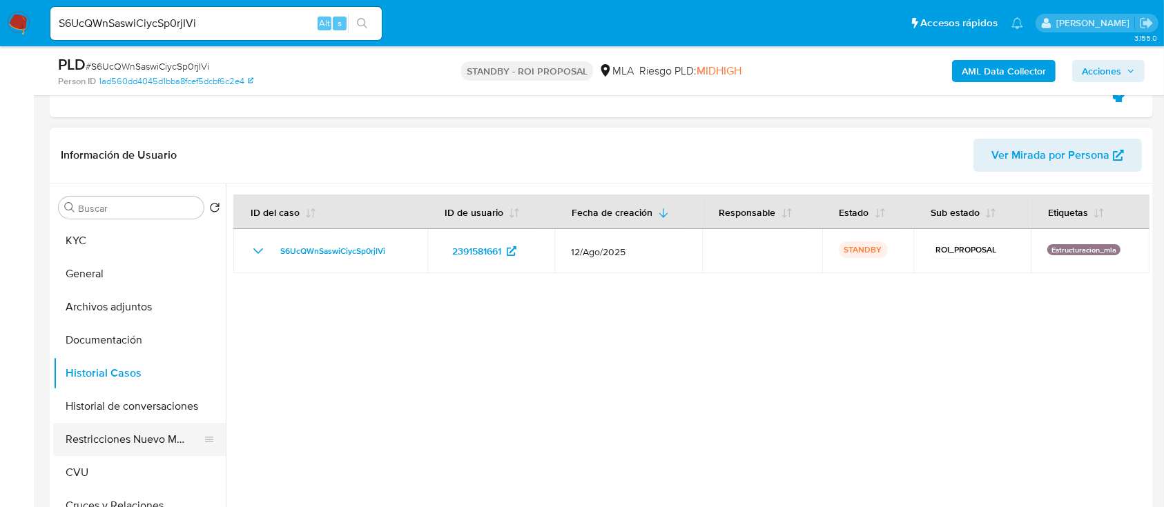
click at [117, 434] on button "Restricciones Nuevo Mundo" at bounding box center [134, 439] width 162 height 33
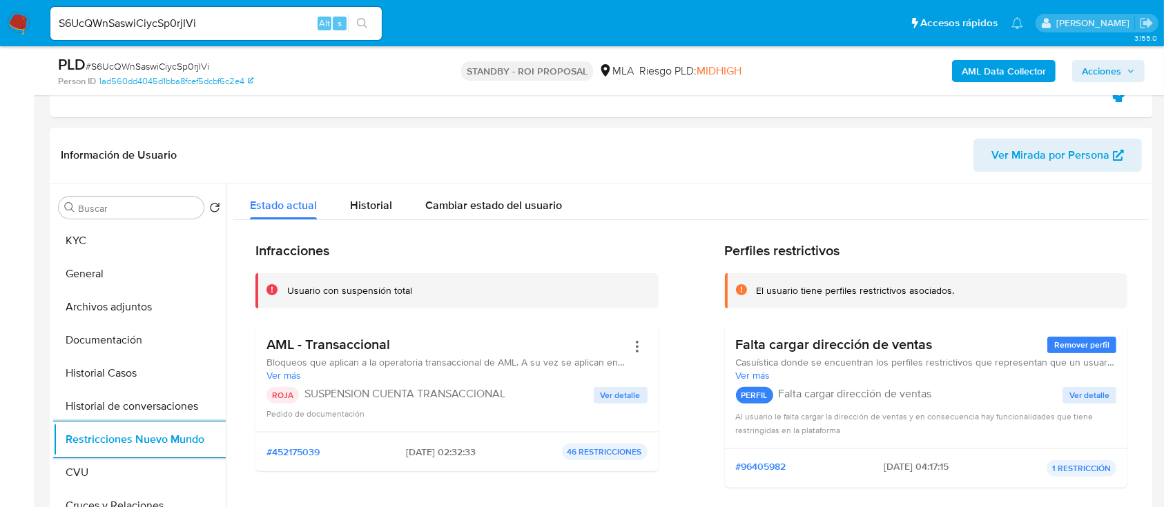
click at [282, 19] on input "S6UcQWnSaswiCiycSp0rjIVi" at bounding box center [215, 23] width 331 height 18
paste input "c2CKGvazO32Ei7HpWVcUIsnn"
type input "c2CKGvazO32Ei7HpWVcUIsnn"
click at [353, 26] on button "search-icon" at bounding box center [362, 23] width 28 height 19
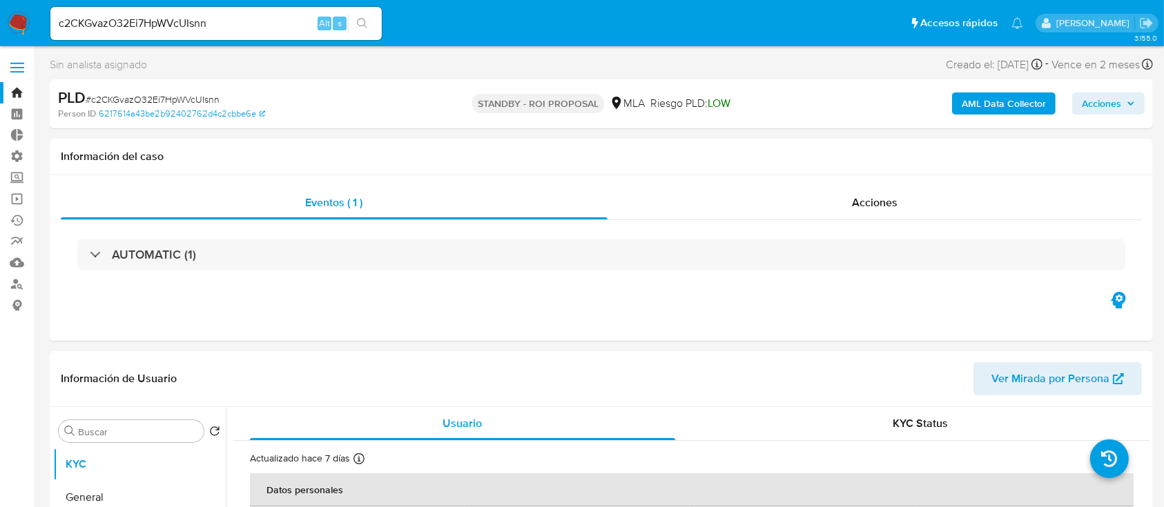
select select "10"
click at [763, 204] on div "Acciones" at bounding box center [874, 202] width 535 height 33
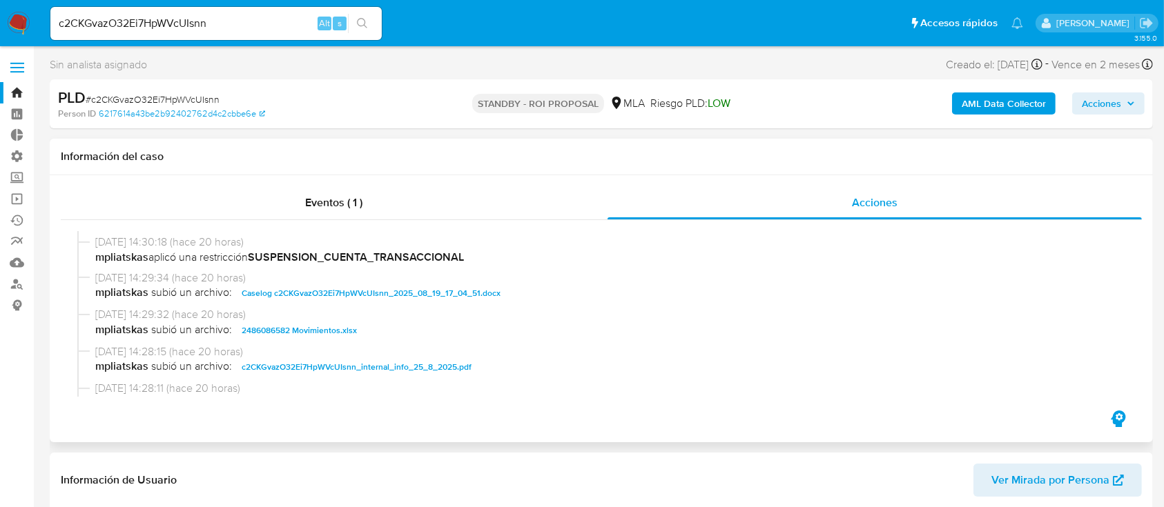
scroll to position [92, 0]
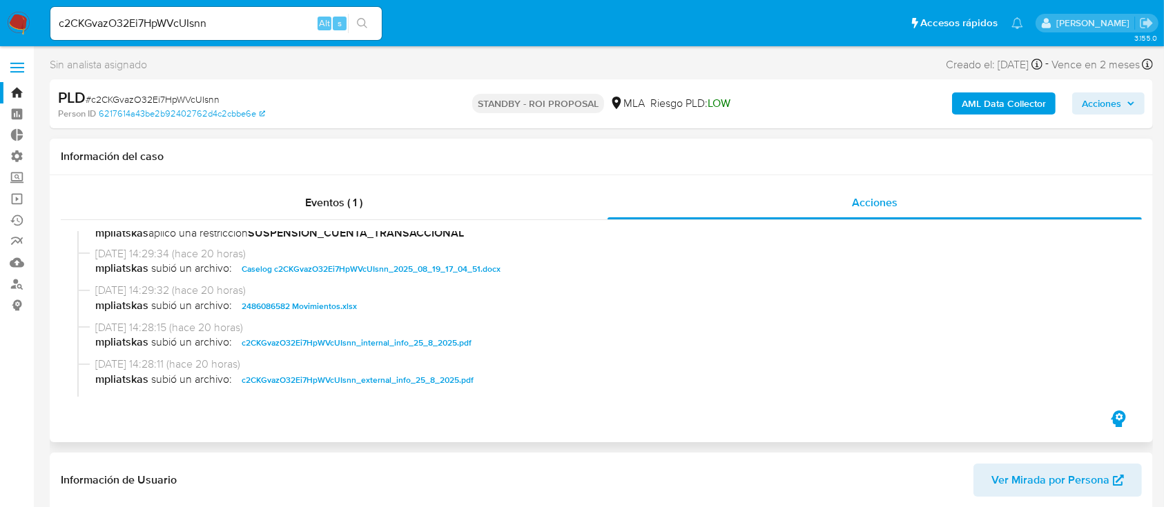
click at [277, 265] on span "Caselog c2CKGvazO32Ei7HpWVcUIsnn_2025_08_19_17_04_51.docx" at bounding box center [371, 269] width 259 height 17
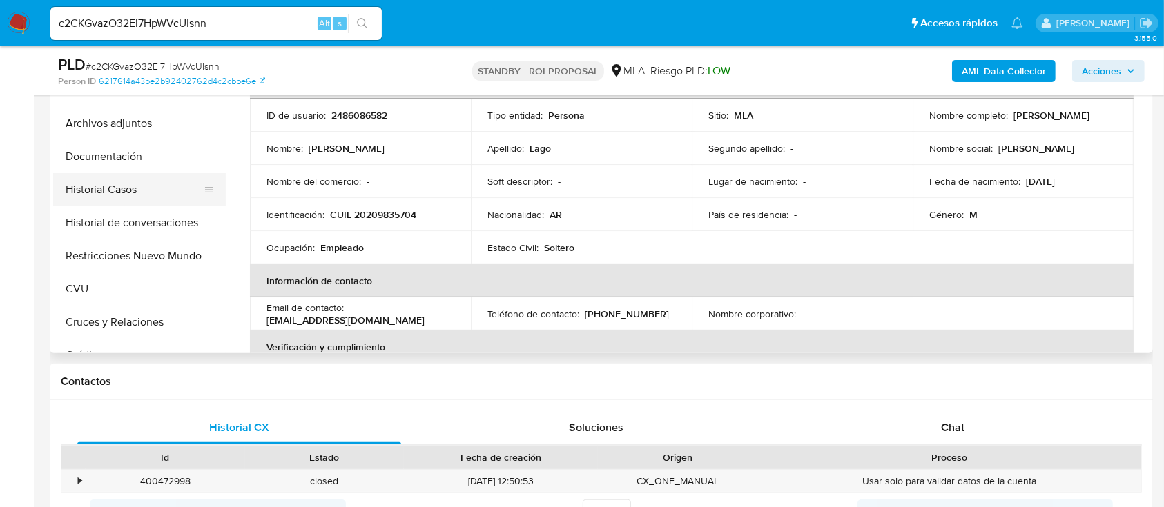
click at [179, 182] on button "Historial Casos" at bounding box center [134, 189] width 162 height 33
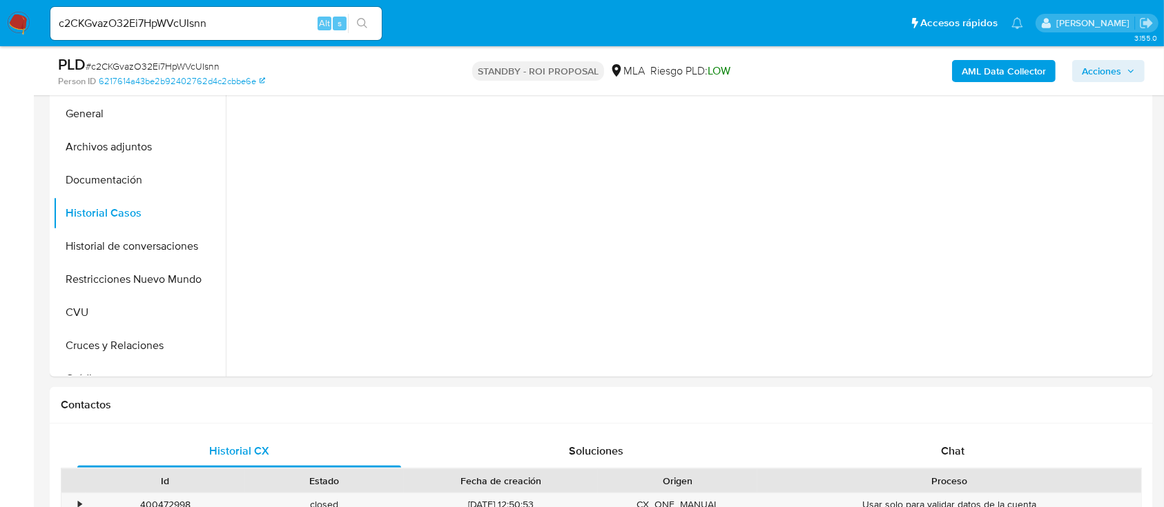
scroll to position [368, 0]
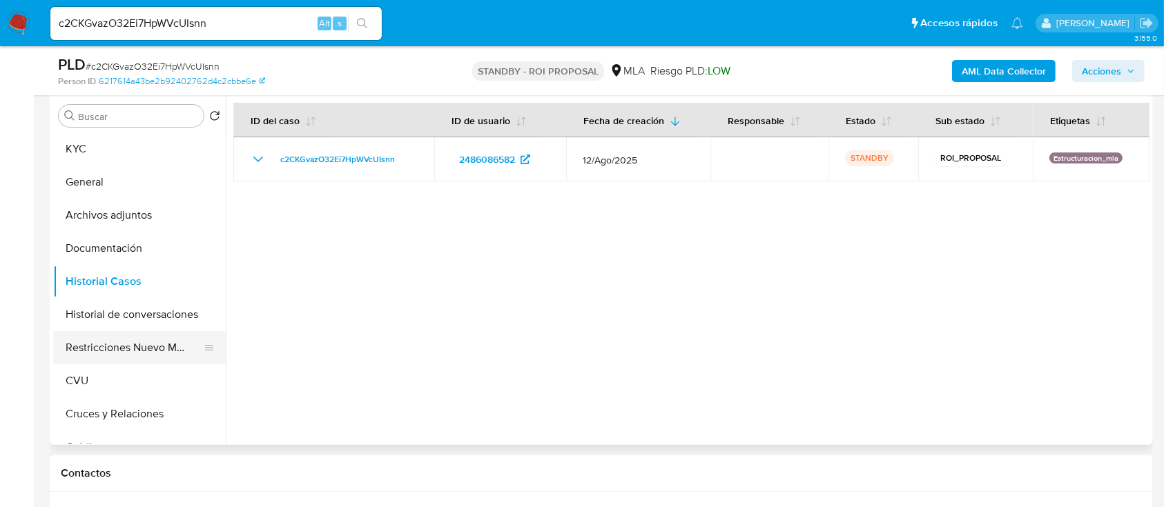
click at [121, 340] on button "Restricciones Nuevo Mundo" at bounding box center [134, 347] width 162 height 33
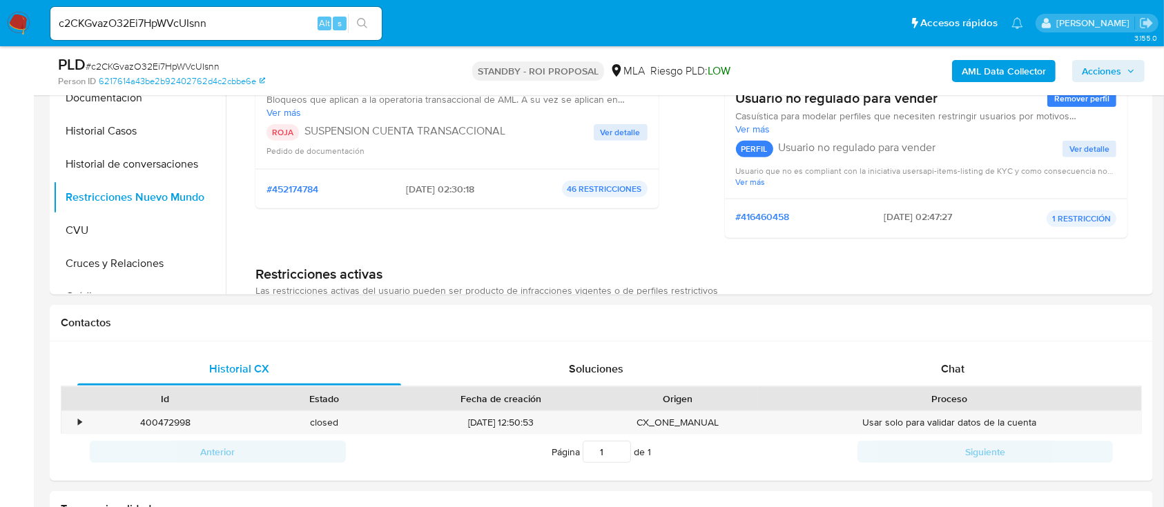
scroll to position [552, 0]
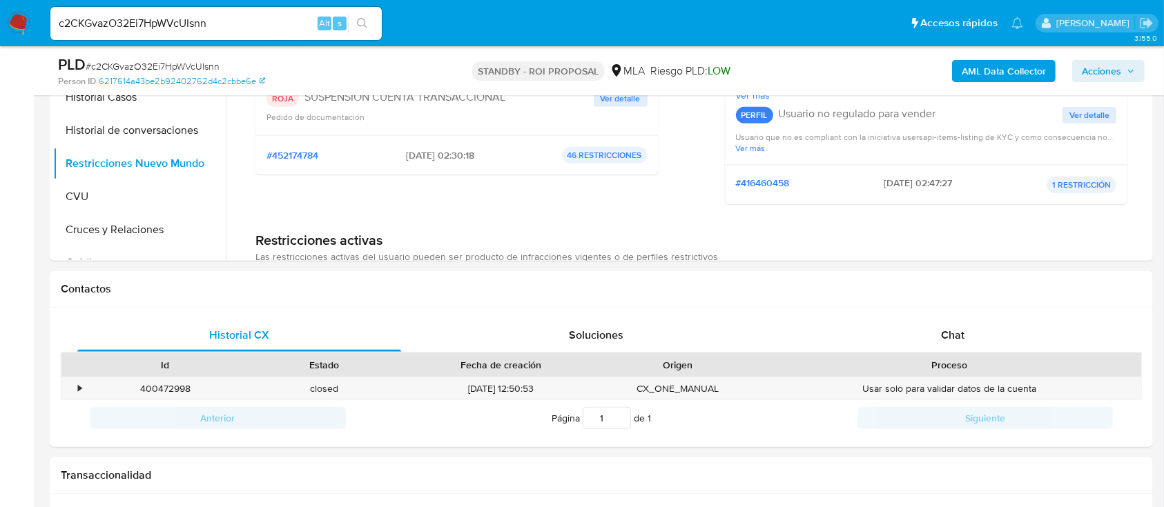
click at [304, 12] on div "c2CKGvazO32Ei7HpWVcUIsnn Alt s" at bounding box center [215, 23] width 331 height 33
click at [294, 23] on input "c2CKGvazO32Ei7HpWVcUIsnn" at bounding box center [215, 23] width 331 height 18
paste input "WIrDZNDaM4KsCszkHFZYzpTS"
type input "WIrDZNDaM4KsCszkHFZYzpTS"
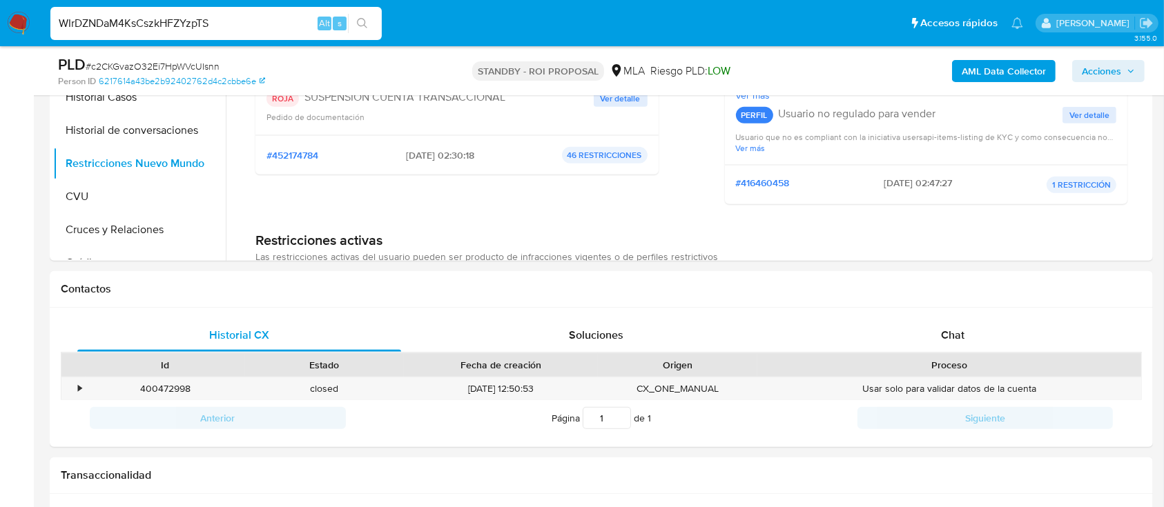
click at [360, 18] on icon "search-icon" at bounding box center [362, 23] width 10 height 10
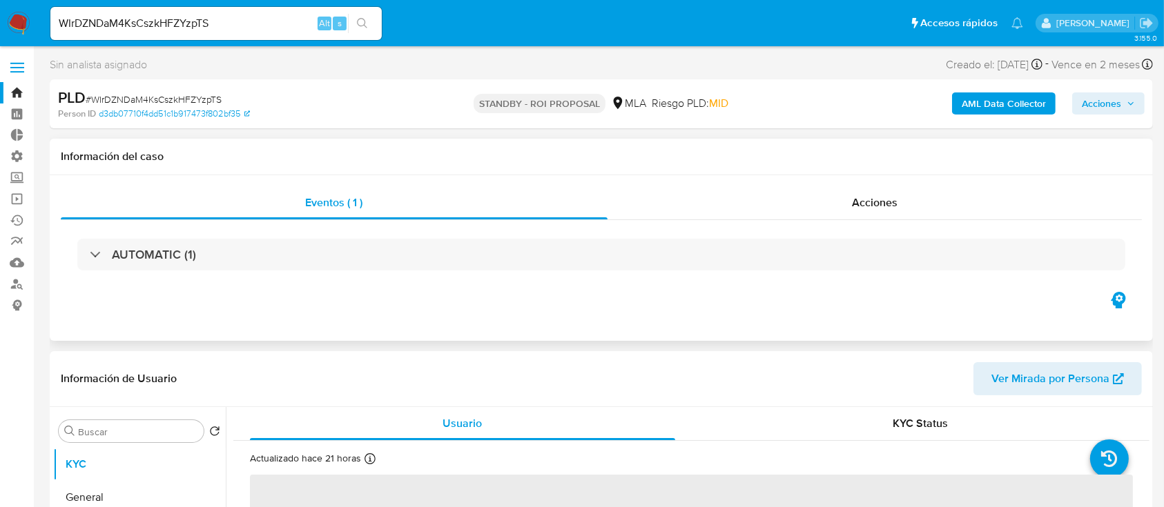
click at [883, 219] on div "Eventos ( 1 ) Acciones AUTOMATIC (1)" at bounding box center [601, 237] width 1081 height 103
click at [757, 191] on div "Acciones" at bounding box center [874, 202] width 535 height 33
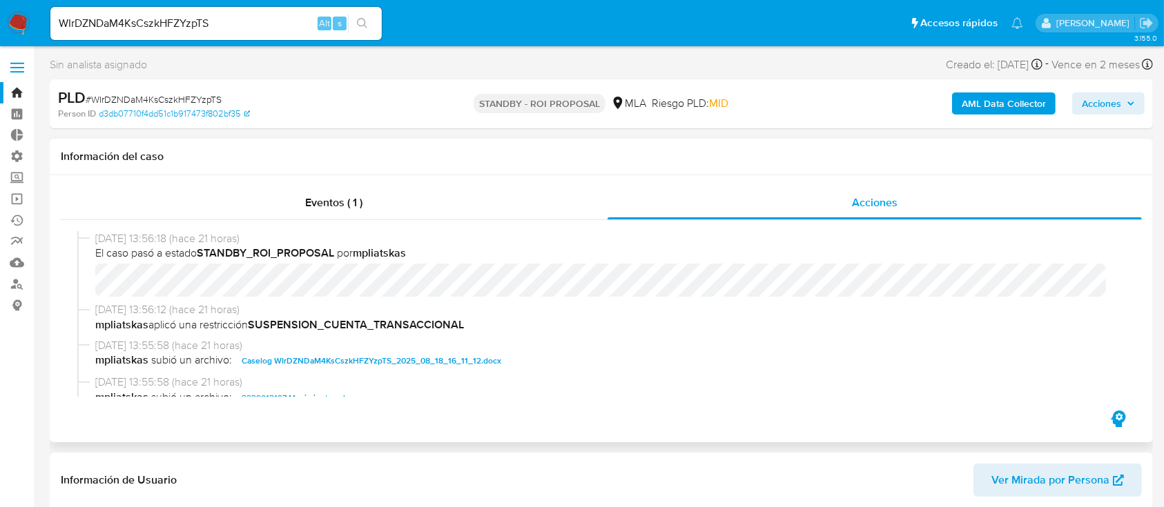
select select "10"
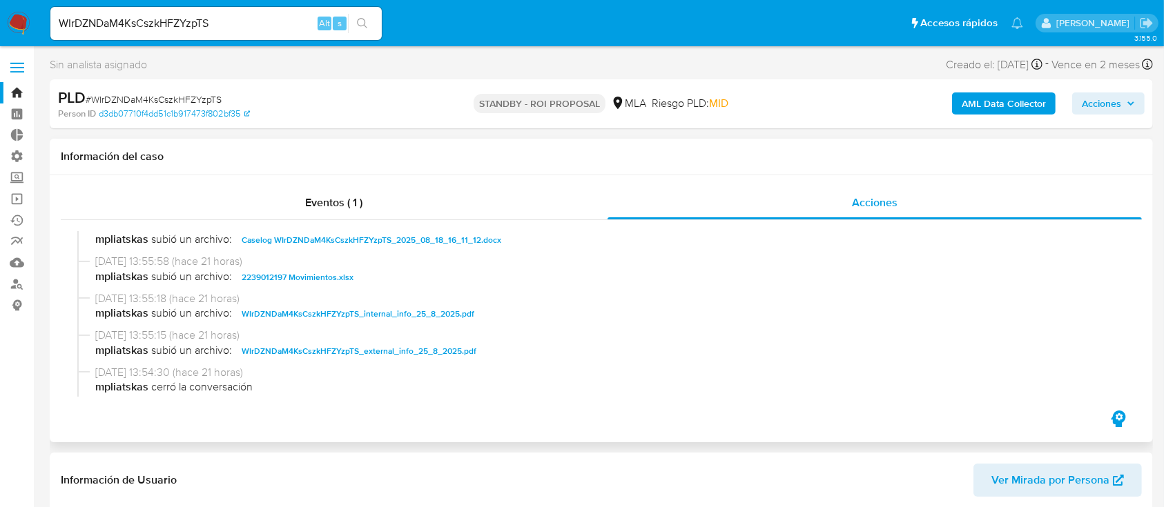
scroll to position [92, 0]
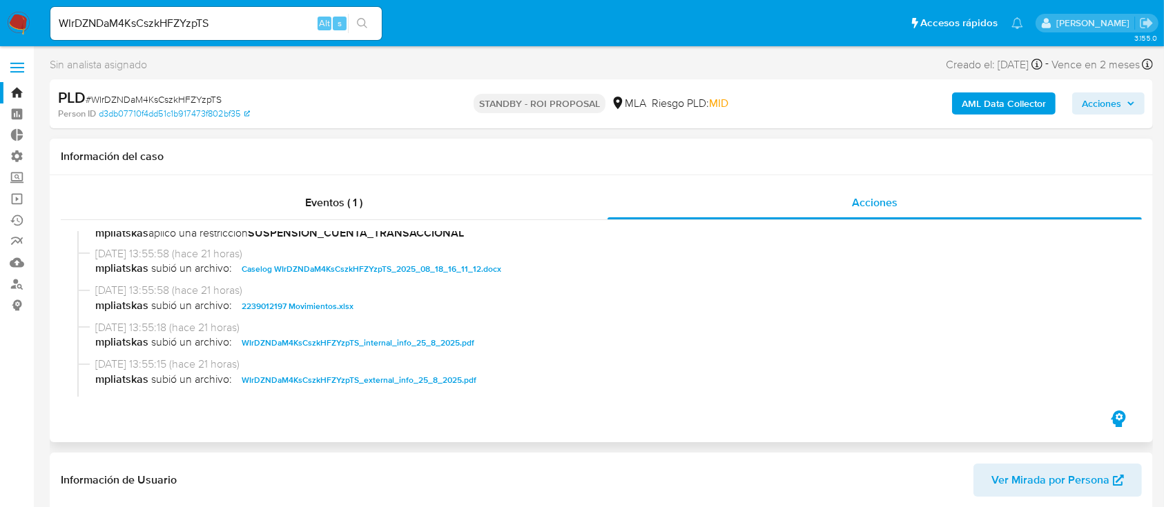
click at [338, 266] on span "Caselog WIrDZNDaM4KsCszkHFZYzpTS_2025_08_18_16_11_12.docx" at bounding box center [372, 269] width 260 height 17
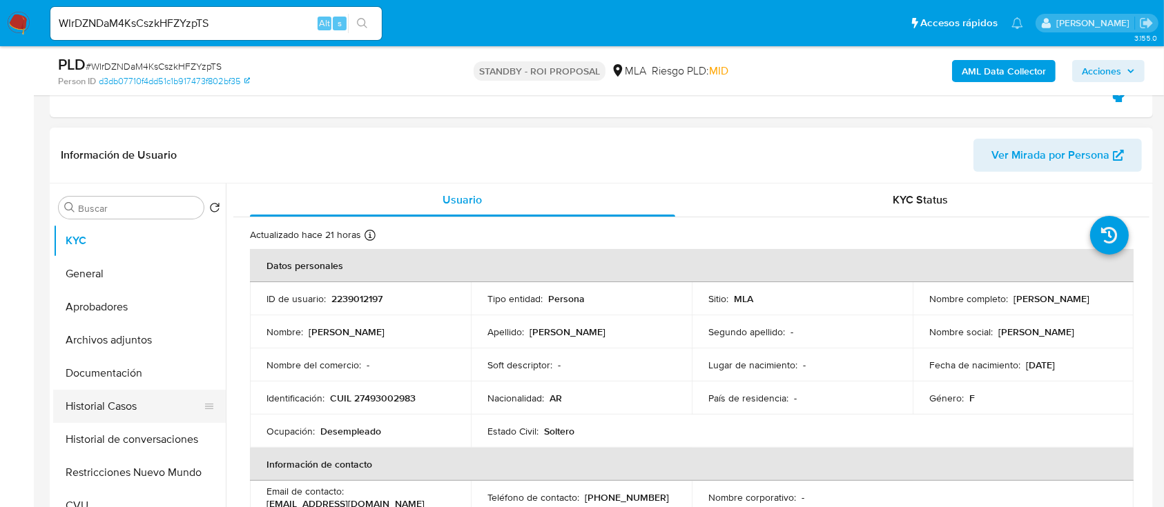
click at [123, 410] on button "Historial Casos" at bounding box center [134, 406] width 162 height 33
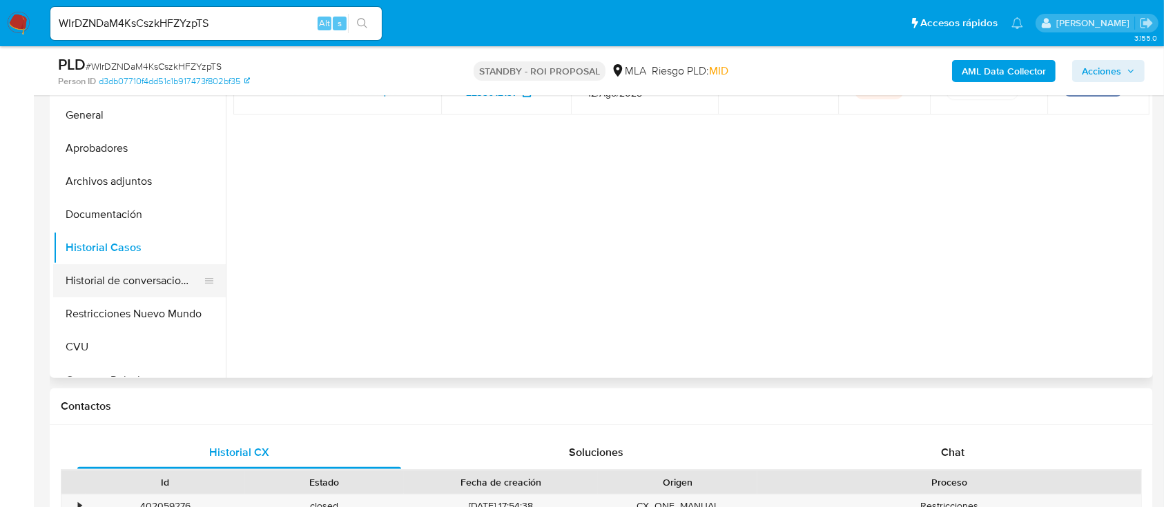
scroll to position [368, 0]
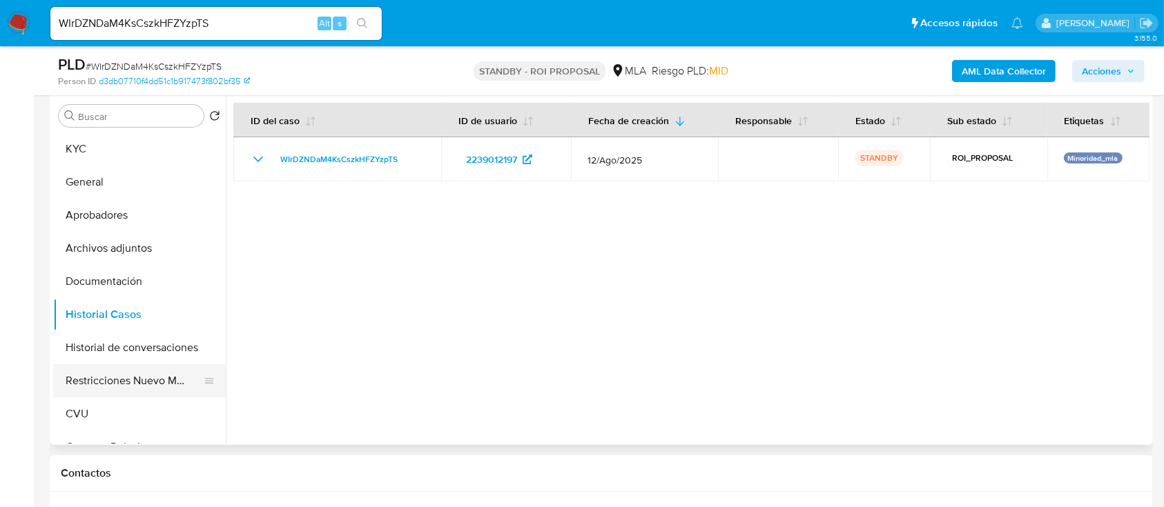
click at [130, 380] on button "Restricciones Nuevo Mundo" at bounding box center [134, 380] width 162 height 33
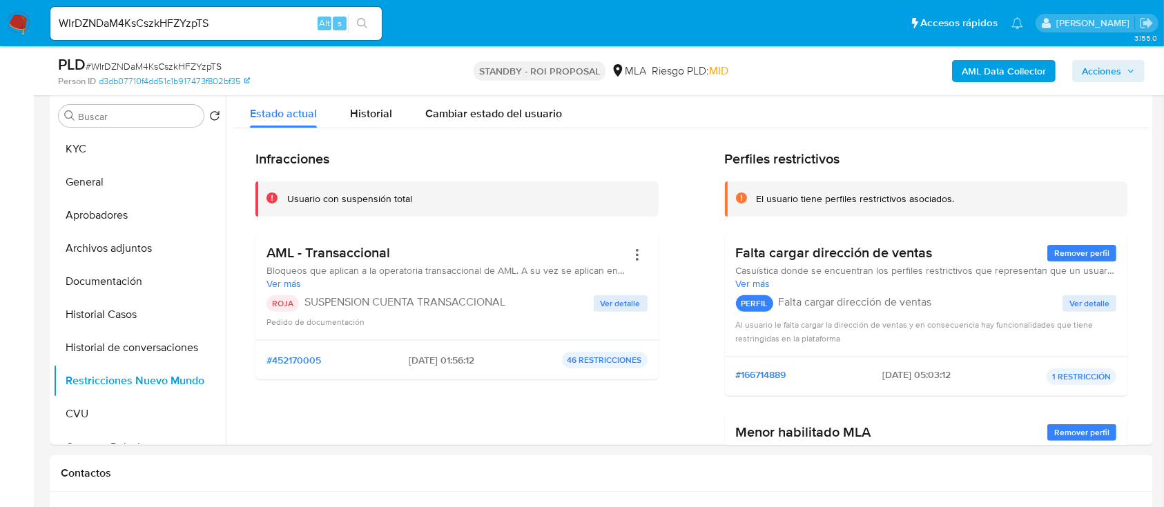
click at [246, 9] on div "WIrDZNDaM4KsCszkHFZYzpTS Alt s" at bounding box center [215, 23] width 331 height 33
click at [246, 28] on input "WIrDZNDaM4KsCszkHFZYzpTS" at bounding box center [215, 23] width 331 height 18
paste input "uC6MxYCjzwKS93n9GX6nlfrO"
type input "uC6MxYCjzwKS93n9GX6nlfrO"
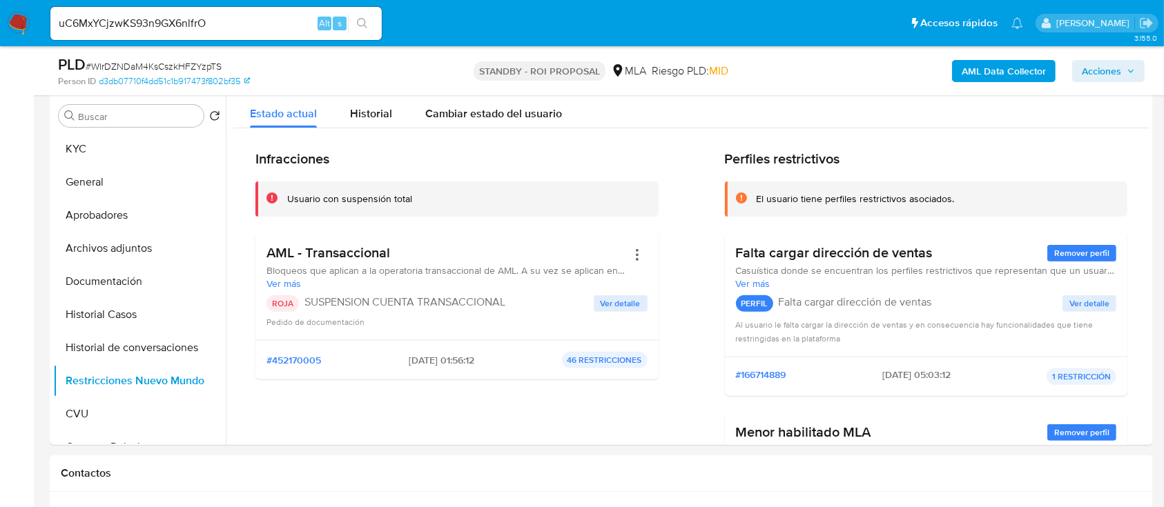
click at [362, 27] on icon "search-icon" at bounding box center [362, 23] width 11 height 11
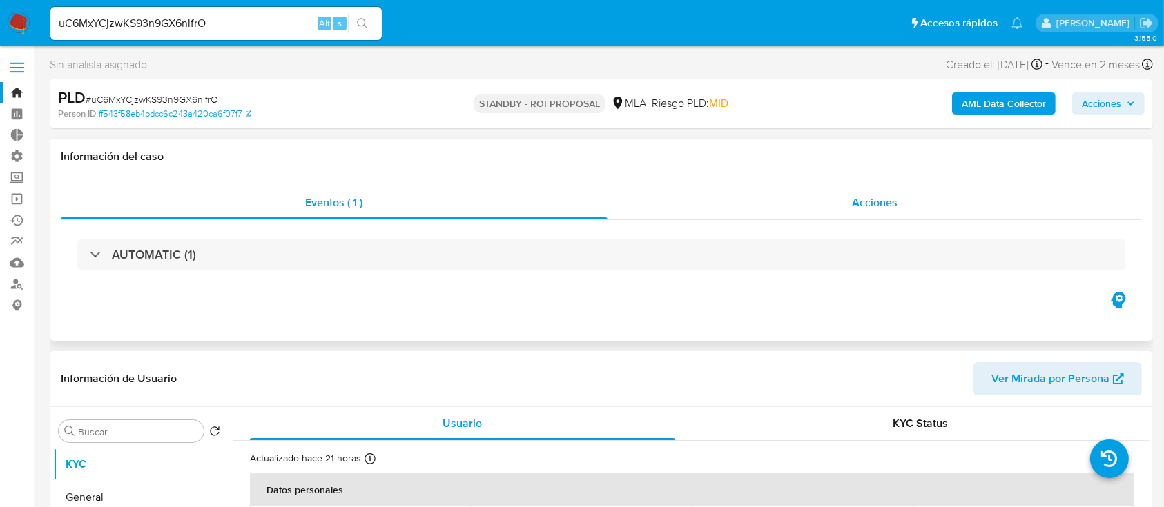
click at [811, 217] on div "Acciones" at bounding box center [874, 202] width 535 height 33
select select "10"
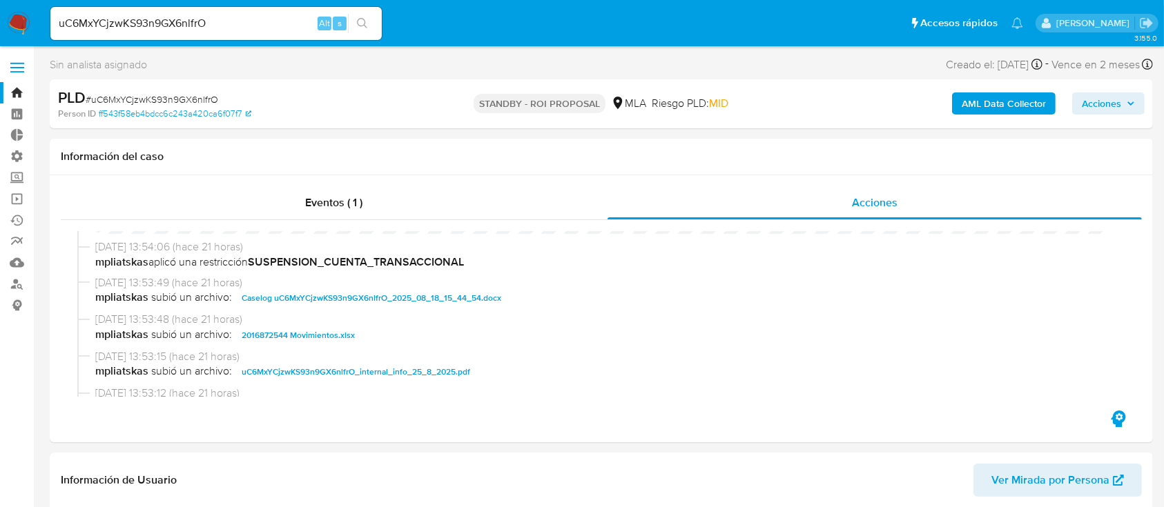
scroll to position [92, 0]
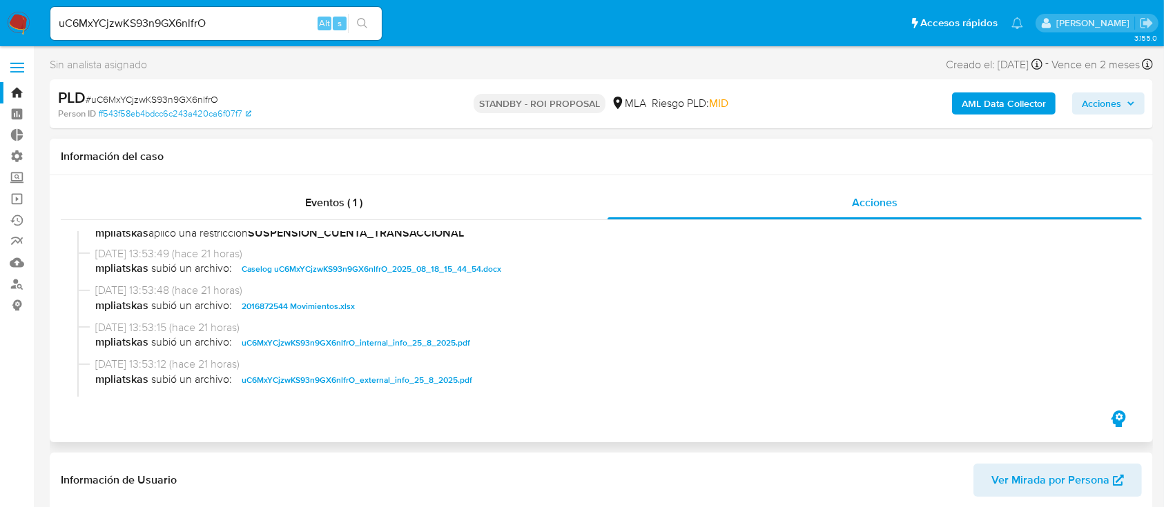
drag, startPoint x: 397, startPoint y: 271, endPoint x: 379, endPoint y: 290, distance: 25.9
click at [397, 271] on span "Caselog uC6MxYCjzwKS93n9GX6nlfrO_2025_08_18_15_44_54.docx" at bounding box center [372, 269] width 260 height 17
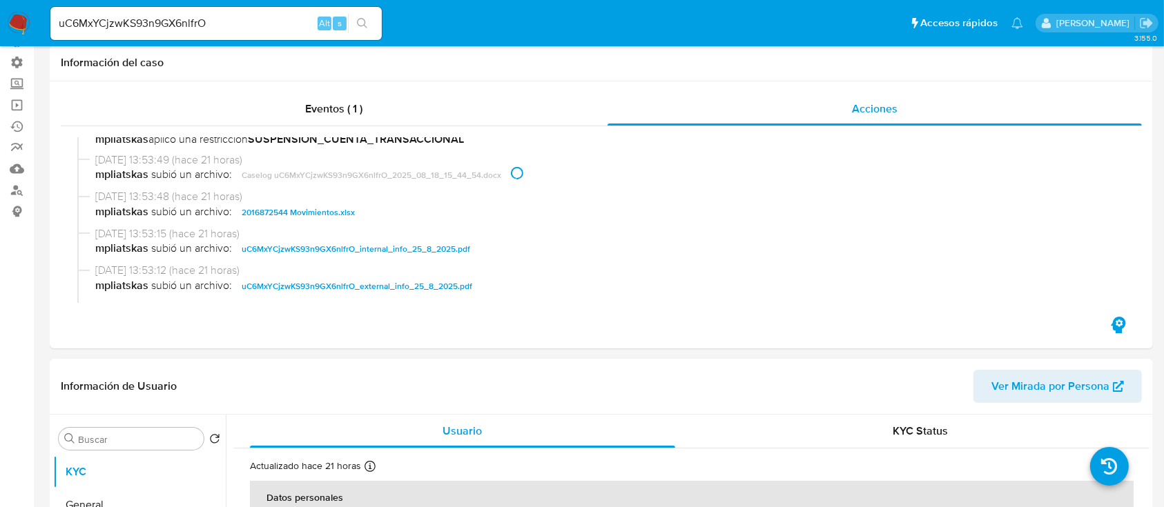
scroll to position [276, 0]
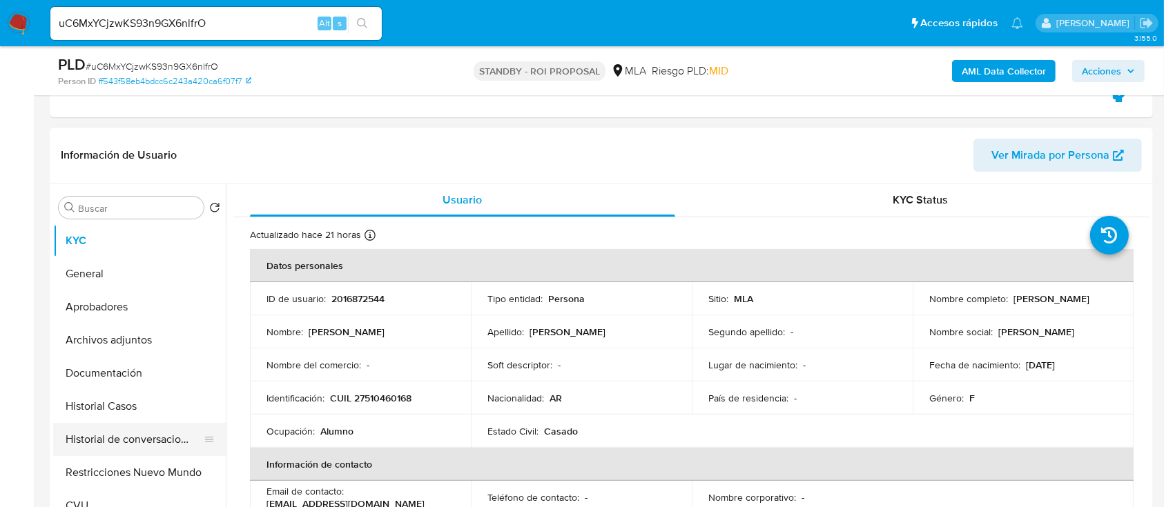
drag, startPoint x: 142, startPoint y: 406, endPoint x: 95, endPoint y: 444, distance: 60.9
click at [142, 406] on button "Historial Casos" at bounding box center [139, 406] width 173 height 33
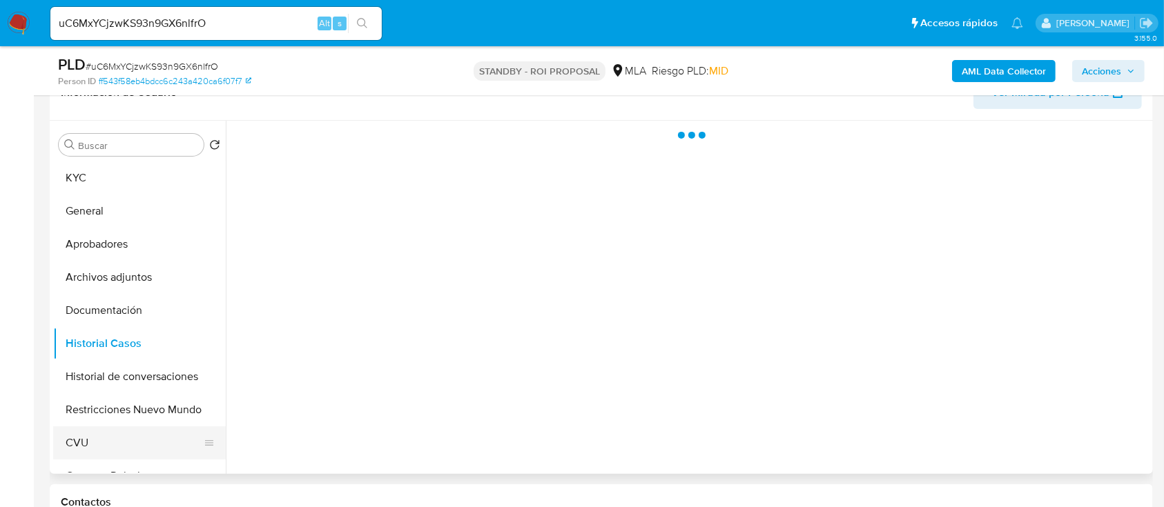
scroll to position [368, 0]
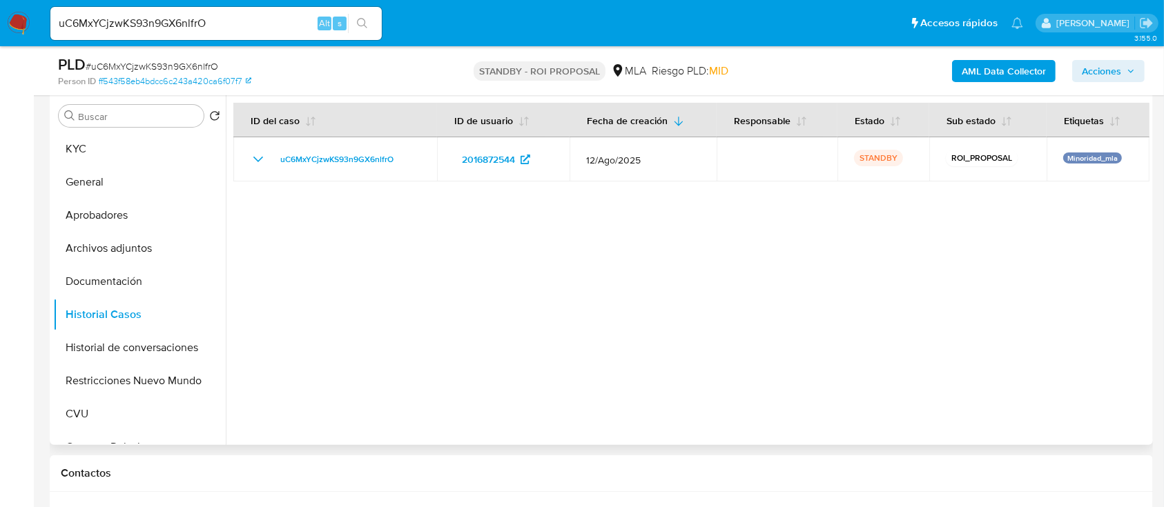
drag, startPoint x: 522, startPoint y: 356, endPoint x: 499, endPoint y: 362, distance: 23.4
click at [522, 356] on div at bounding box center [688, 268] width 924 height 353
click at [148, 384] on button "Restricciones Nuevo Mundo" at bounding box center [134, 380] width 162 height 33
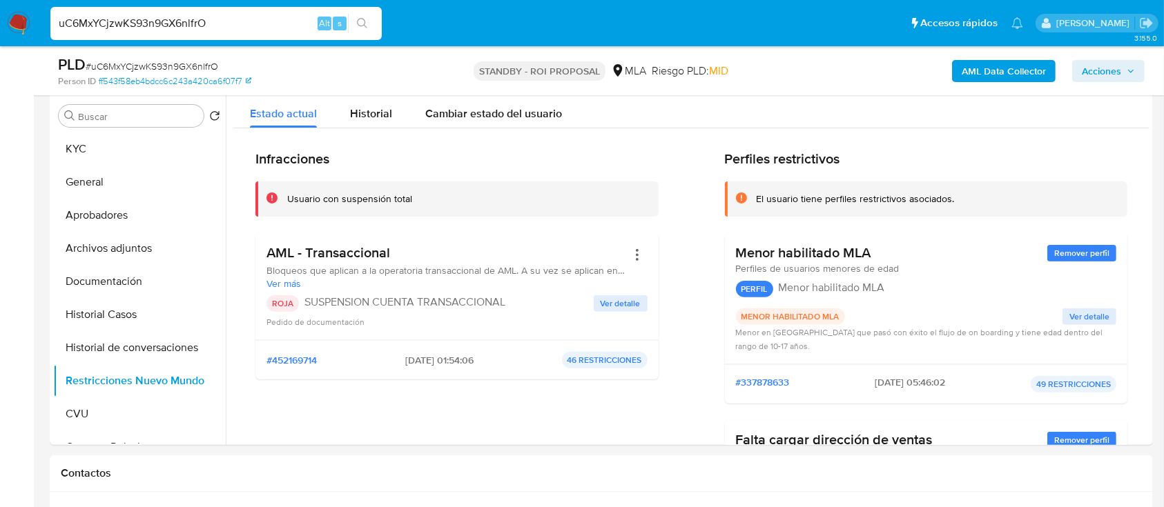
click at [286, 16] on input "uC6MxYCjzwKS93n9GX6nlfrO" at bounding box center [215, 23] width 331 height 18
paste input "ayyVD3bpAkI1AWpGmn91hKi9"
click at [279, 23] on input "uC6MxYCjzwKS93n9GX6nlfrOayyVD3bpAkI1AWpGmn91hKi9" at bounding box center [215, 23] width 331 height 18
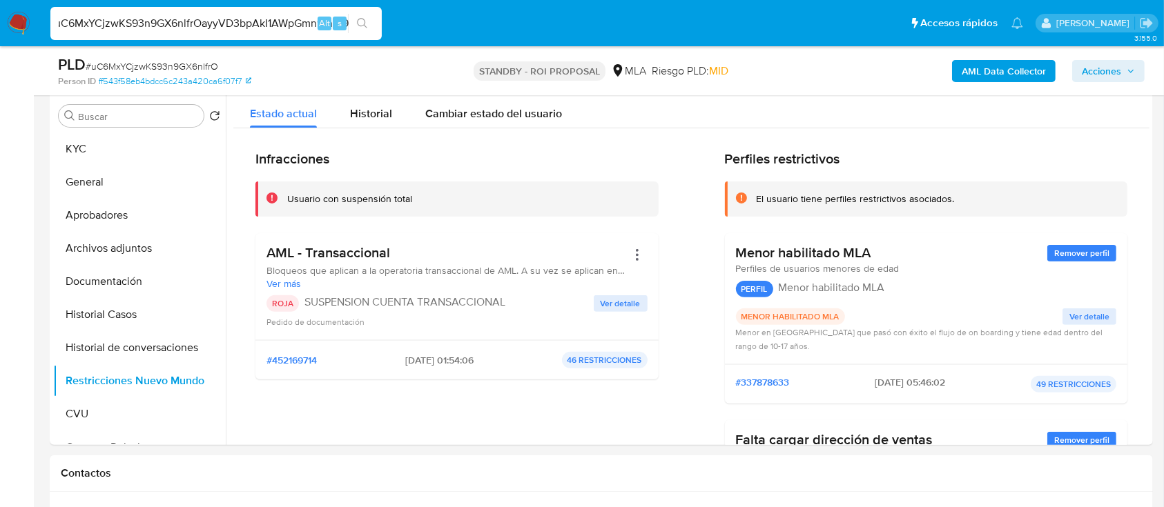
click at [279, 23] on input "uC6MxYCjzwKS93n9GX6nlfrOayyVD3bpAkI1AWpGmn91hKi9" at bounding box center [215, 23] width 331 height 18
paste input
type input "ayyVD3bpAkI1AWpGmn91hKi9"
click at [361, 21] on icon "search-icon" at bounding box center [362, 23] width 11 height 11
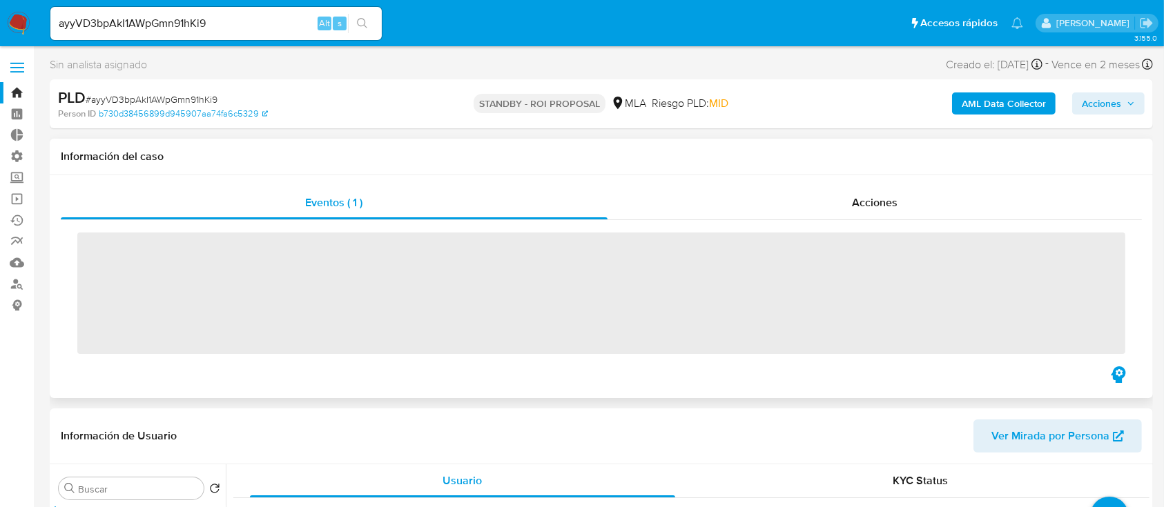
click at [886, 175] on div "Eventos ( 1 ) Acciones ‌" at bounding box center [601, 286] width 1103 height 223
click at [870, 204] on span "Acciones" at bounding box center [875, 203] width 46 height 16
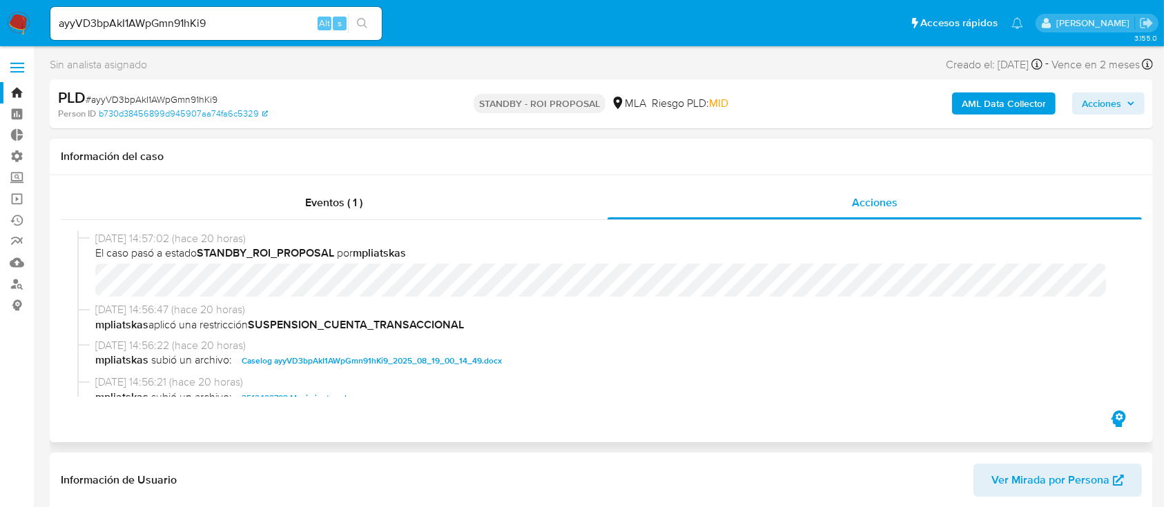
click at [364, 363] on span "Caselog ayyVD3bpAkI1AWpGmn91hKi9_2025_08_19_00_14_49.docx" at bounding box center [372, 361] width 260 height 17
select select "10"
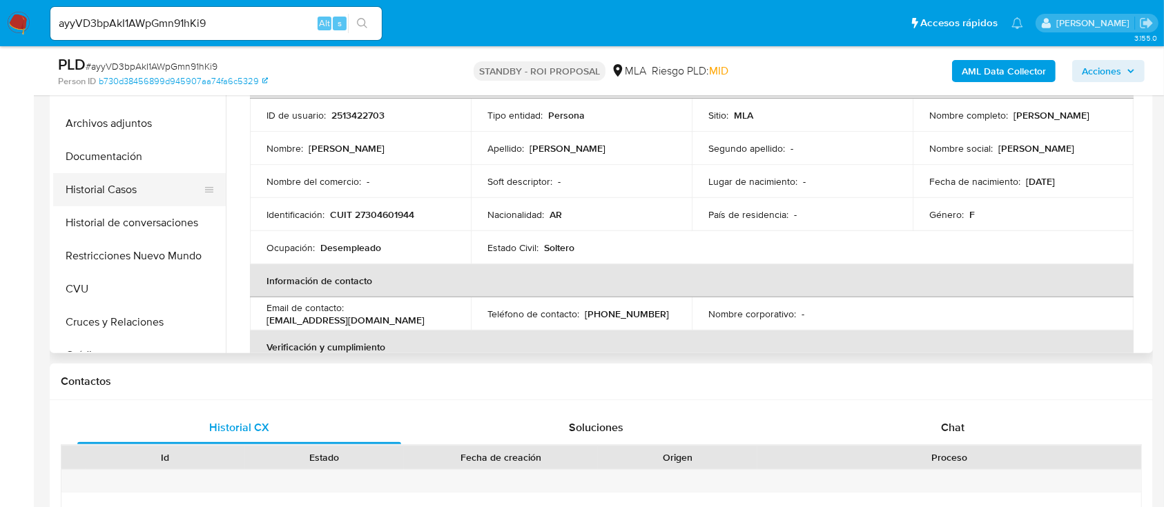
click at [141, 182] on button "Historial Casos" at bounding box center [134, 189] width 162 height 33
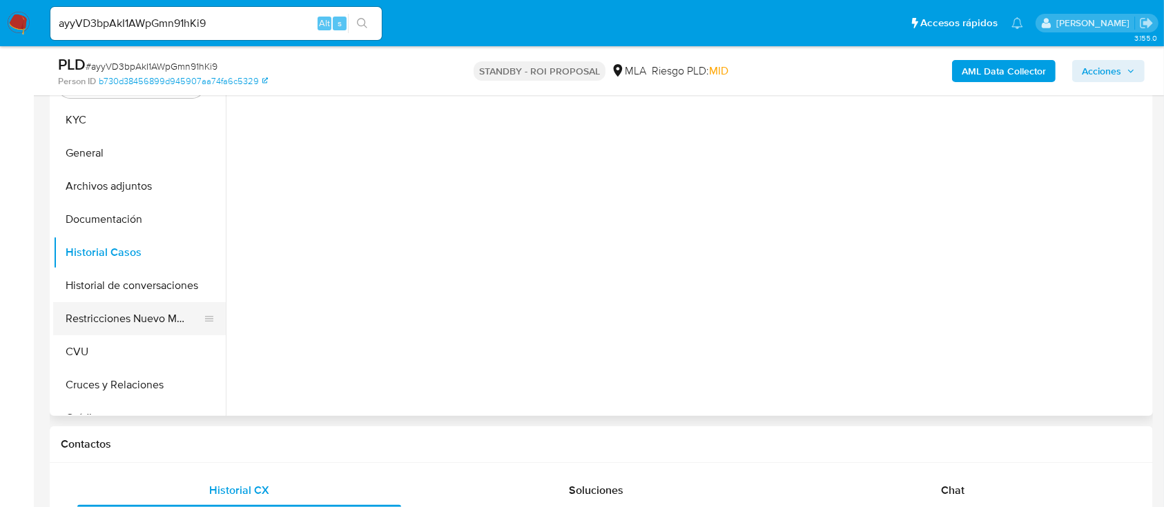
scroll to position [368, 0]
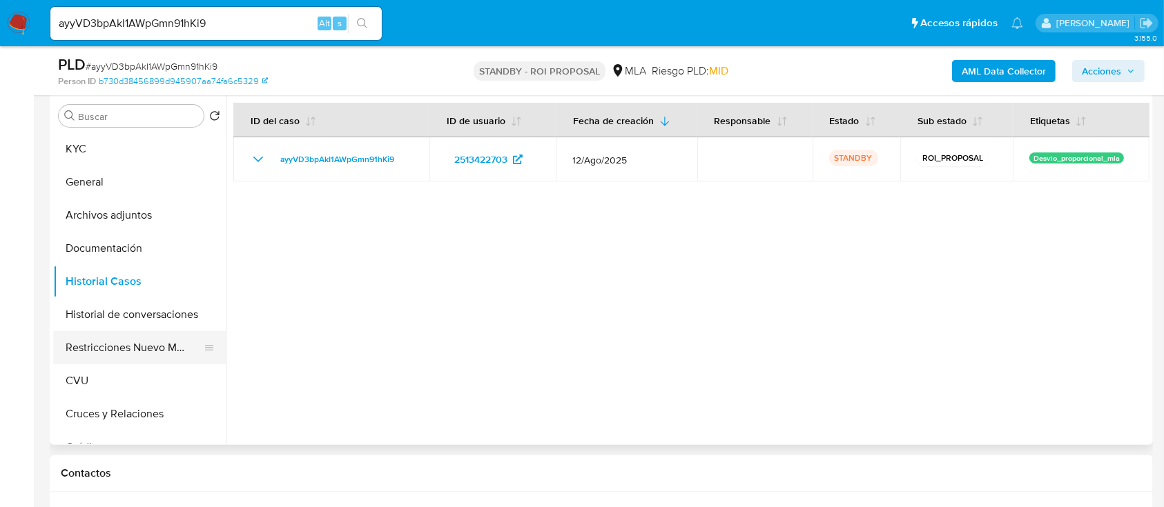
click at [119, 354] on button "Restricciones Nuevo Mundo" at bounding box center [134, 347] width 162 height 33
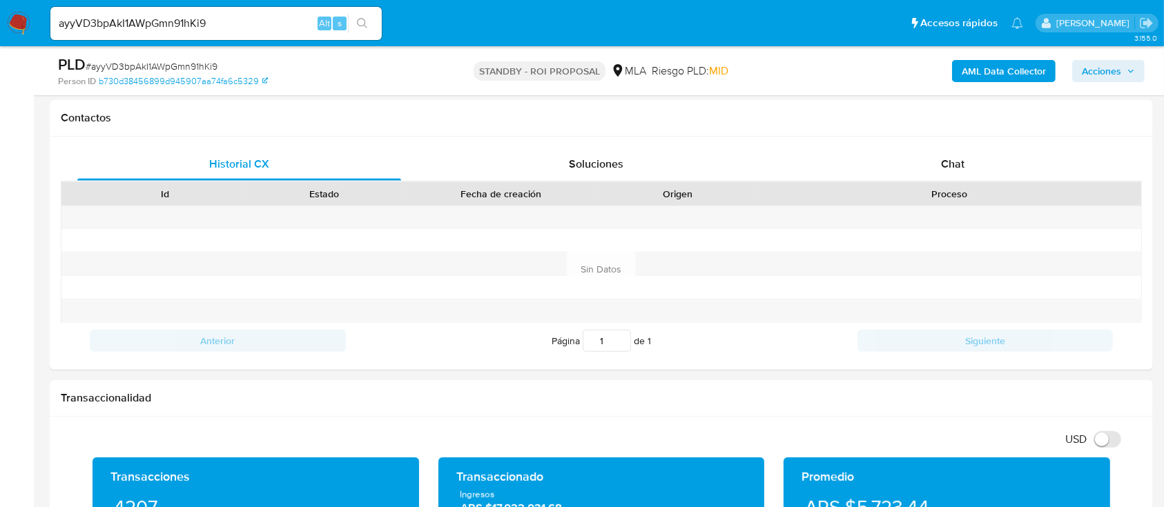
scroll to position [708, 0]
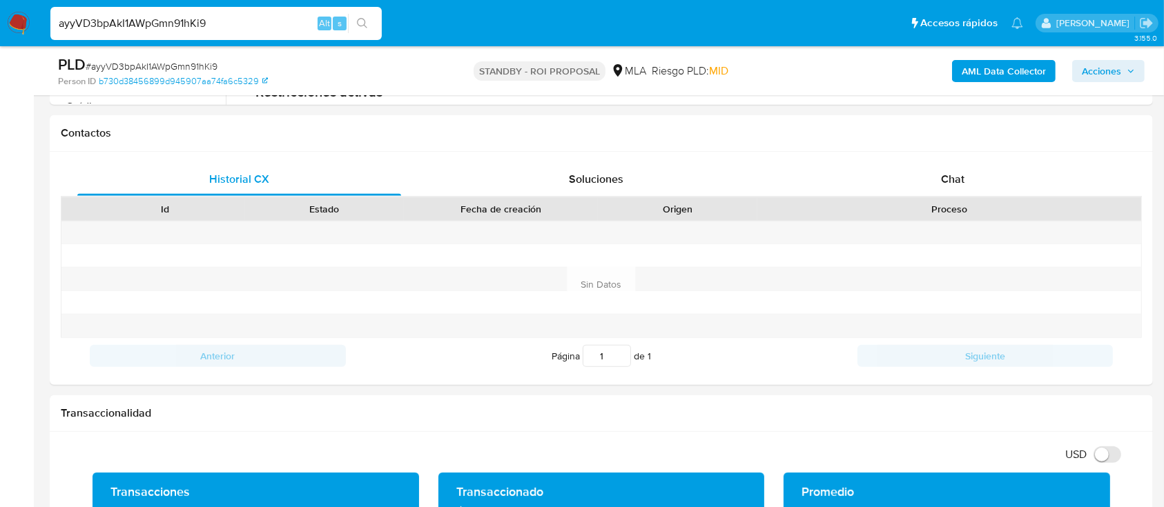
click at [270, 18] on input "ayyVD3bpAkI1AWpGmn91hKi9" at bounding box center [215, 23] width 331 height 18
click at [270, 19] on input "ayyVD3bpAkI1AWpGmn91hKi9" at bounding box center [215, 23] width 331 height 18
paste input "JtCEFPv0UPeEZuF1EF9p5RVh"
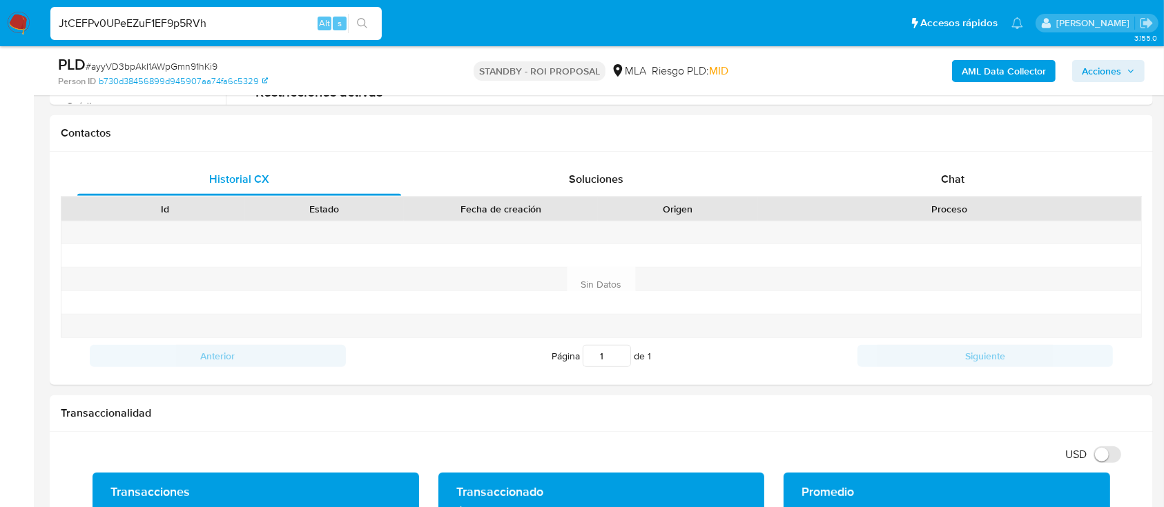
type input "JtCEFPv0UPeEZuF1EF9p5RVh"
click at [364, 19] on icon "search-icon" at bounding box center [362, 23] width 11 height 11
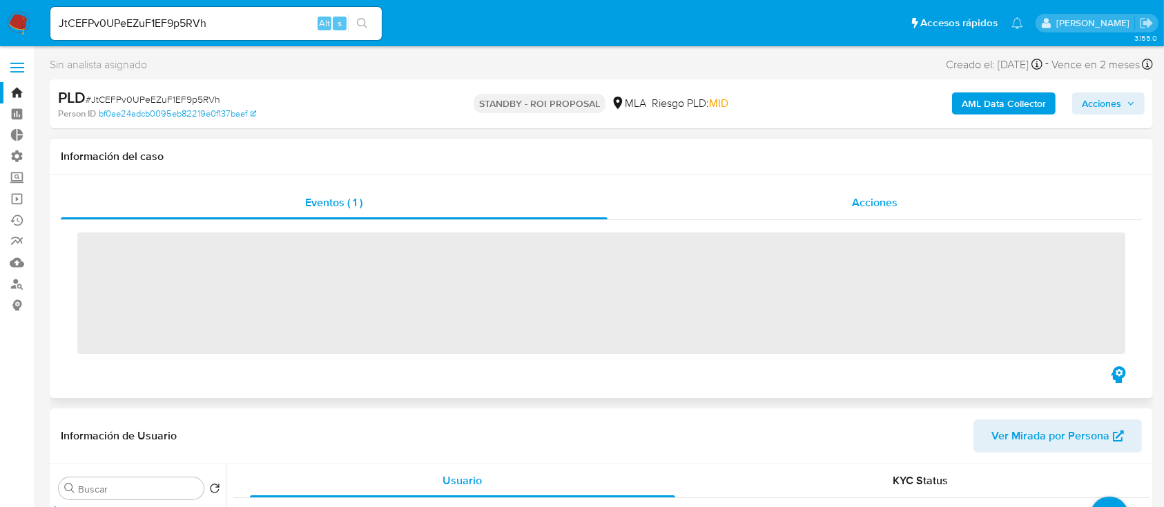
click at [893, 204] on span "Acciones" at bounding box center [875, 203] width 46 height 16
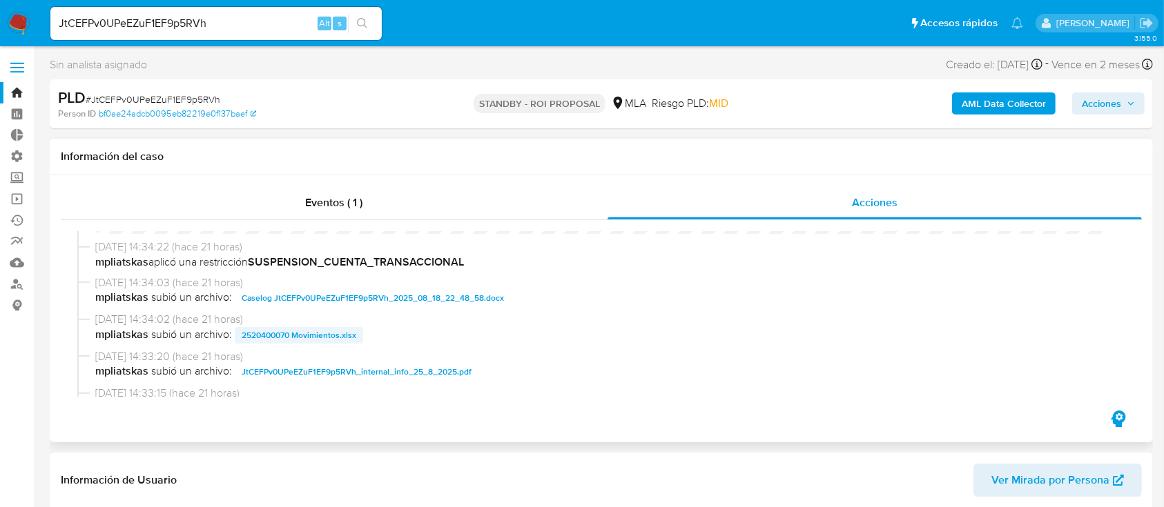
scroll to position [92, 0]
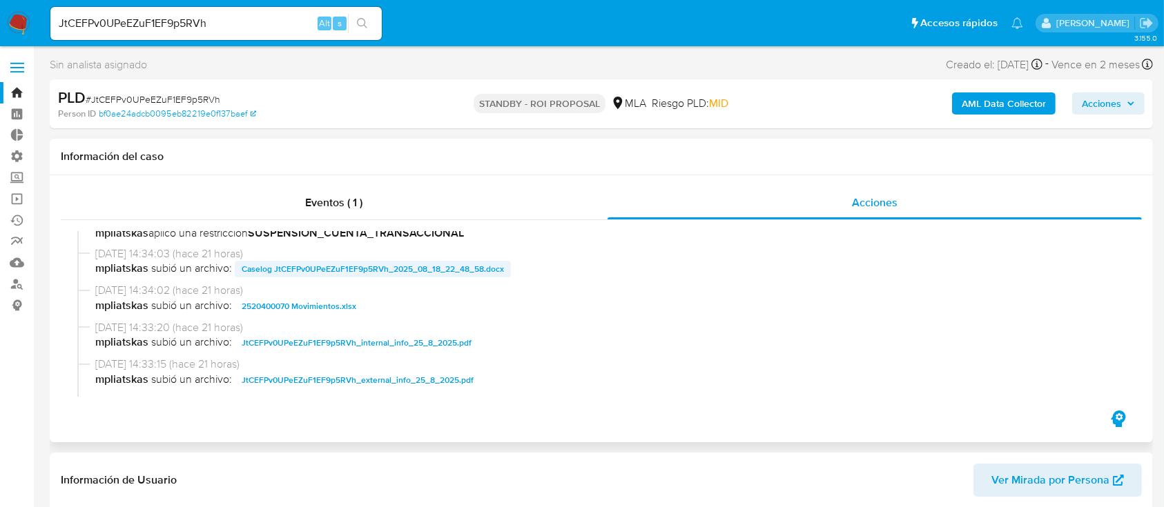
select select "10"
click at [298, 264] on span "Caselog JtCEFPv0UPeEZuF1EF9p5RVh_2025_08_18_22_48_58.docx" at bounding box center [373, 269] width 262 height 17
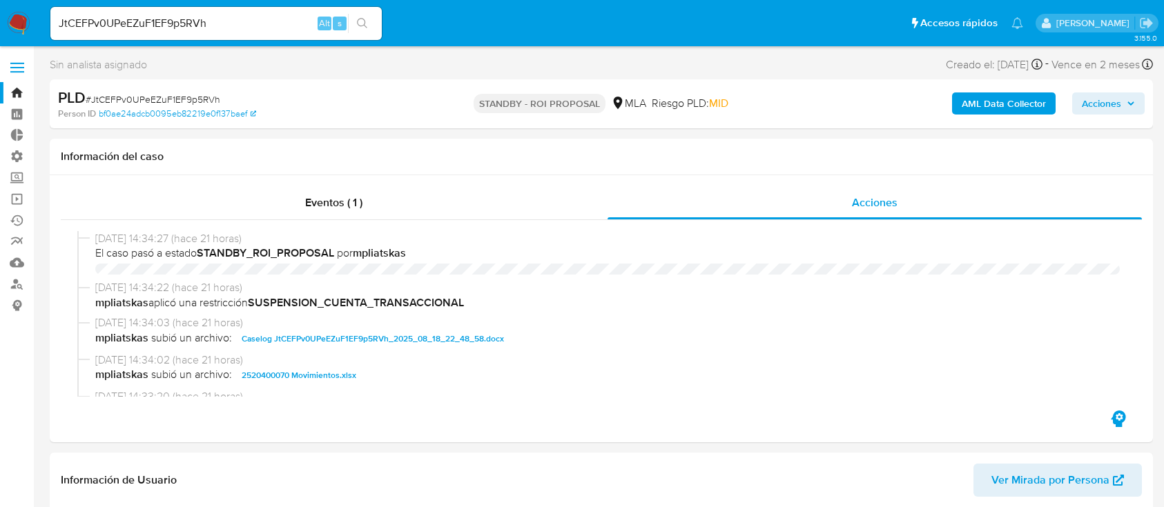
select select "10"
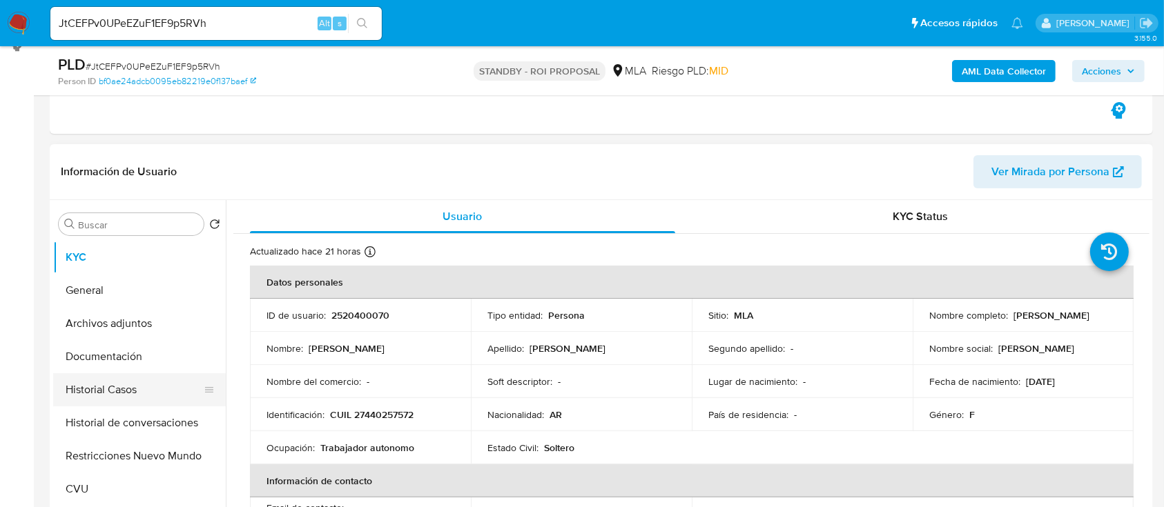
scroll to position [276, 0]
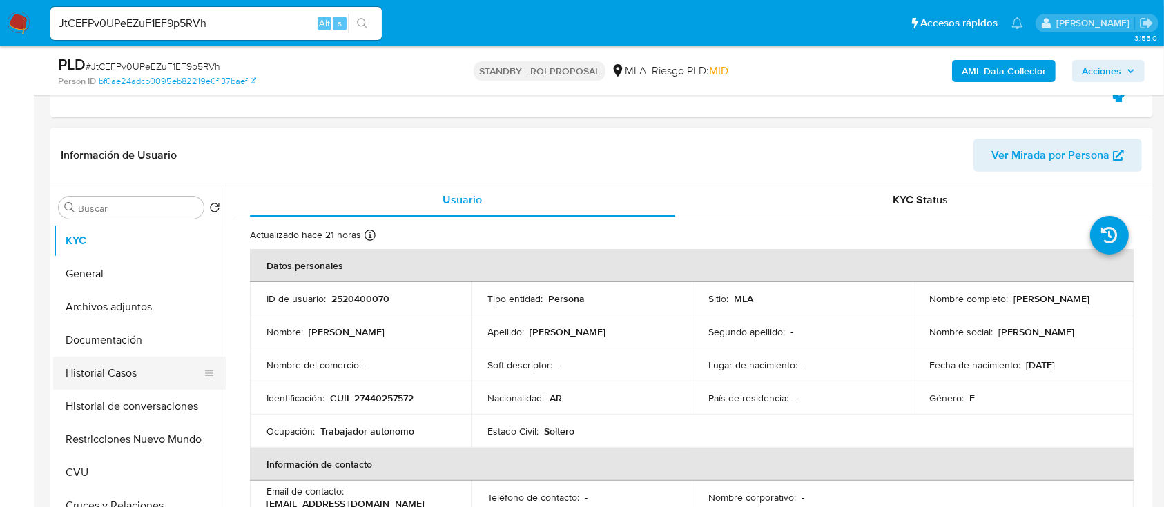
click at [161, 379] on button "Historial Casos" at bounding box center [134, 373] width 162 height 33
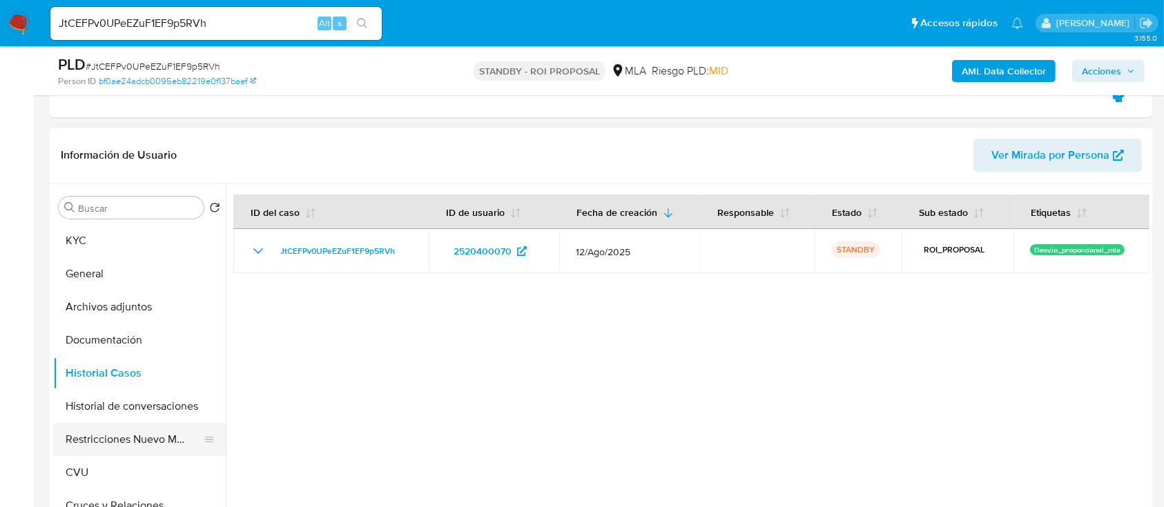
click at [133, 432] on button "Restricciones Nuevo Mundo" at bounding box center [134, 439] width 162 height 33
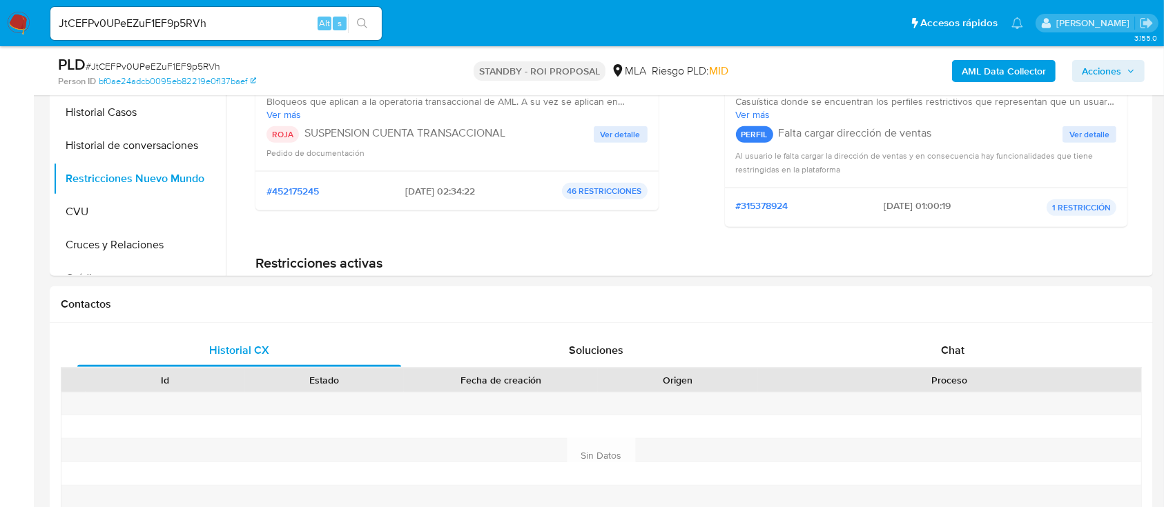
scroll to position [368, 0]
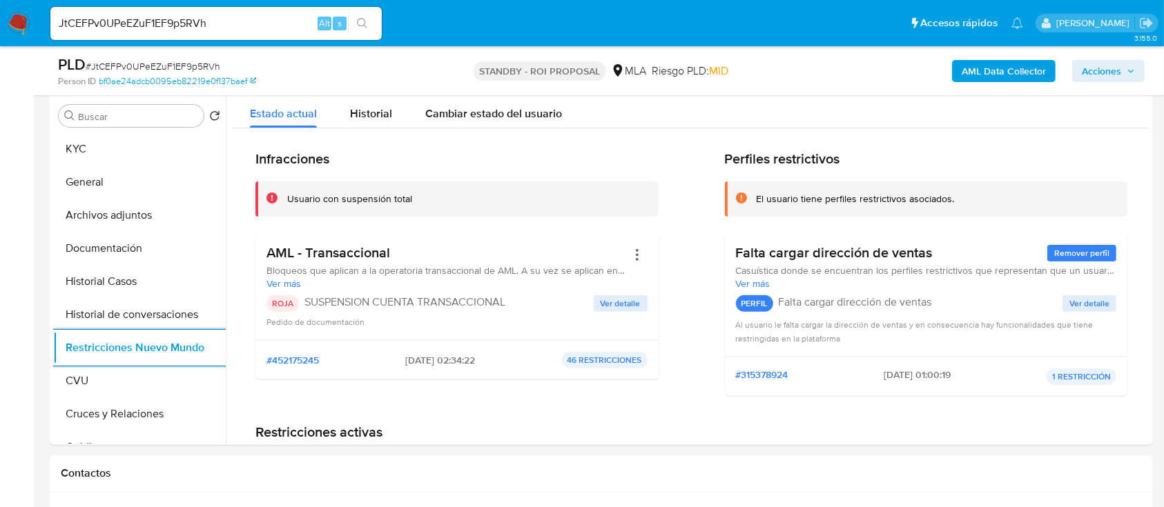
click at [198, 25] on input "JtCEFPv0UPeEZuF1EF9p5RVh" at bounding box center [215, 23] width 331 height 18
click at [220, 23] on input "JtCEFPv0UPeEZuF1EF9p5RVh" at bounding box center [215, 23] width 331 height 18
paste input "3KEFuoWsGs5fAbSUaU5B1YoW"
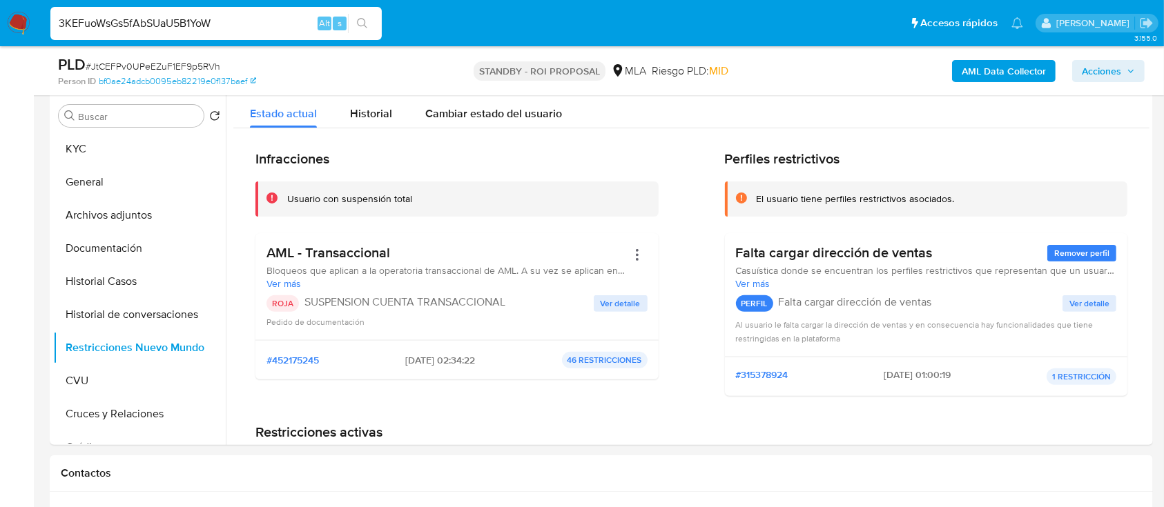
type input "3KEFuoWsGs5fAbSUaU5B1YoW"
click at [360, 22] on icon "search-icon" at bounding box center [362, 23] width 11 height 11
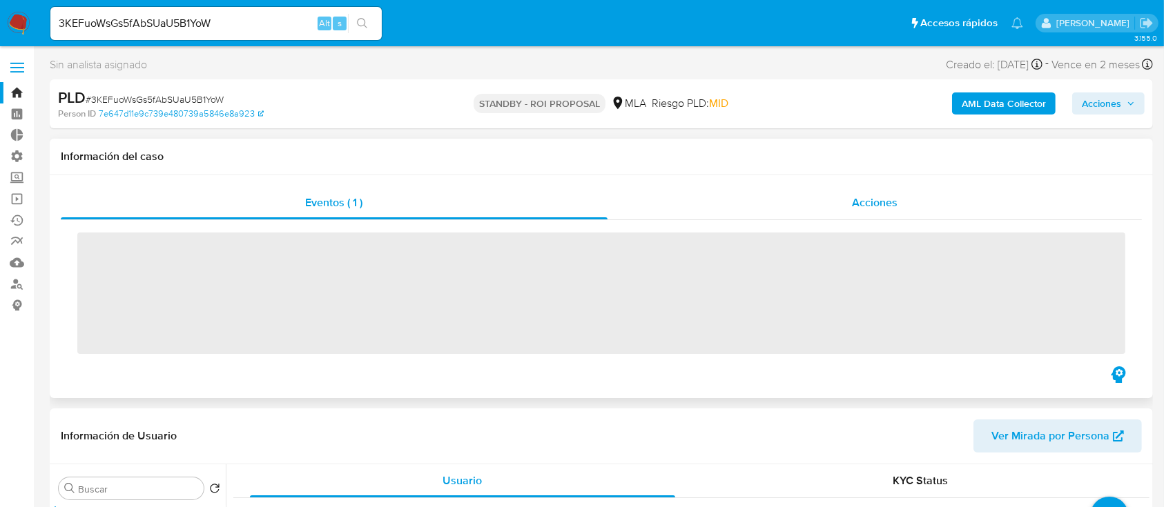
click at [870, 204] on span "Acciones" at bounding box center [875, 203] width 46 height 16
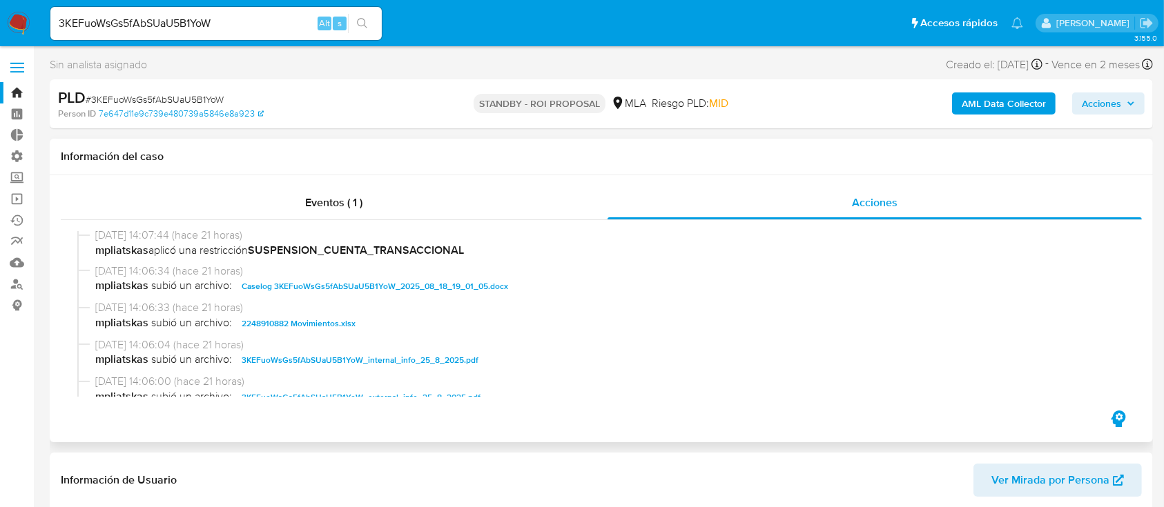
scroll to position [92, 0]
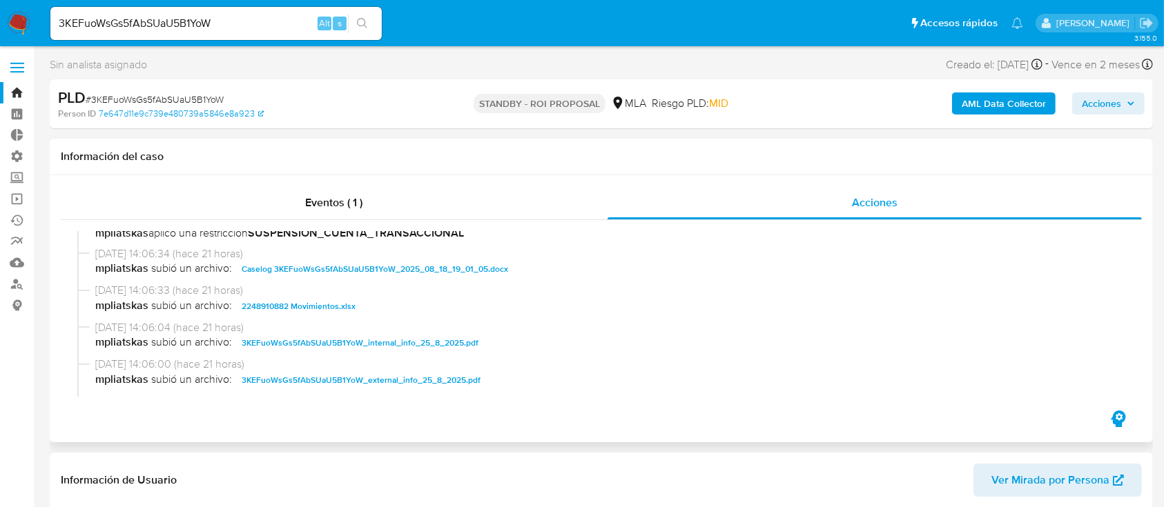
select select "10"
click at [309, 260] on div "25/08/2025 14:06:34 (hace 21 horas) mpliatskas subió un archivo: Caselog 3KEFuo…" at bounding box center [607, 262] width 1024 height 32
click at [342, 267] on span "Caselog 3KEFuoWsGs5fAbSUaU5B1YoW_2025_08_18_19_01_05.docx" at bounding box center [375, 269] width 266 height 17
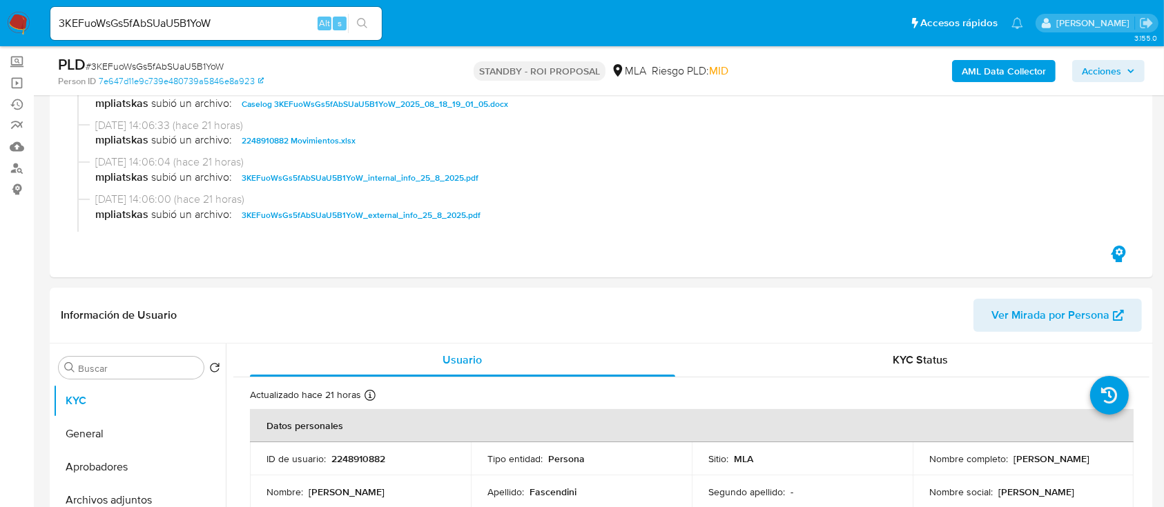
scroll to position [184, 0]
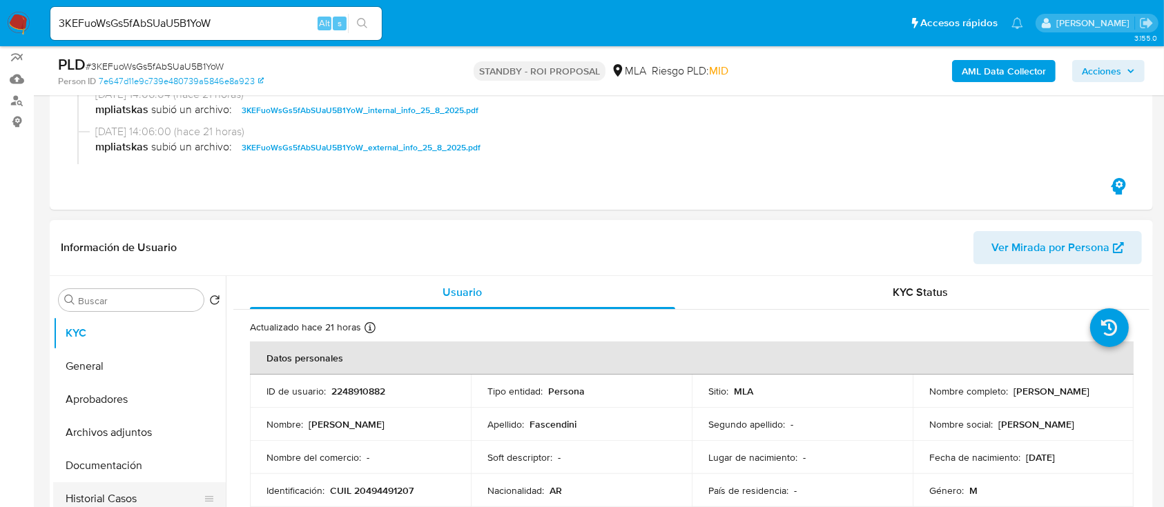
click at [117, 490] on button "Historial Casos" at bounding box center [134, 499] width 162 height 33
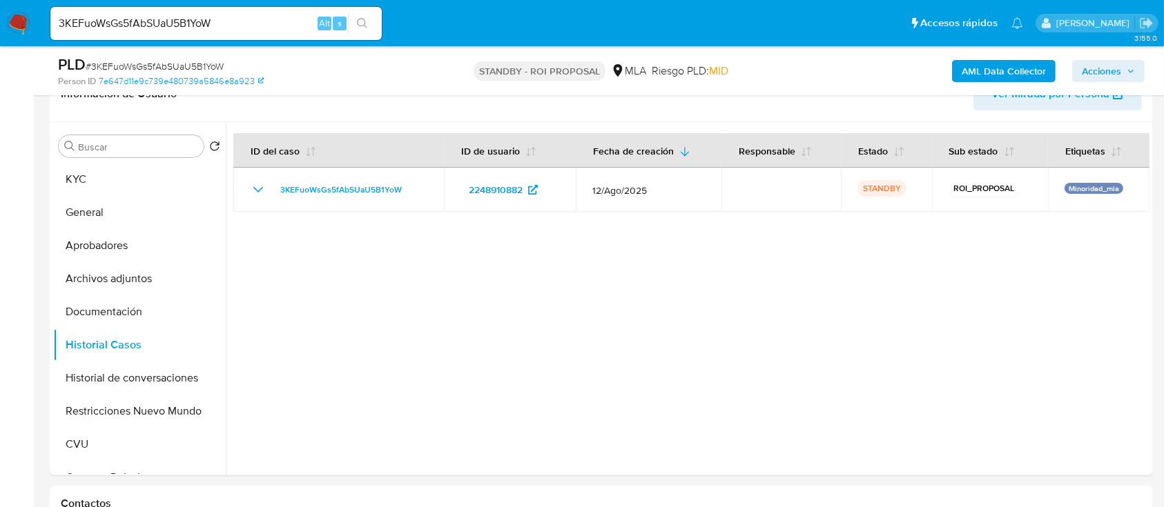
scroll to position [276, 0]
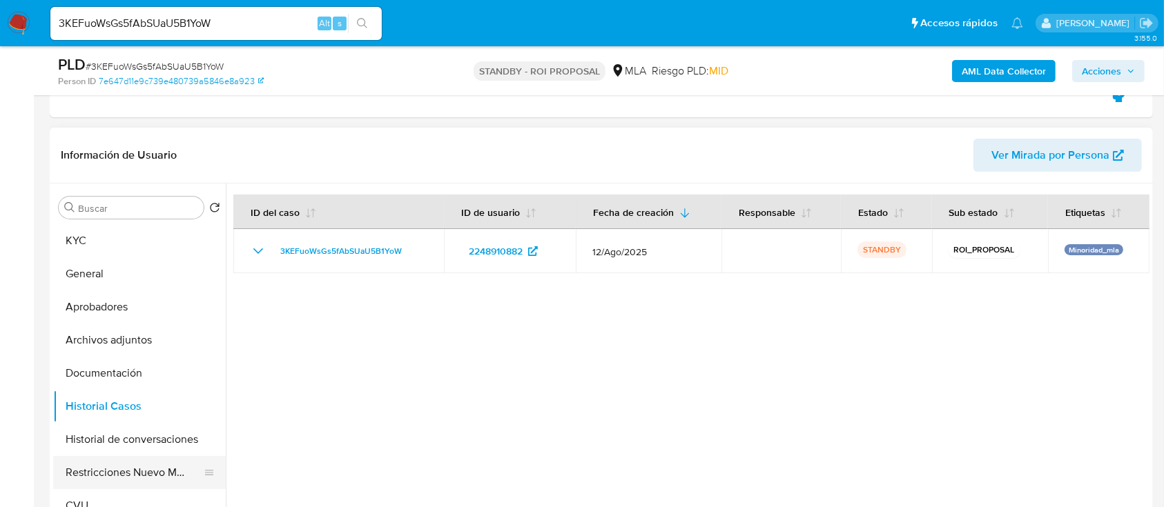
click at [121, 472] on button "Restricciones Nuevo Mundo" at bounding box center [134, 472] width 162 height 33
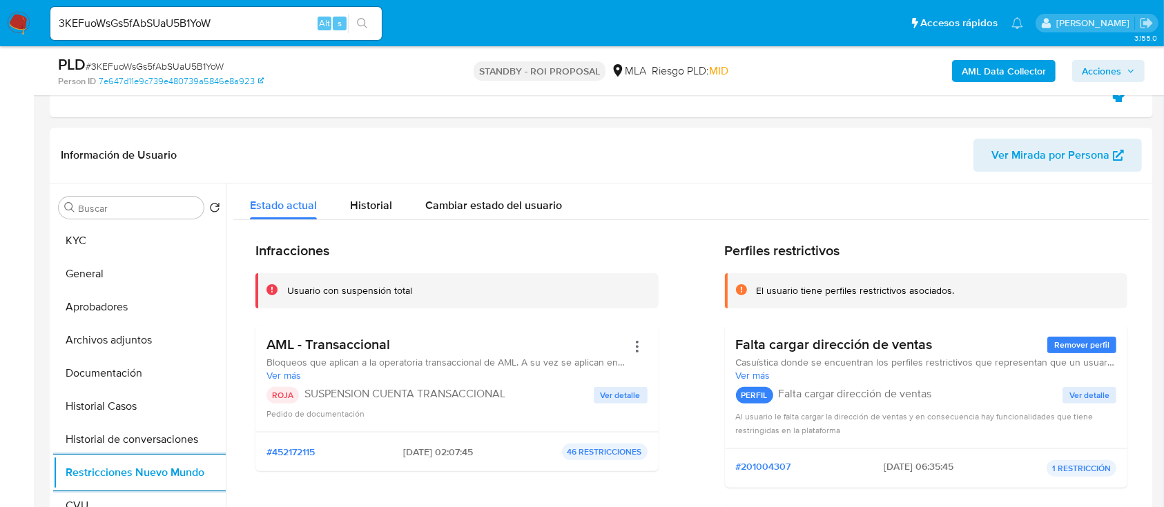
click at [232, 24] on input "3KEFuoWsGs5fAbSUaU5B1YoW" at bounding box center [215, 23] width 331 height 18
click at [237, 22] on input "3KEFuoWsGs5fAbSUaU5B1YoW" at bounding box center [215, 23] width 331 height 18
click at [238, 22] on input "3KEFuoWsGs5fAbSUaU5B1YoW" at bounding box center [215, 23] width 331 height 18
paste input "msdToR2feIh44CdIdNPDX1lj"
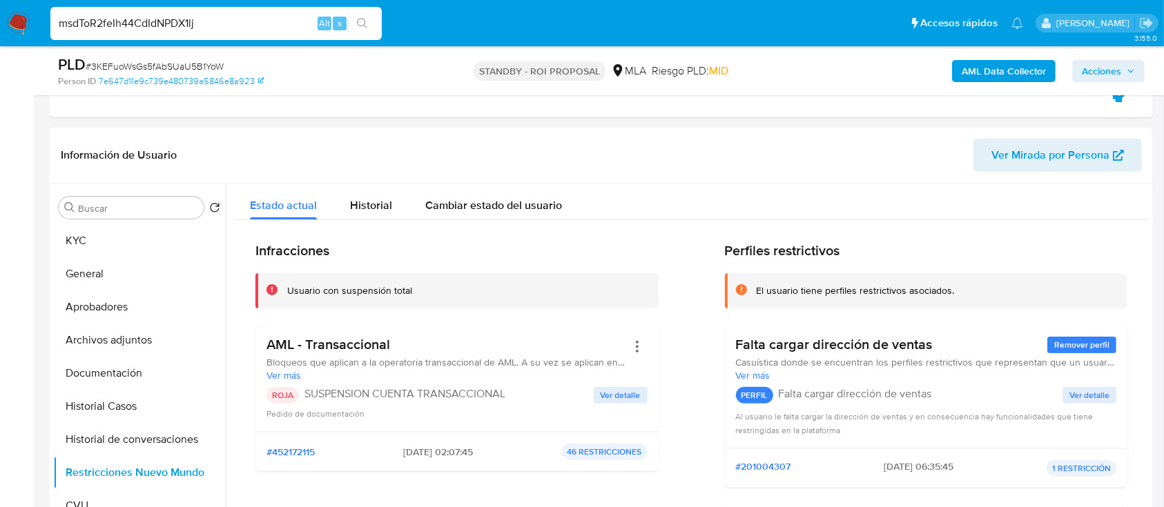
type input "msdToR2feIh44CdIdNPDX1lj"
click at [373, 25] on button "search-icon" at bounding box center [362, 23] width 28 height 19
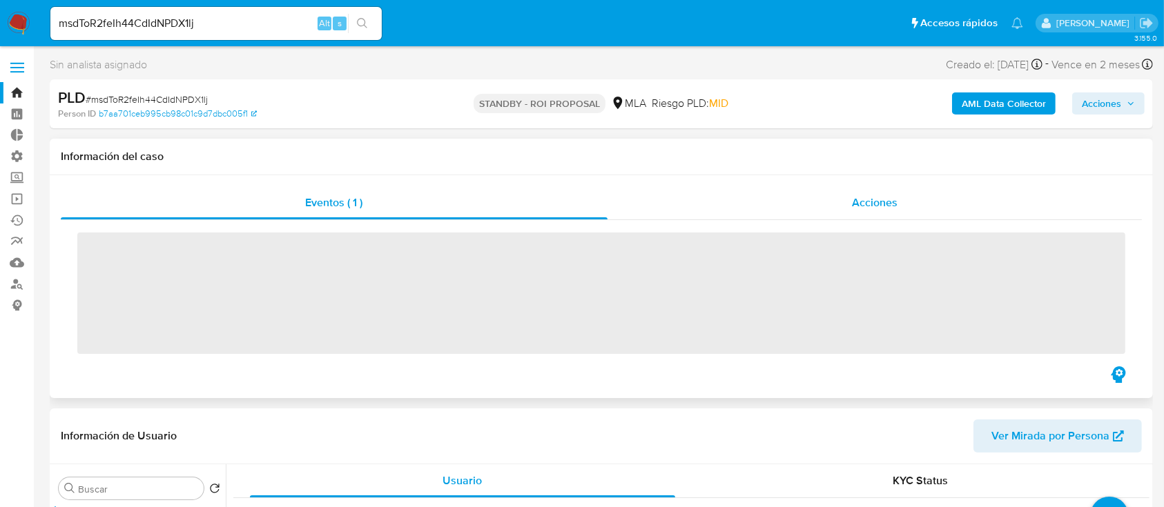
click at [898, 191] on div "Acciones" at bounding box center [874, 202] width 535 height 33
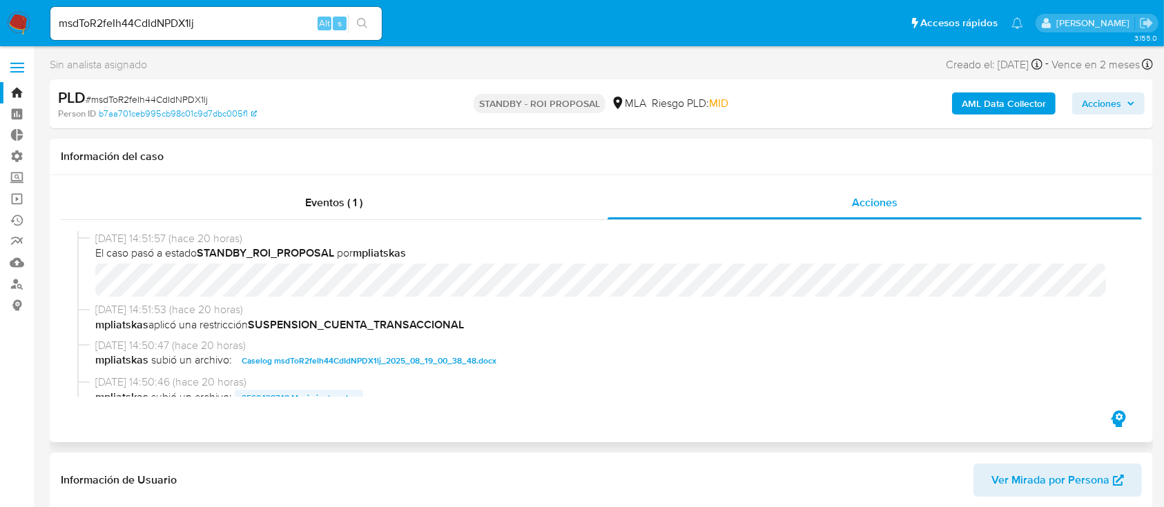
scroll to position [92, 0]
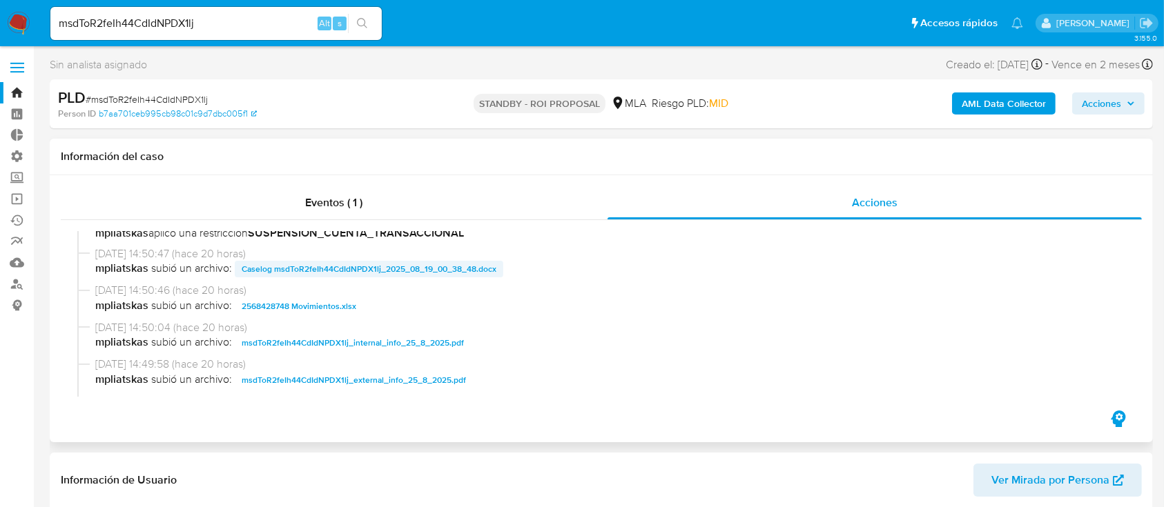
select select "10"
click at [328, 263] on span "Caselog msdToR2feIh44CdIdNPDX1lj_2025_08_19_00_38_48.docx" at bounding box center [369, 269] width 255 height 17
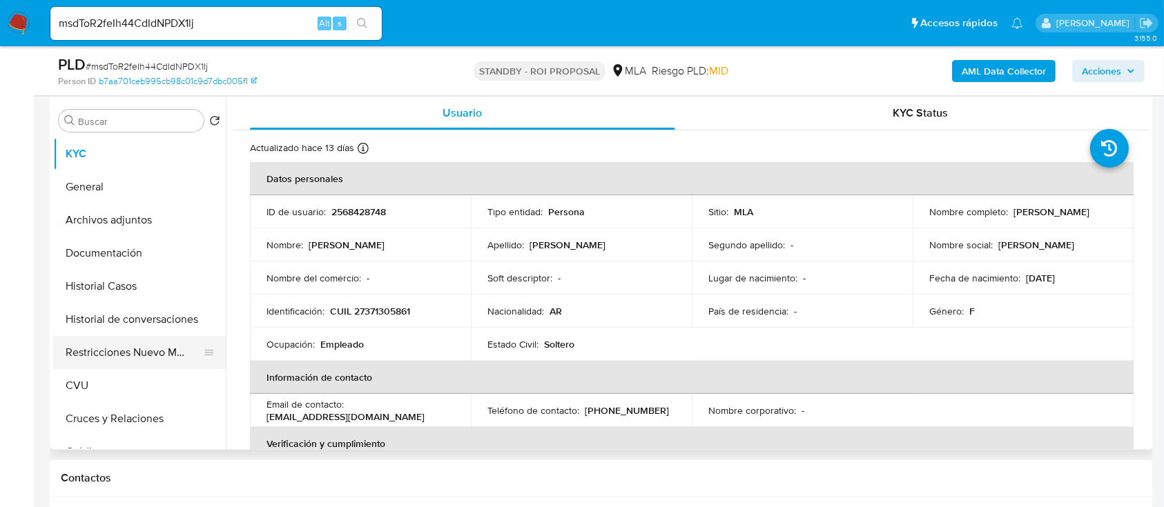
scroll to position [368, 0]
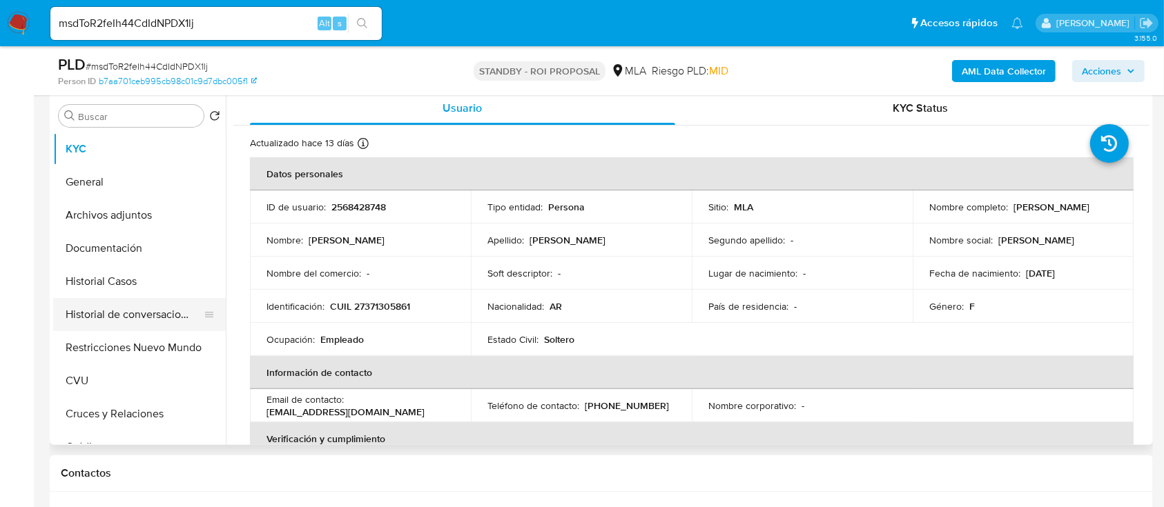
drag, startPoint x: 123, startPoint y: 273, endPoint x: 124, endPoint y: 309, distance: 35.2
click at [127, 273] on button "Historial Casos" at bounding box center [139, 281] width 173 height 33
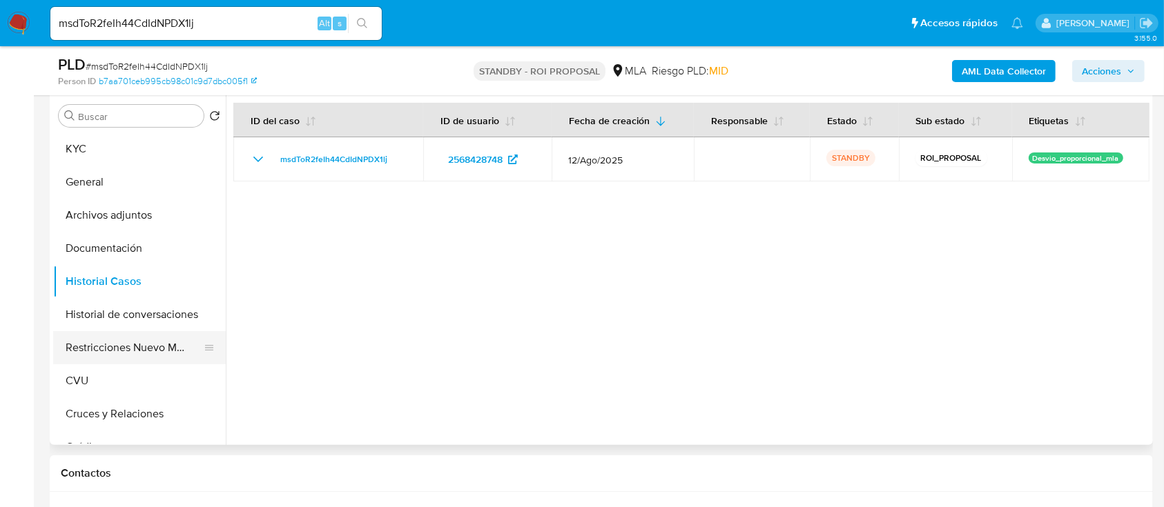
click at [121, 350] on button "Restricciones Nuevo Mundo" at bounding box center [134, 347] width 162 height 33
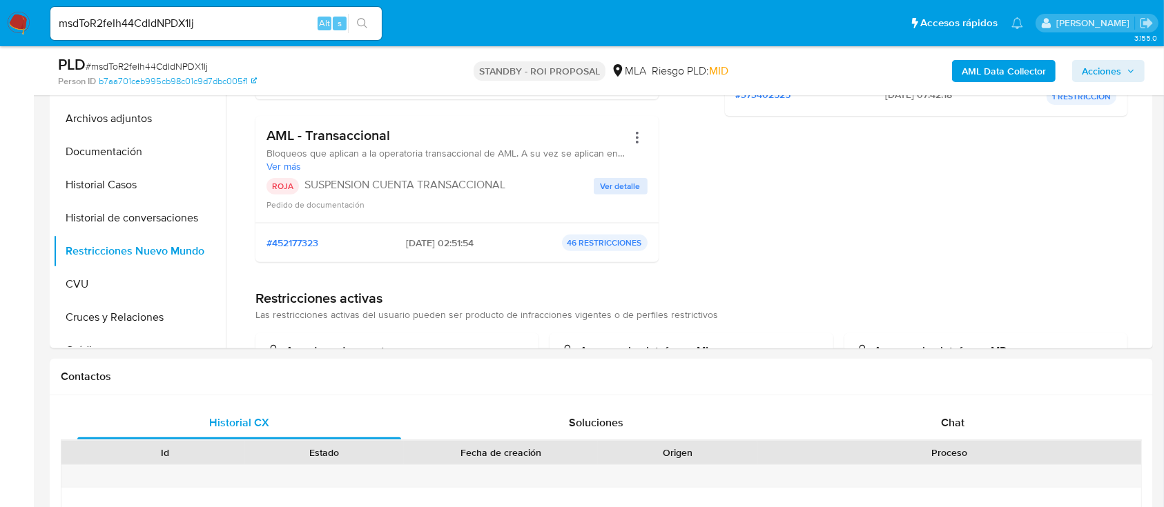
scroll to position [644, 0]
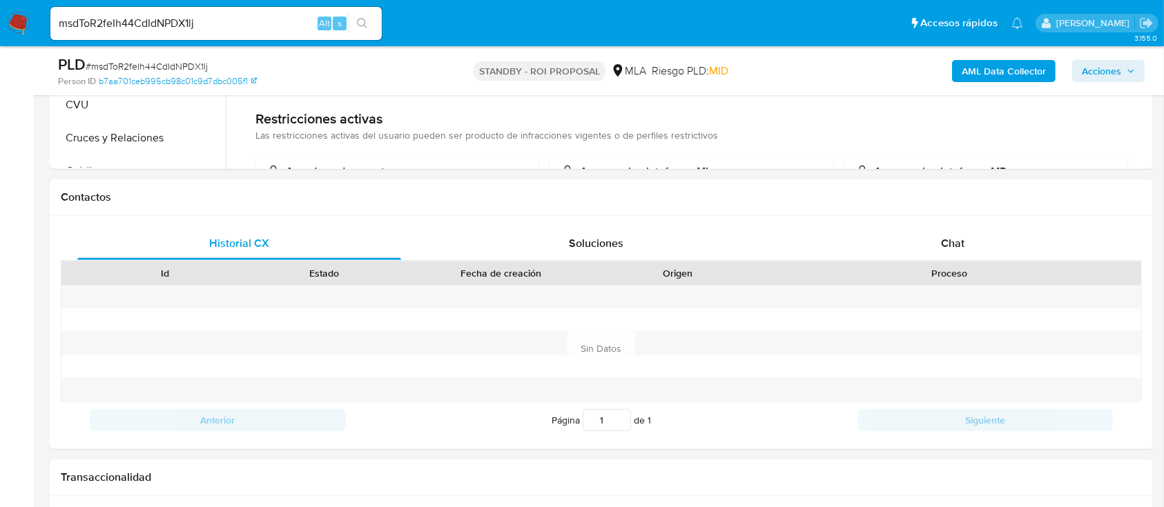
click at [215, 28] on input "msdToR2feIh44CdIdNPDX1lj" at bounding box center [215, 23] width 331 height 18
paste input "Re0qBQRu3LgWxhdAcosLV6gh"
type input "Re0qBQRu3LgWxhdAcosLV6gh"
click at [369, 21] on button "search-icon" at bounding box center [362, 23] width 28 height 19
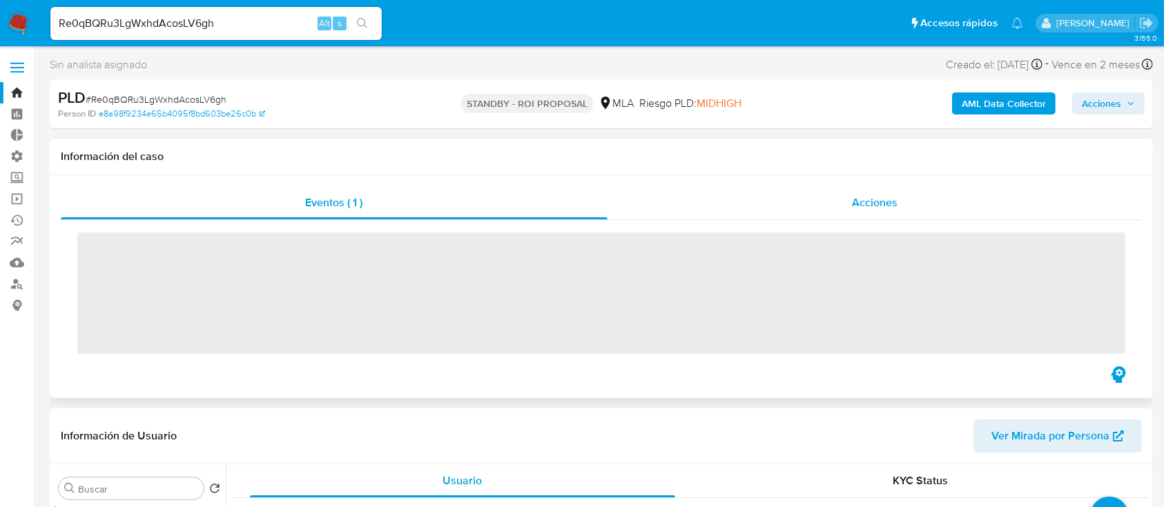
click at [894, 197] on span "Acciones" at bounding box center [875, 203] width 46 height 16
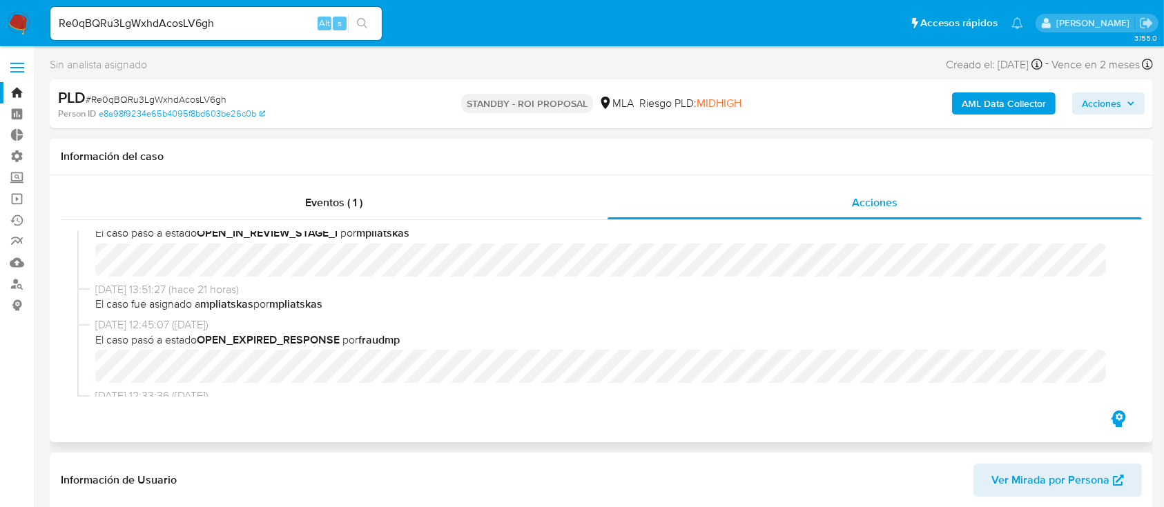
select select "10"
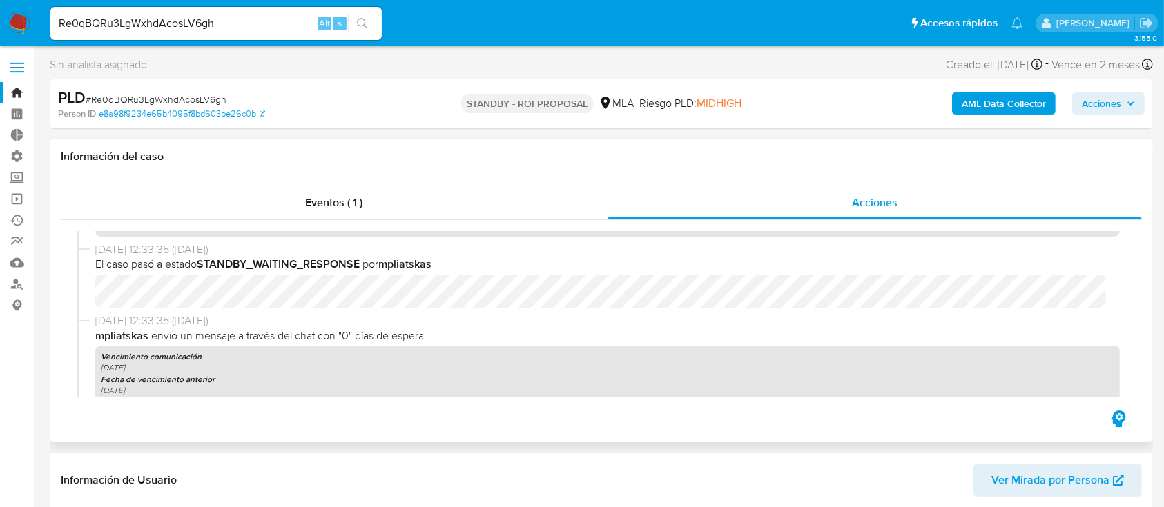
scroll to position [552, 0]
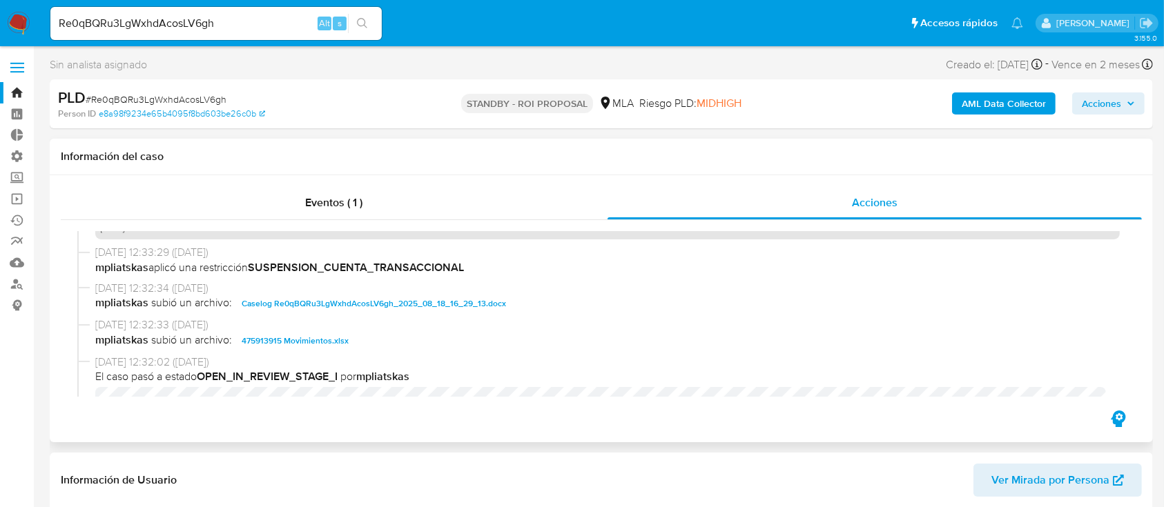
click at [345, 300] on span "Caselog Re0qBQRu3LgWxhdAcosLV6gh_2025_08_18_16_29_13.docx" at bounding box center [374, 303] width 264 height 17
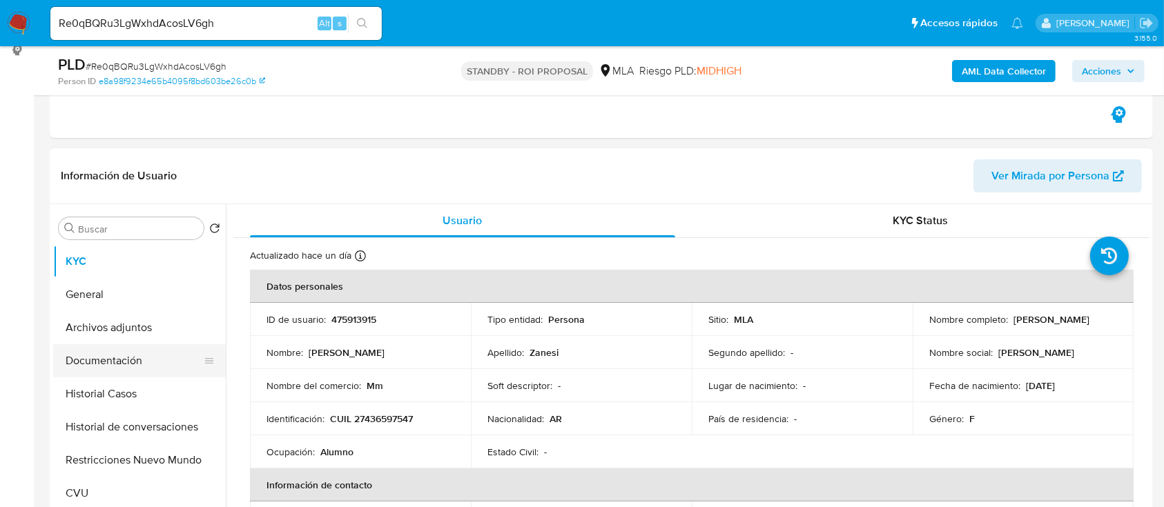
scroll to position [276, 0]
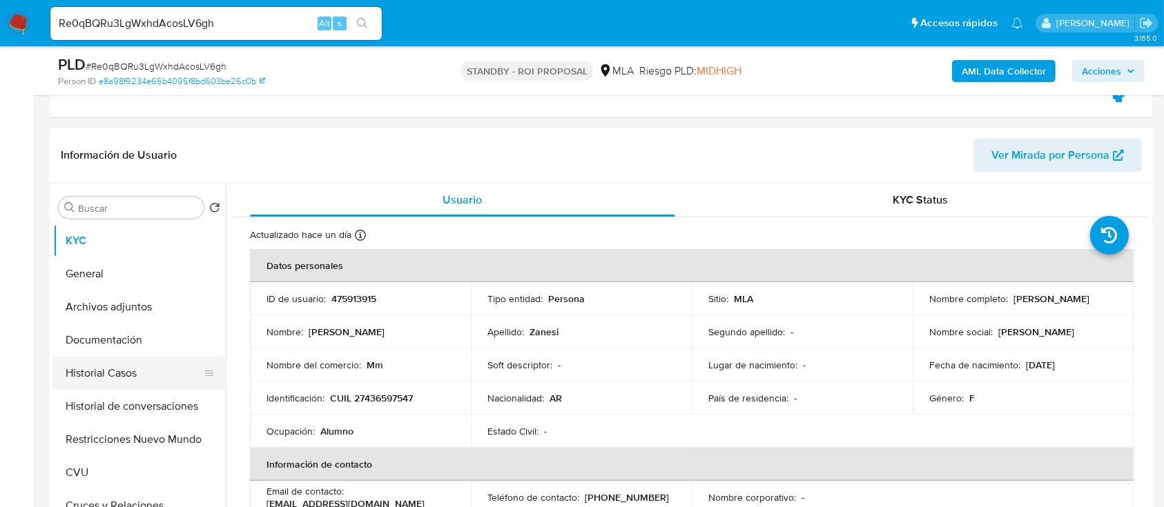
click at [141, 370] on button "Historial Casos" at bounding box center [134, 373] width 162 height 33
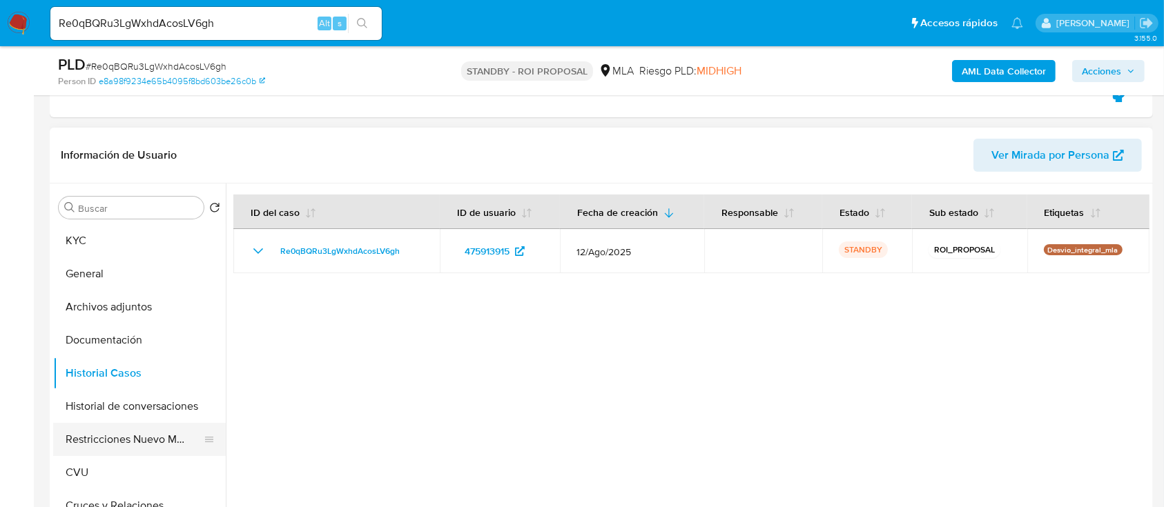
click at [128, 437] on button "Restricciones Nuevo Mundo" at bounding box center [134, 439] width 162 height 33
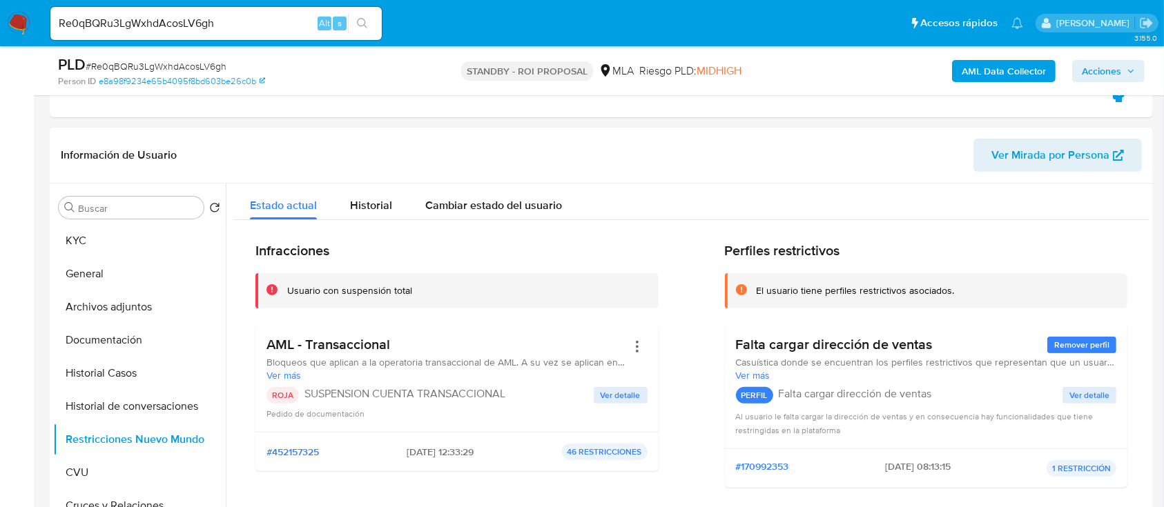
click at [233, 30] on input "Re0qBQRu3LgWxhdAcosLV6gh" at bounding box center [215, 23] width 331 height 18
click at [233, 28] on input "Re0qBQRu3LgWxhdAcosLV6gh" at bounding box center [215, 23] width 331 height 18
click at [234, 26] on input "Re0qBQRu3LgWxhdAcosLV6gh" at bounding box center [215, 23] width 331 height 18
paste input "296406374"
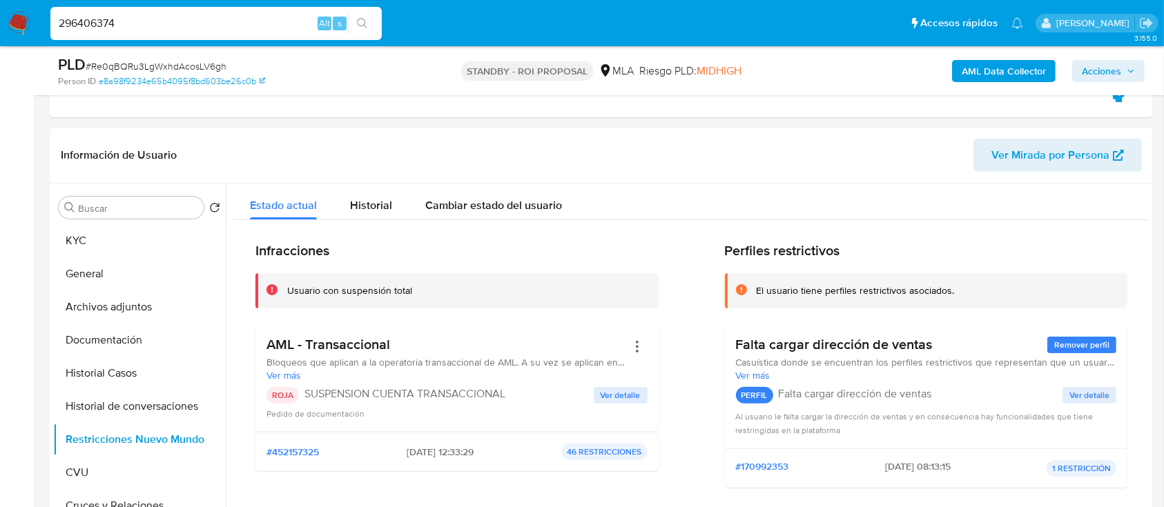
type input "296406374"
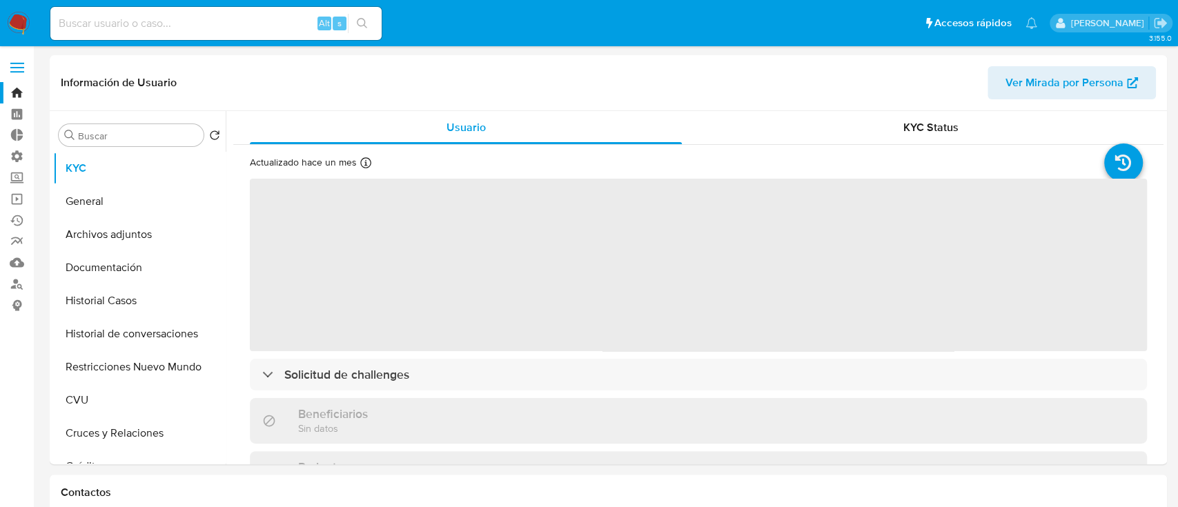
select select "10"
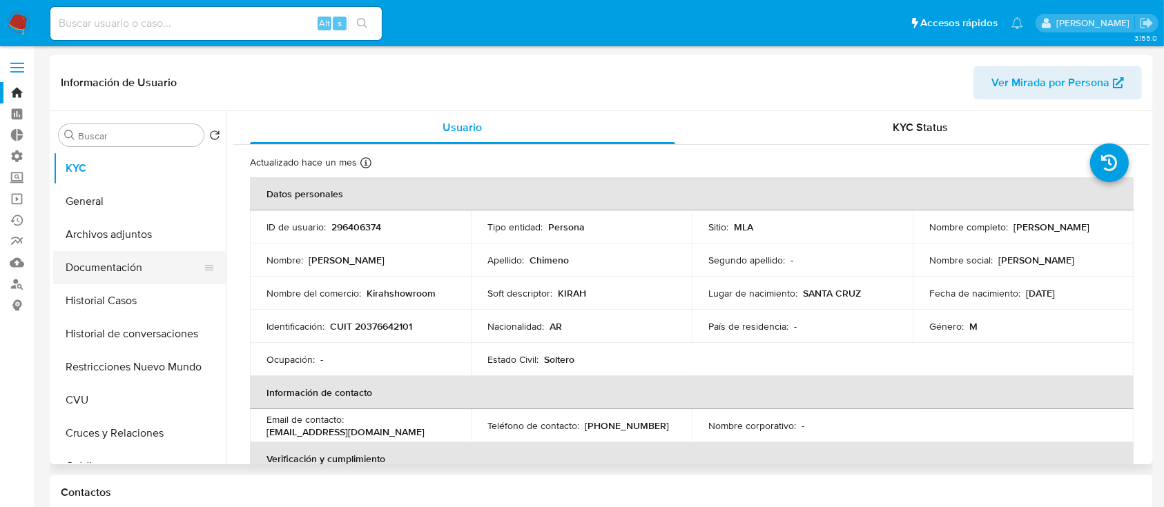
click at [149, 262] on button "Documentación" at bounding box center [134, 267] width 162 height 33
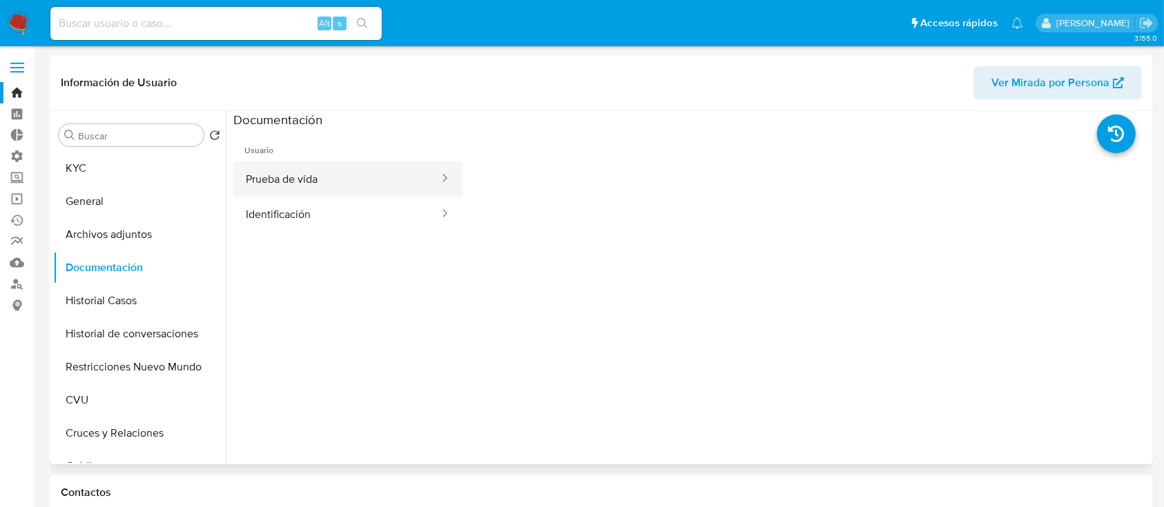
click at [309, 185] on button "Prueba de vida" at bounding box center [336, 179] width 207 height 35
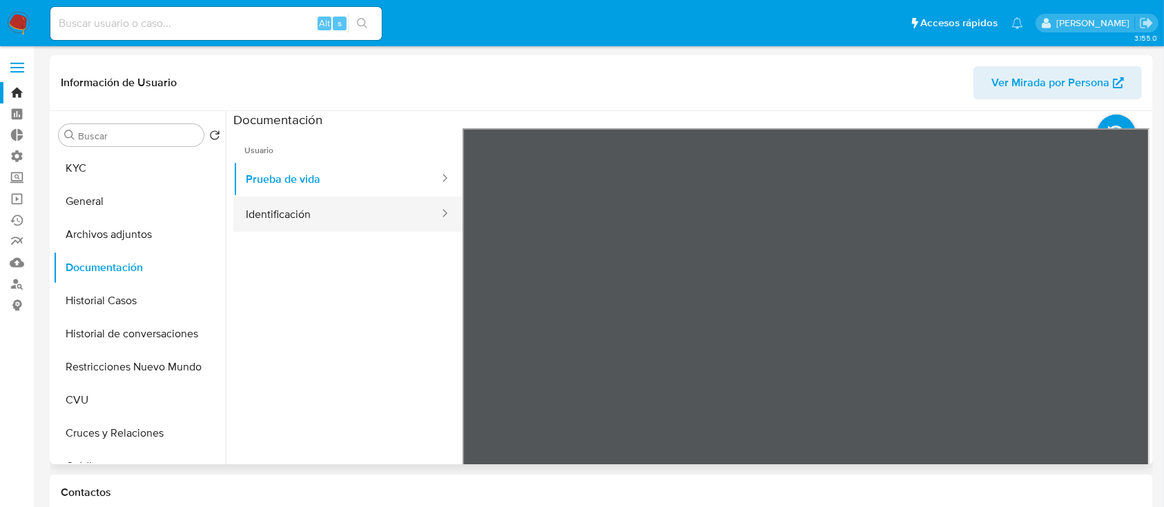
click at [311, 211] on button "Identificación" at bounding box center [336, 214] width 207 height 35
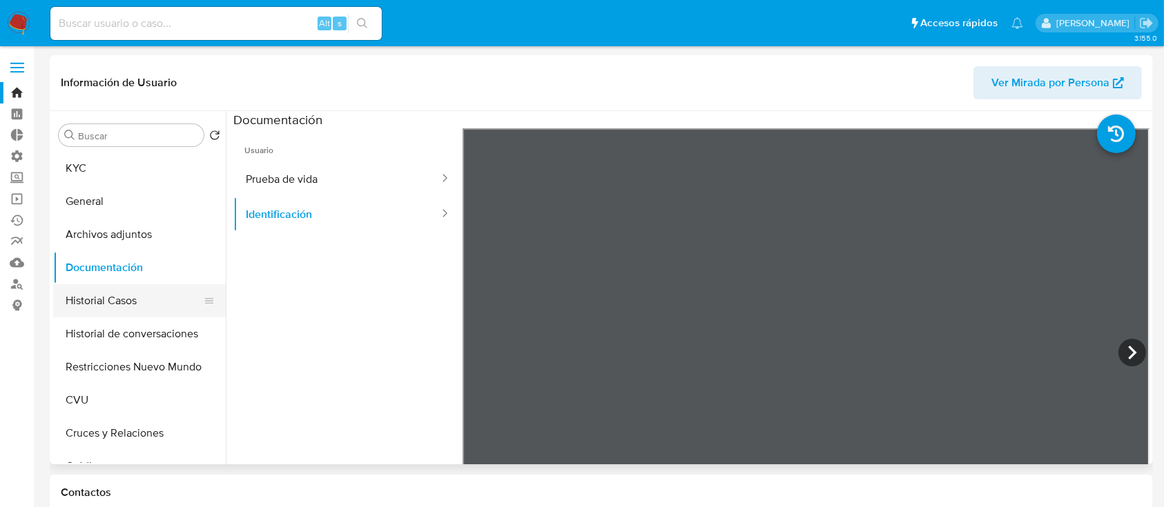
click at [147, 302] on button "Historial Casos" at bounding box center [134, 300] width 162 height 33
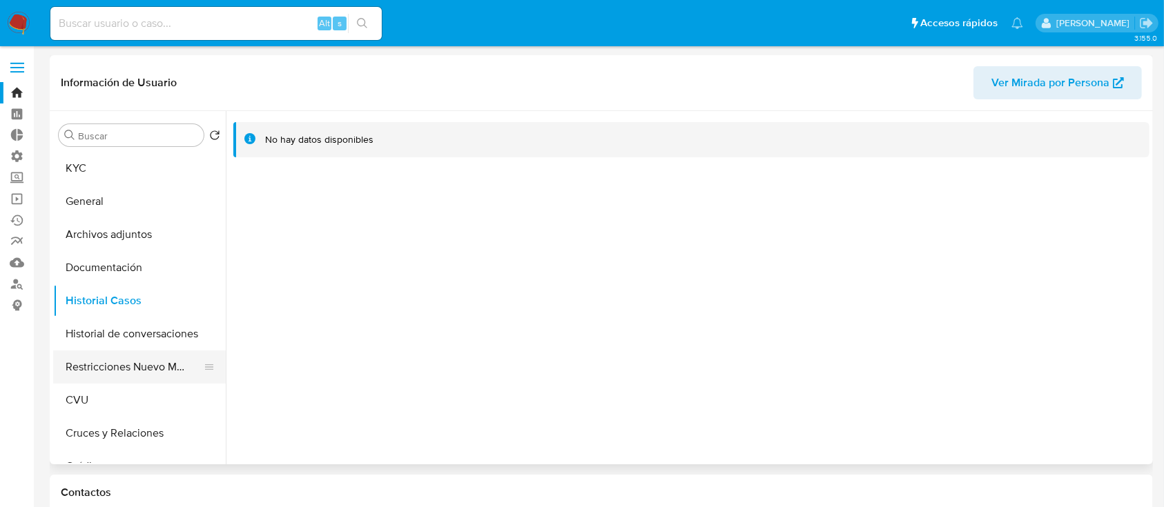
click at [149, 367] on button "Restricciones Nuevo Mundo" at bounding box center [134, 367] width 162 height 33
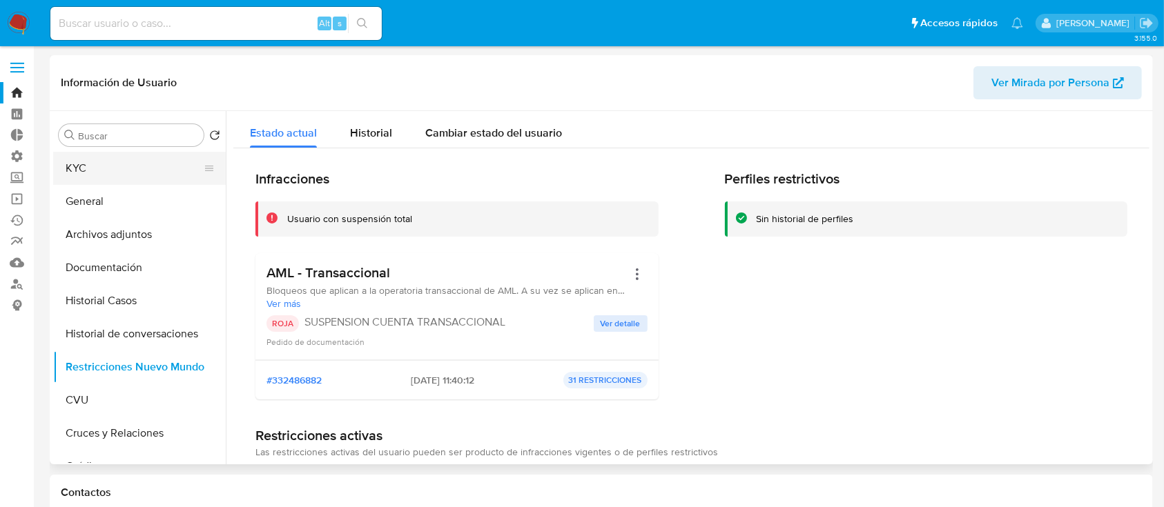
click at [111, 166] on button "KYC" at bounding box center [134, 168] width 162 height 33
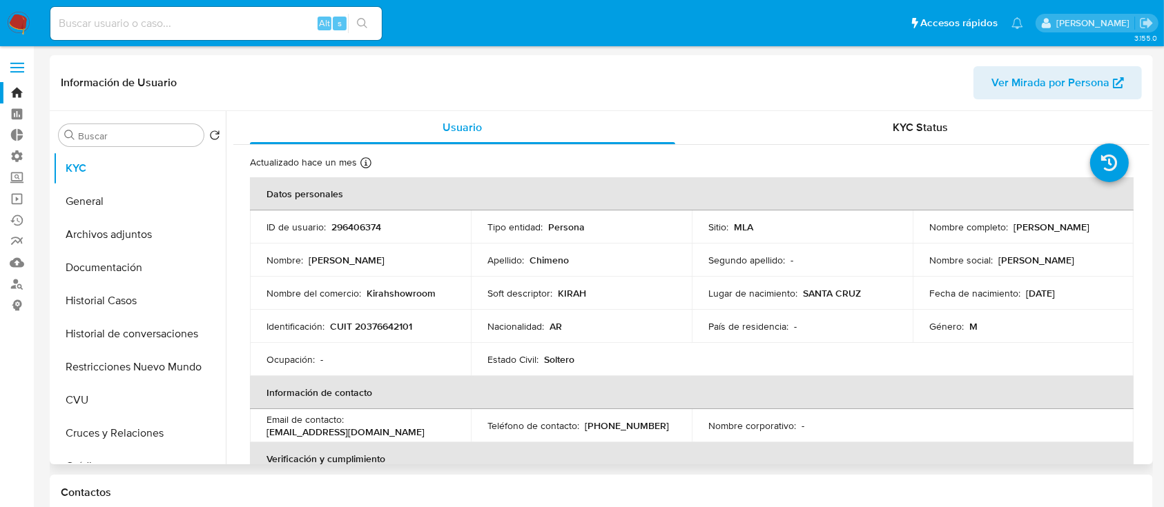
drag, startPoint x: 376, startPoint y: 327, endPoint x: 379, endPoint y: 320, distance: 8.3
click at [377, 323] on p "CUIT 20376642101" at bounding box center [371, 326] width 82 height 12
click at [381, 320] on p "CUIT 20376642101" at bounding box center [371, 326] width 82 height 12
copy p "20376642101"
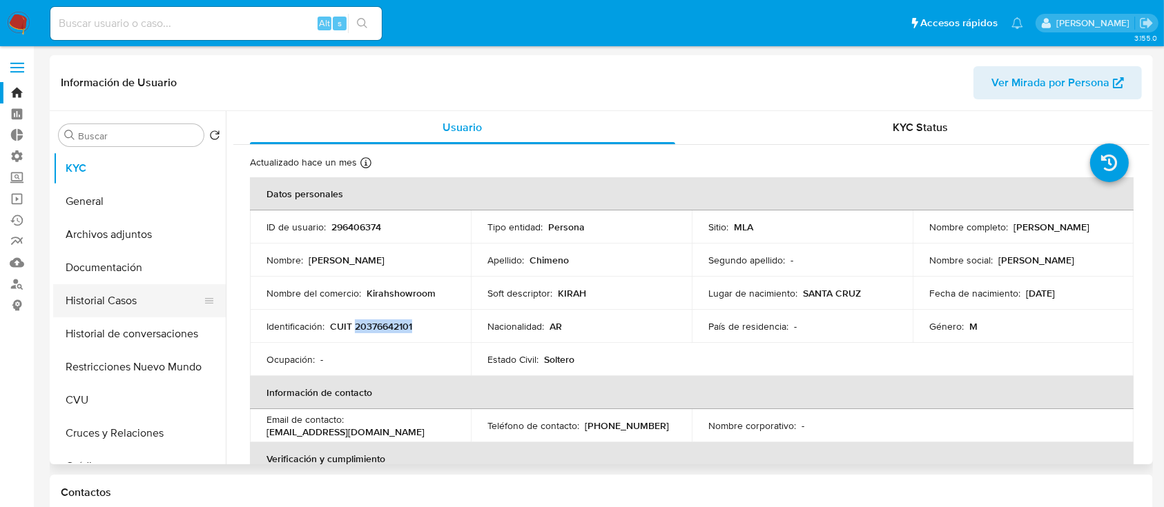
click at [166, 298] on button "Historial Casos" at bounding box center [134, 300] width 162 height 33
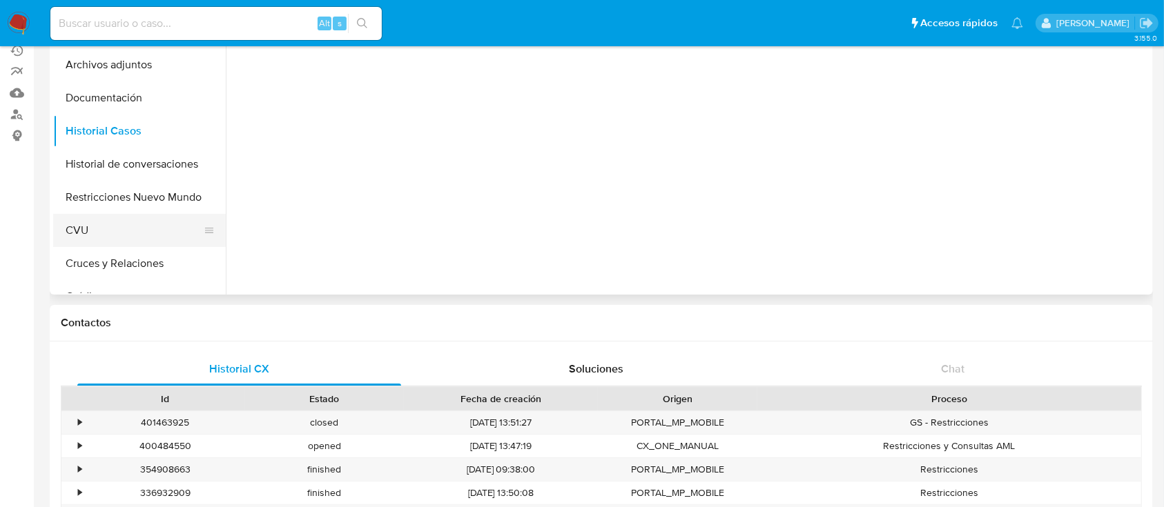
scroll to position [92, 0]
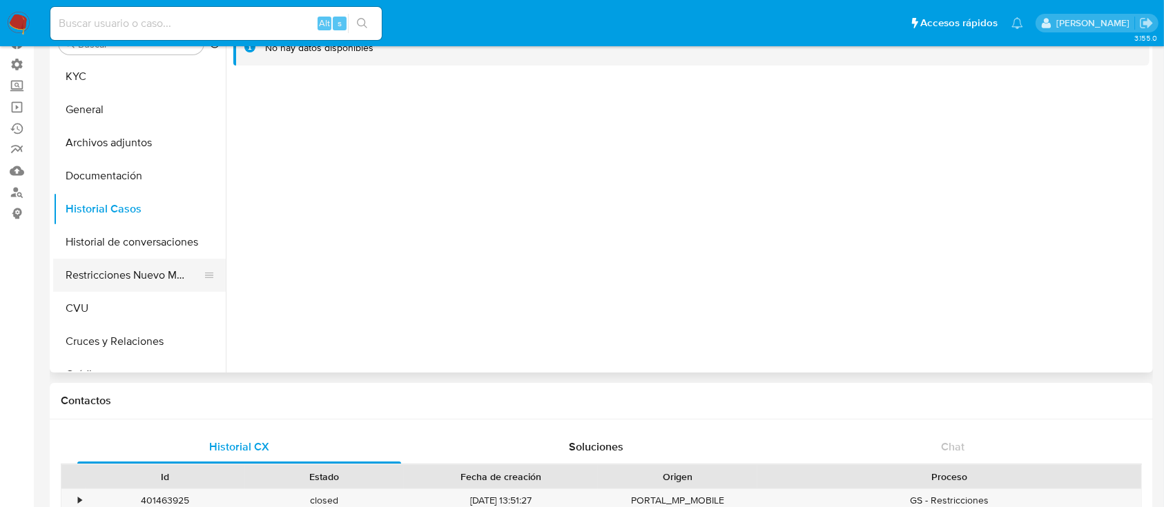
click at [168, 280] on button "Restricciones Nuevo Mundo" at bounding box center [134, 275] width 162 height 33
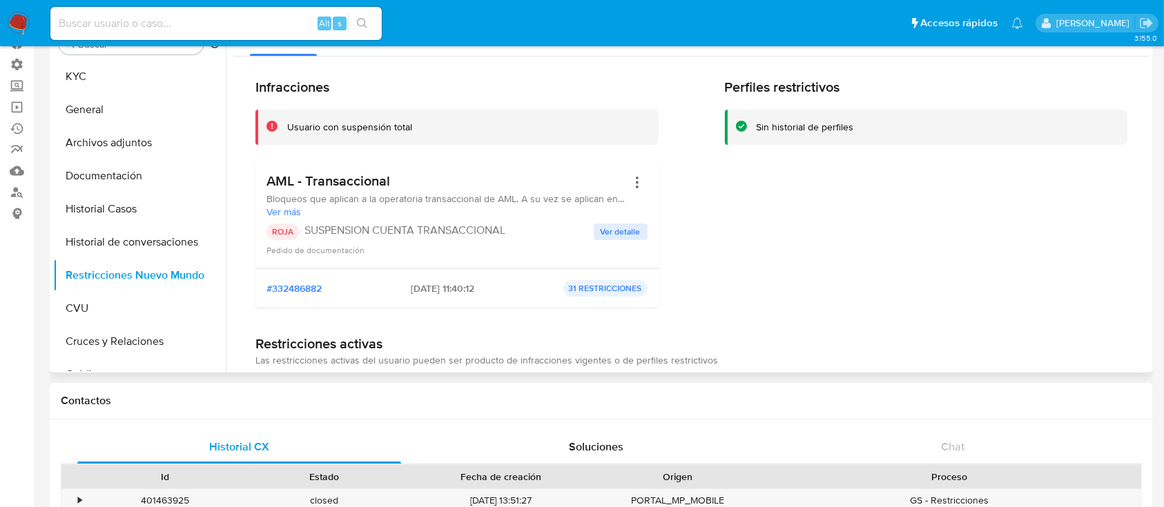
click at [610, 229] on span "Ver detalle" at bounding box center [621, 232] width 40 height 14
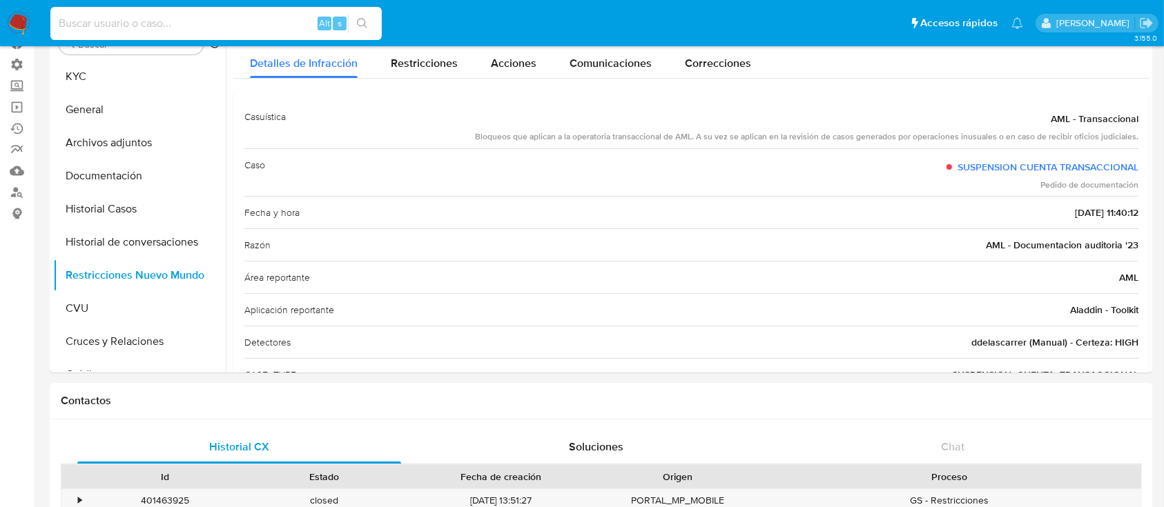
click at [213, 32] on div "Alt s" at bounding box center [215, 23] width 331 height 33
paste input "1068356796"
type input "1068356796"
click at [367, 23] on icon "search-icon" at bounding box center [362, 23] width 11 height 11
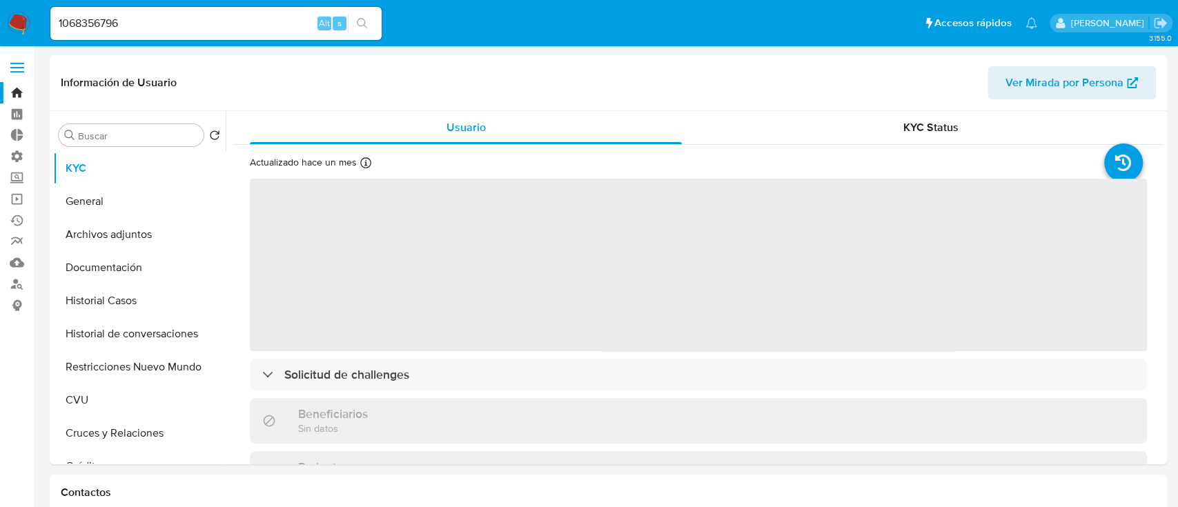
select select "10"
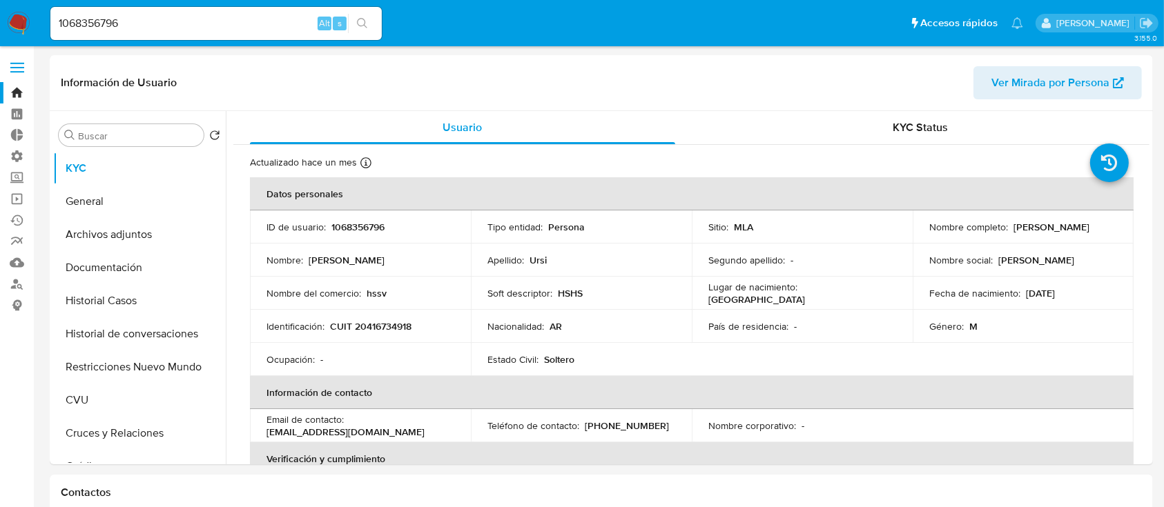
click at [242, 14] on input "1068356796" at bounding box center [215, 23] width 331 height 18
paste input "3xs570EGDI7fG58mvawuwixm"
type input "3xs570EGDI7fG58mvawuwixm"
click at [367, 17] on button "search-icon" at bounding box center [362, 23] width 28 height 19
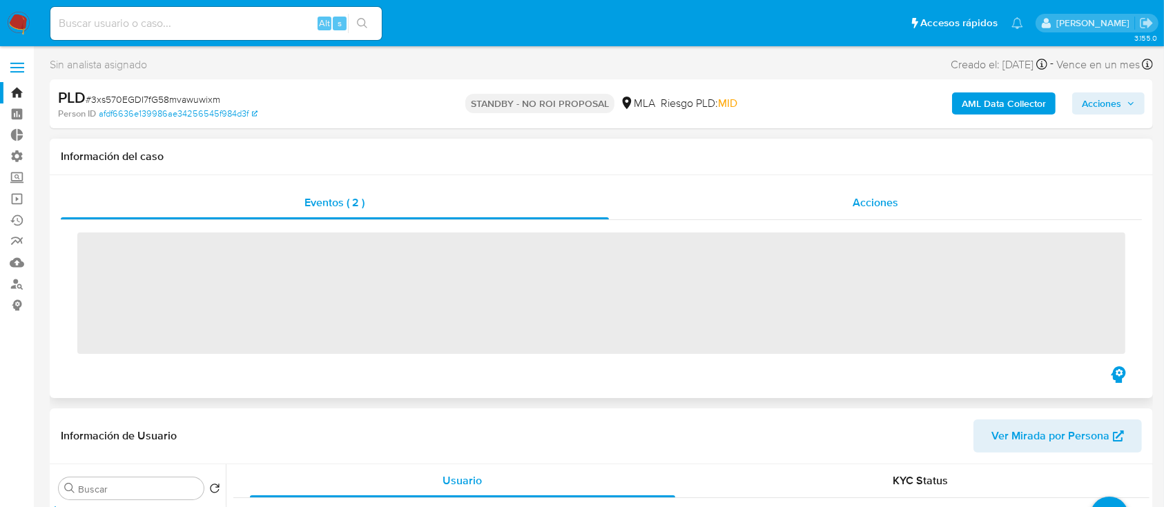
click at [886, 204] on span "Acciones" at bounding box center [876, 203] width 46 height 16
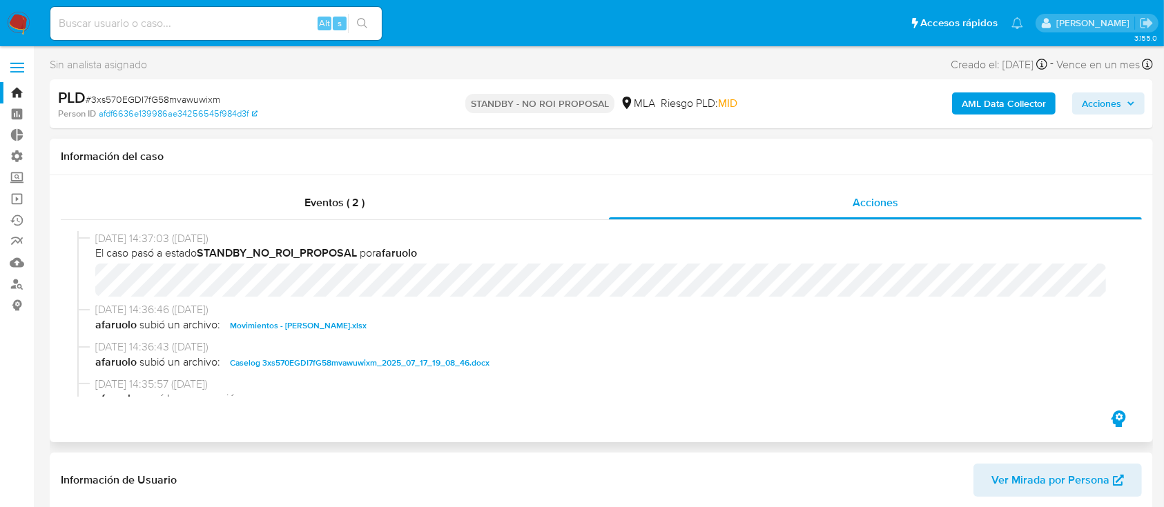
select select "10"
click at [188, 23] on input at bounding box center [215, 23] width 331 height 18
paste input "sA8y8NSPGLTWQ4csy4S9JqAv"
type input "sA8y8NSPGLTWQ4csy4S9JqAv"
click at [362, 25] on icon "search-icon" at bounding box center [362, 23] width 10 height 10
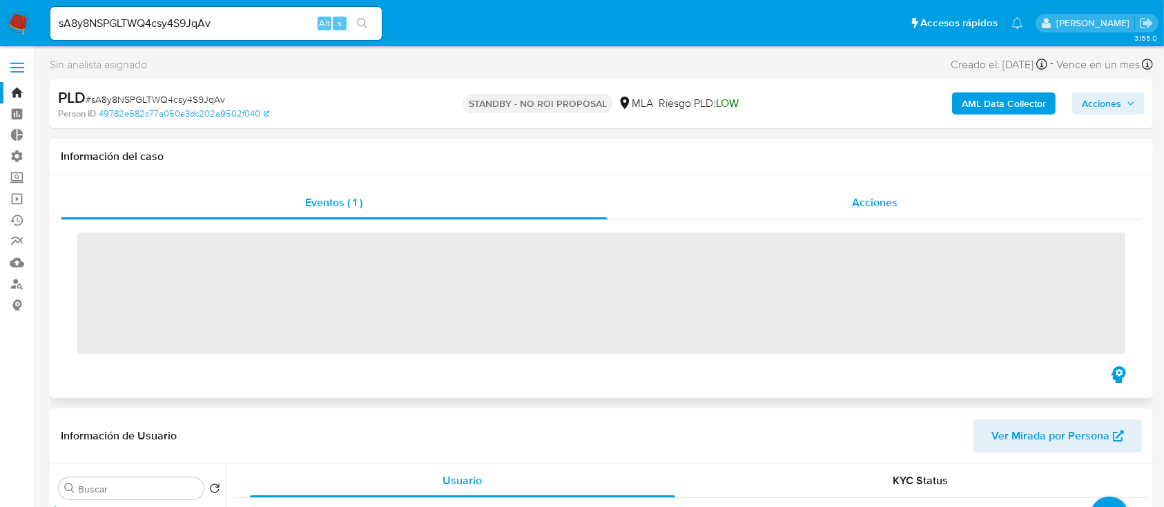
click at [788, 207] on div "Acciones" at bounding box center [874, 202] width 535 height 33
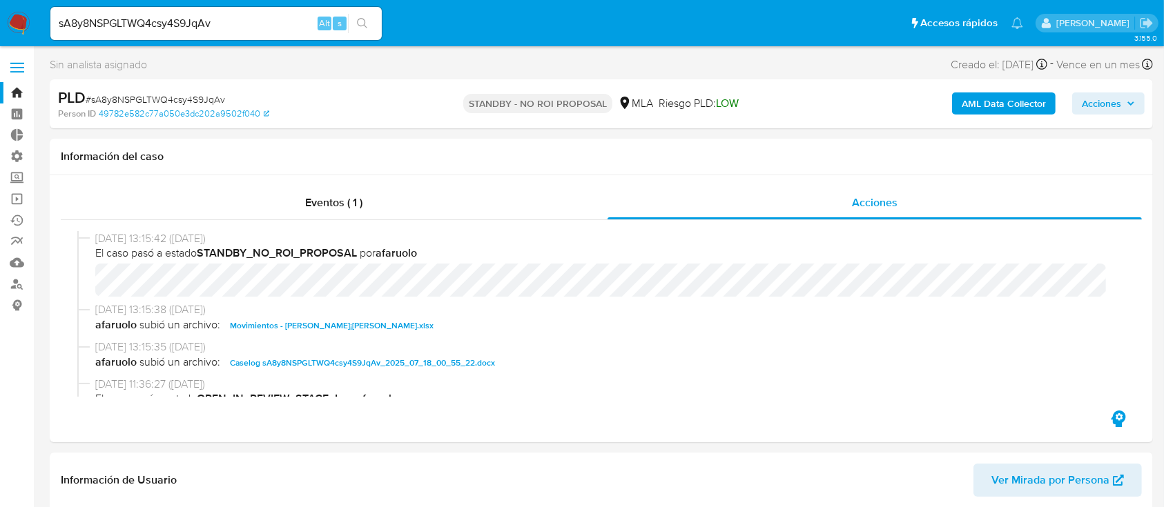
select select "10"
click at [215, 22] on input "sA8y8NSPGLTWQ4csy4S9JqAv" at bounding box center [215, 23] width 331 height 18
paste input "wcQuHyrMm1Z8r3QxpGKU5Qh9"
type input "wcQuHyrMm1Z8r3QxpGKU5Qh9"
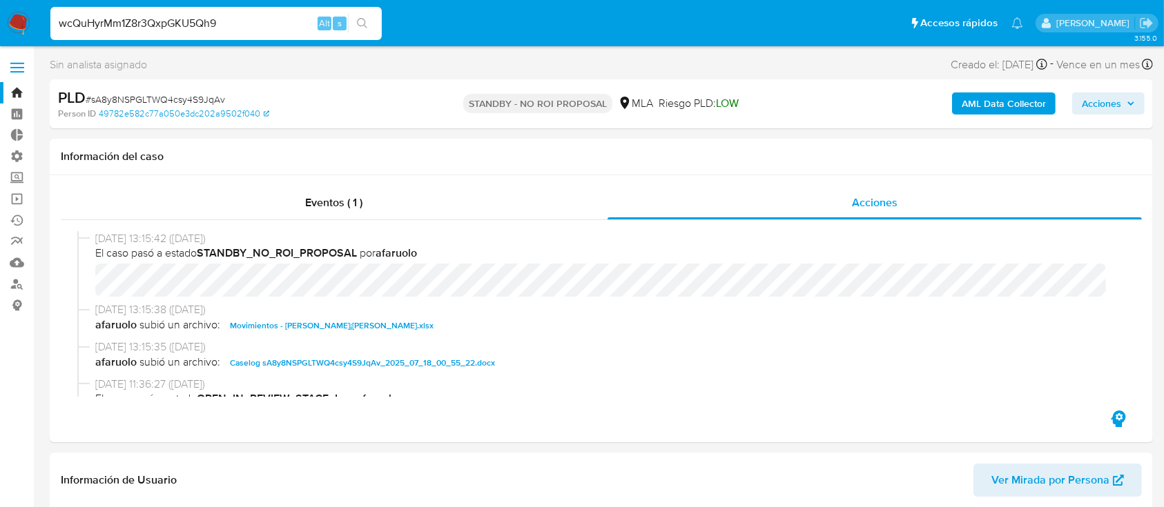
click at [370, 26] on button "search-icon" at bounding box center [362, 23] width 28 height 19
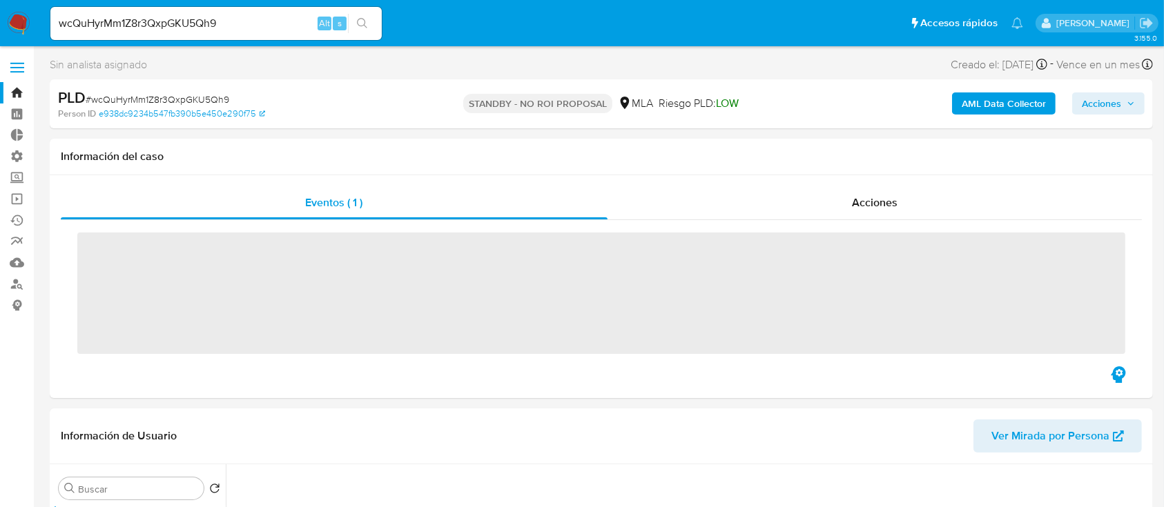
click at [857, 195] on span "Acciones" at bounding box center [875, 203] width 46 height 16
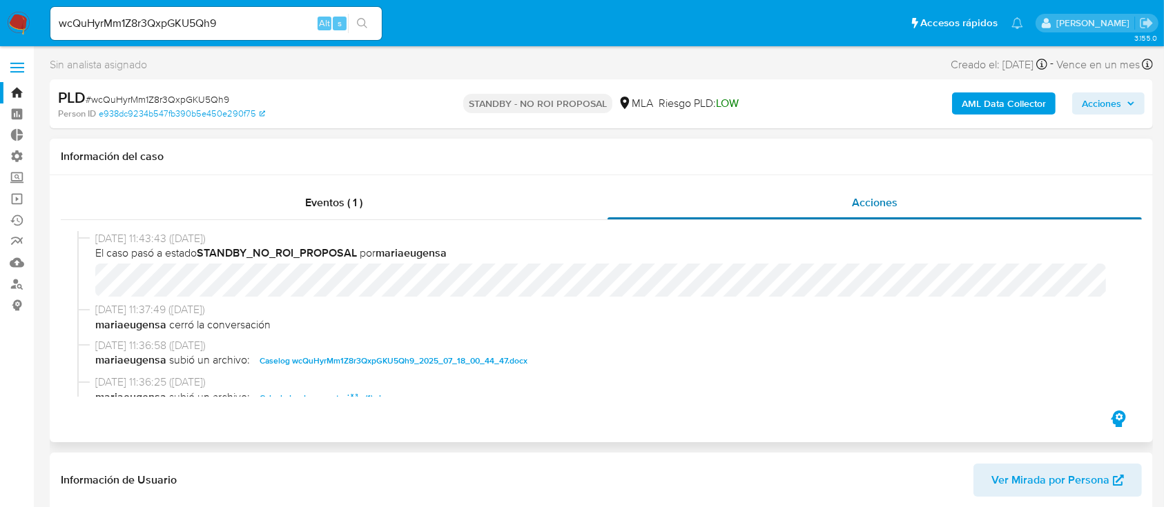
select select "10"
click at [215, 28] on input "wcQuHyrMm1Z8r3QxpGKU5Qh9" at bounding box center [215, 23] width 331 height 18
paste input "kBwY0n0a9ps7w2xIpf9UsM2z"
type input "kBwY0n0a9ps7w2xIpf9UsM2z"
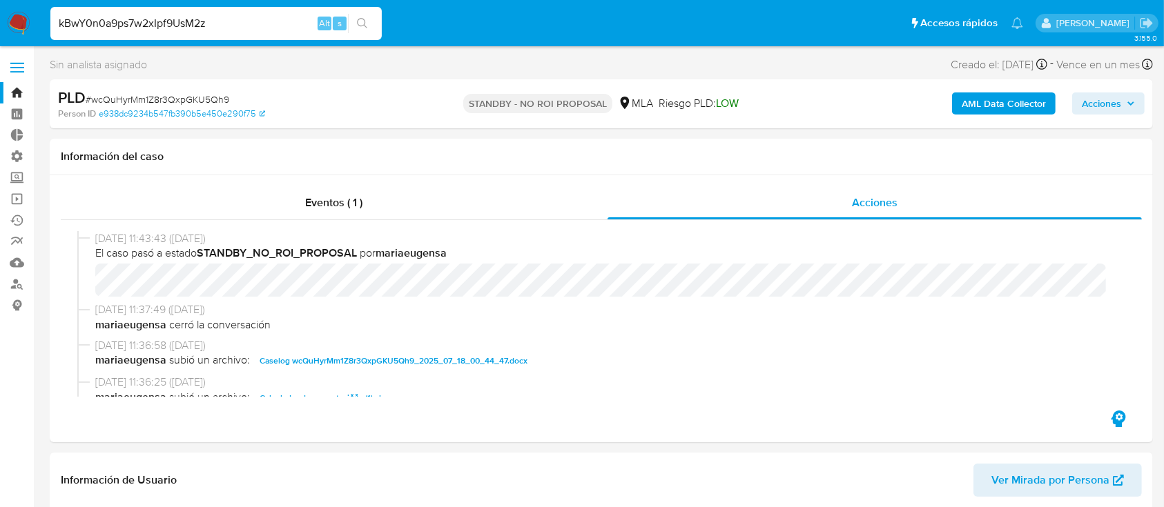
click at [359, 20] on icon "search-icon" at bounding box center [362, 23] width 11 height 11
select select "10"
click at [182, 29] on input "kBwY0n0a9ps7w2xIpf9UsM2z" at bounding box center [215, 23] width 331 height 18
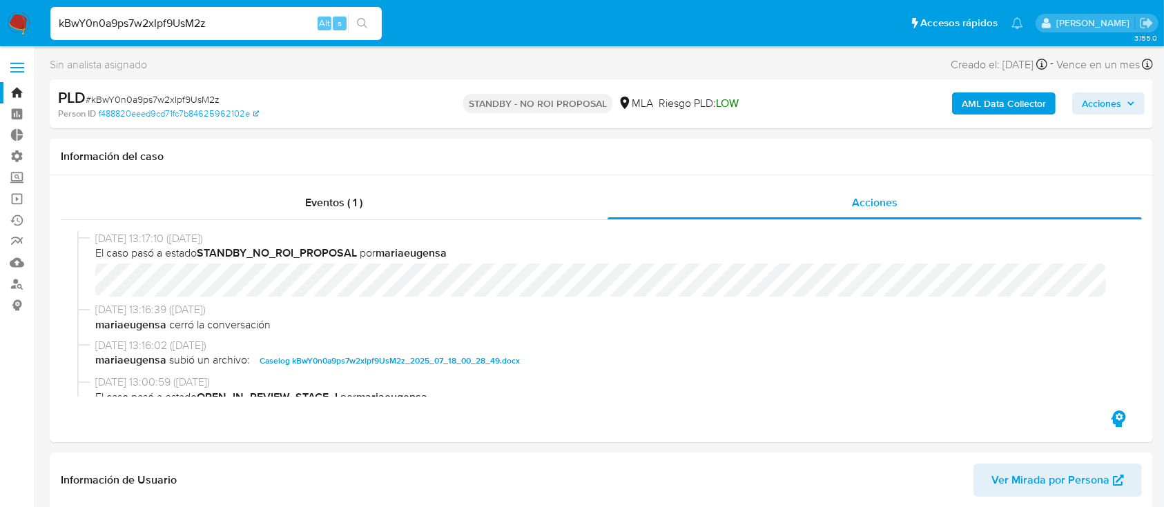
paste input "3xs570EGDI7fG58mvawuwixm"
type input "3xs570EGDI7fG58mvawuwixm"
click at [365, 20] on button "search-icon" at bounding box center [362, 23] width 28 height 19
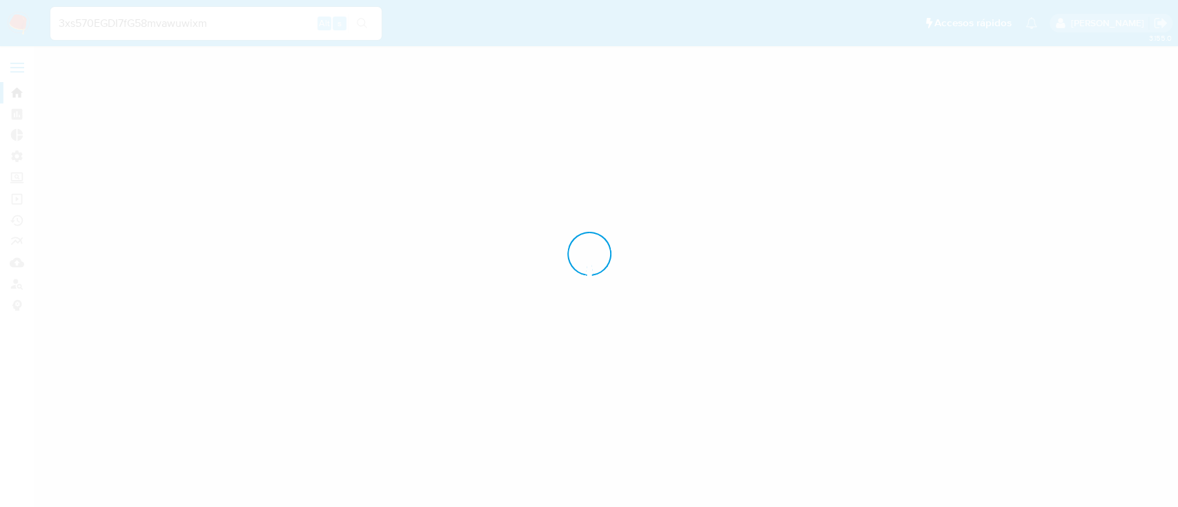
click at [853, 229] on div at bounding box center [589, 253] width 1178 height 507
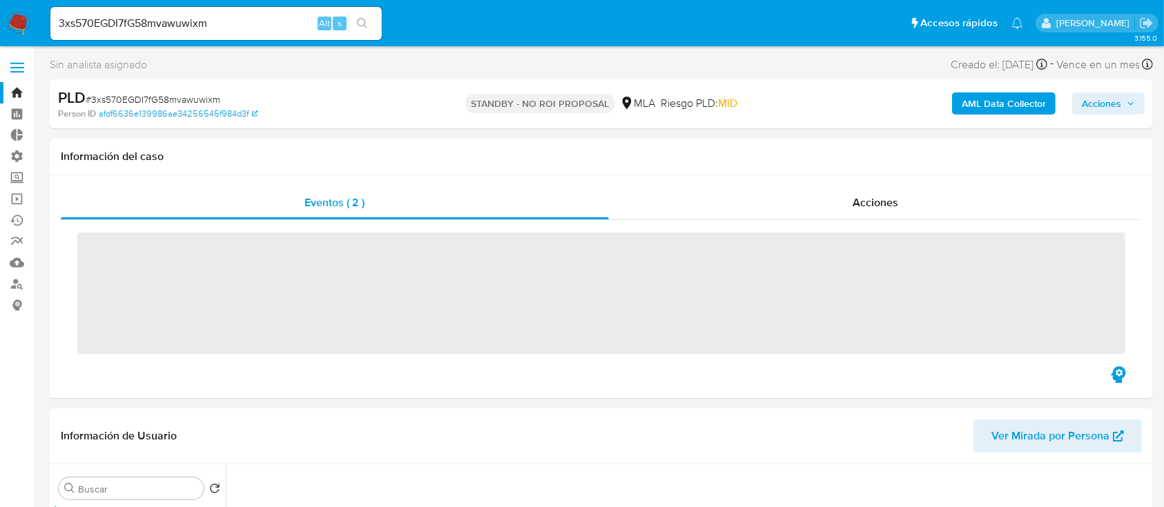
click at [852, 229] on div "‌" at bounding box center [601, 292] width 1081 height 144
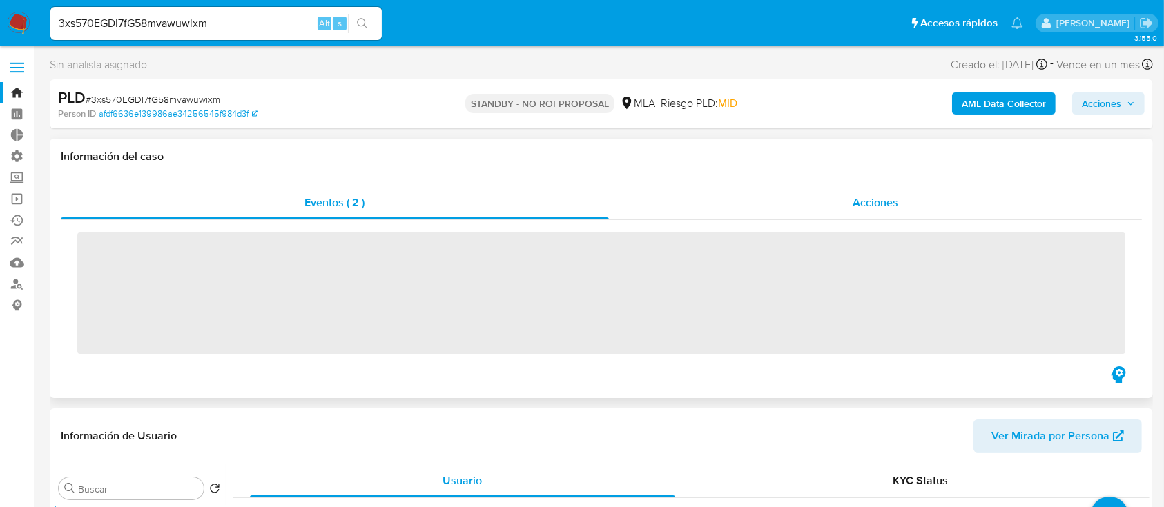
click at [861, 212] on div "Acciones" at bounding box center [876, 202] width 534 height 33
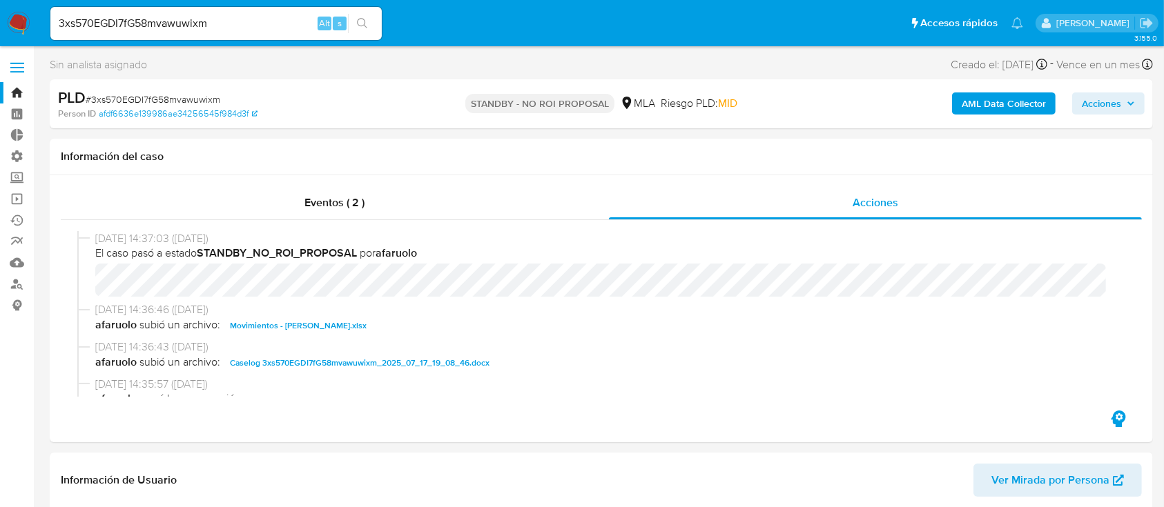
select select "10"
click at [135, 32] on div "3xs570EGDI7fG58mvawuwixm Alt s" at bounding box center [215, 23] width 331 height 33
click at [159, 18] on input "3xs570EGDI7fG58mvawuwixm" at bounding box center [215, 23] width 331 height 18
paste input "68teOYXAVfOaGwRGeQtW8kX1"
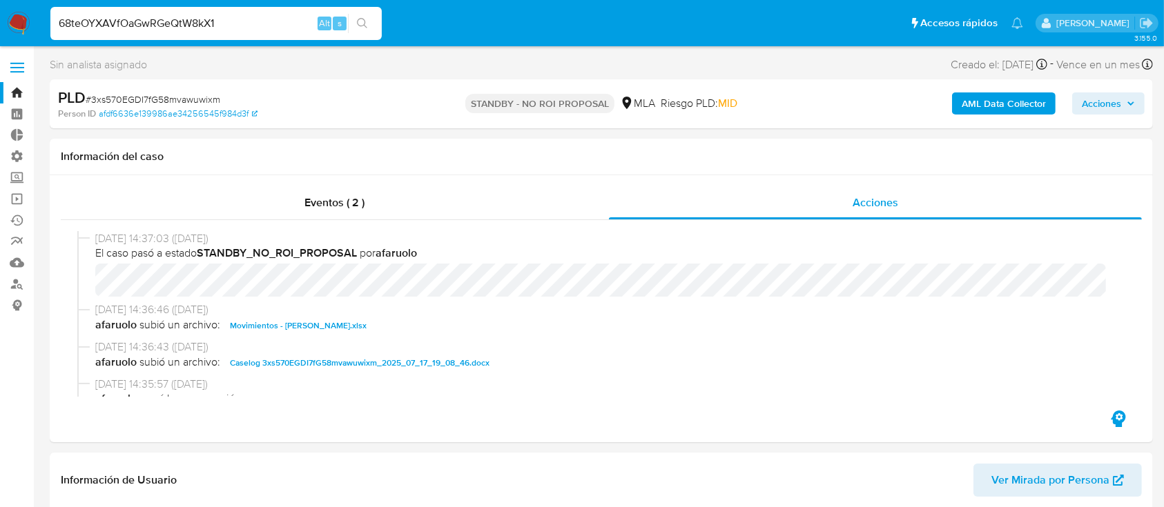
click at [378, 27] on input "68teOYXAVfOaGwRGeQtW8kX1" at bounding box center [215, 23] width 331 height 18
type input "68teOYXAVfOaGwRGeQtW8kX1"
click at [360, 26] on icon "search-icon" at bounding box center [362, 23] width 11 height 11
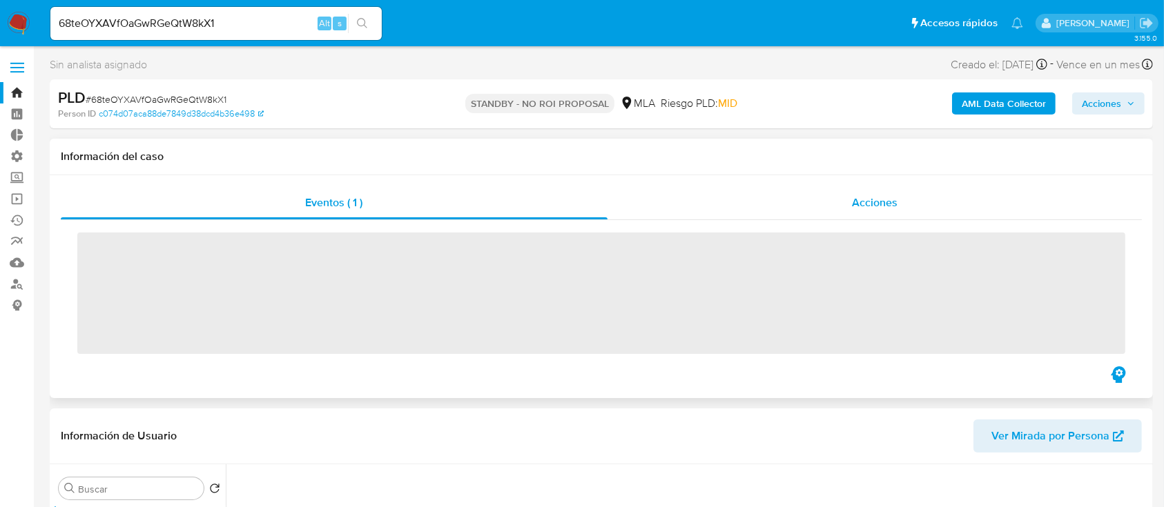
click at [801, 213] on div "Acciones" at bounding box center [874, 202] width 535 height 33
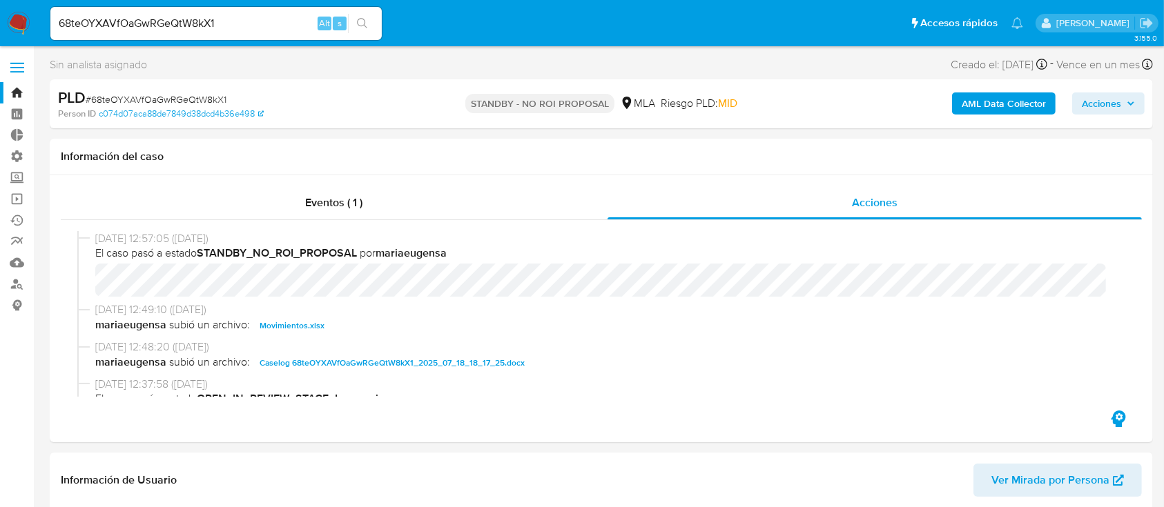
select select "10"
click at [276, 30] on input "68teOYXAVfOaGwRGeQtW8kX1" at bounding box center [215, 23] width 331 height 18
click at [276, 21] on input "68teOYXAVfOaGwRGeQtW8kX1" at bounding box center [215, 23] width 331 height 18
paste input "OiFy8iR6lpMDHrlfekS8XRS8"
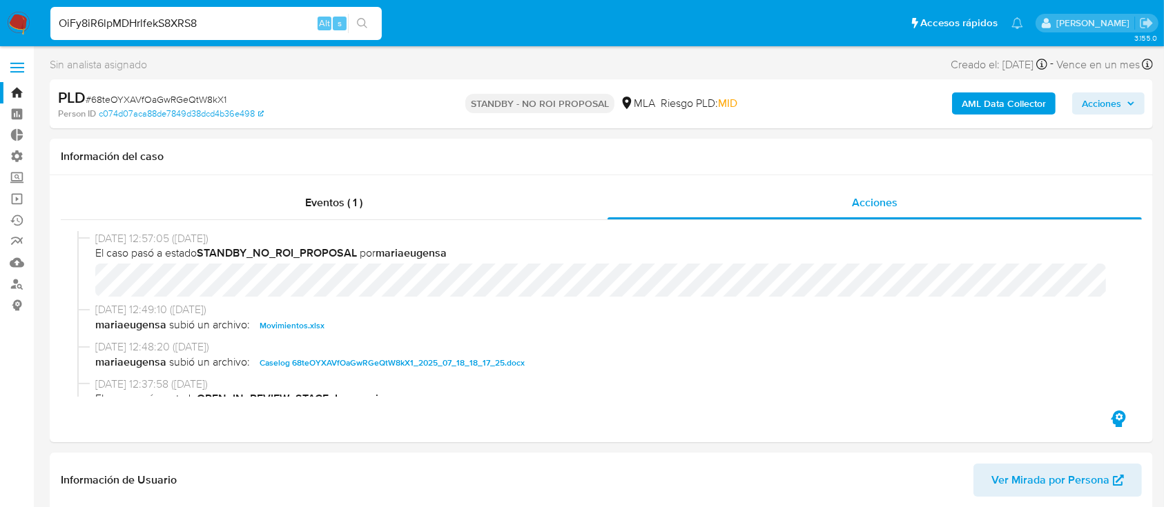
click at [378, 29] on input "OiFy8iR6lpMDHrlfekS8XRS8" at bounding box center [215, 23] width 331 height 18
type input "OiFy8iR6lpMDHrlfekS8XRS8"
click at [373, 25] on button "search-icon" at bounding box center [362, 23] width 28 height 19
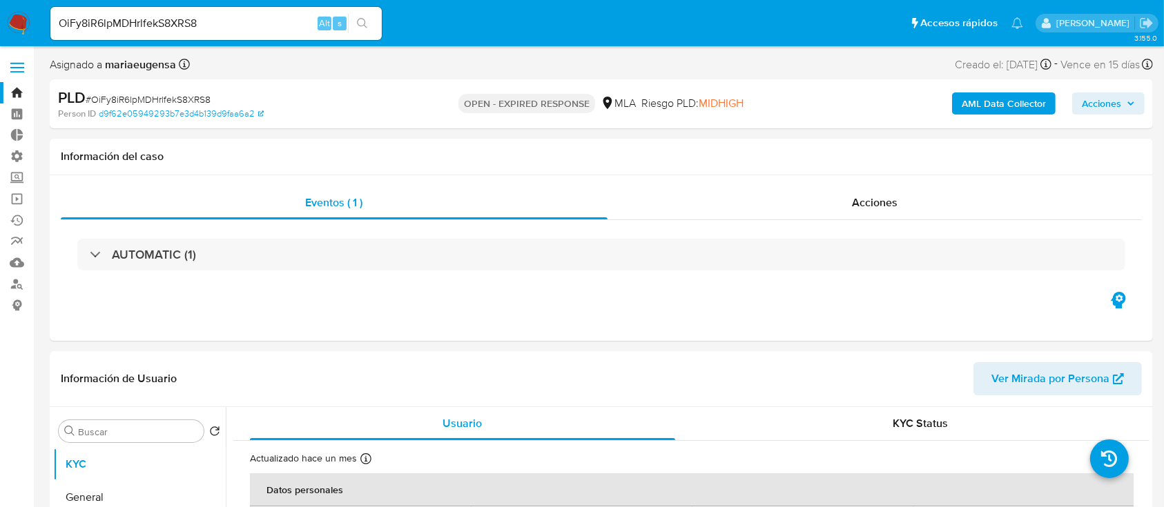
select select "10"
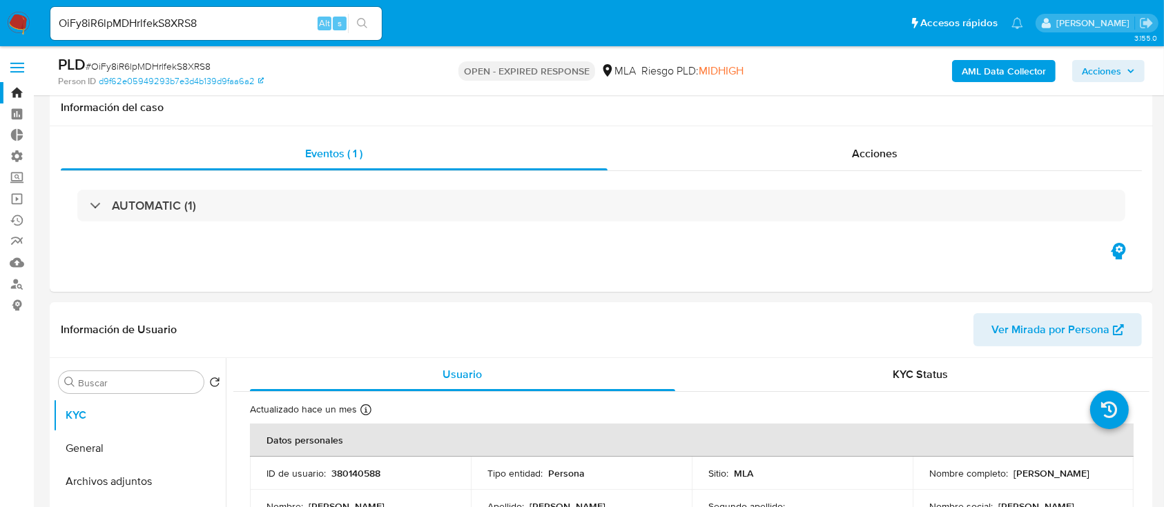
scroll to position [368, 0]
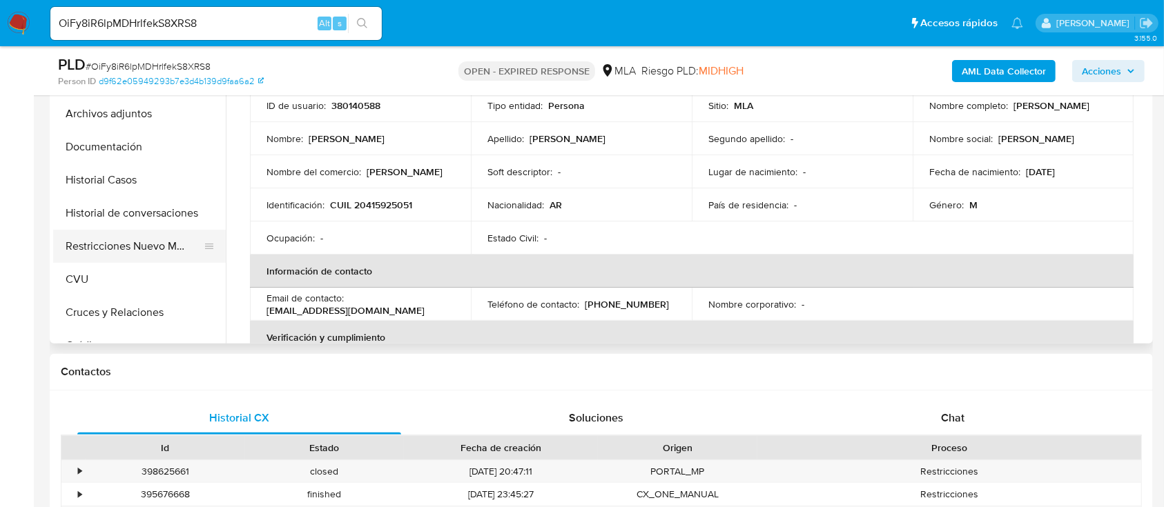
click at [141, 240] on button "Restricciones Nuevo Mundo" at bounding box center [134, 246] width 162 height 33
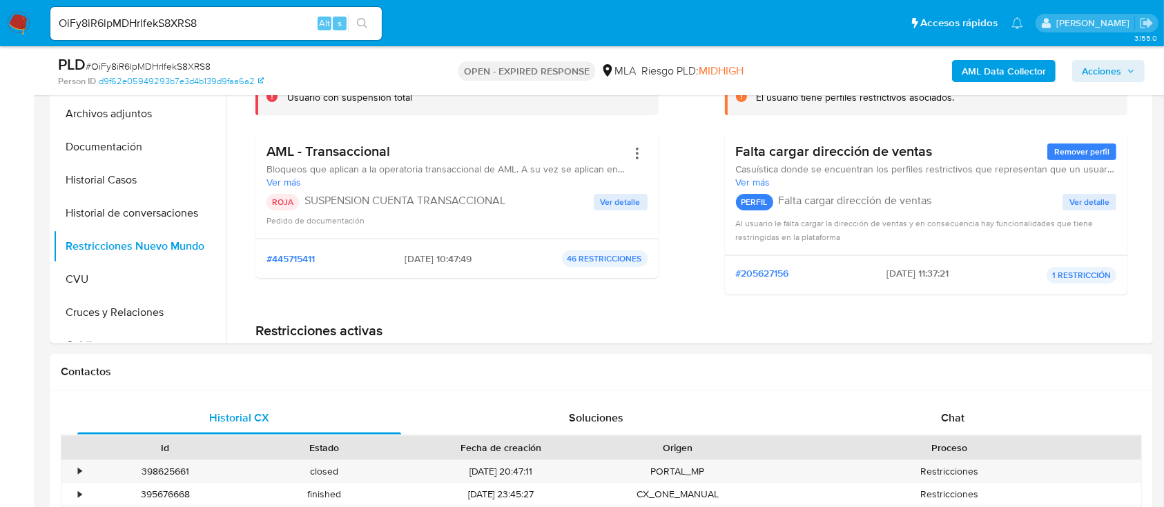
click at [217, 16] on input "OiFy8iR6lpMDHrlfekS8XRS8" at bounding box center [215, 23] width 331 height 18
paste input "ANLx5D7IrBASfezEjA6y6U7h"
type input "ANLx5D7IrBASfezEjA6y6U7h"
click at [353, 19] on button "search-icon" at bounding box center [362, 23] width 28 height 19
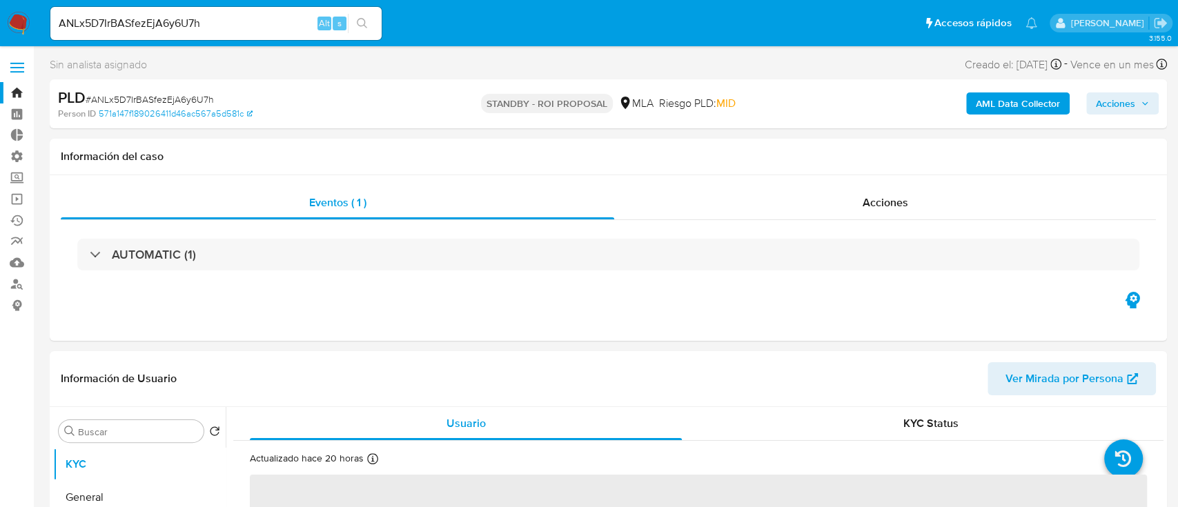
select select "10"
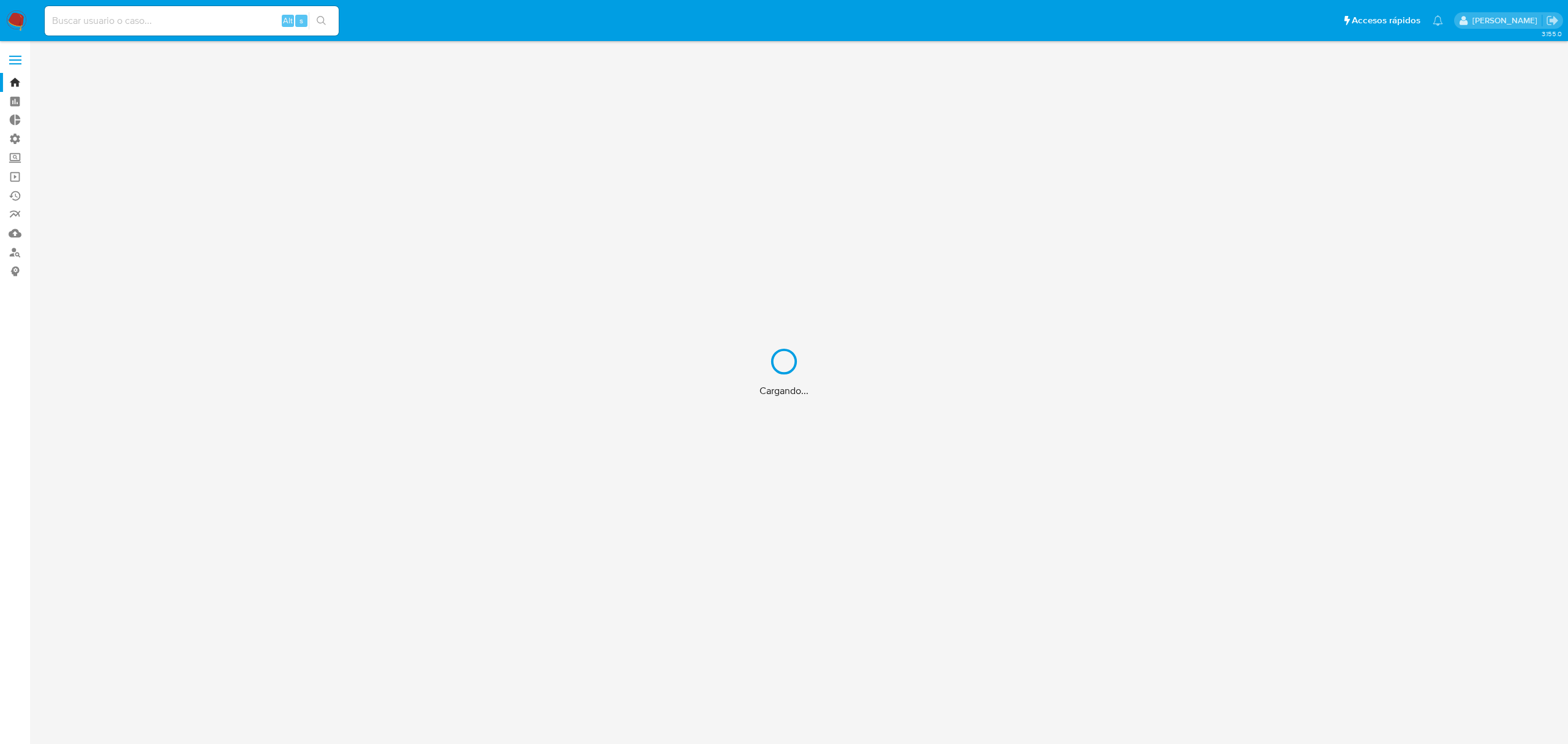
click at [13, 175] on div "Cargando..." at bounding box center [784, 372] width 1568 height 744
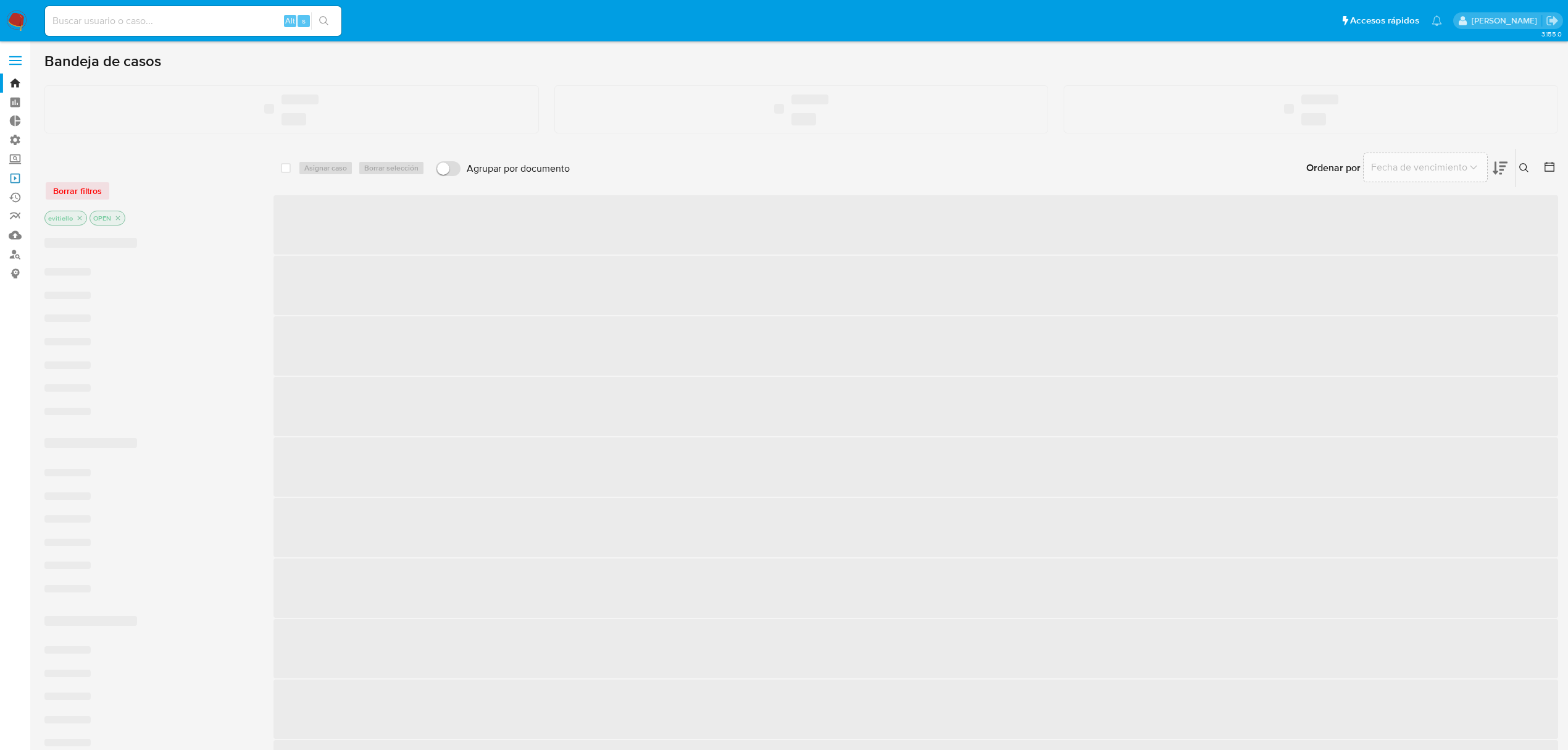
click at [13, 176] on link "Operaciones masivas" at bounding box center [73, 177] width 147 height 19
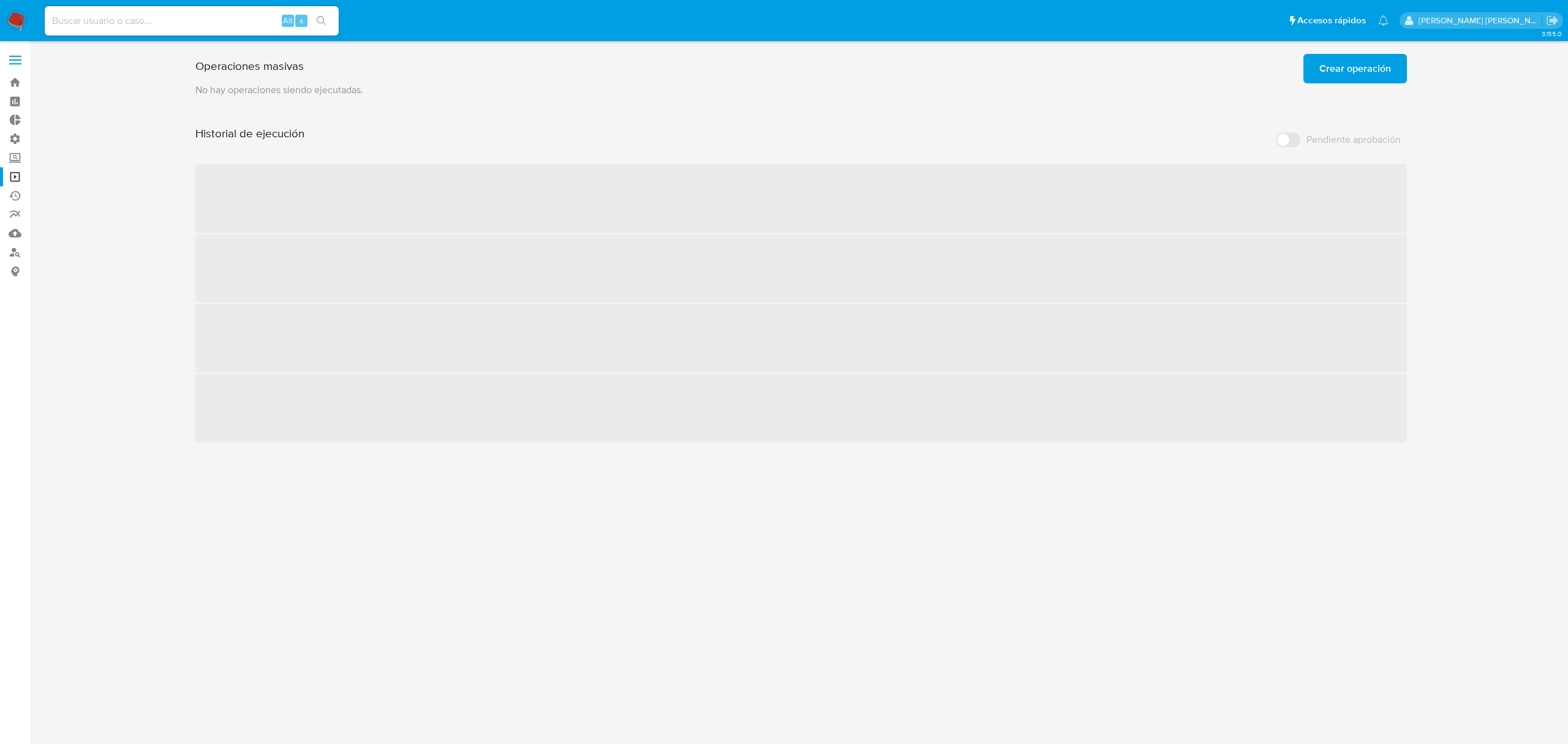
click at [1328, 72] on span "Crear operación" at bounding box center [1355, 68] width 72 height 27
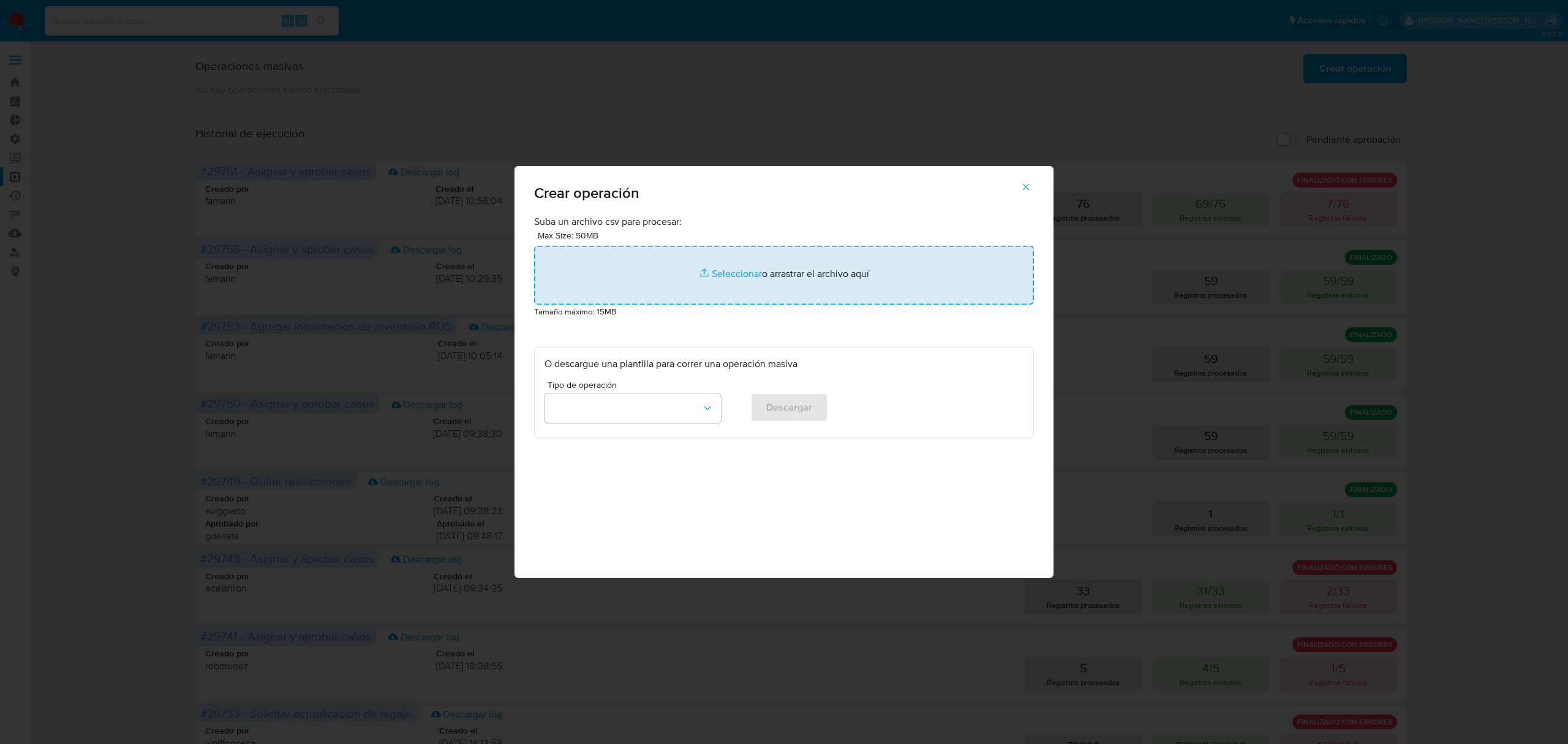
click at [714, 273] on input "file" at bounding box center [784, 275] width 500 height 59
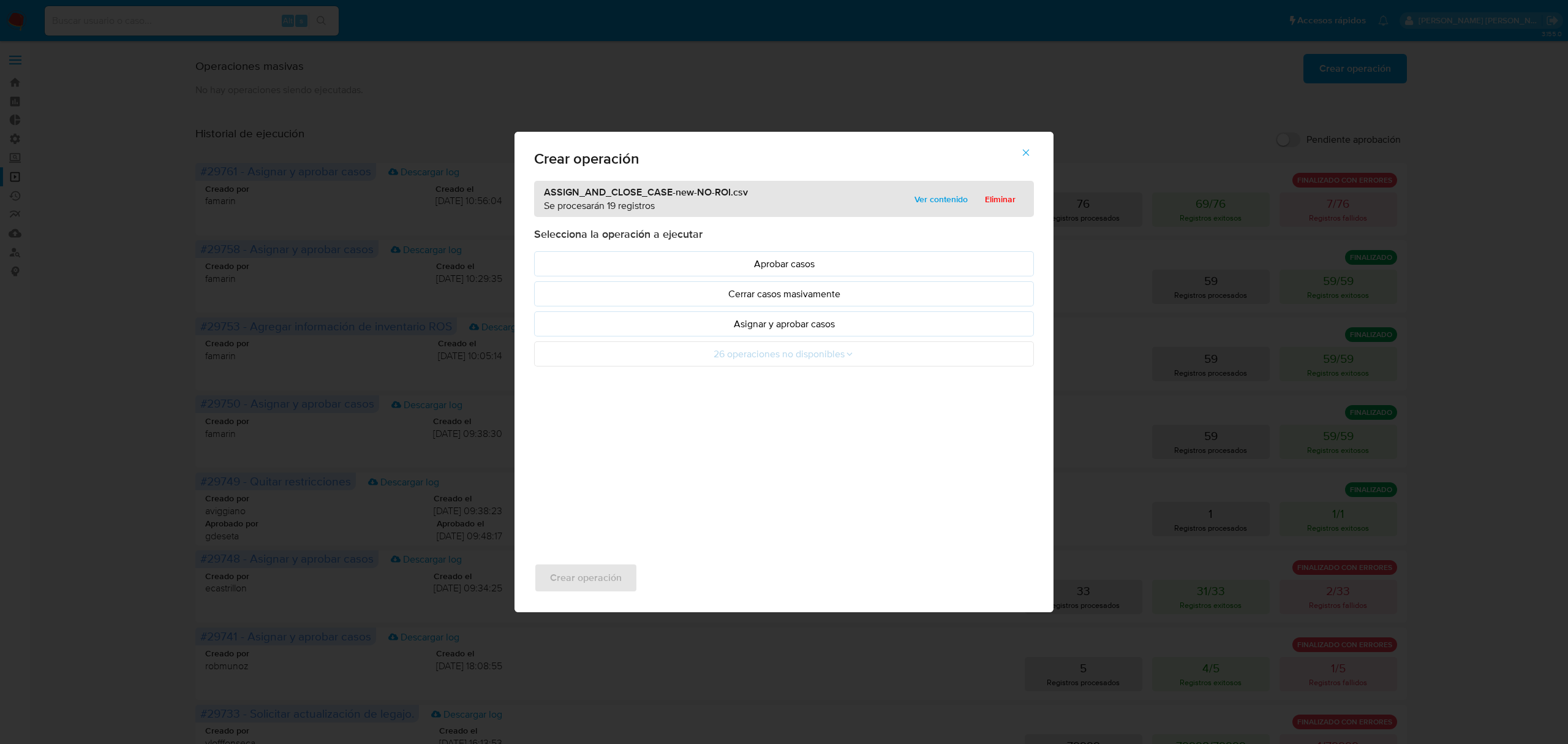
click at [724, 325] on p "Asignar y aprobar casos" at bounding box center [784, 324] width 479 height 14
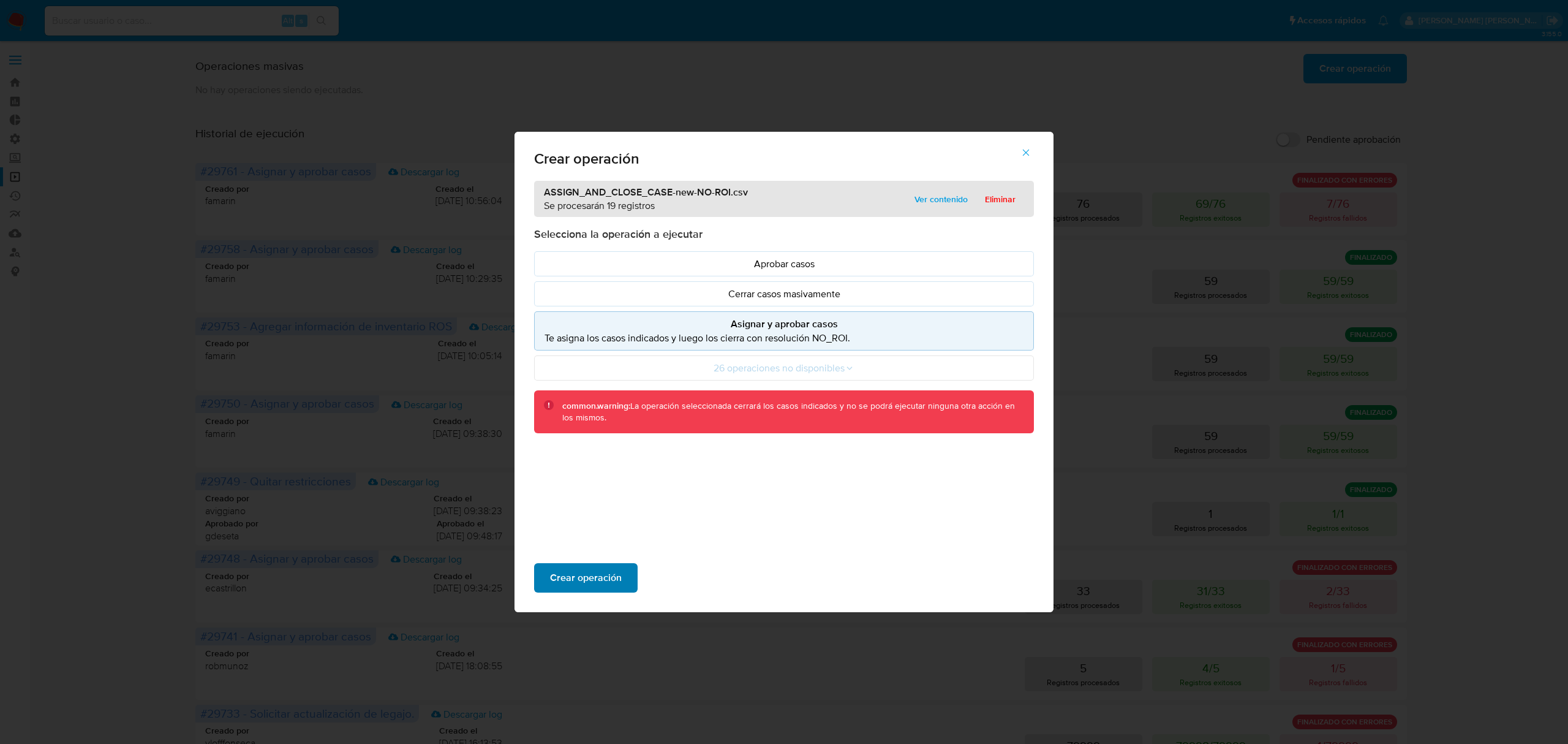
click at [577, 577] on span "Crear operación" at bounding box center [586, 578] width 72 height 27
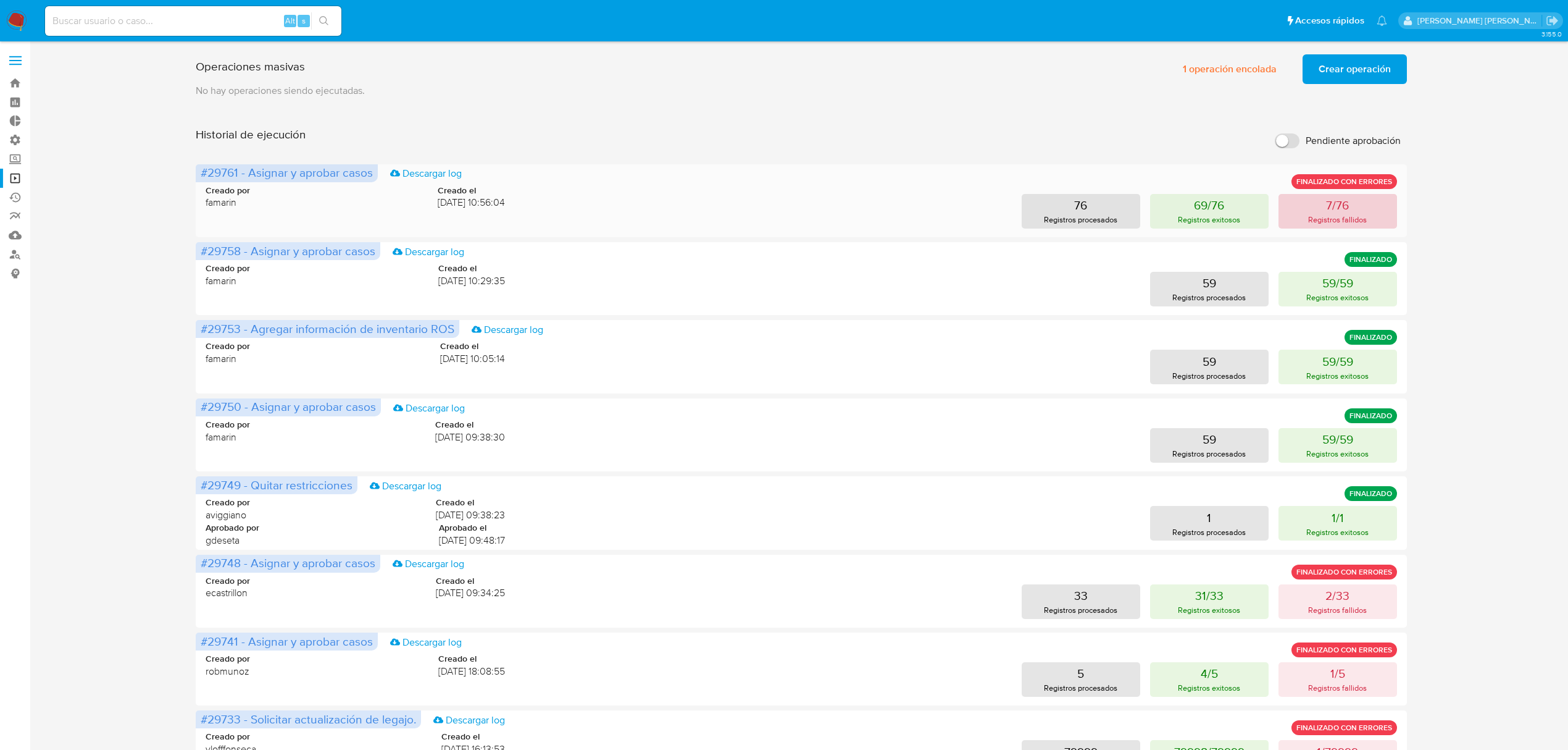
click at [1309, 218] on p "Registros fallidos" at bounding box center [1338, 219] width 59 height 12
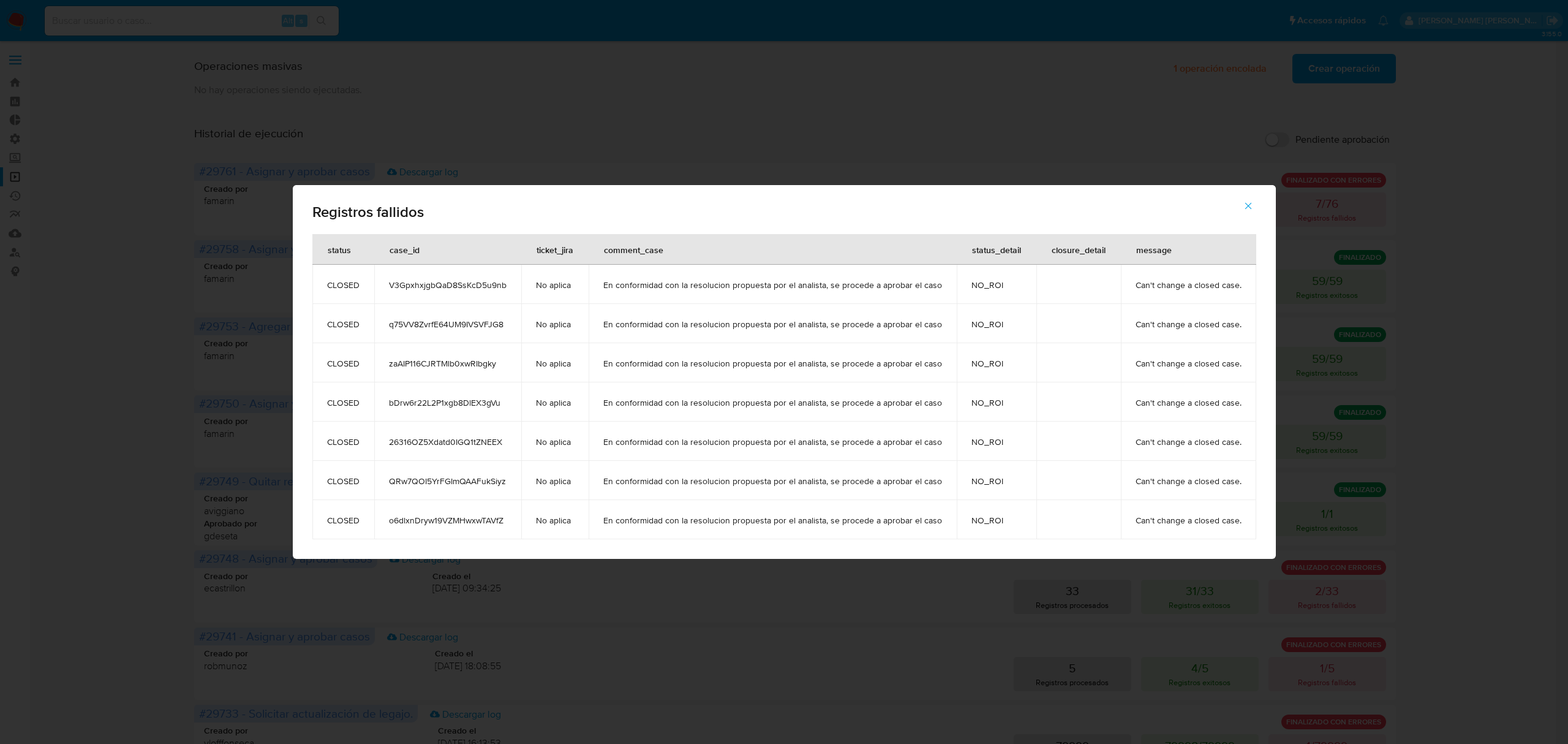
click at [1165, 133] on div "Registros fallidos status case_id ticket_jira comment_case status_detail closur…" at bounding box center [784, 372] width 1568 height 744
click at [1247, 205] on icon "button" at bounding box center [1249, 206] width 11 height 11
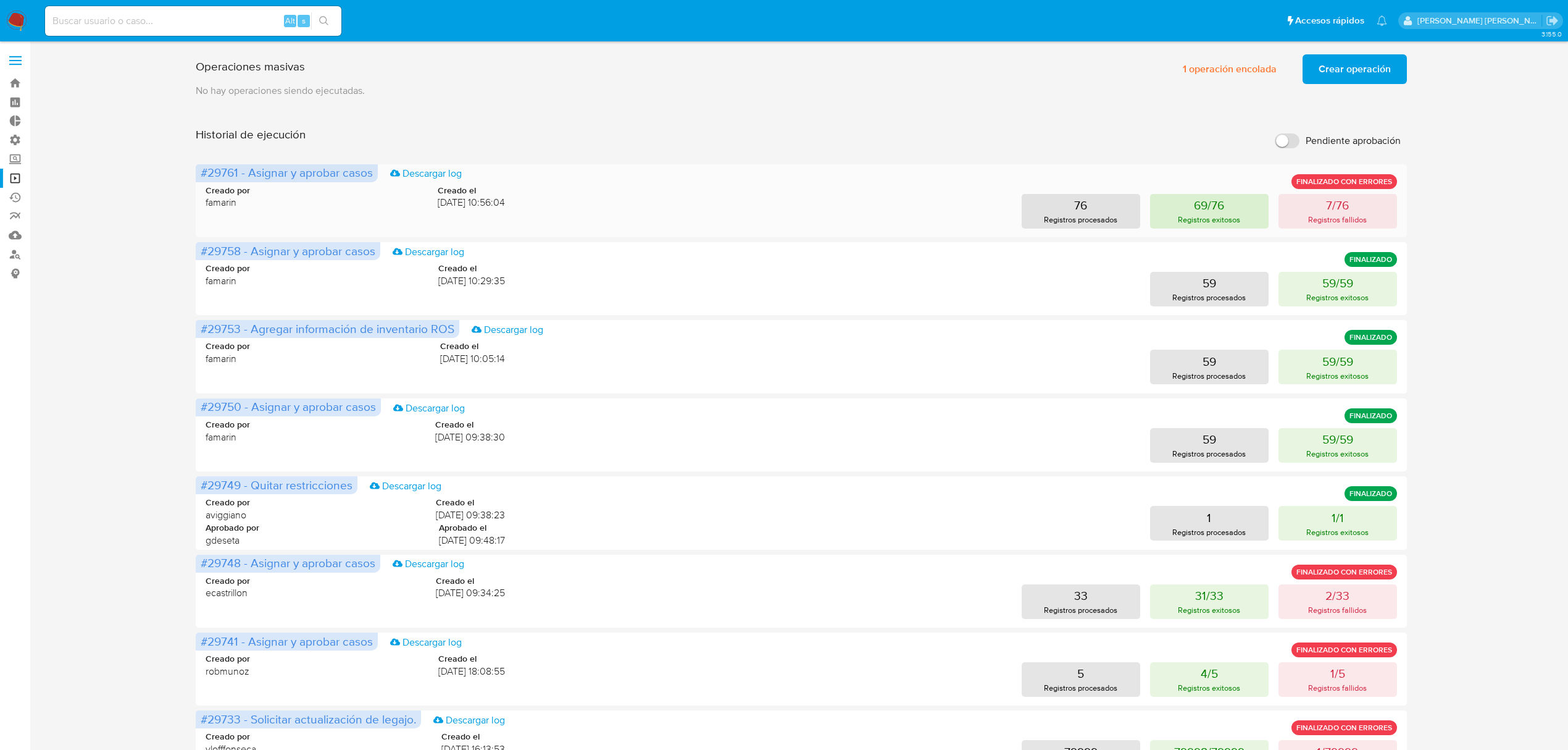
click at [1252, 207] on button "69/76 Registros exitosos" at bounding box center [1209, 211] width 119 height 35
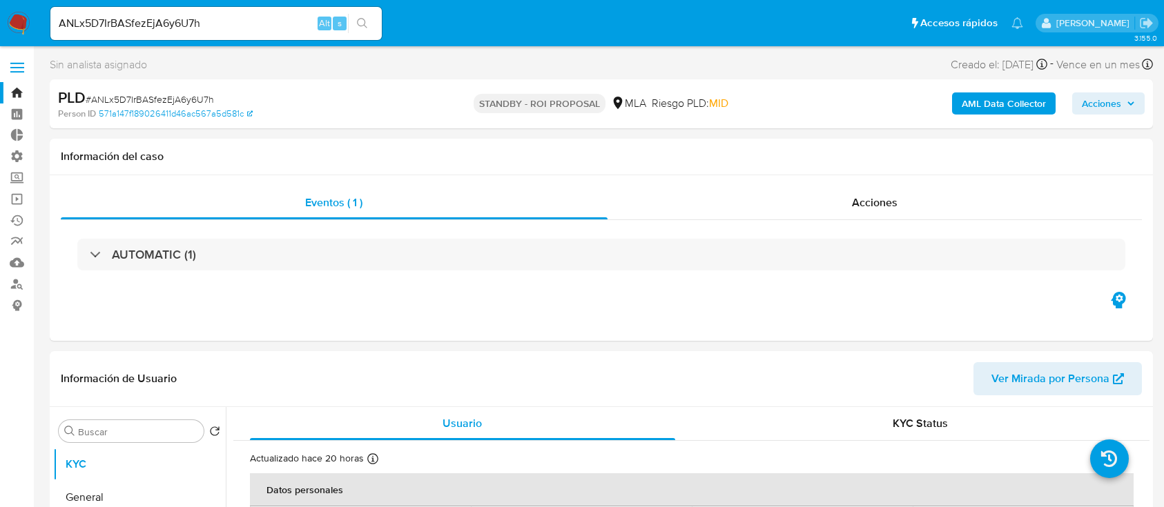
select select "10"
click at [812, 173] on div "Información del caso" at bounding box center [601, 157] width 1103 height 37
click at [817, 209] on div "Acciones" at bounding box center [874, 202] width 535 height 33
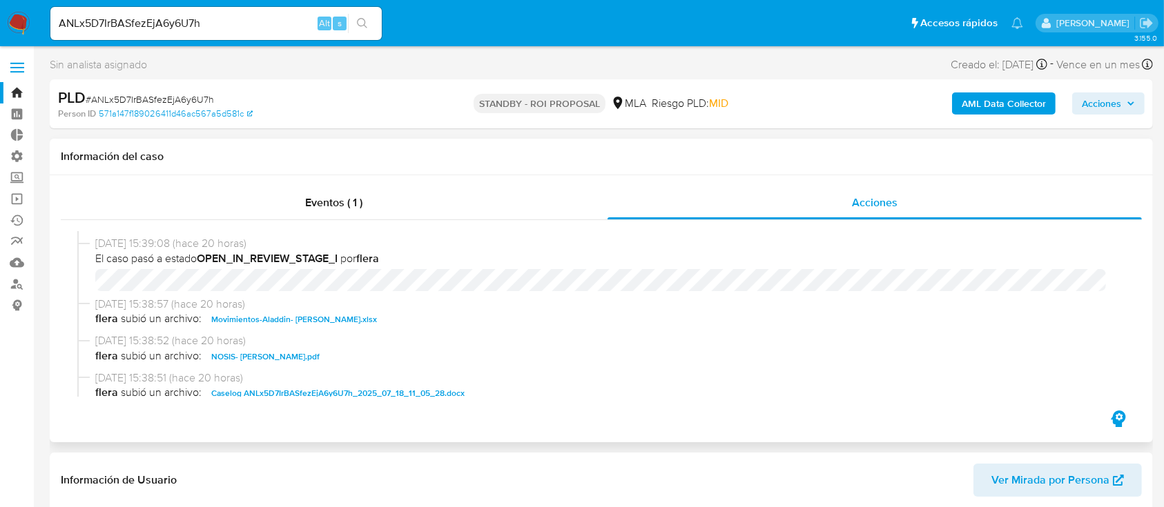
scroll to position [92, 0]
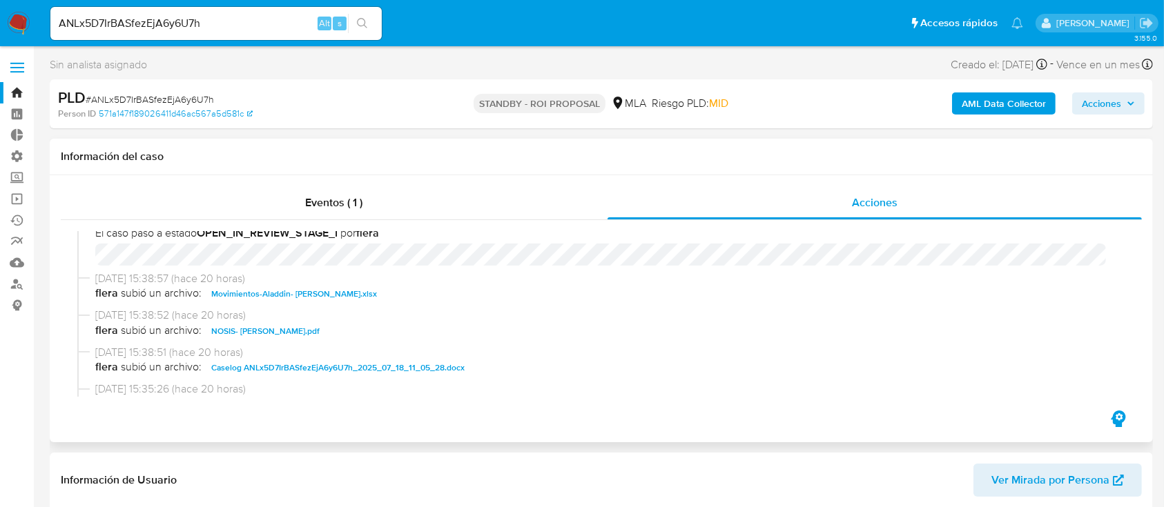
click at [305, 300] on span "Movimientos-Aladdin- [PERSON_NAME].xlsx" at bounding box center [294, 294] width 166 height 17
click at [311, 372] on span "Caselog ANLx5D7IrBASfezEjA6y6U7h_2025_07_18_11_05_28.docx" at bounding box center [337, 368] width 253 height 17
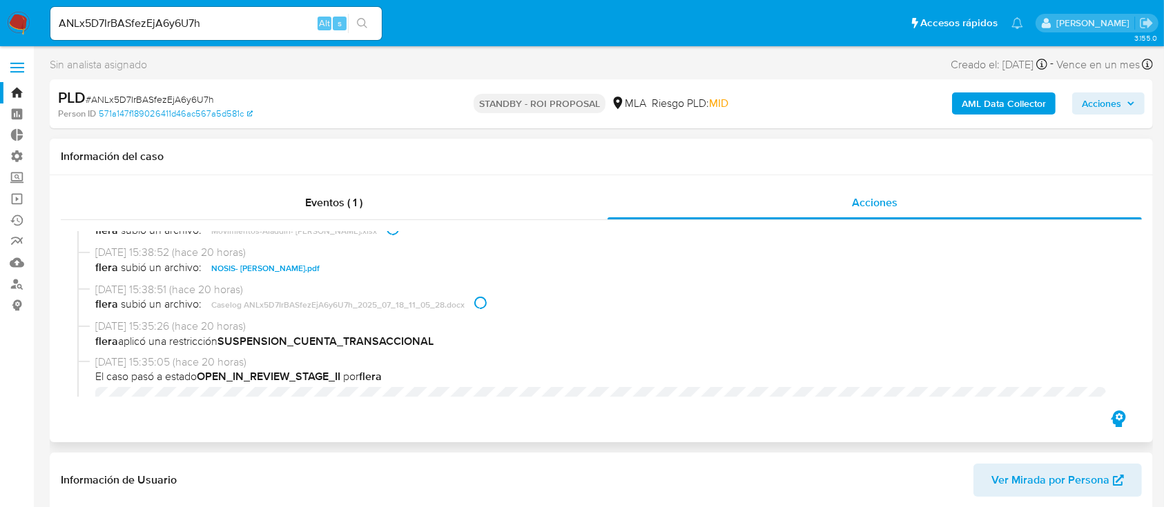
scroll to position [184, 0]
